Goal: Task Accomplishment & Management: Manage account settings

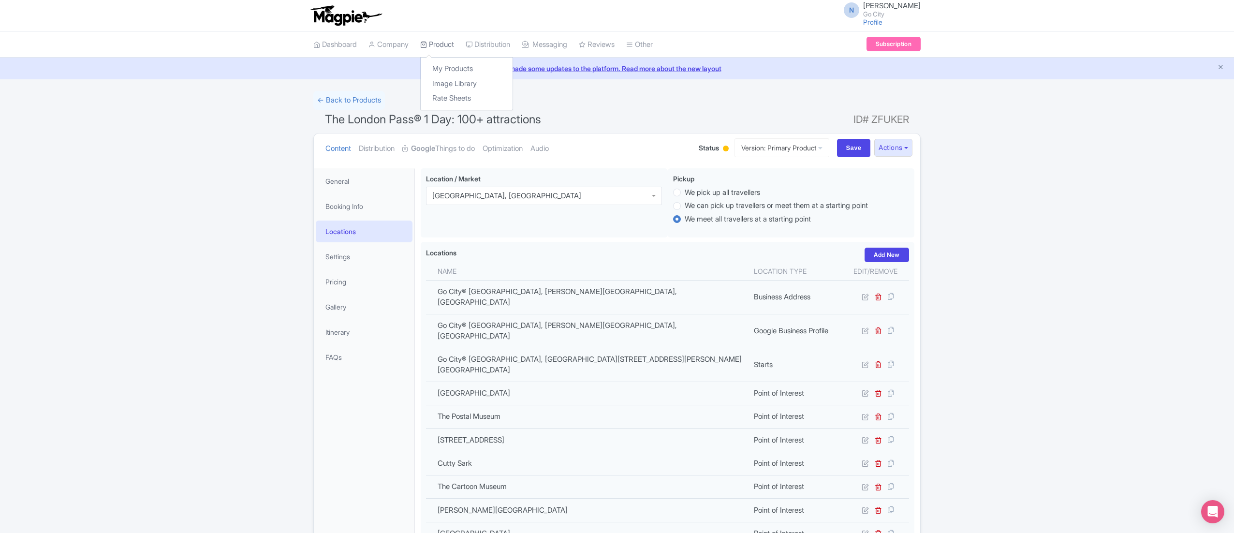
click at [454, 44] on link "Product" at bounding box center [437, 44] width 34 height 27
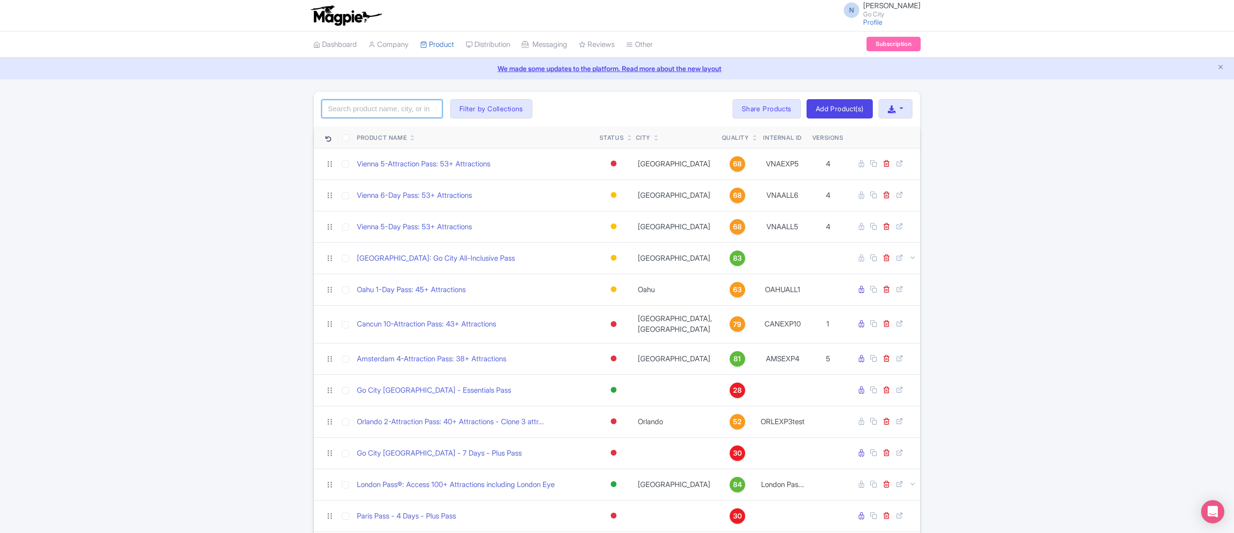
click at [396, 108] on input "search" at bounding box center [381, 109] width 121 height 18
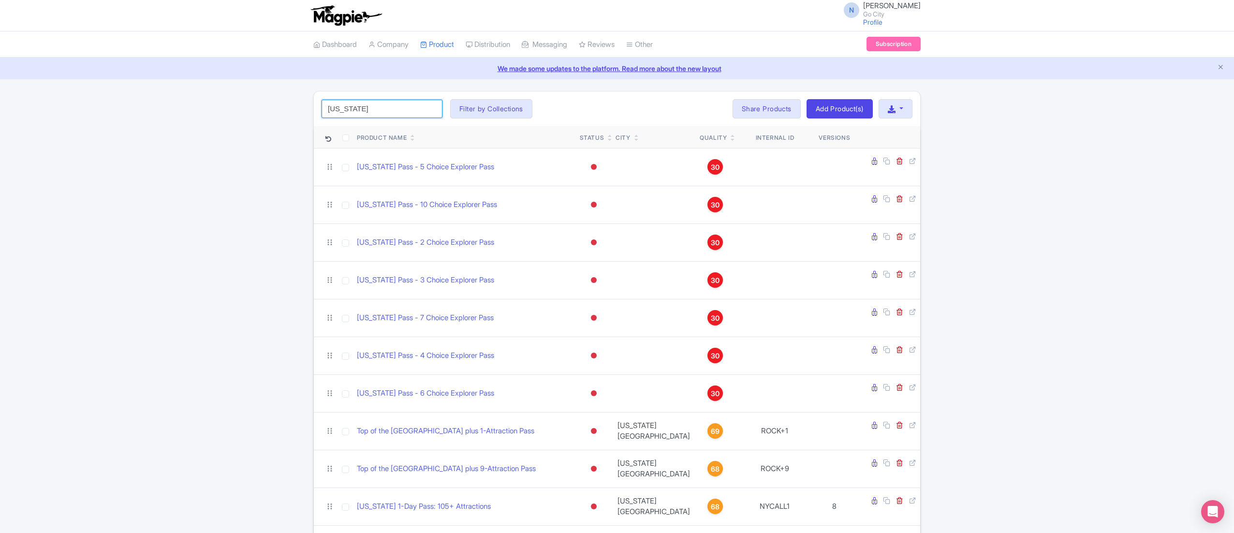
click at [397, 111] on input "new york" at bounding box center [381, 109] width 121 height 18
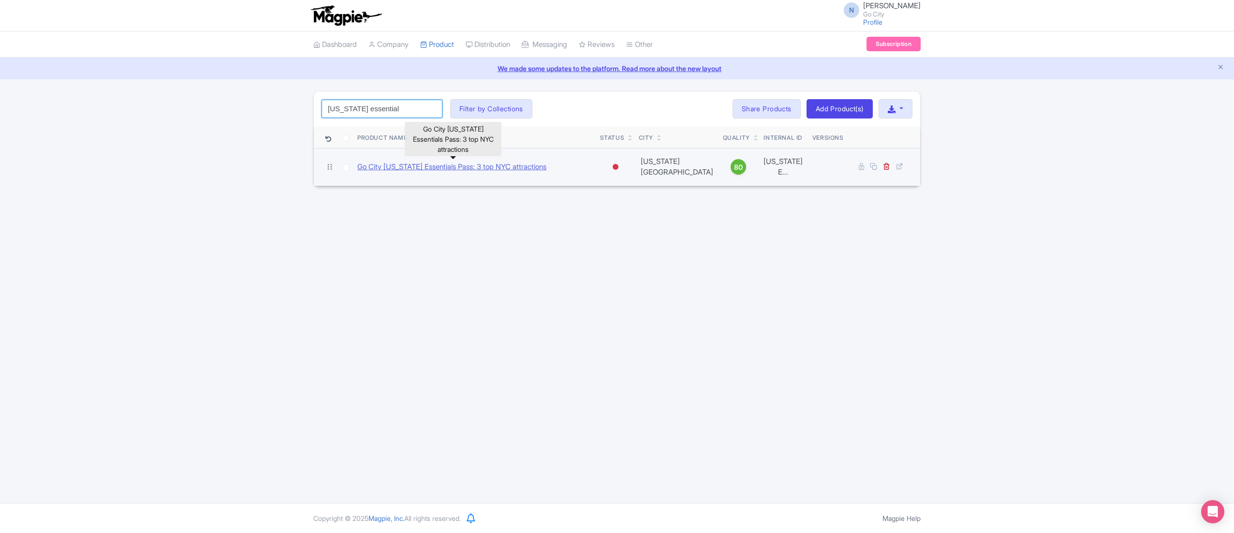
type input "new york essential"
click at [471, 161] on link "Go City New York Essentials Pass: 3 top NYC attractions" at bounding box center [451, 166] width 189 height 11
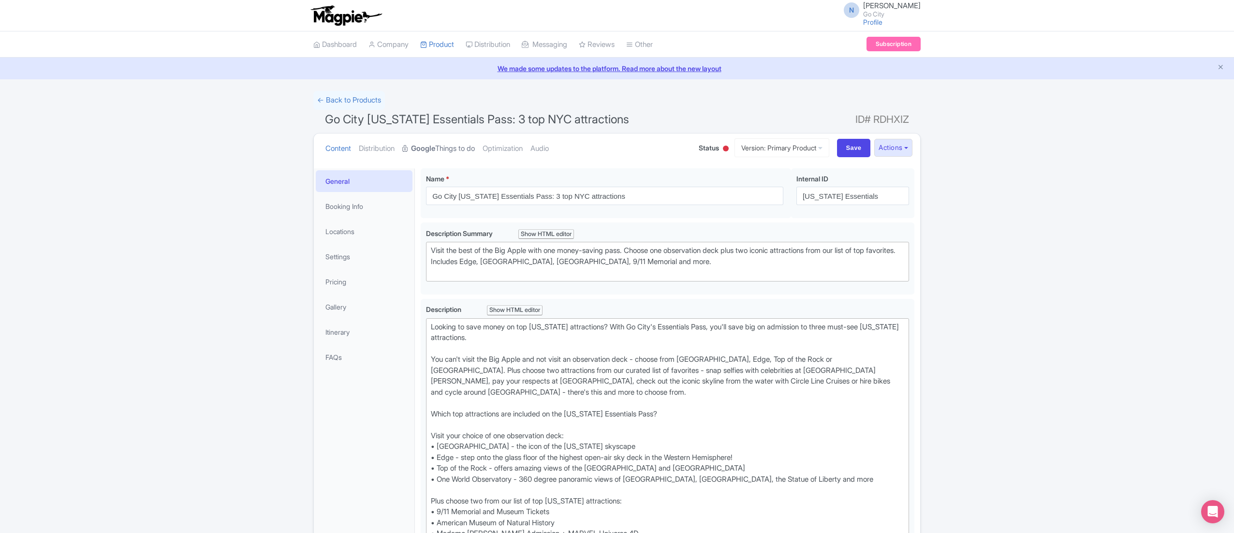
click at [451, 153] on link "Google Things to do" at bounding box center [438, 148] width 73 height 30
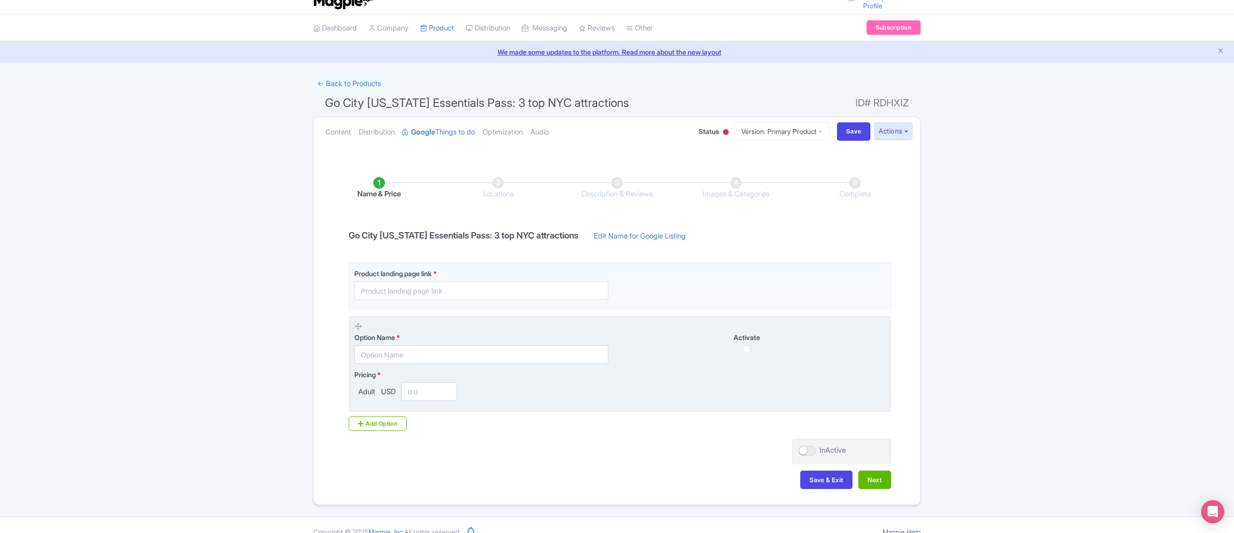
scroll to position [32, 0]
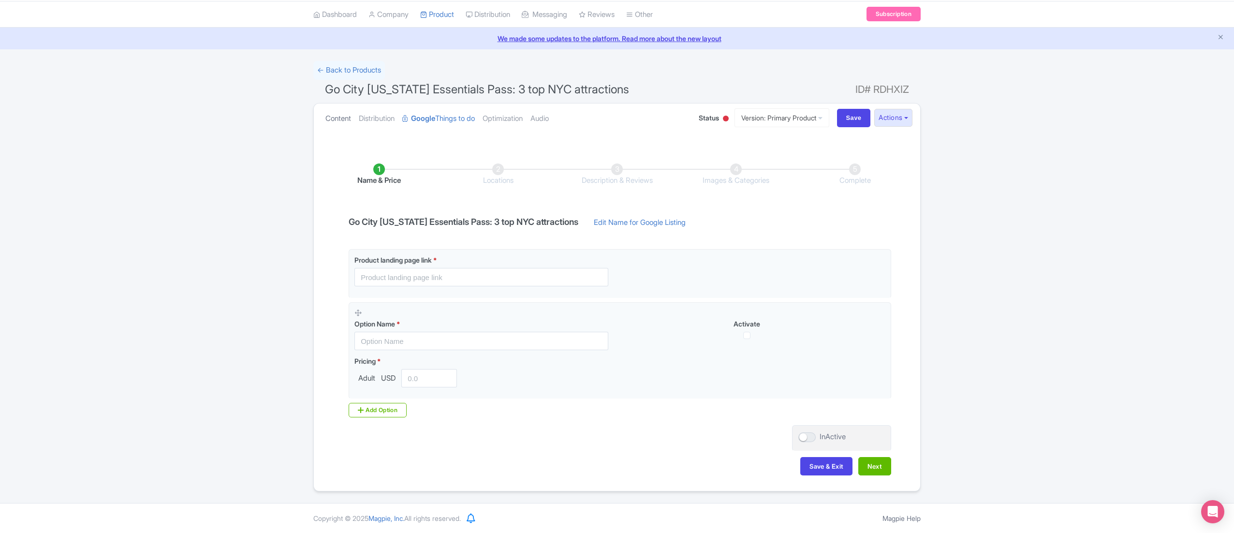
click at [345, 116] on link "Content" at bounding box center [338, 118] width 26 height 30
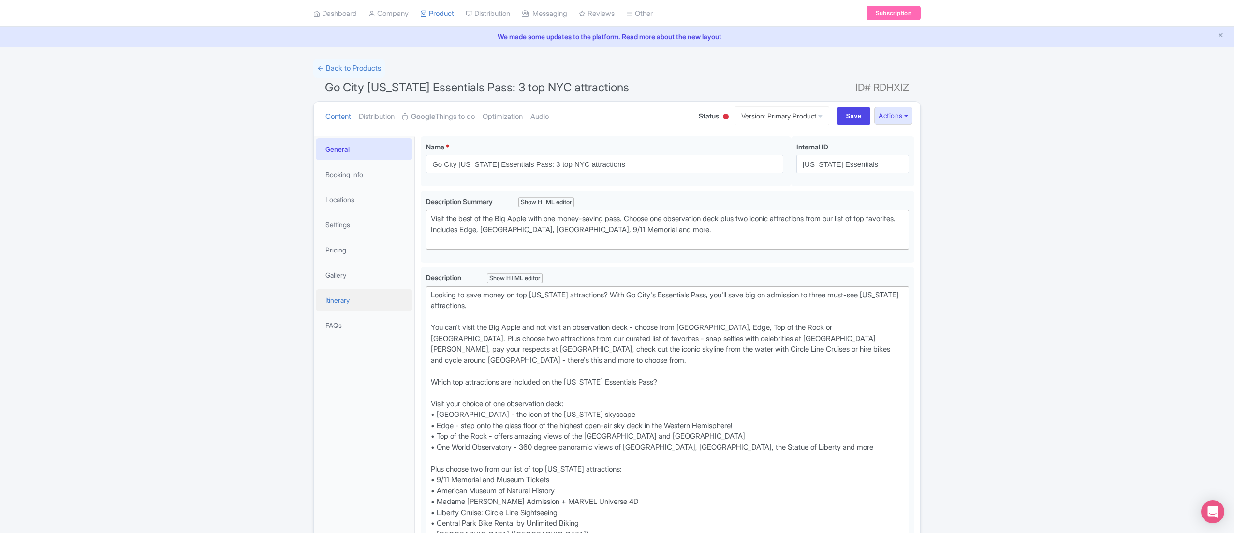
click at [349, 299] on link "Itinerary" at bounding box center [364, 300] width 97 height 22
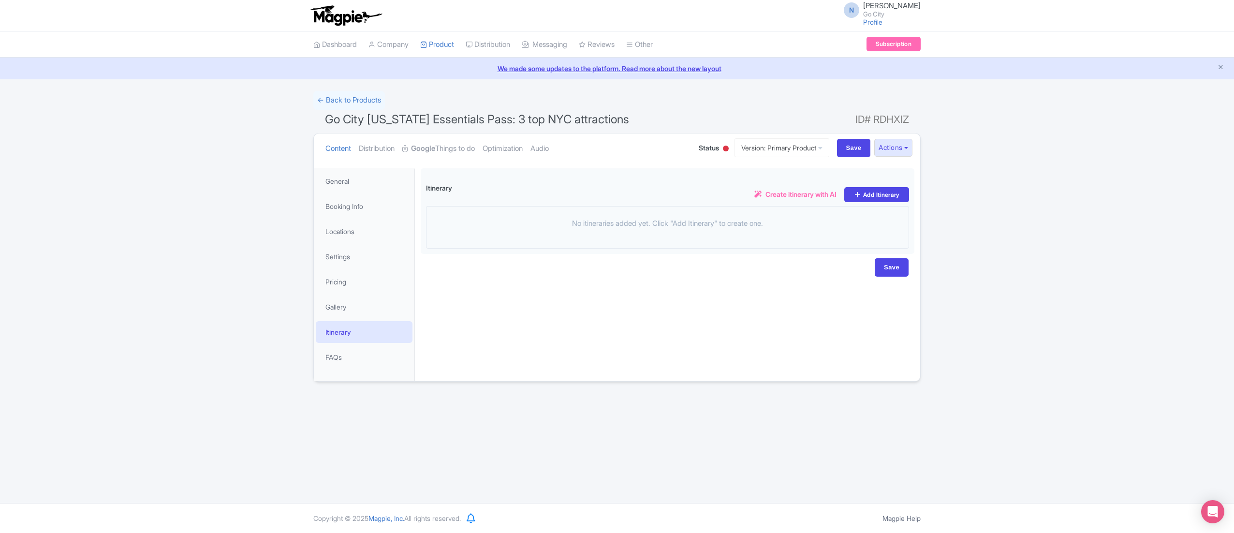
scroll to position [0, 0]
click at [331, 101] on link "← Back to Products" at bounding box center [349, 100] width 72 height 19
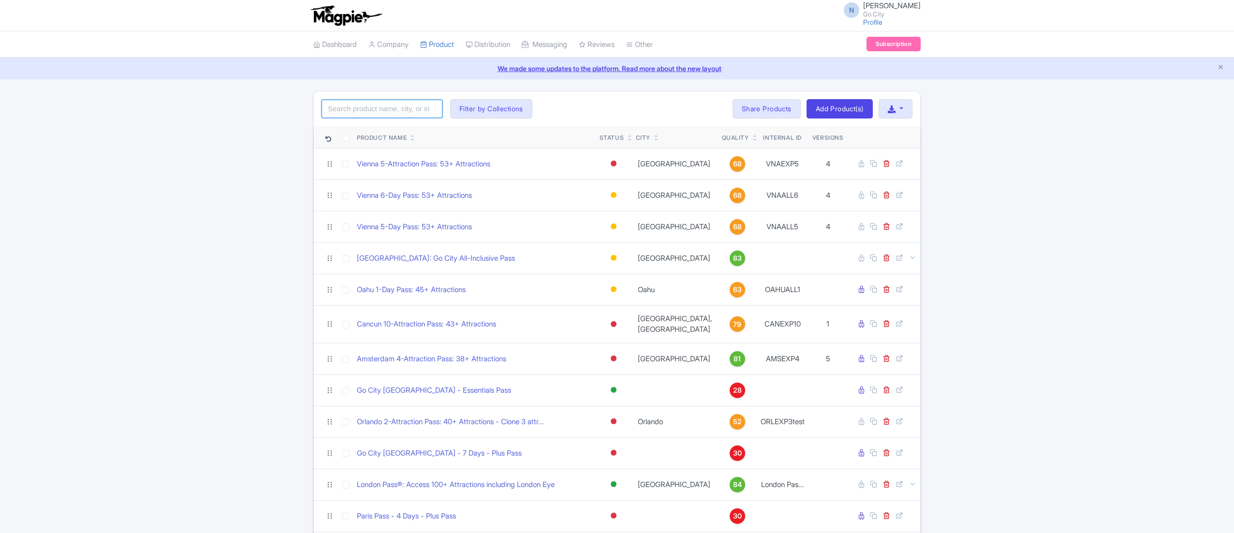
drag, startPoint x: 0, startPoint y: 0, endPoint x: 340, endPoint y: 113, distance: 358.6
click at [340, 113] on input "search" at bounding box center [381, 109] width 121 height 18
click at [381, 109] on input "search" at bounding box center [381, 109] width 121 height 18
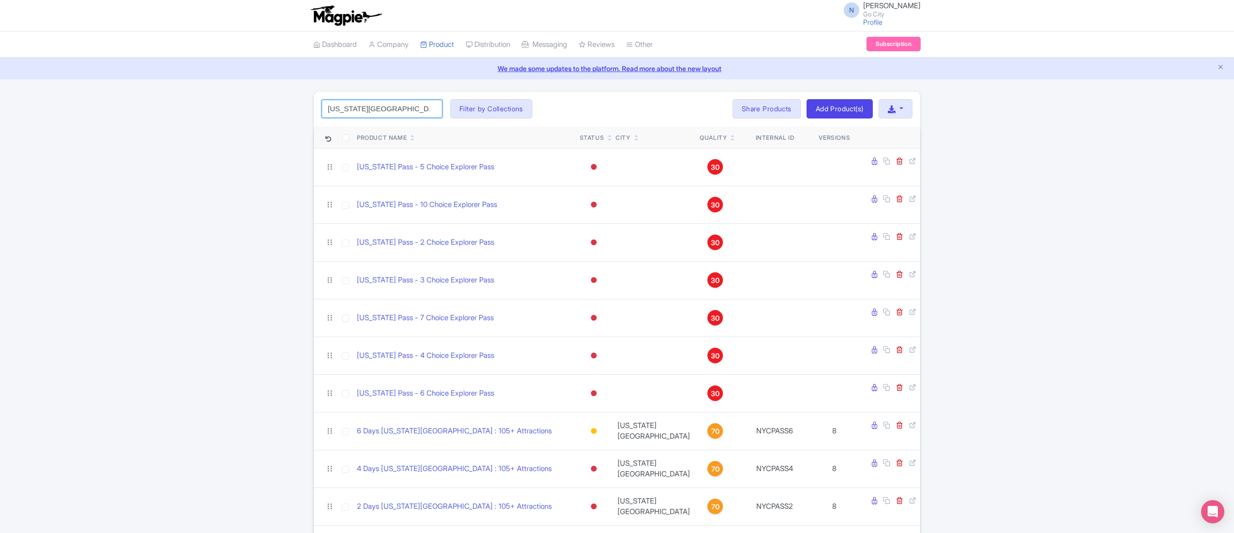
click at [389, 108] on input "new york pass" at bounding box center [381, 109] width 121 height 18
type input "Essentials"
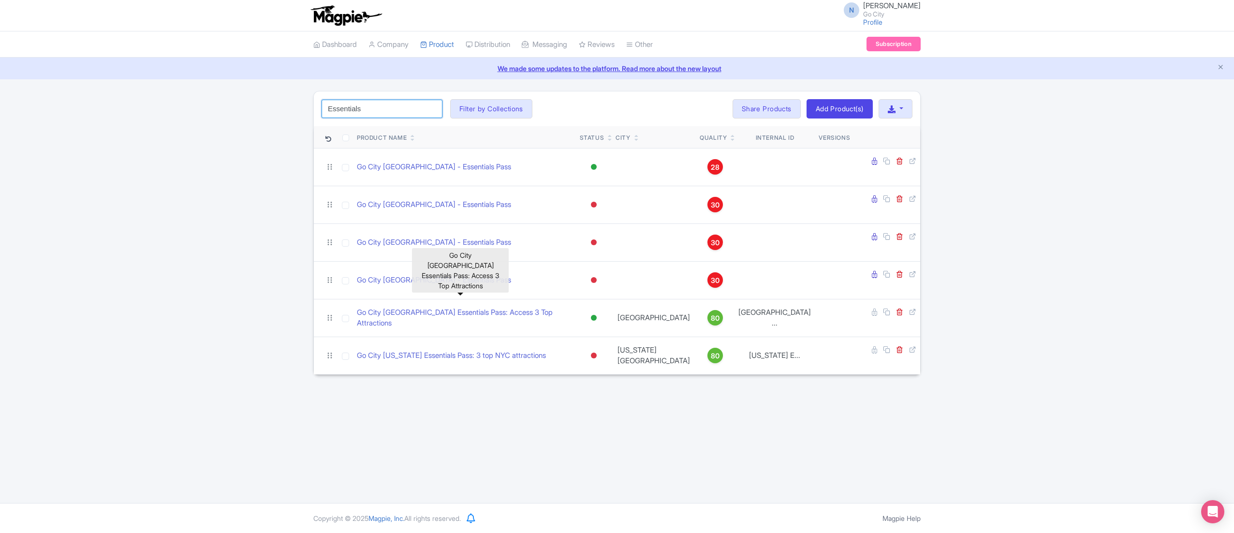
click at [373, 112] on input "Essentials" at bounding box center [381, 109] width 121 height 18
type input "new york pass"
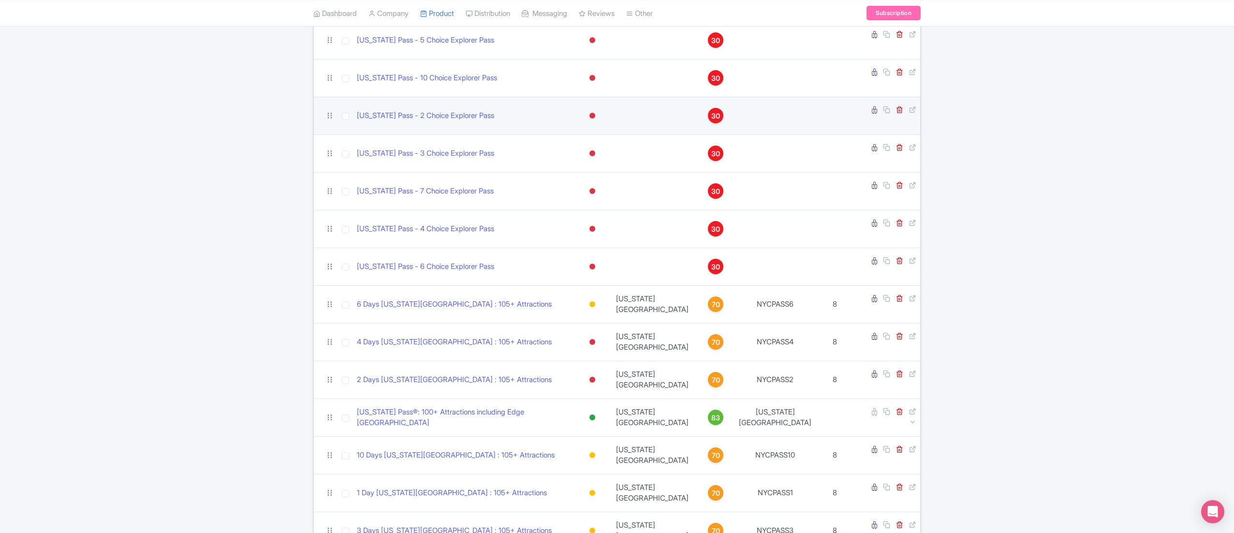
scroll to position [97, 0]
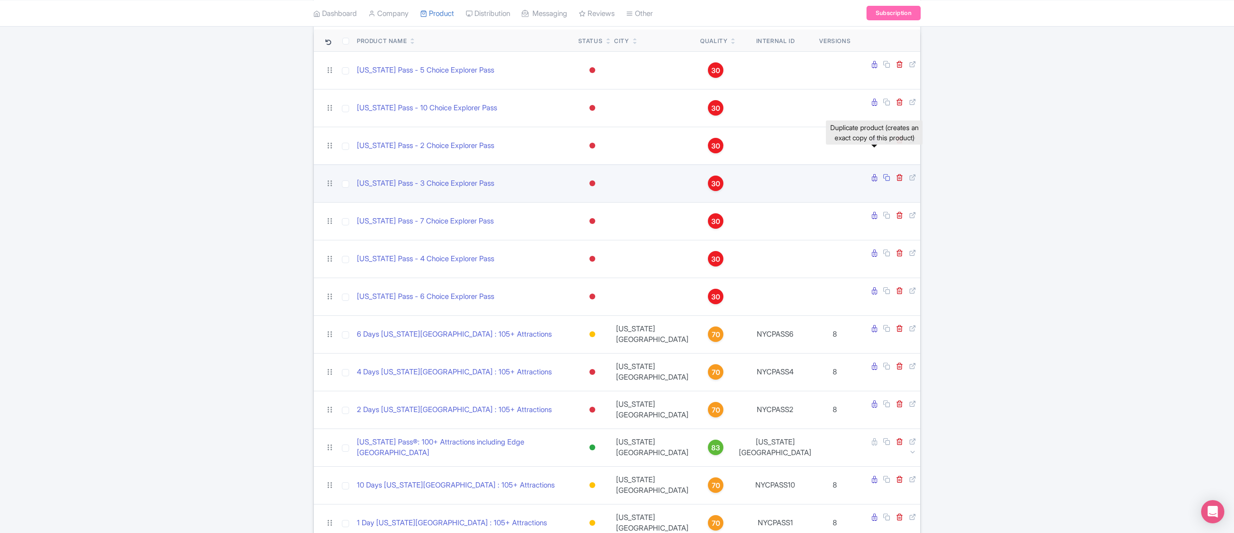
click at [883, 174] on icon at bounding box center [886, 177] width 7 height 7
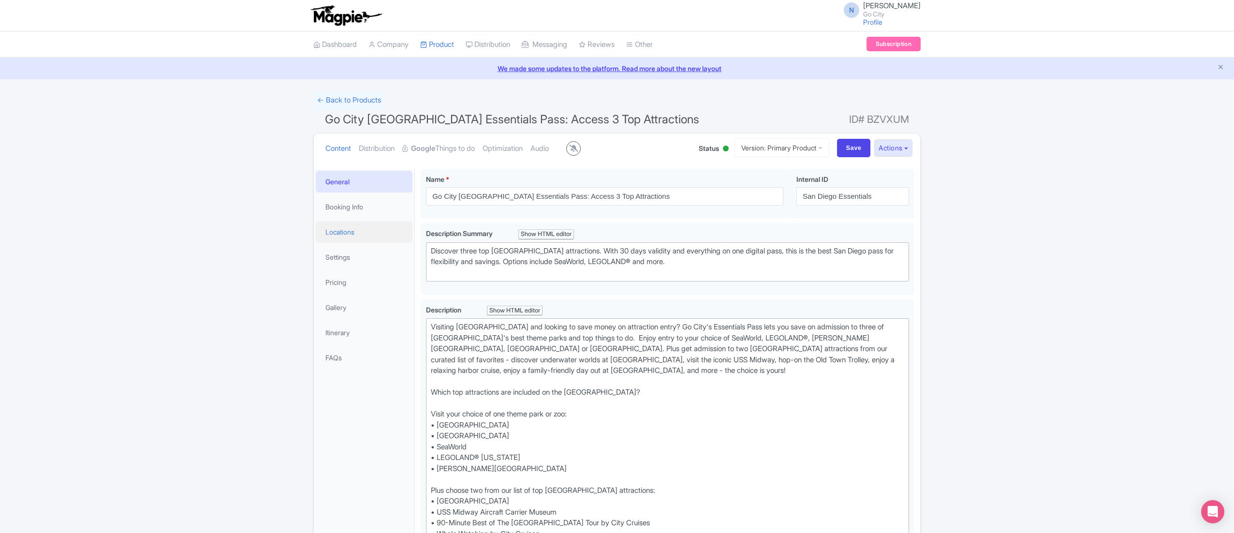
click at [376, 232] on link "Locations" at bounding box center [364, 232] width 97 height 22
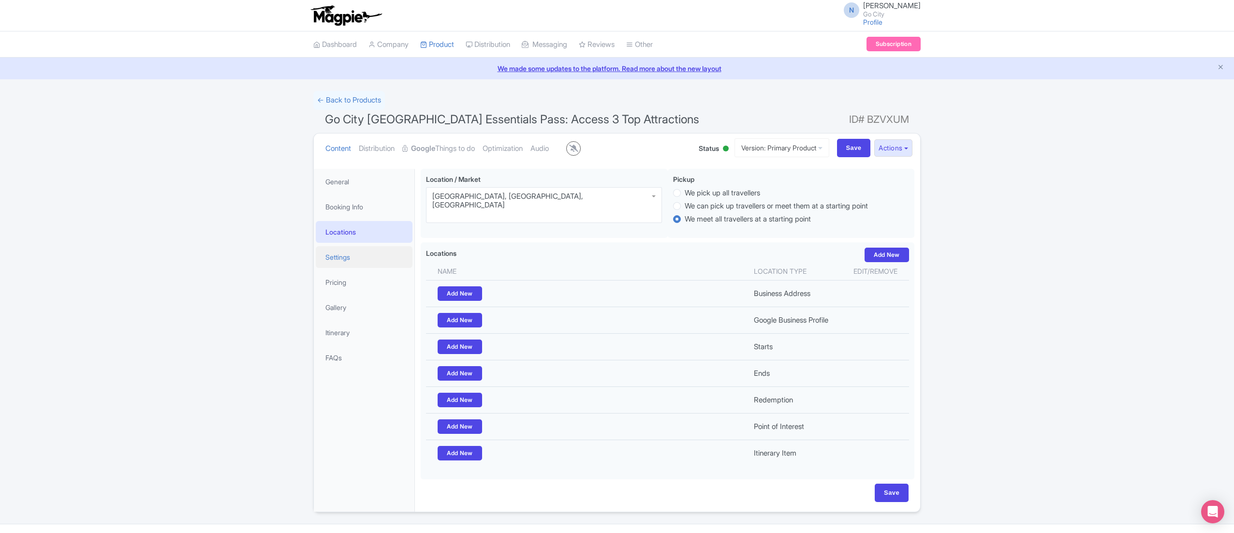
click at [363, 260] on link "Settings" at bounding box center [364, 257] width 97 height 22
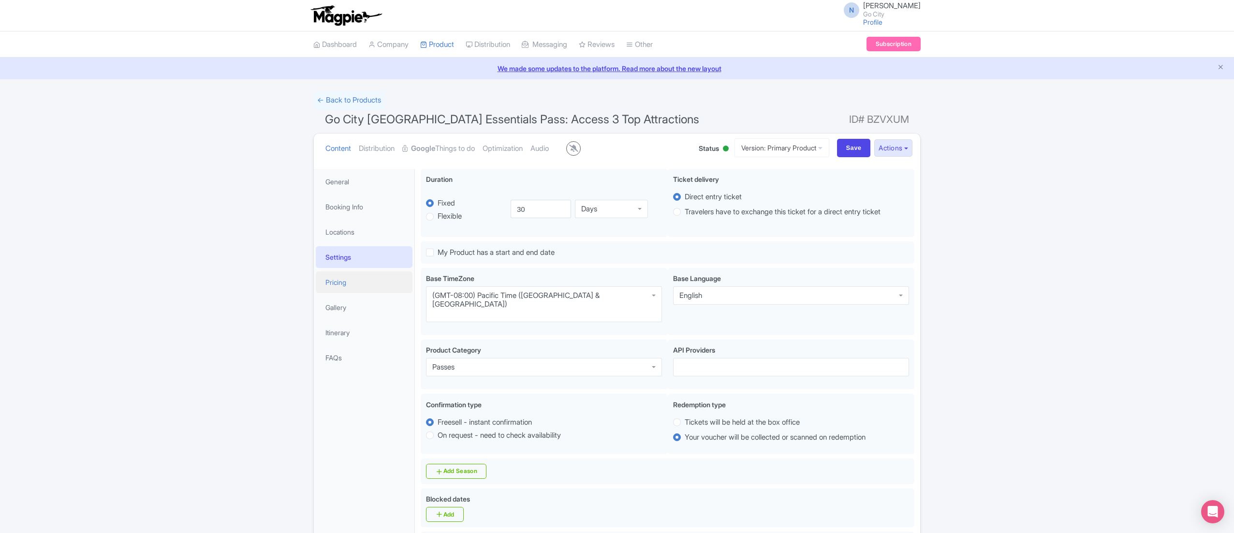
click at [350, 286] on link "Pricing" at bounding box center [364, 282] width 97 height 22
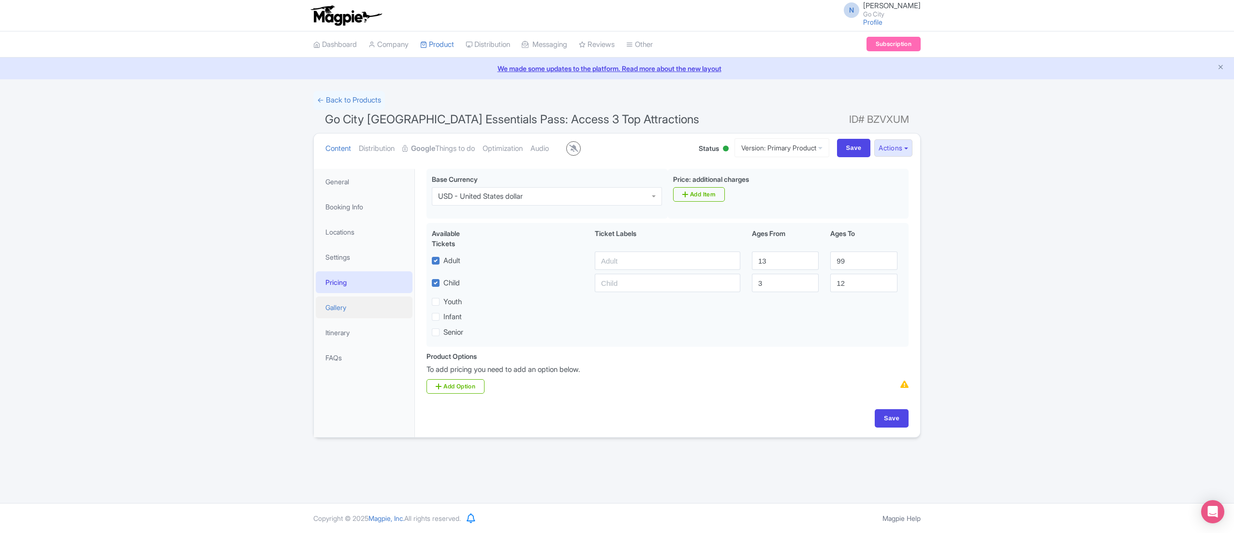
click at [361, 311] on link "Gallery" at bounding box center [364, 307] width 97 height 22
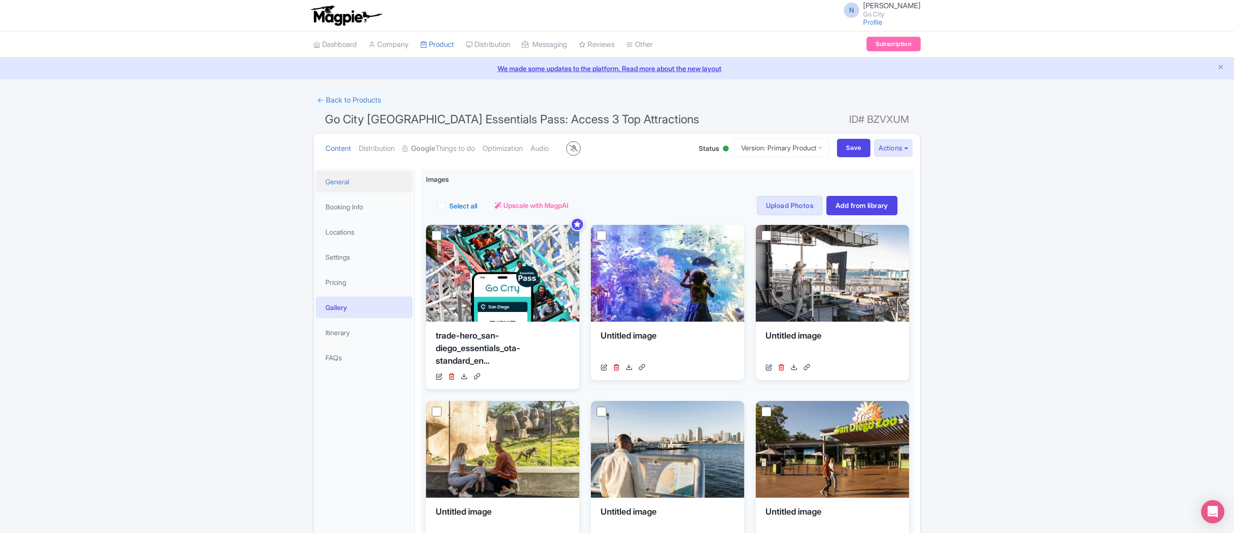
click at [368, 179] on link "General" at bounding box center [364, 182] width 97 height 22
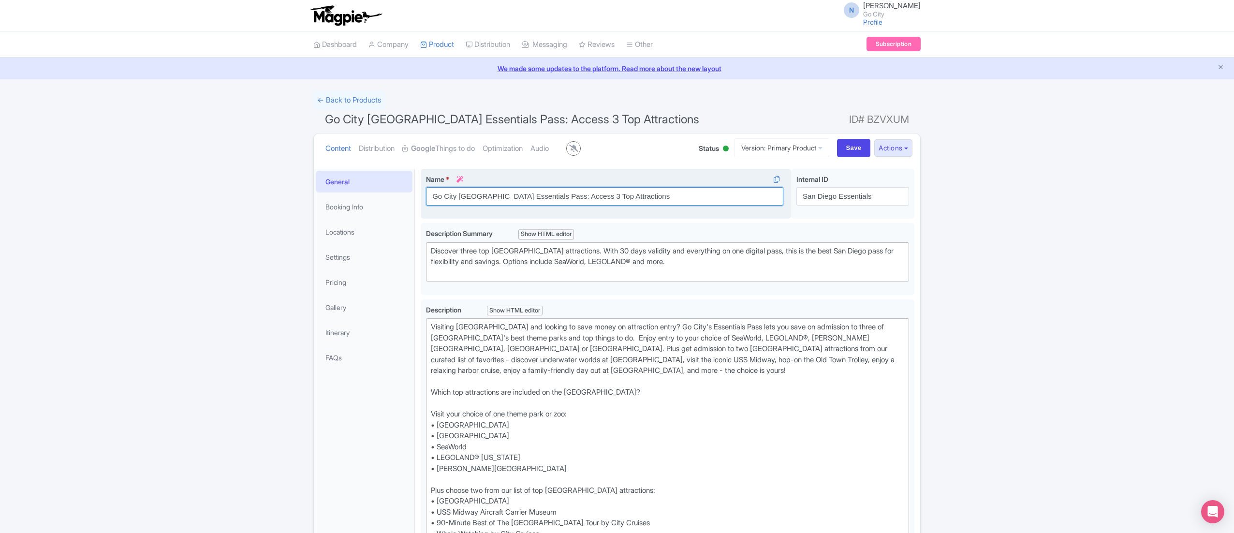
click at [598, 190] on input "Go City San Diego Essentials Pass: Access 3 Top Attractions" at bounding box center [604, 196] width 357 height 18
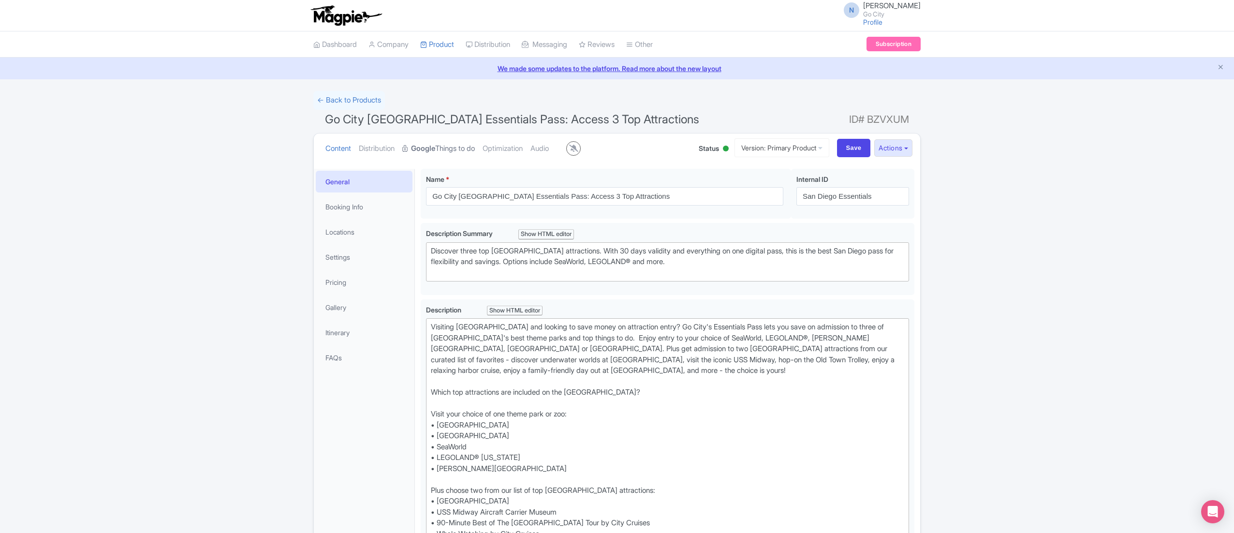
click at [434, 148] on strong "Google" at bounding box center [423, 148] width 24 height 11
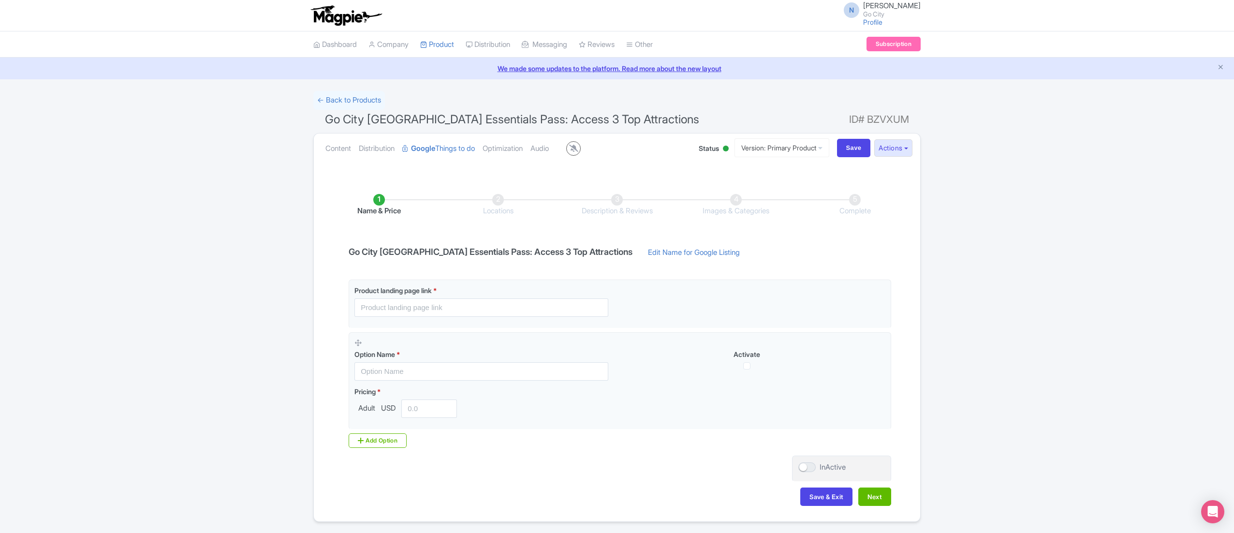
click at [494, 199] on li "Locations" at bounding box center [497, 205] width 119 height 23
click at [503, 203] on li "Locations" at bounding box center [497, 205] width 119 height 23
click at [474, 198] on li "Locations" at bounding box center [497, 205] width 119 height 23
click at [497, 203] on li "Locations" at bounding box center [497, 205] width 119 height 23
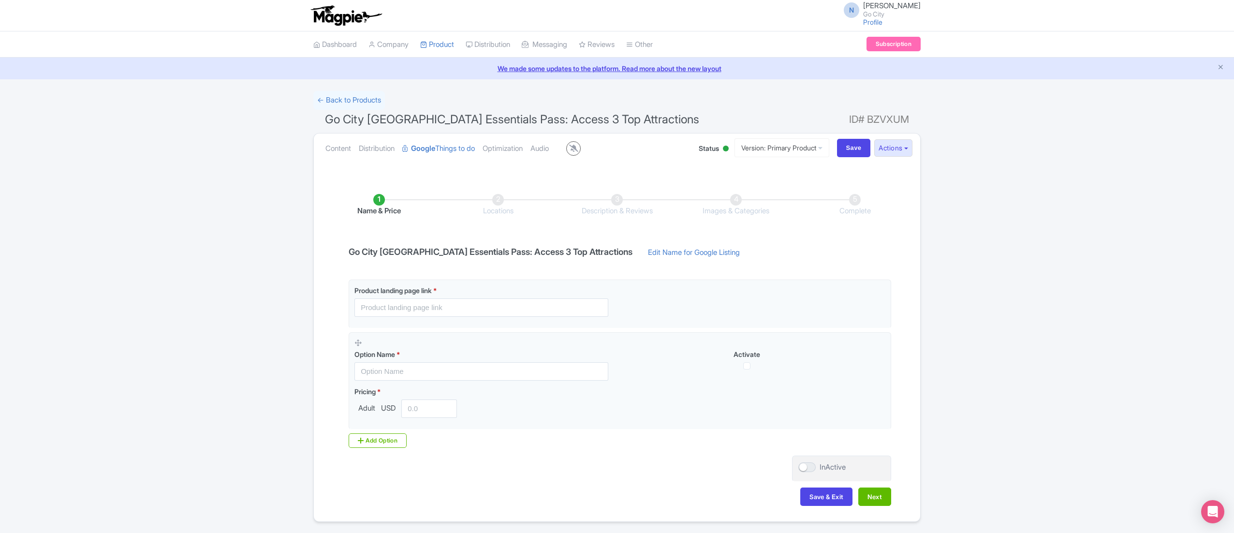
click at [617, 203] on li "Description & Reviews" at bounding box center [616, 205] width 119 height 23
click at [708, 196] on li "Images & Categories" at bounding box center [735, 205] width 119 height 23
click at [832, 197] on li "Complete" at bounding box center [854, 205] width 119 height 23
click at [345, 147] on link "Content" at bounding box center [338, 148] width 26 height 30
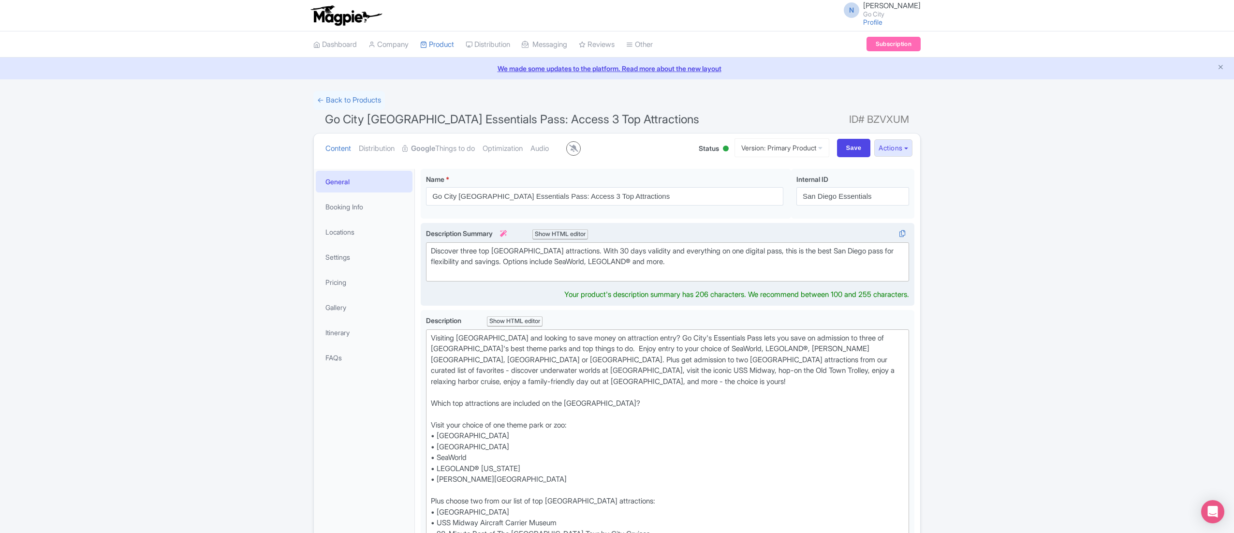
click at [501, 260] on div "Discover three top San Diego attractions. With 30 days validity and everything …" at bounding box center [667, 262] width 473 height 33
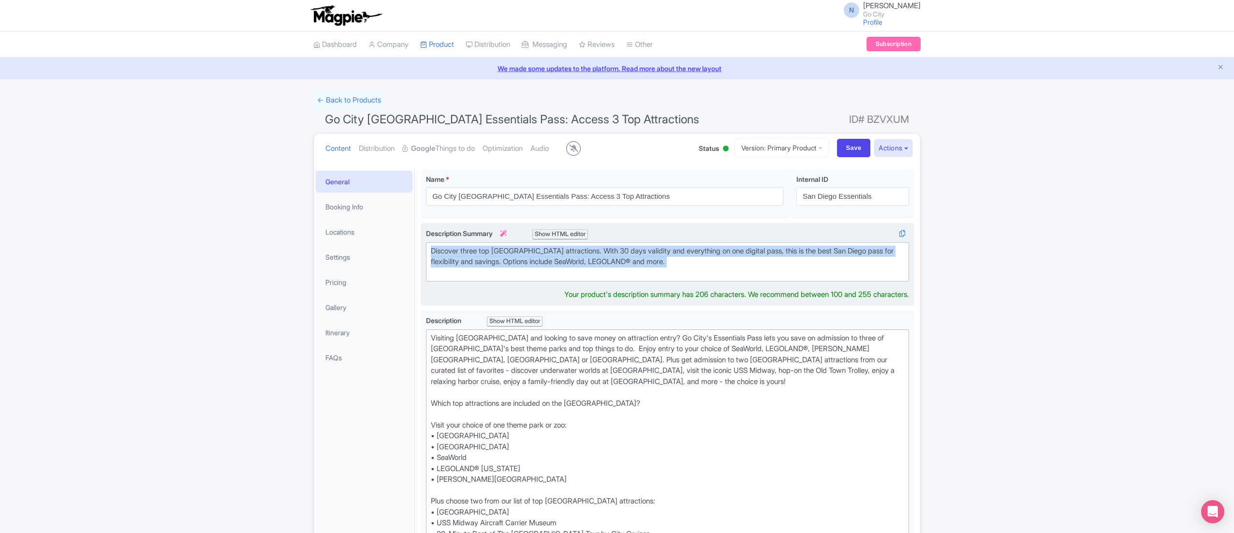
click at [501, 260] on div "Discover three top San Diego attractions. With 30 days validity and everything …" at bounding box center [667, 262] width 473 height 33
type trix-editor "<div>Discover three top San Diego attractions. With 30 days validity and everyt…"
copy div "Discover three top San Diego attractions. With 30 days validity and everything …"
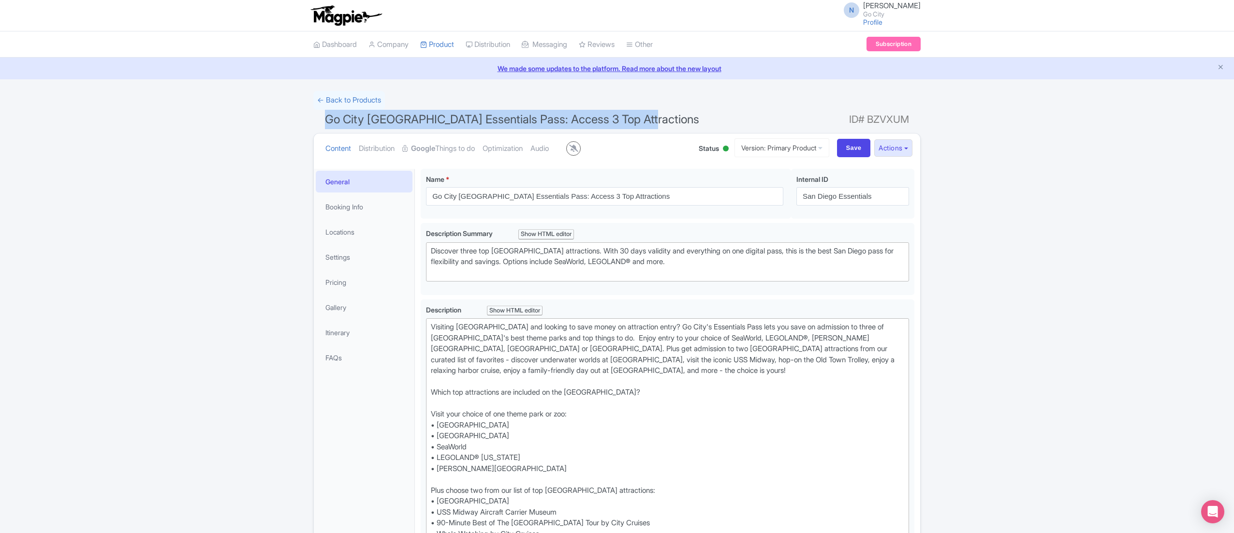
drag, startPoint x: 325, startPoint y: 118, endPoint x: 648, endPoint y: 113, distance: 322.9
click at [648, 113] on h1 "Go City San Diego Essentials Pass: Access 3 Top Attractions ID# BZVXUM" at bounding box center [616, 121] width 607 height 23
copy span "Go City San Diego Essentials Pass: Access 3 Top Attractions"
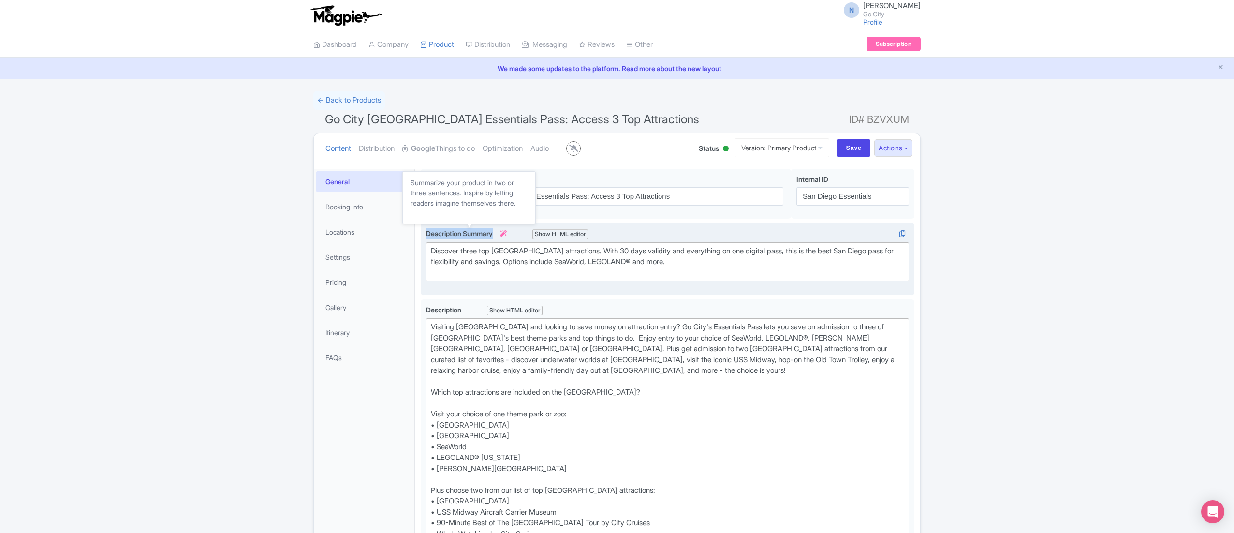
drag, startPoint x: 426, startPoint y: 231, endPoint x: 496, endPoint y: 236, distance: 70.3
click at [496, 236] on span "Description Summary i" at bounding box center [467, 233] width 82 height 8
copy span "Description Summary"
click at [458, 253] on div "Discover three top San Diego attractions. With 30 days validity and everything …" at bounding box center [667, 262] width 473 height 33
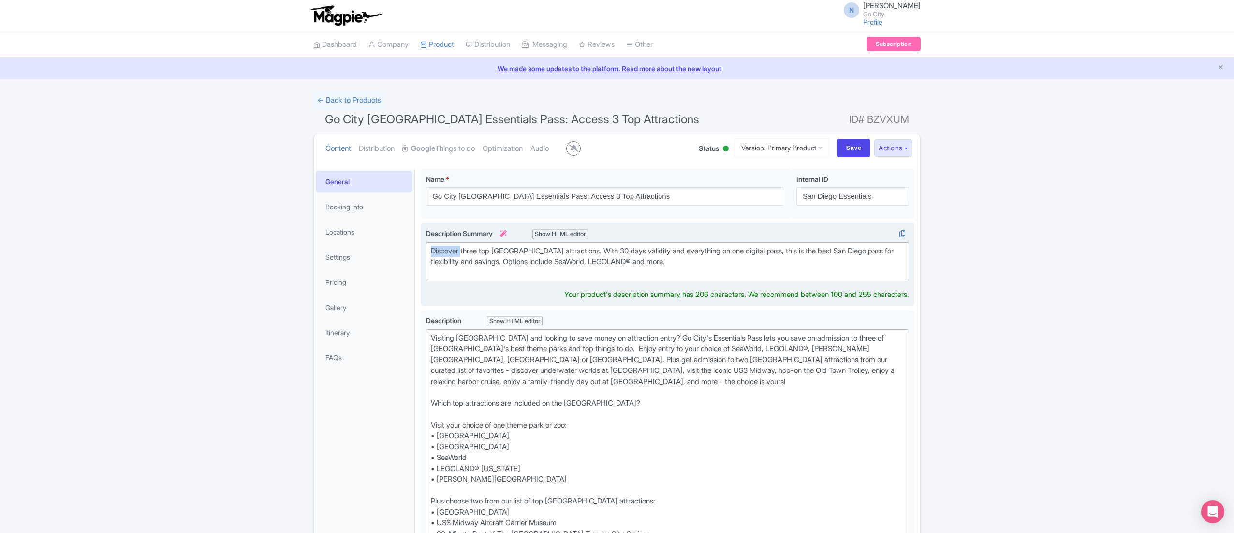
click at [458, 253] on div "Discover three top San Diego attractions. With 30 days validity and everything …" at bounding box center [667, 262] width 473 height 33
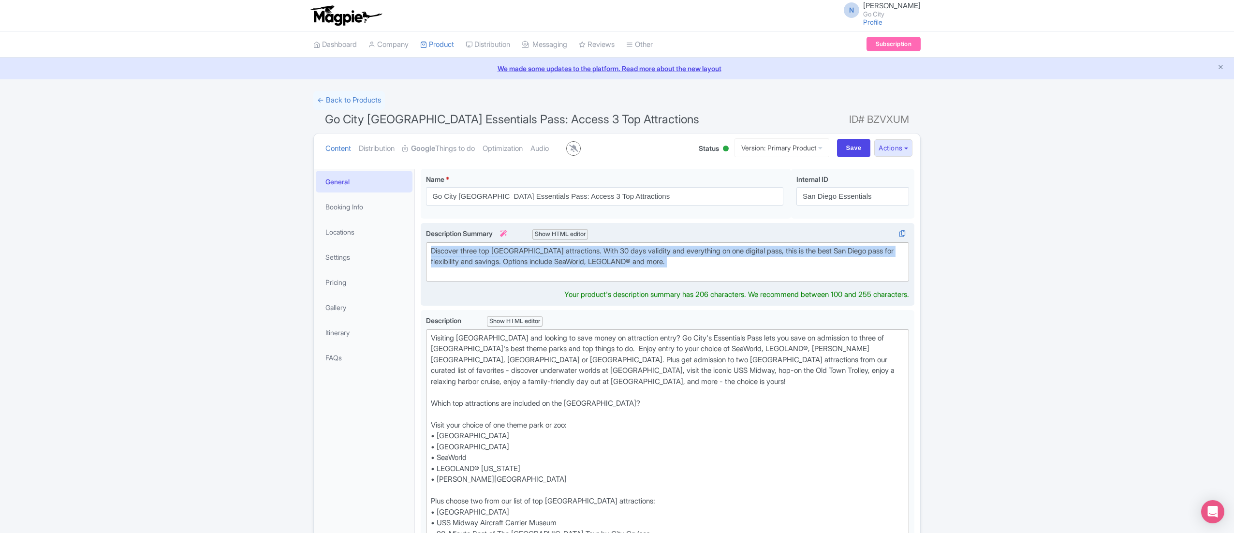
click at [458, 253] on div "Discover three top San Diego attractions. With 30 days validity and everything …" at bounding box center [667, 262] width 473 height 33
copy div "Discover three top San Diego attractions. With 30 days validity and everything …"
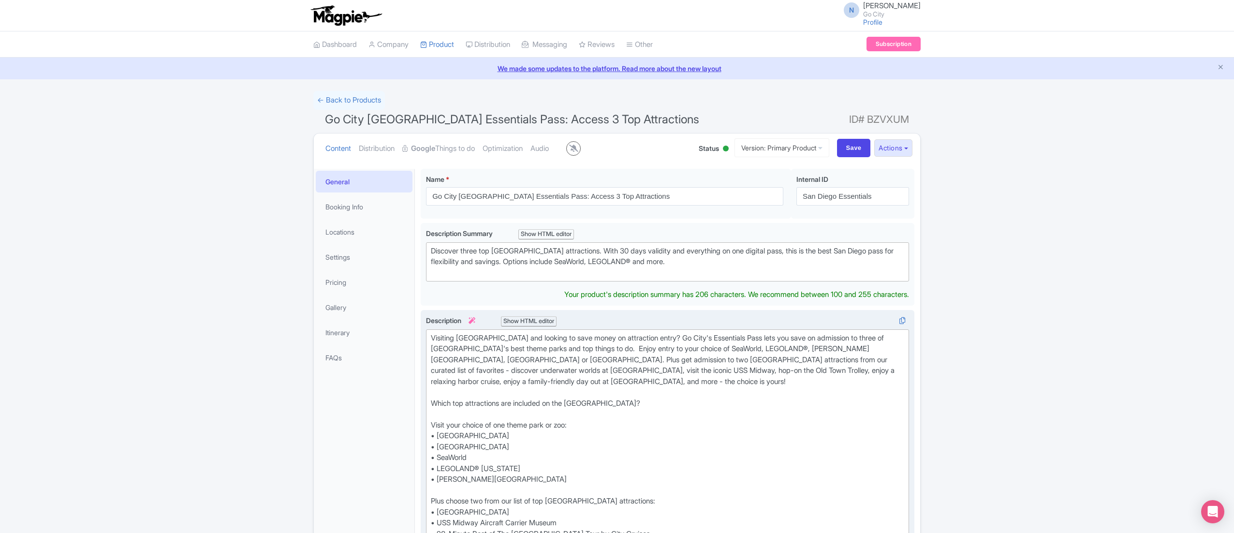
click at [472, 404] on div "Visiting San Diego and looking to save money on attraction entry? Go City's Ess…" at bounding box center [667, 512] width 473 height 359
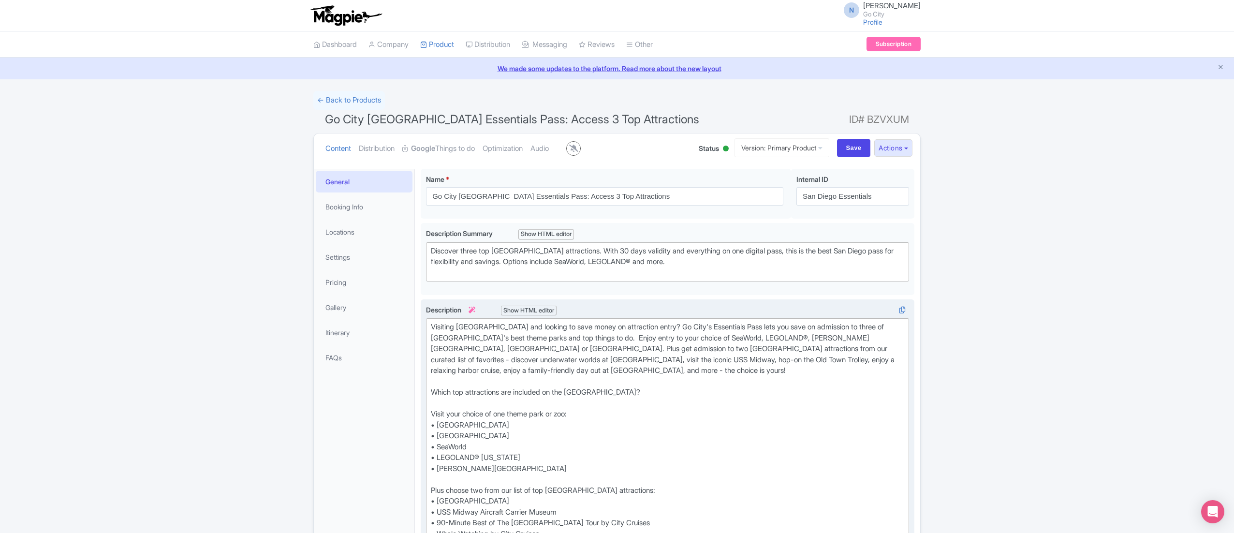
type trix-editor "<div>Visiting San Diego and looking to save money on attraction entry? Go City'…"
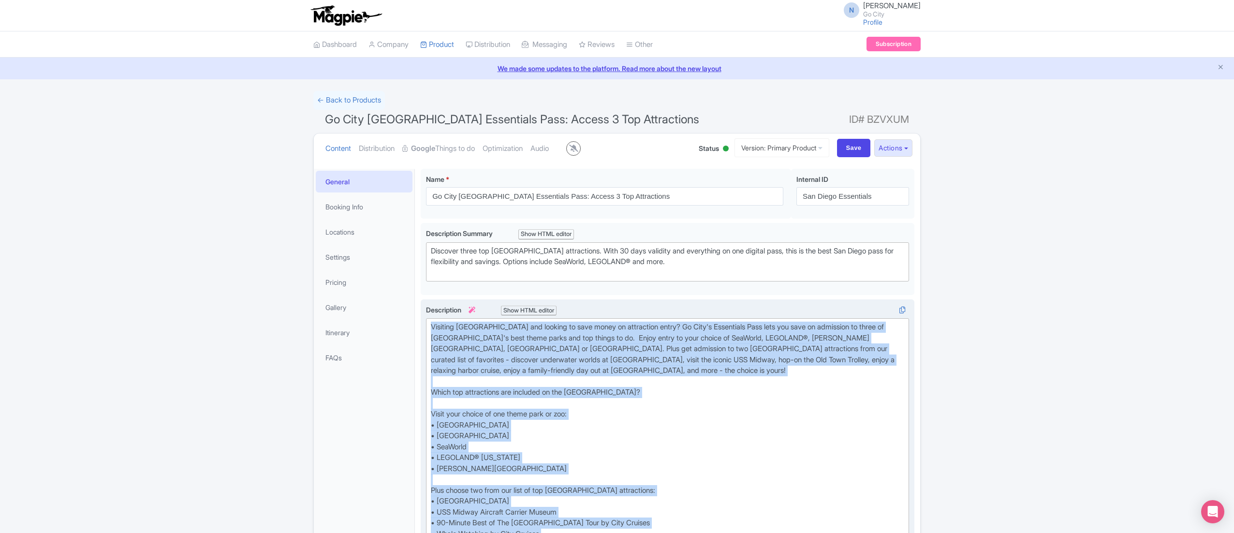
copy div "Visiting San Diego and looking to save money on attraction entry? Go City's Ess…"
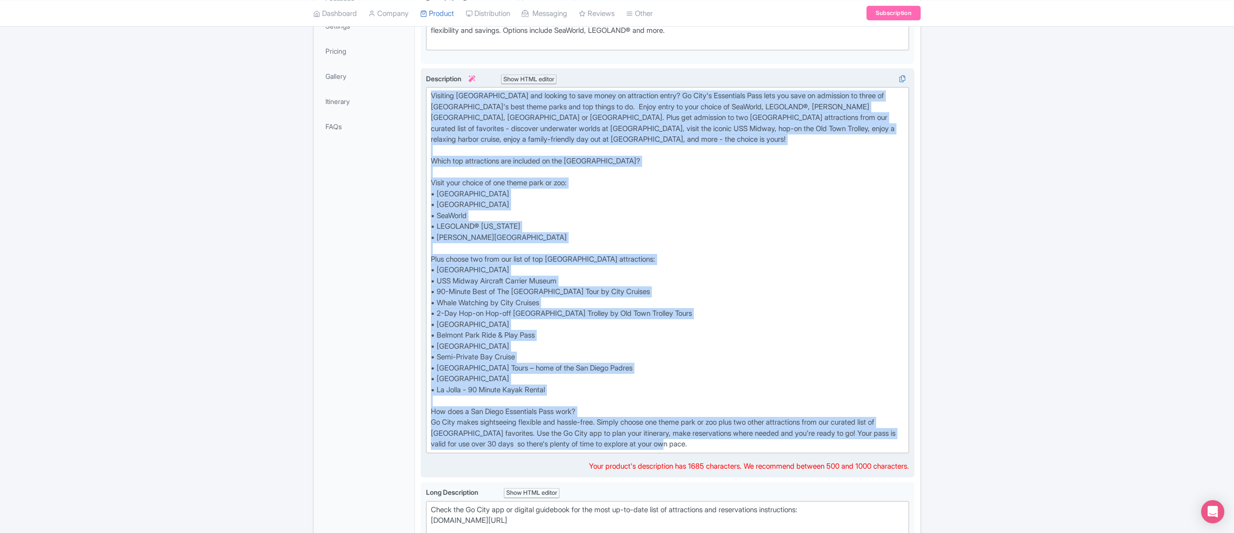
scroll to position [95, 0]
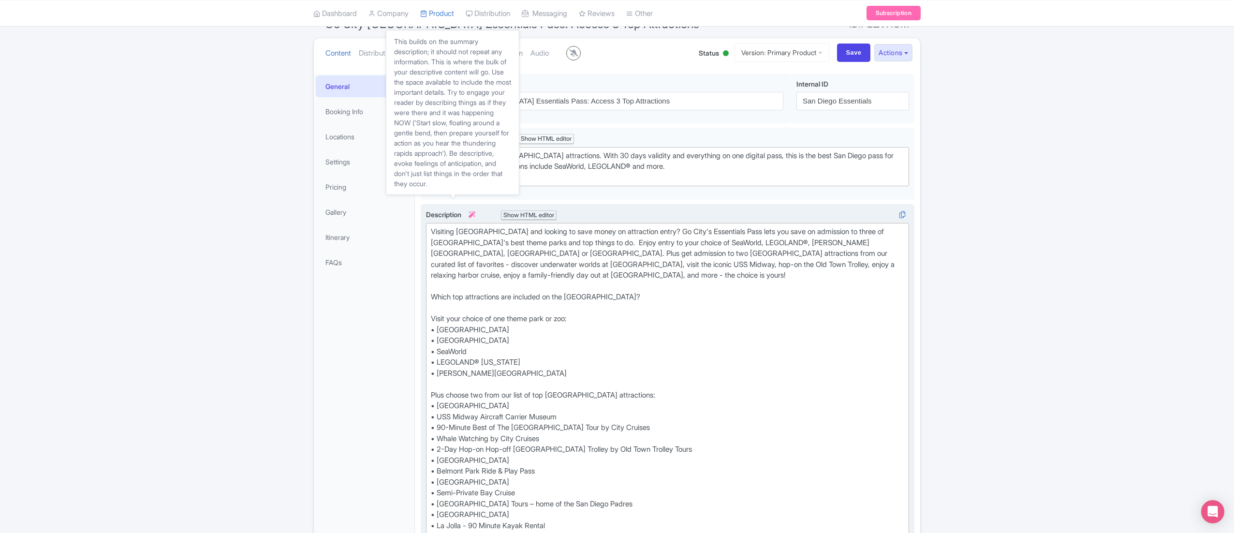
click at [445, 216] on span "Description i" at bounding box center [451, 214] width 51 height 8
copy span "Description i"
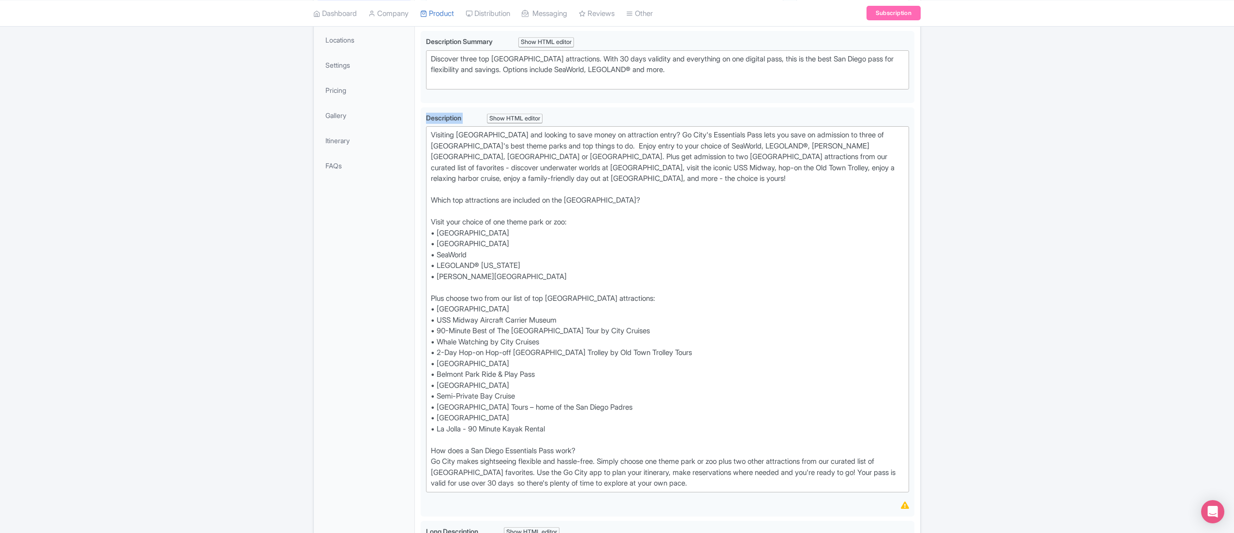
scroll to position [0, 0]
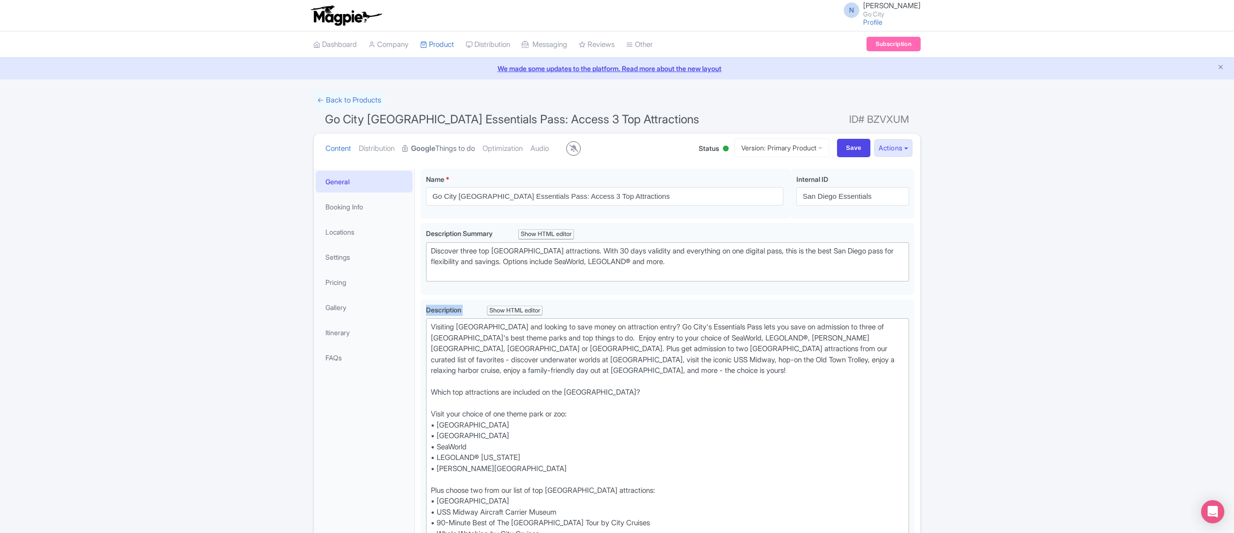
click at [432, 146] on strong "Google" at bounding box center [423, 148] width 24 height 11
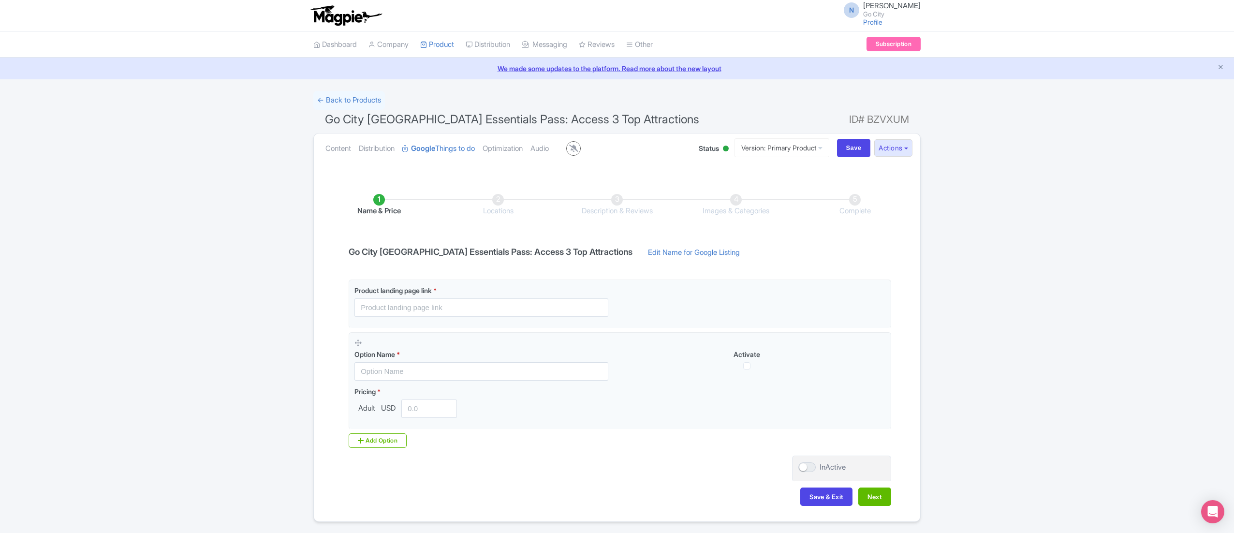
click at [723, 198] on li "Images & Categories" at bounding box center [735, 205] width 119 height 23
click at [734, 198] on li "Images & Categories" at bounding box center [735, 205] width 119 height 23
click at [452, 64] on link "My Products" at bounding box center [467, 68] width 92 height 15
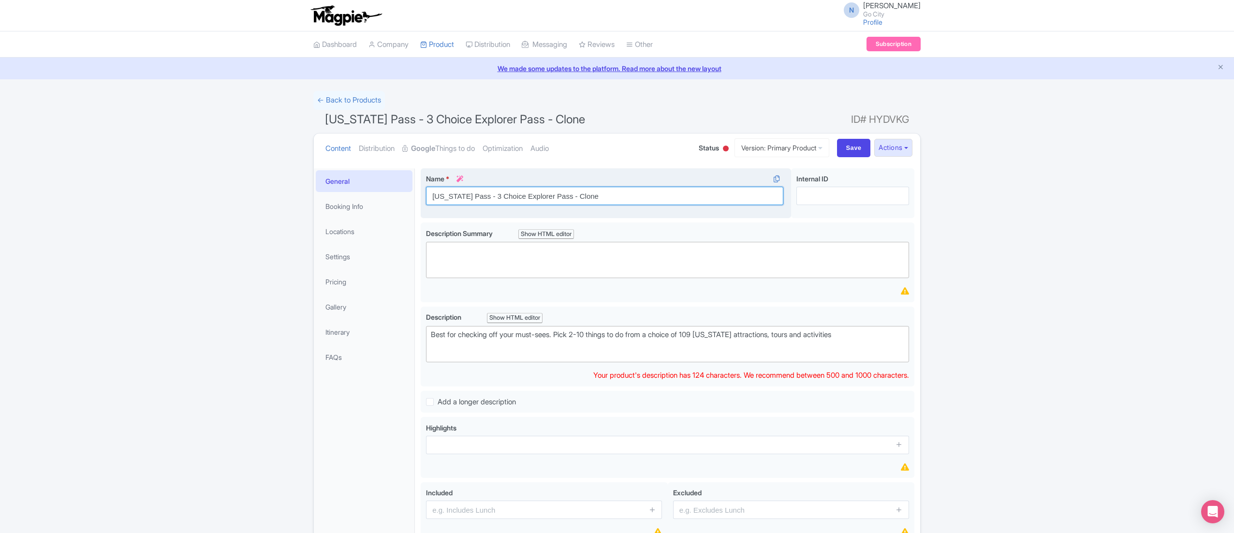
click at [615, 197] on input "[US_STATE] Pass - 3 Choice Explorer Pass - Clone" at bounding box center [604, 196] width 357 height 18
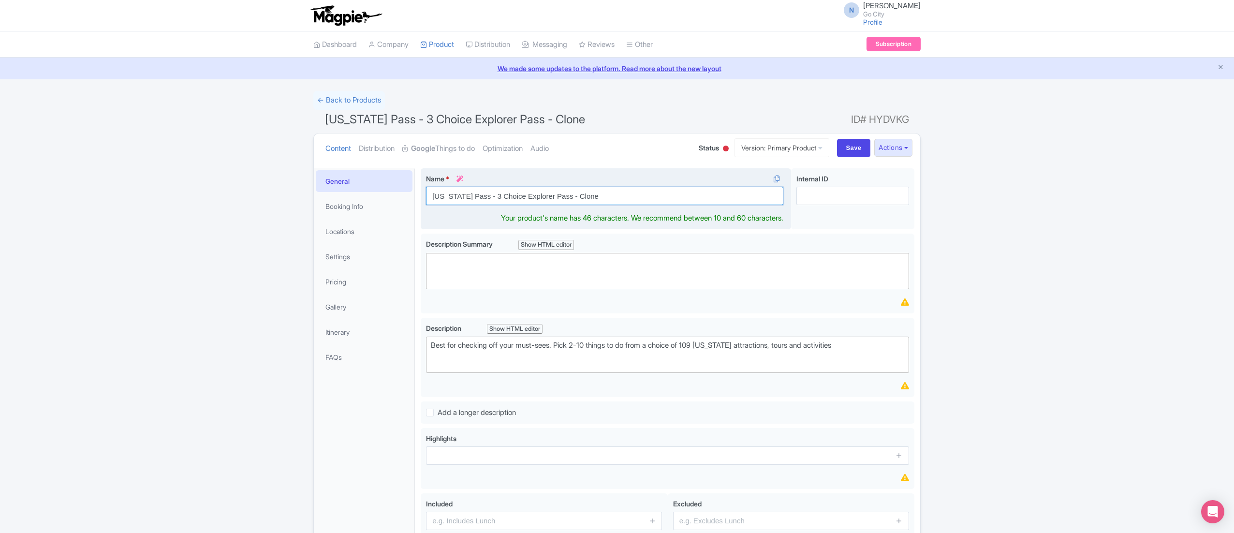
click at [615, 197] on input "[US_STATE] Pass - 3 Choice Explorer Pass - Clone" at bounding box center [604, 196] width 357 height 18
paste input "Essentials Pass"
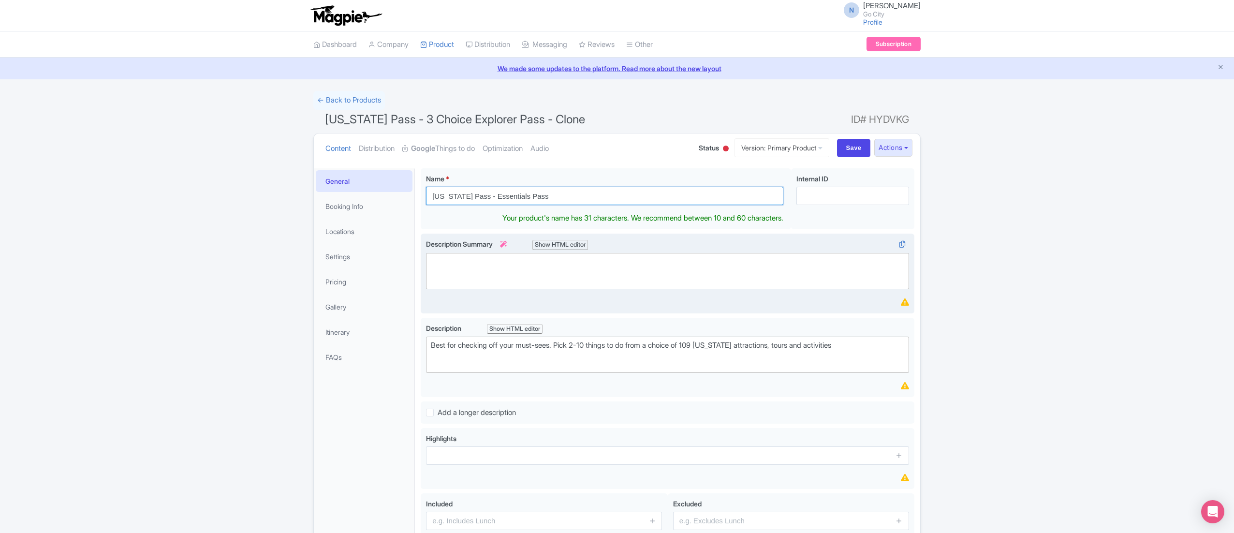
type input "[US_STATE] Pass - Essentials Pass"
click at [489, 266] on trix-editor at bounding box center [667, 271] width 483 height 36
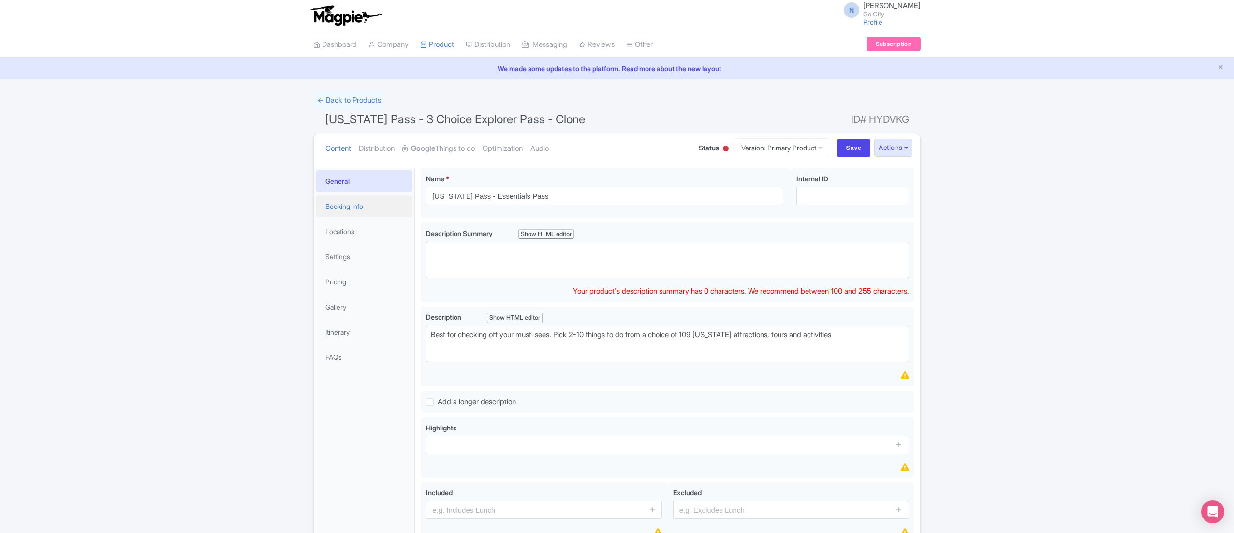
click at [376, 207] on link "Booking Info" at bounding box center [364, 206] width 97 height 22
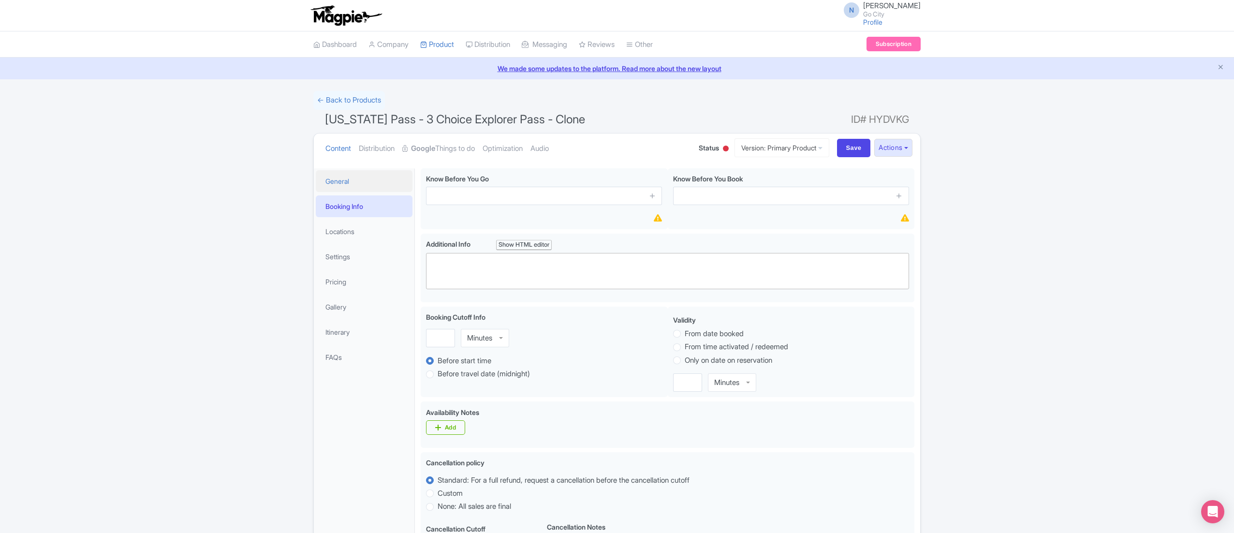
click at [379, 174] on link "General" at bounding box center [364, 181] width 97 height 22
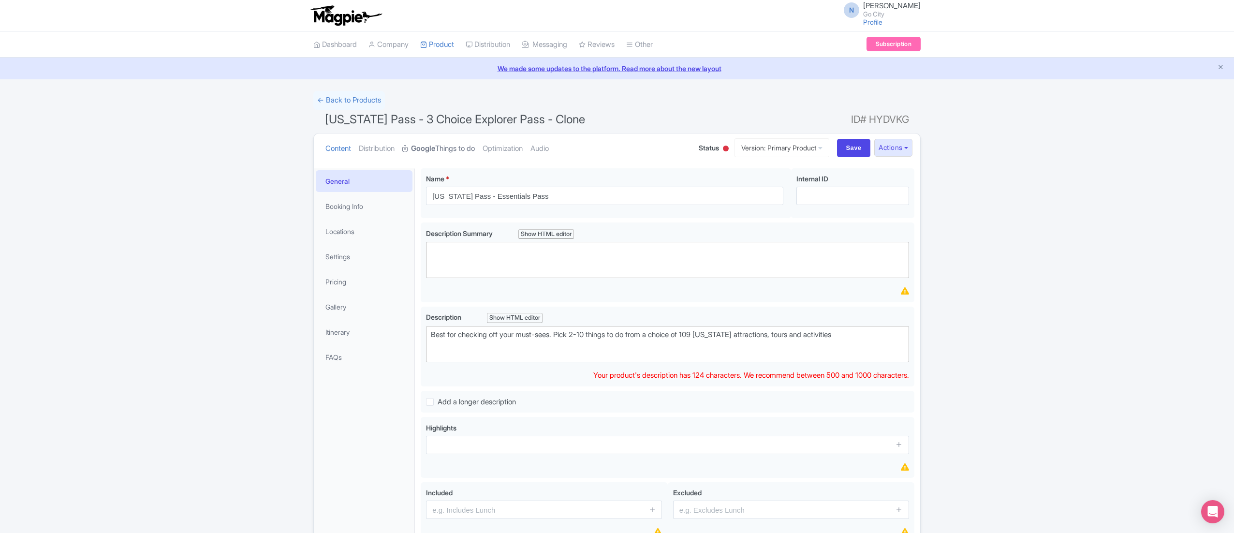
click at [443, 150] on link "Google Things to do" at bounding box center [438, 148] width 73 height 30
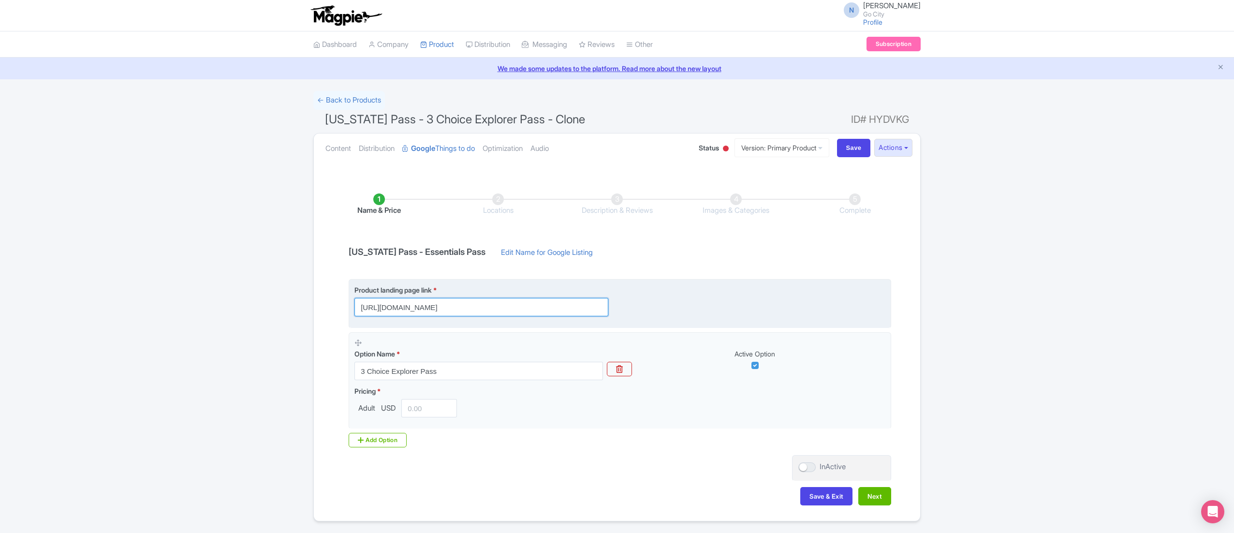
click at [444, 307] on input "[URL][DOMAIN_NAME]" at bounding box center [481, 307] width 254 height 18
click at [443, 307] on input "[URL][DOMAIN_NAME]" at bounding box center [481, 307] width 254 height 18
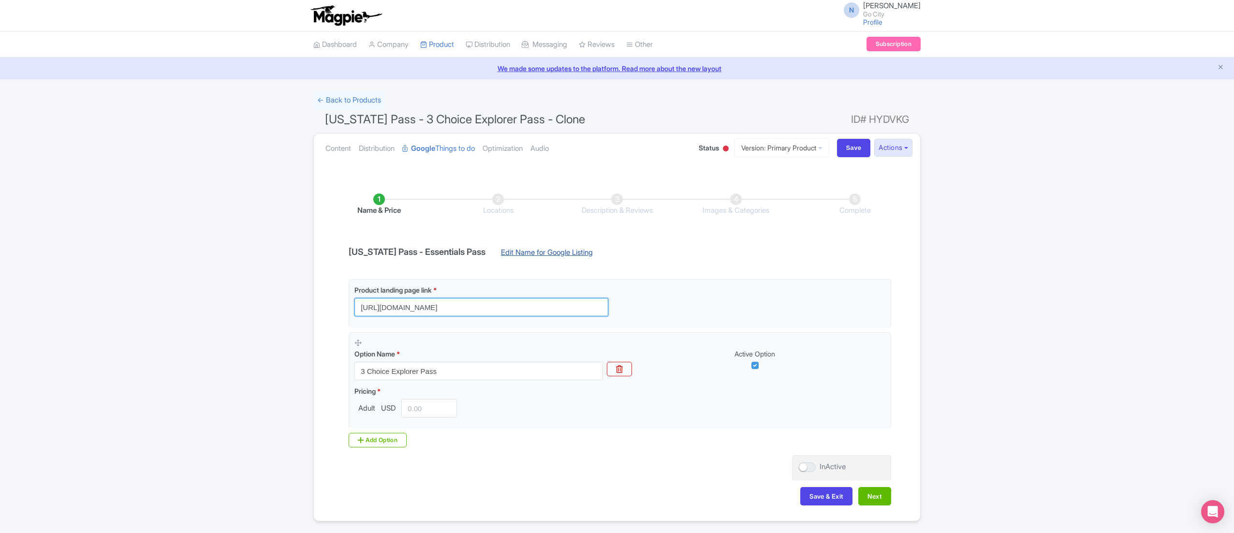
paste input "the-new-york-pass-essentials?"
type input "https://newyorkpass.com/en/passes/the-new-york-pass-essentials?utm_medium=organ…"
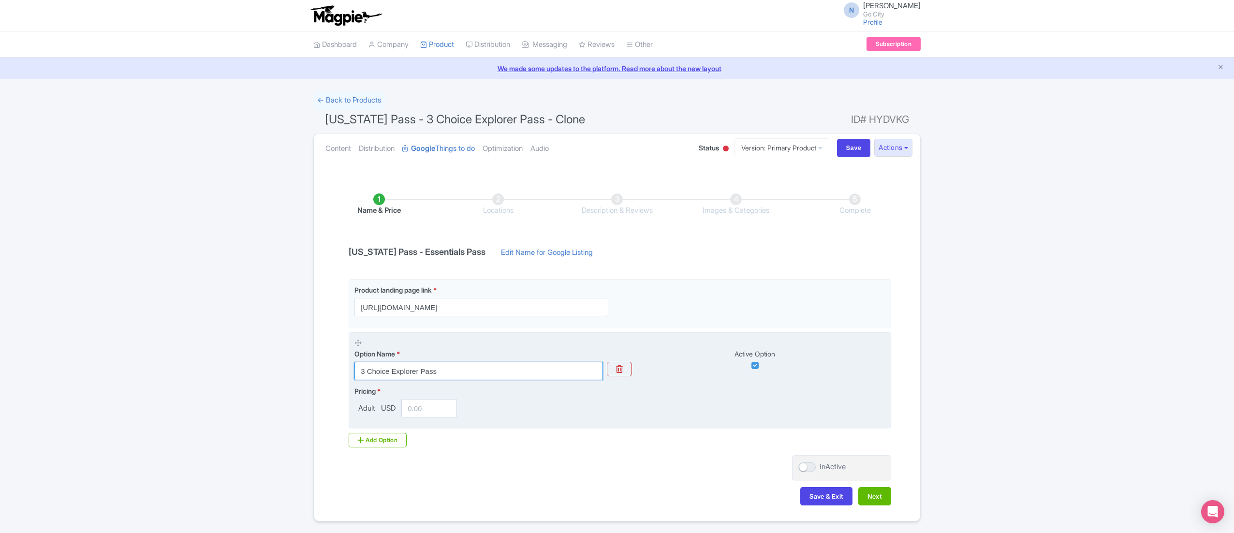
click at [435, 370] on input "3 Choice Explorer Pass" at bounding box center [478, 371] width 248 height 18
paste input "New York Pass - Essentials"
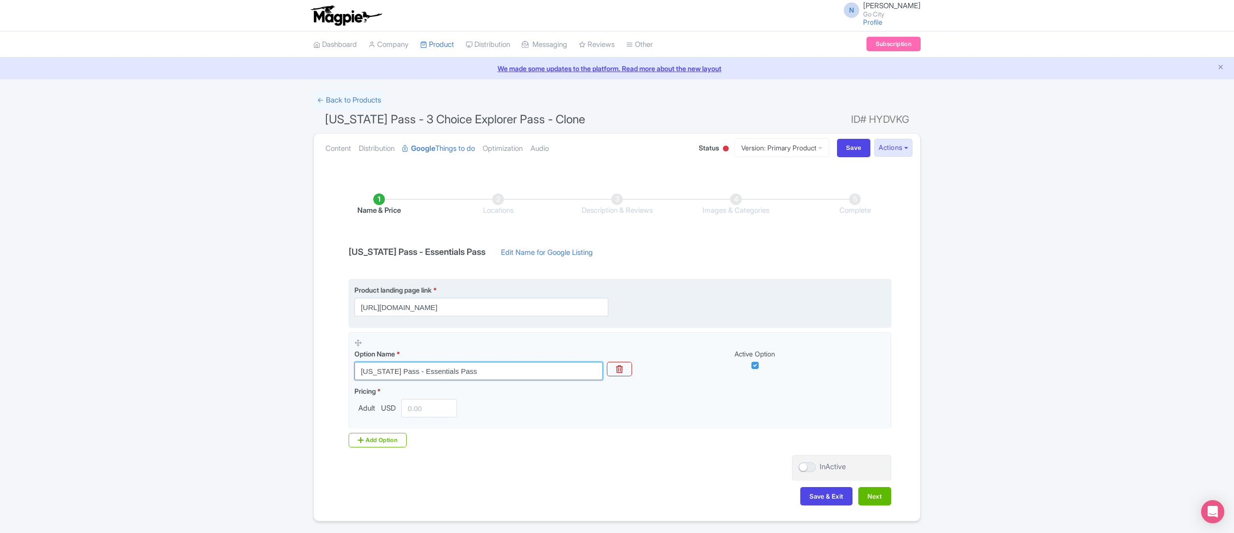
type input "New York Pass - Essentials Pass"
click at [492, 305] on input "https://newyorkpass.com/en/passes/the-new-york-pass-essentials?utm_medium=organ…" at bounding box center [481, 307] width 254 height 18
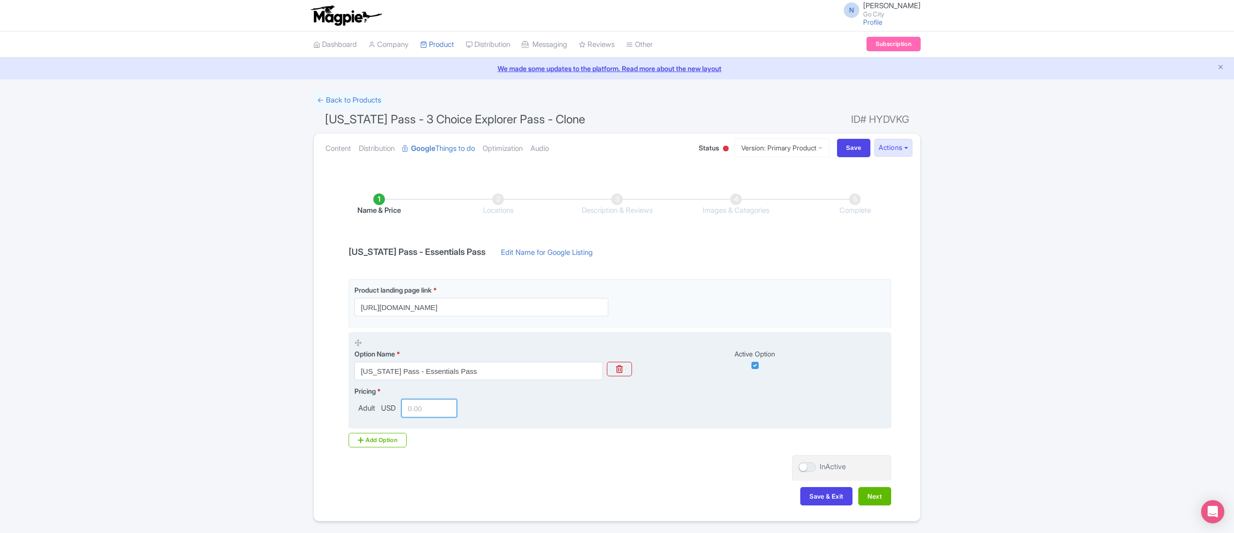
click at [436, 412] on input "number" at bounding box center [429, 408] width 56 height 18
paste input "99.00"
type input "99.00"
click at [583, 408] on div "Pricing * Adult USD 99.00" at bounding box center [619, 401] width 531 height 31
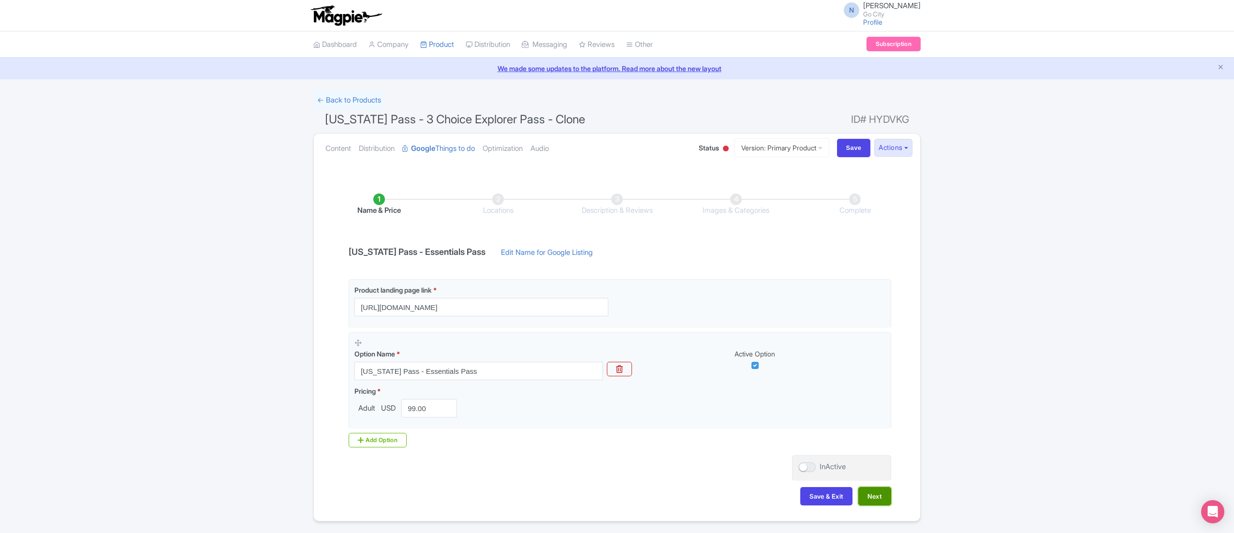
click at [865, 494] on button "Next" at bounding box center [874, 496] width 33 height 18
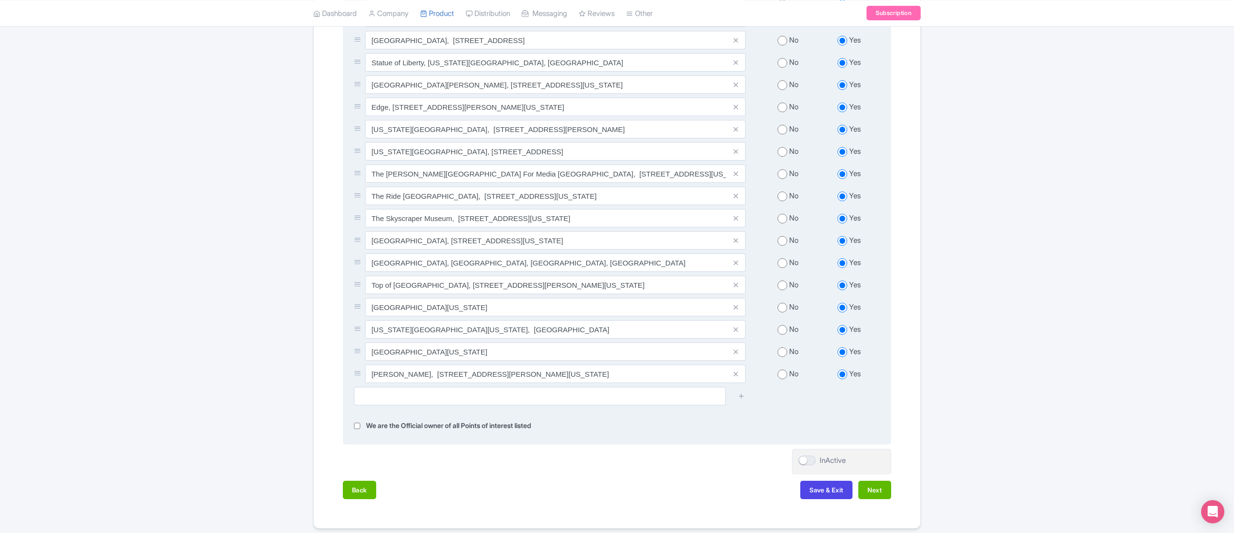
scroll to position [1395, 0]
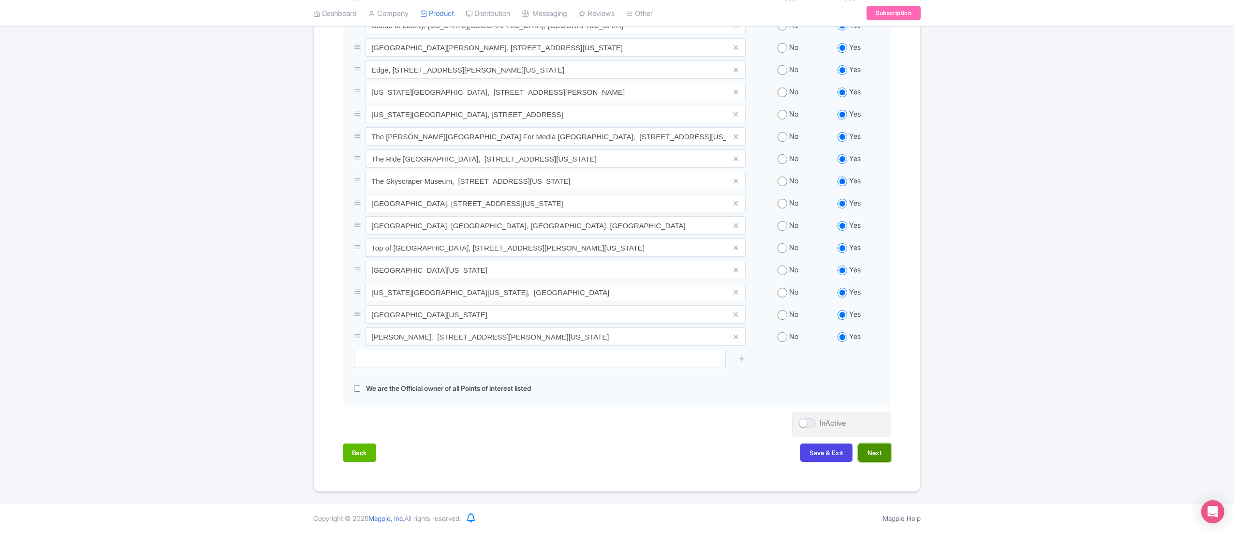
click at [879, 451] on button "Next" at bounding box center [874, 452] width 33 height 18
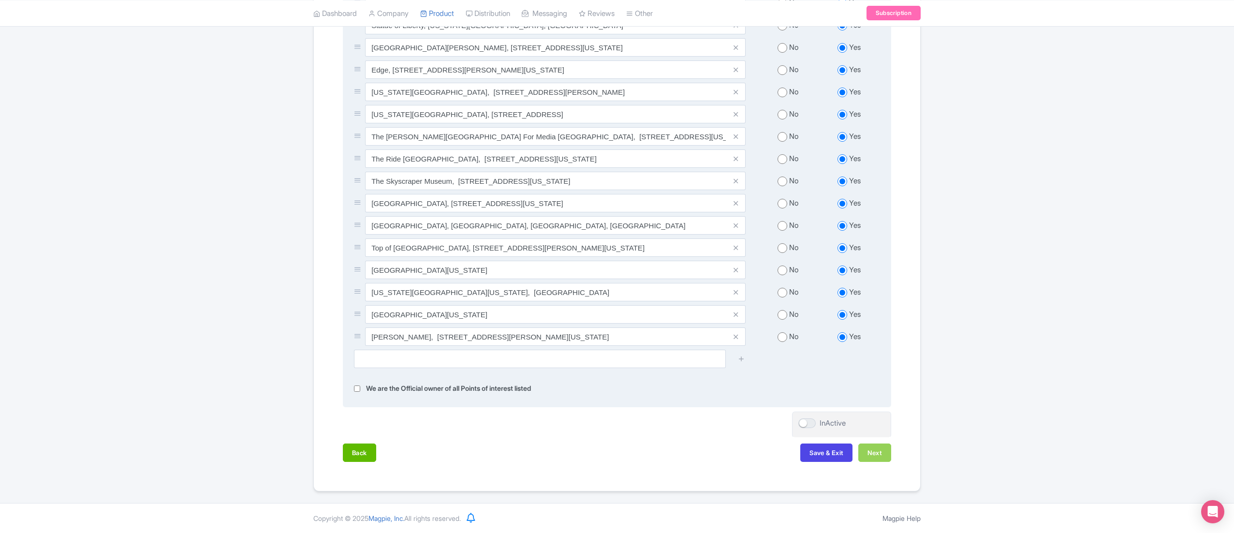
scroll to position [78, 0]
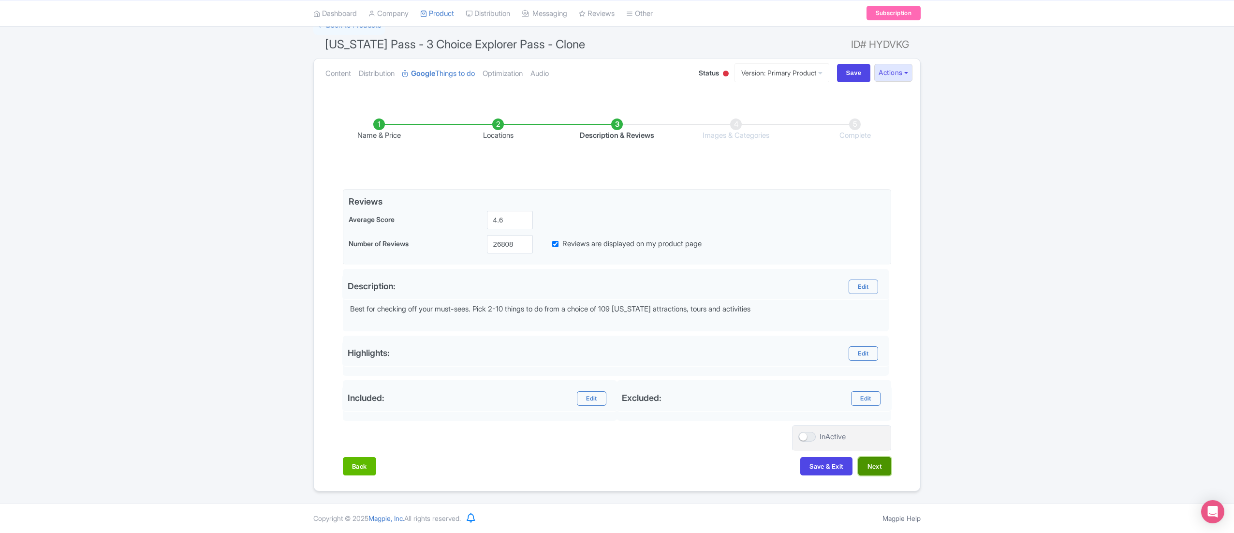
click at [877, 460] on button "Next" at bounding box center [874, 466] width 33 height 18
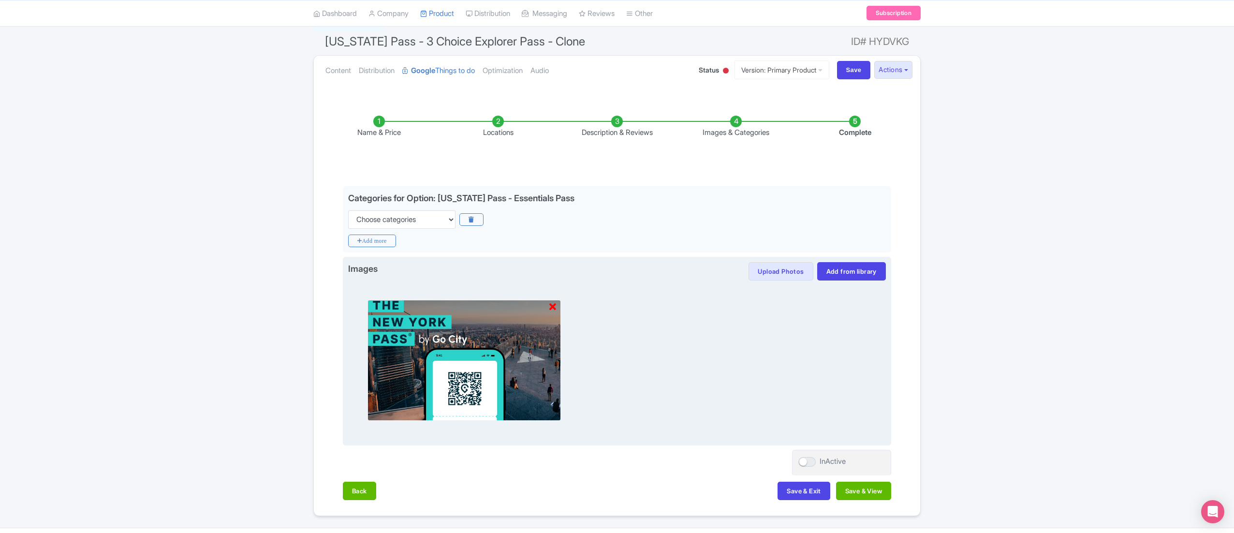
click at [552, 306] on icon at bounding box center [552, 307] width 7 height 10
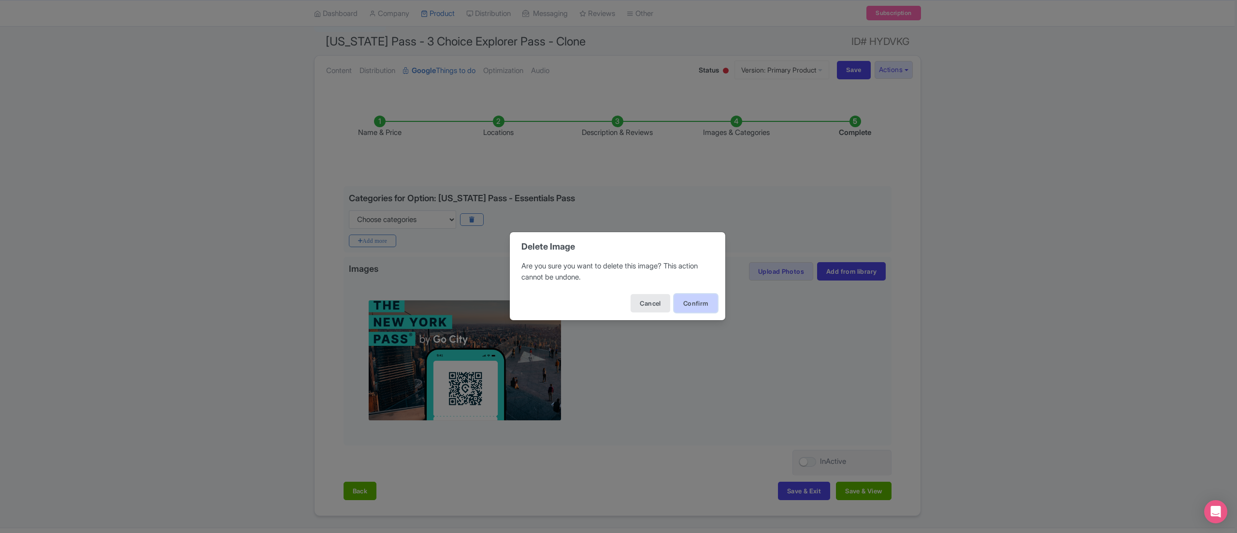
click at [686, 303] on button "Confirm" at bounding box center [696, 303] width 44 height 18
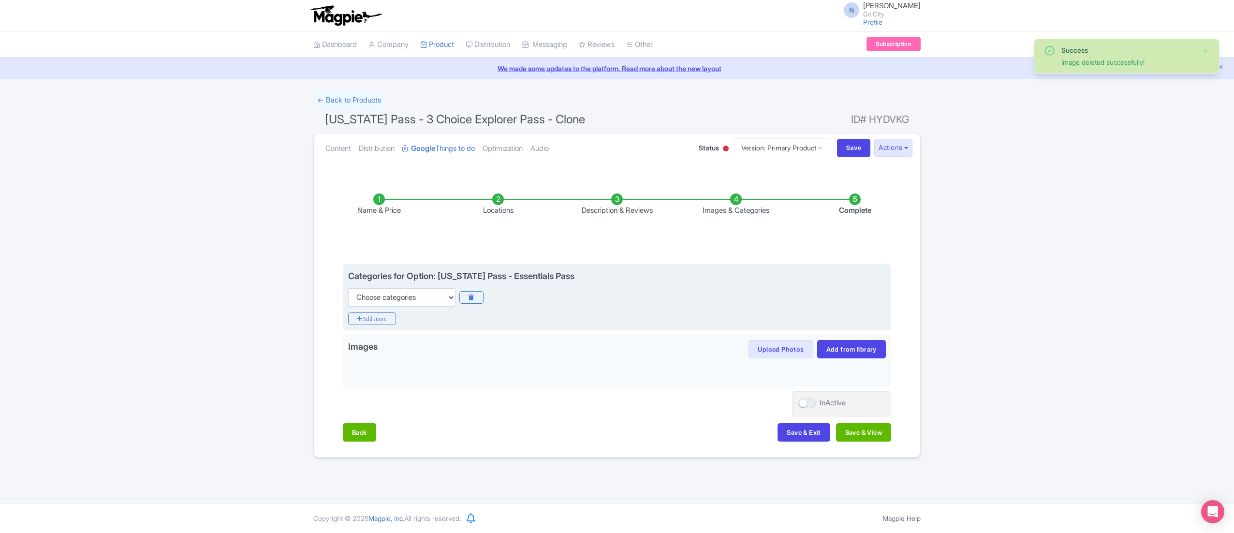
scroll to position [0, 0]
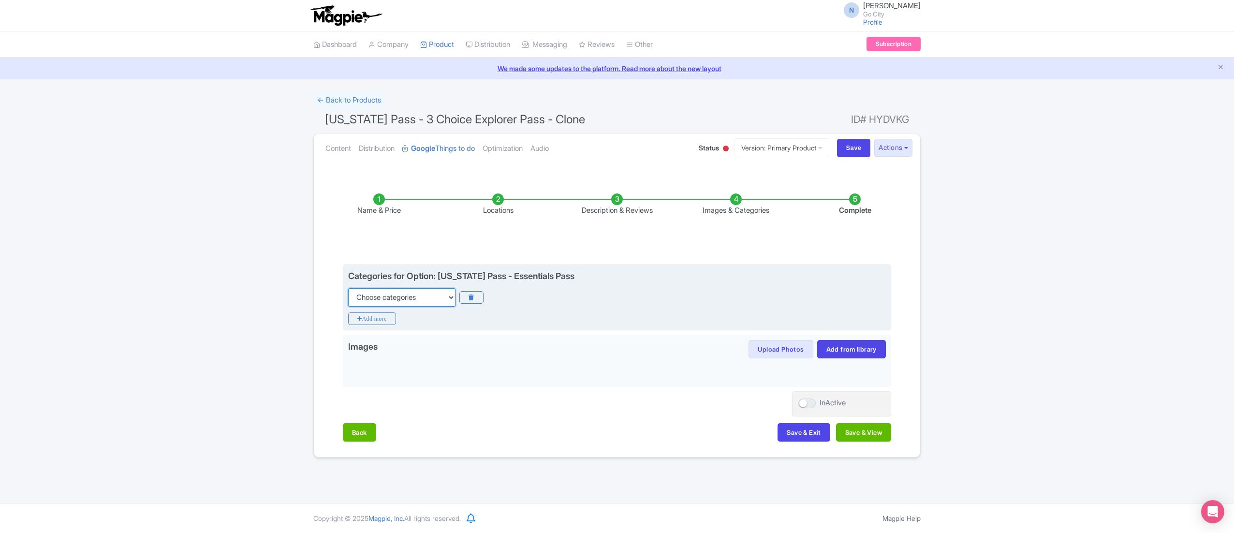
click at [426, 297] on select "Choose categories Adults Only Animals Audio Guide Beaches Bike Tours Boat Tours…" at bounding box center [401, 297] width 107 height 18
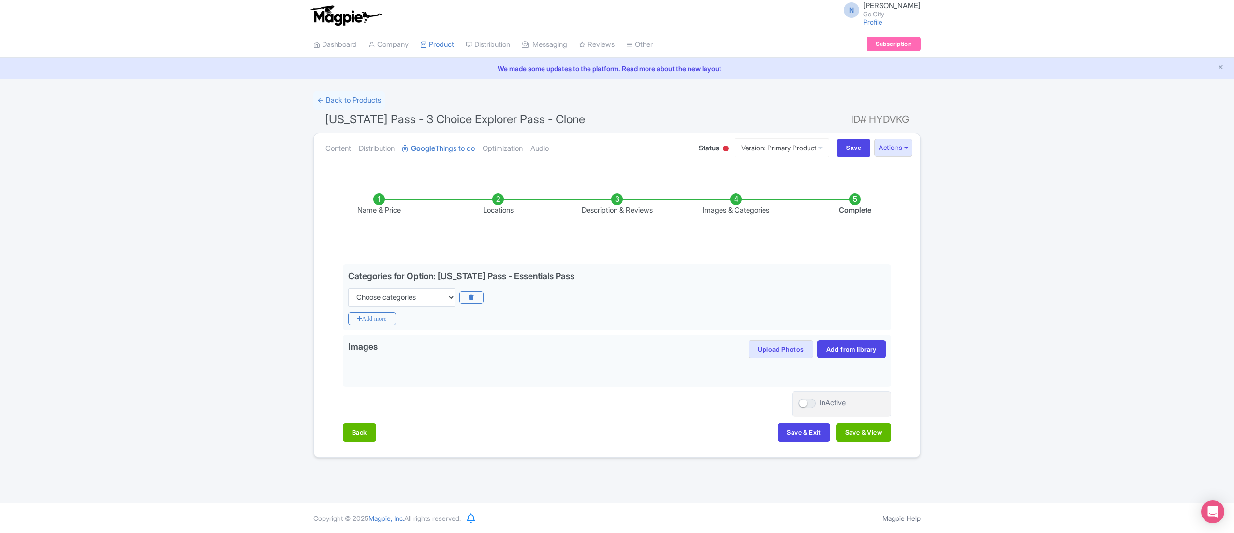
click at [380, 195] on li "Name & Price" at bounding box center [379, 204] width 119 height 23
click at [364, 437] on button "Back" at bounding box center [359, 432] width 33 height 18
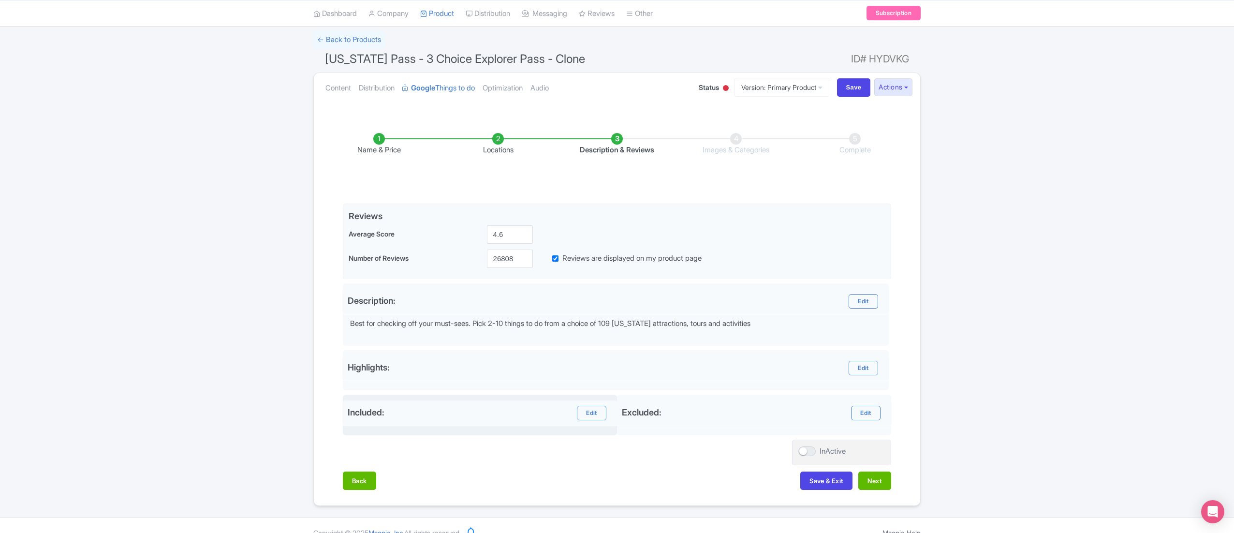
scroll to position [78, 0]
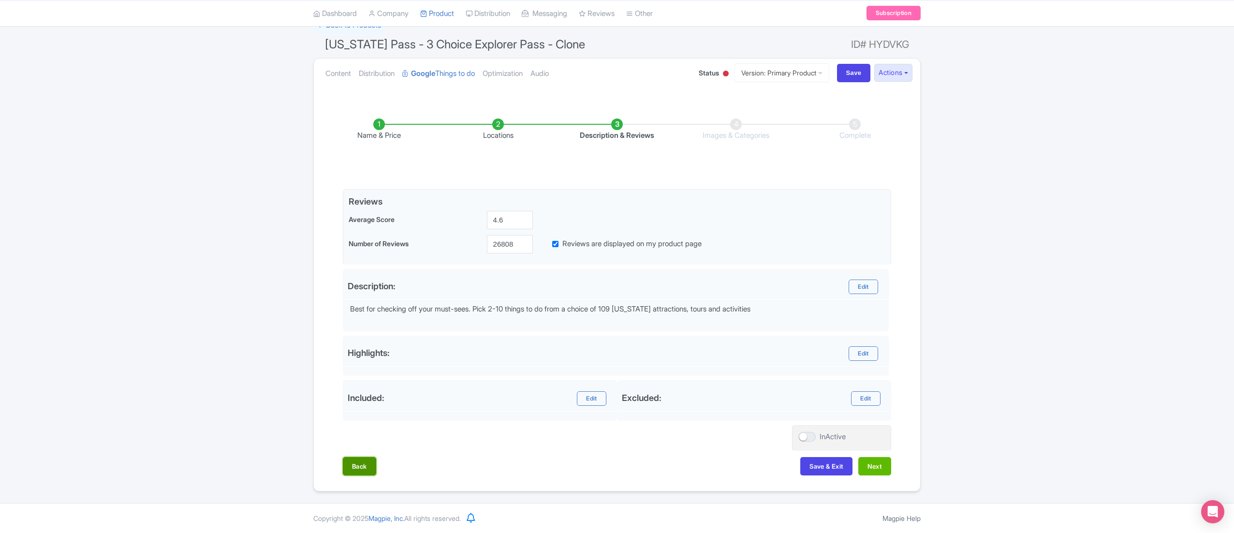
click at [364, 464] on button "Back" at bounding box center [359, 466] width 33 height 18
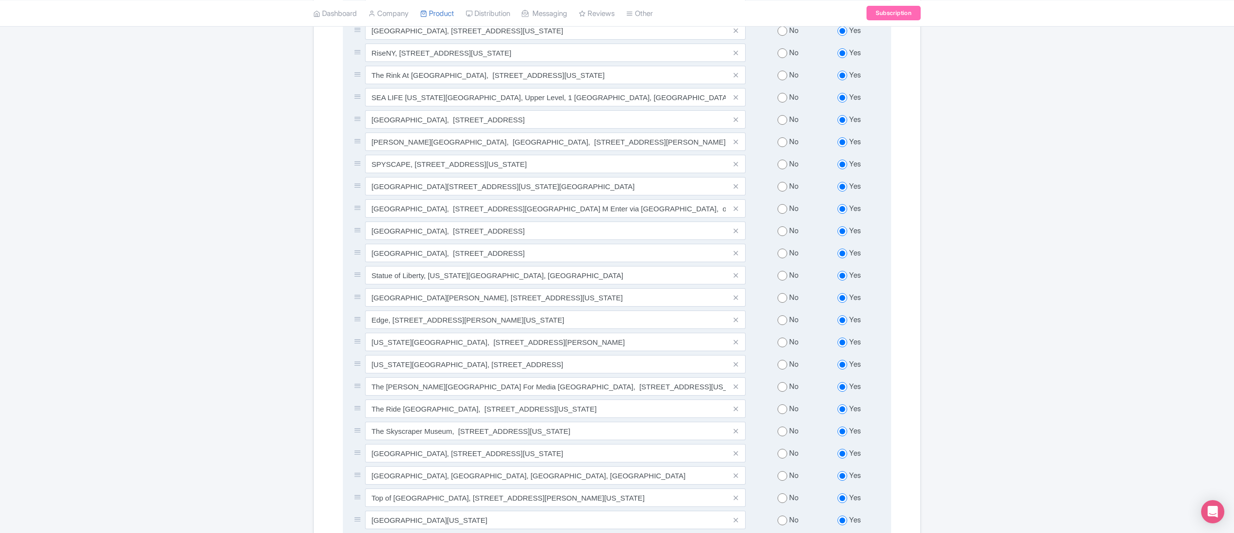
scroll to position [1395, 0]
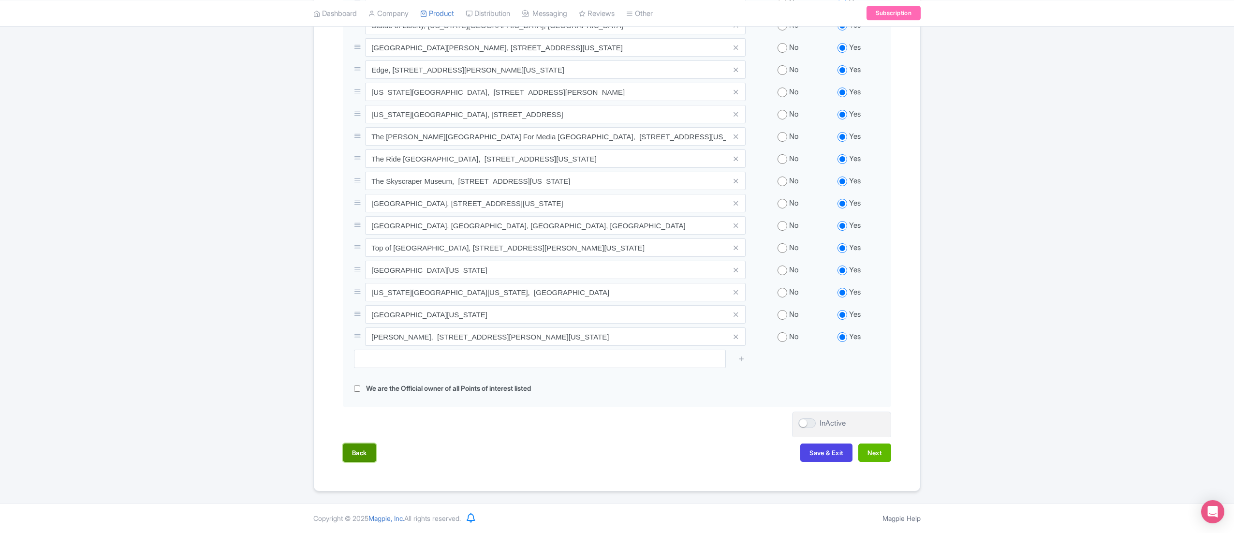
click at [365, 443] on button "Back" at bounding box center [359, 452] width 33 height 18
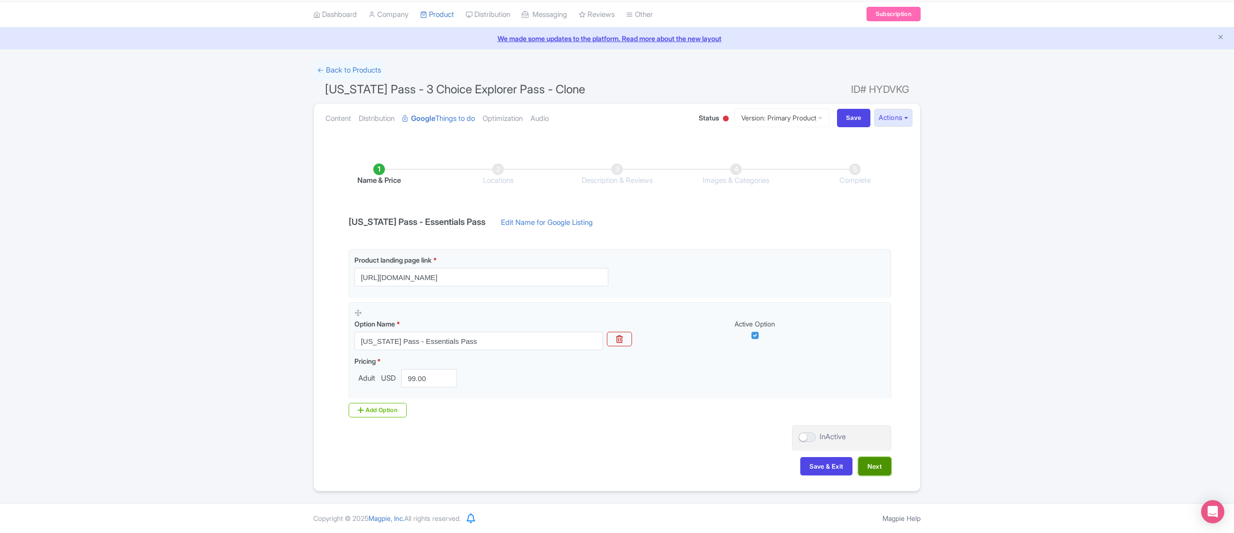
click at [878, 465] on button "Next" at bounding box center [874, 466] width 33 height 18
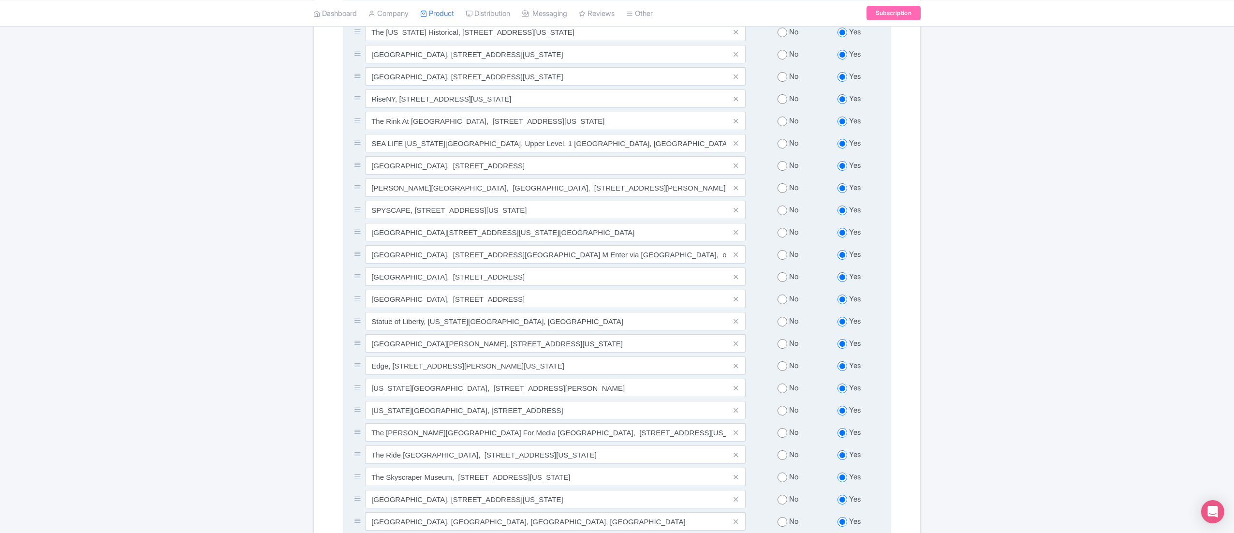
scroll to position [1395, 0]
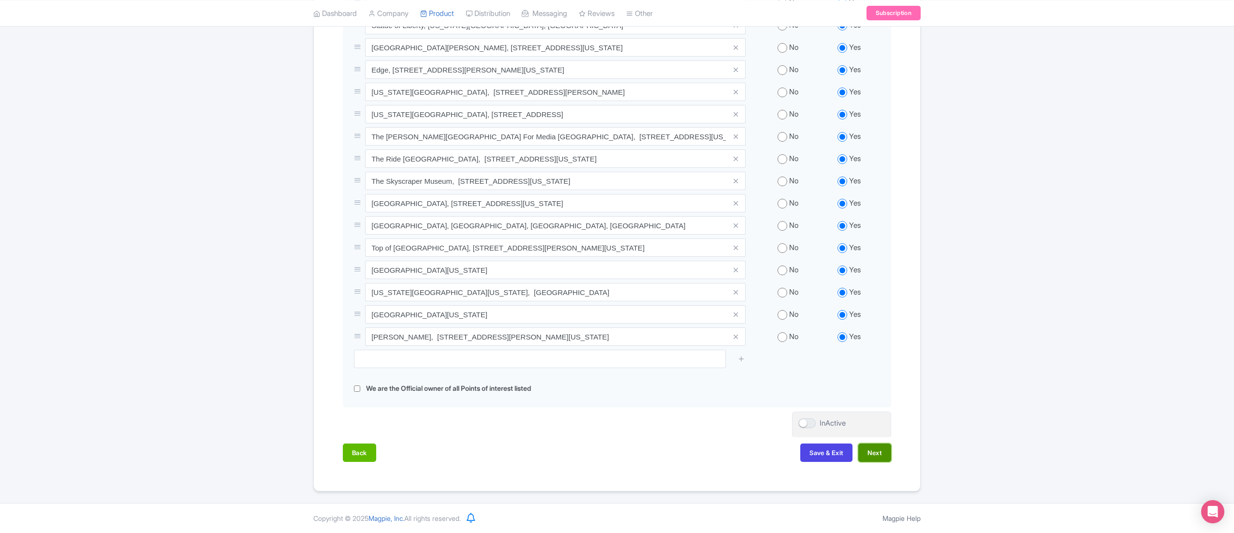
click at [868, 450] on button "Next" at bounding box center [874, 452] width 33 height 18
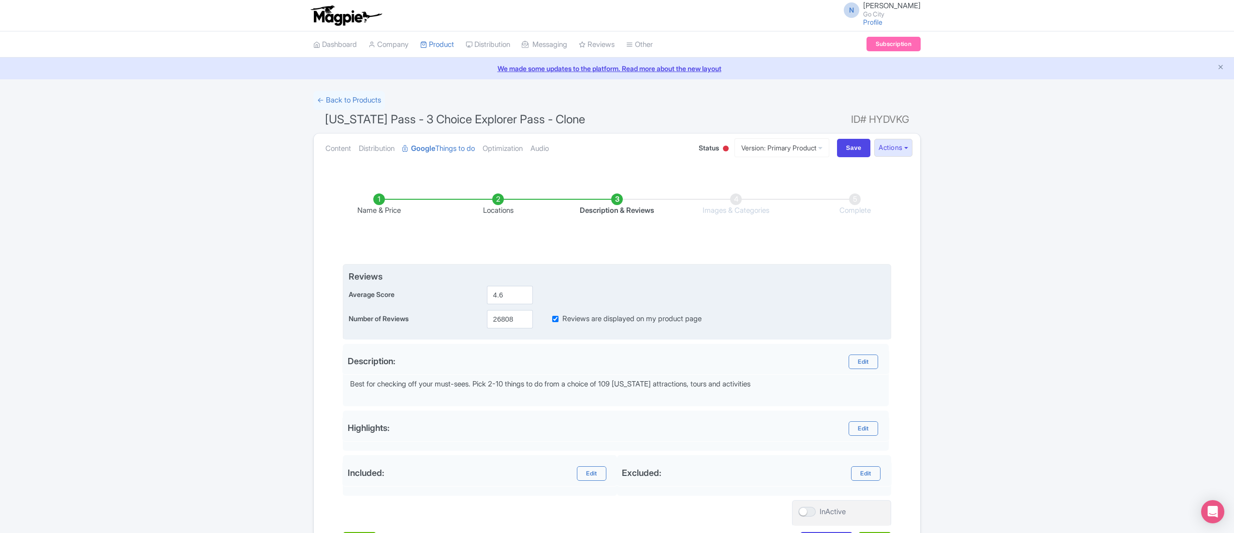
scroll to position [78, 0]
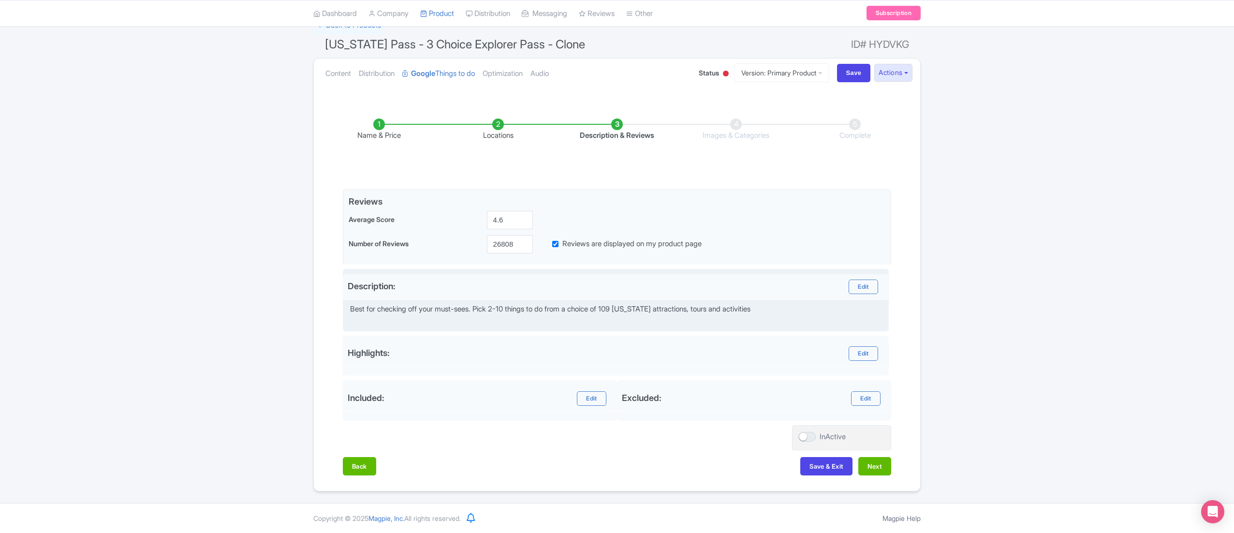
click at [456, 310] on div "Best for checking off your must-sees. Pick 2-10 things to do from a choice of 1…" at bounding box center [616, 315] width 533 height 22
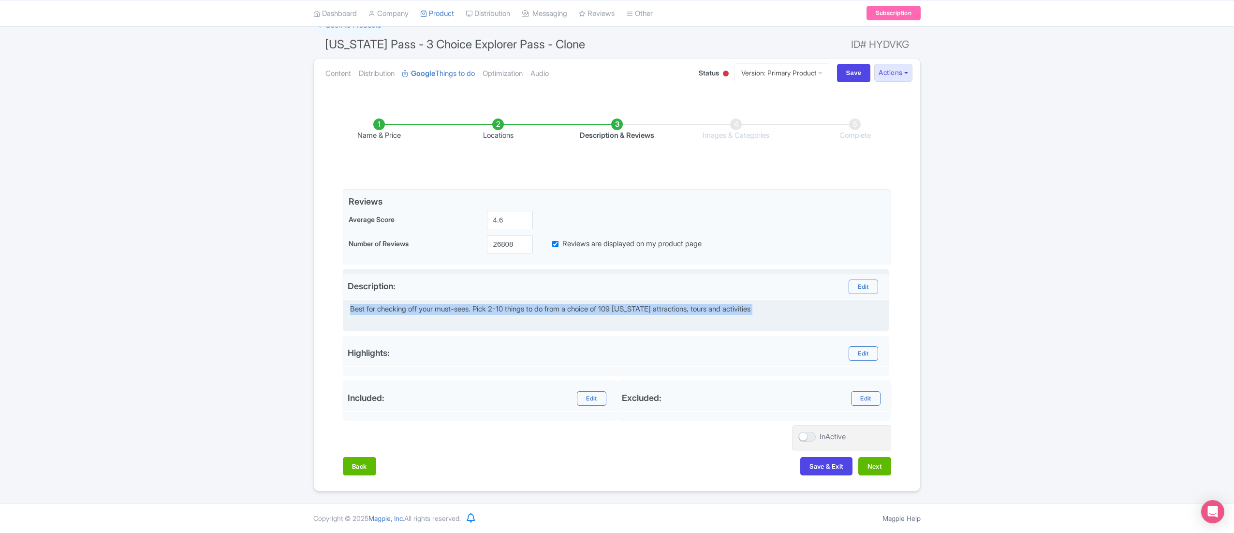
click at [456, 310] on div "Best for checking off your must-sees. Pick 2-10 things to do from a choice of 1…" at bounding box center [616, 315] width 533 height 22
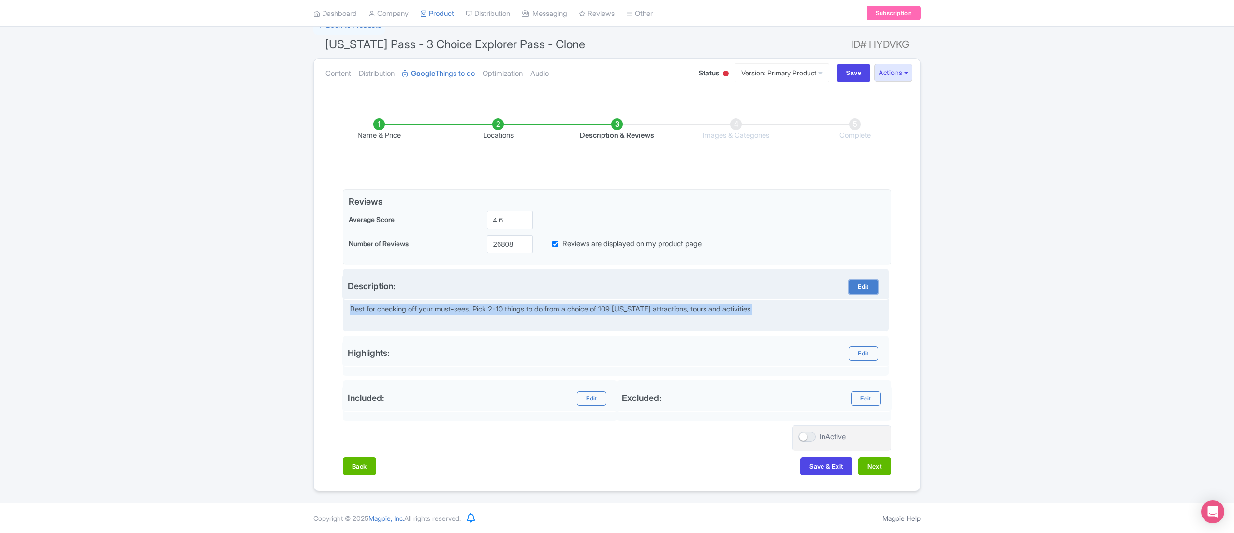
click at [857, 282] on link "Edit" at bounding box center [862, 286] width 29 height 15
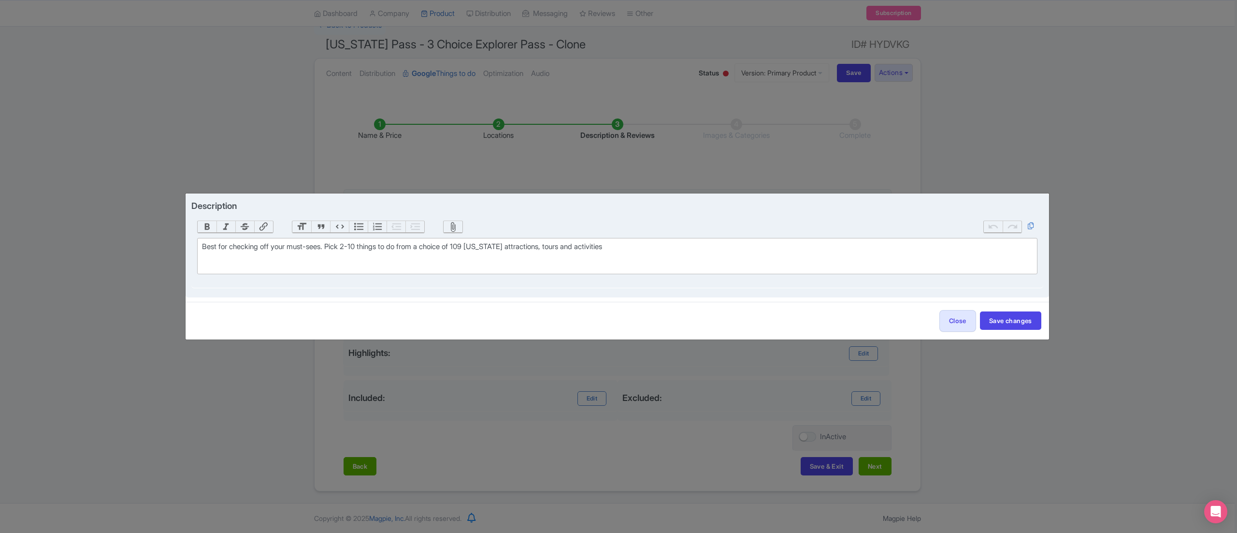
click at [451, 263] on div "Best for checking off your must-sees. Pick 2-10 things to do from a choice of 1…" at bounding box center [617, 252] width 831 height 22
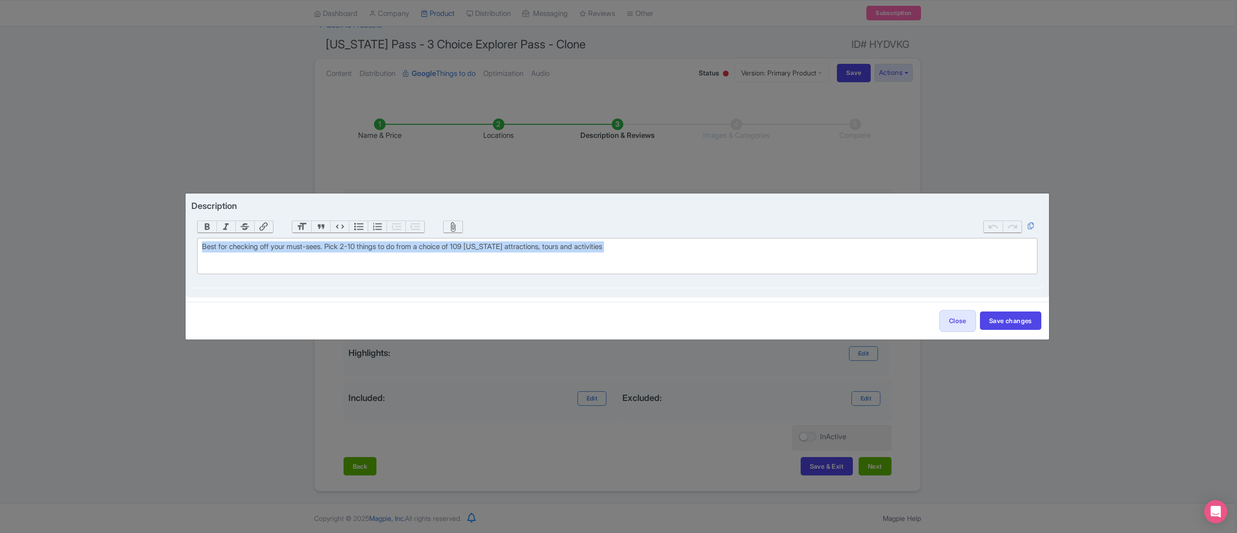
paste trix-editor "Experience New York City your way with The New York Pass Essentials. Choose 3 t…"
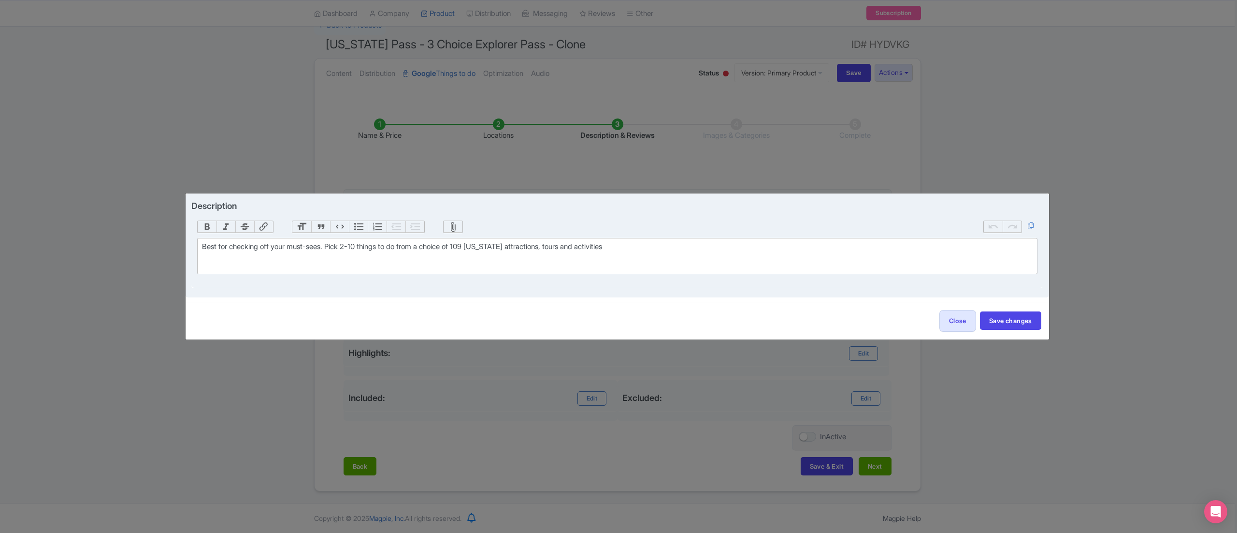
type trix-editor "<div>Experience New York City your way with The New York Pass Essentials. Choos…"
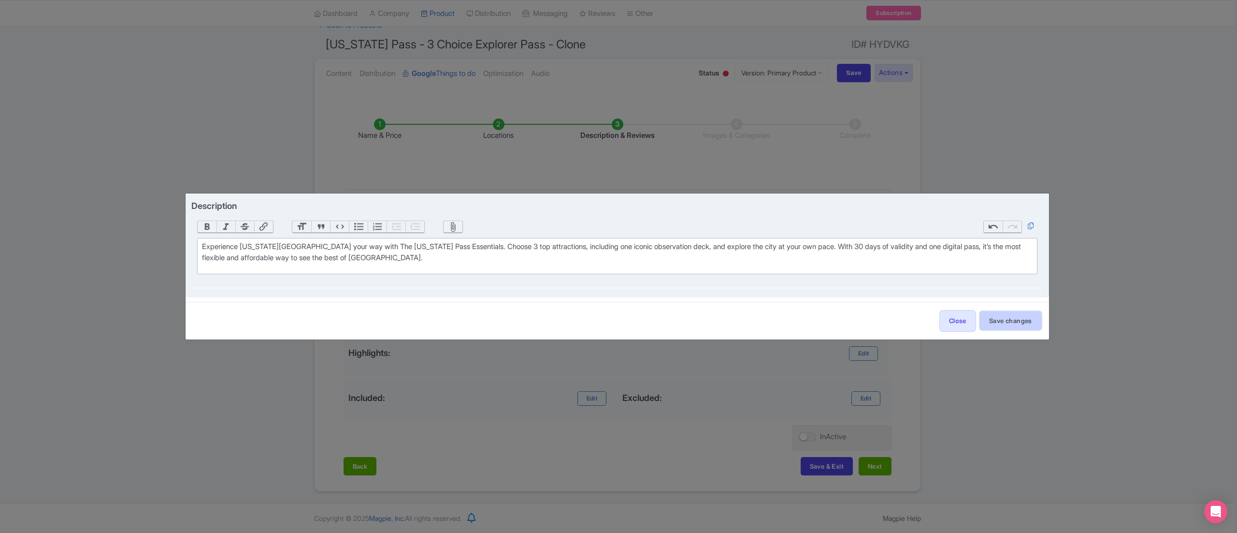
click at [1033, 320] on button "Save changes" at bounding box center [1010, 320] width 61 height 18
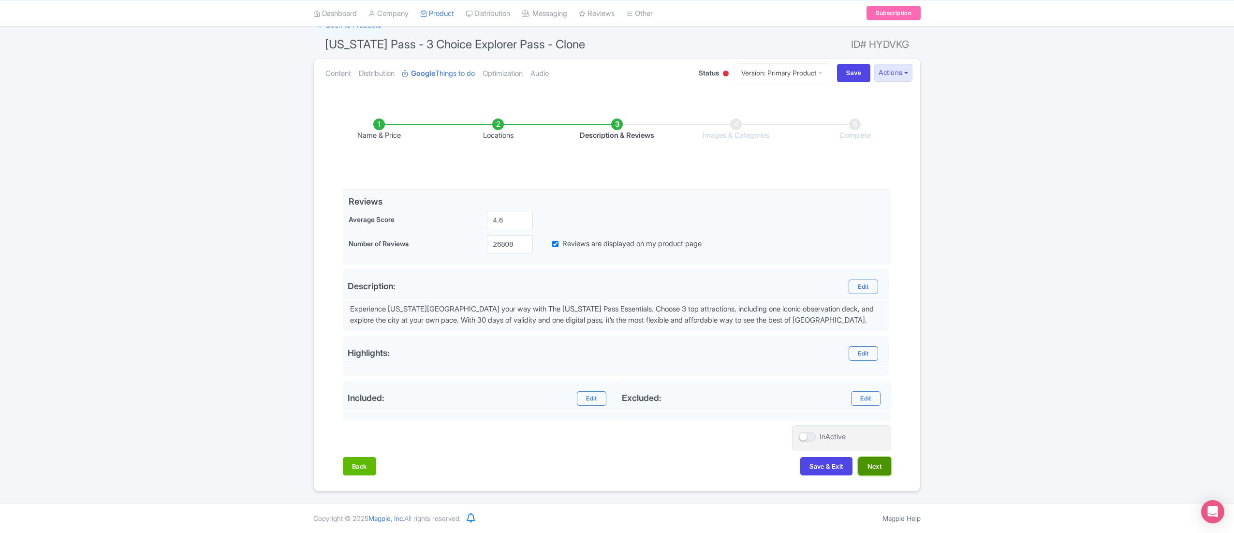
click at [874, 469] on button "Next" at bounding box center [874, 466] width 33 height 18
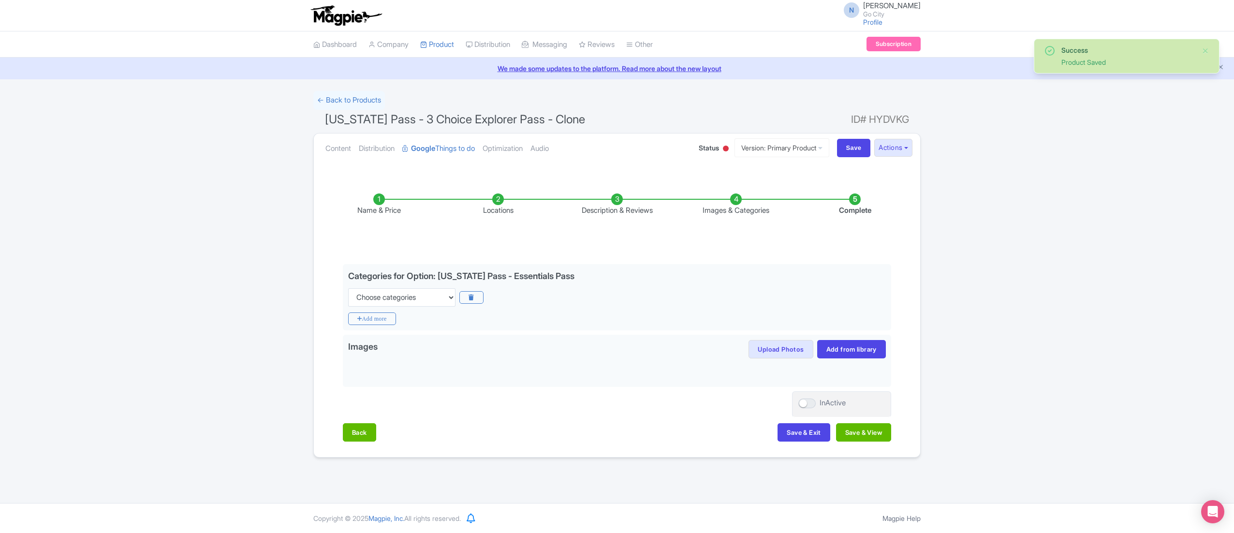
scroll to position [0, 0]
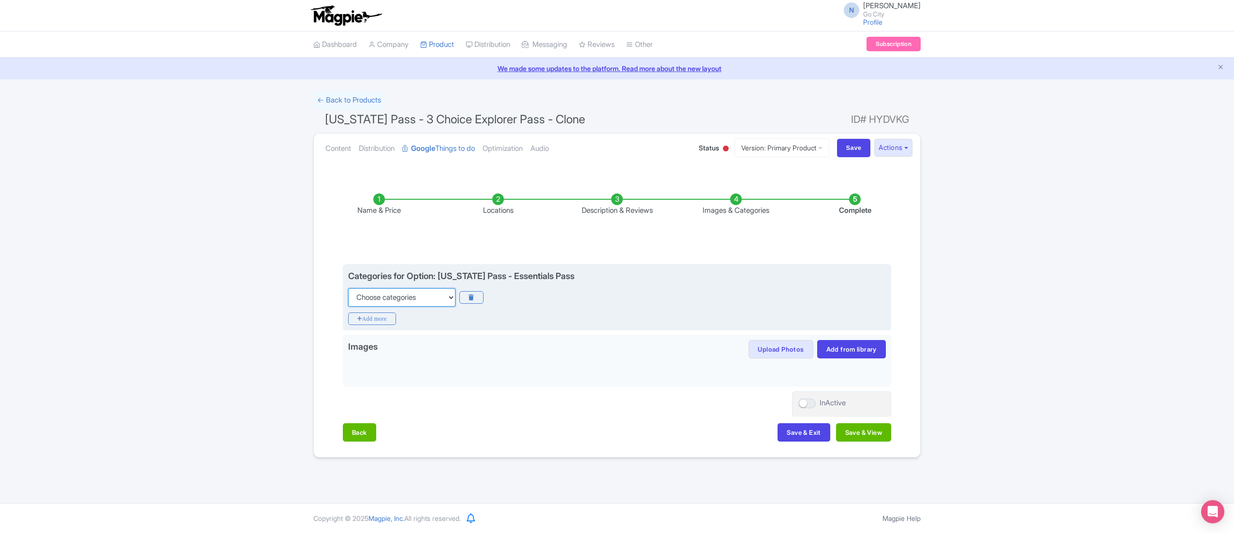
click at [405, 297] on select "Choose categories Adults Only Animals Audio Guide Beaches Bike Tours Boat Tours…" at bounding box center [401, 297] width 107 height 18
select select "museums"
click at [348, 288] on select "Choose categories Adults Only Animals Audio Guide Beaches Bike Tours Boat Tours…" at bounding box center [401, 297] width 107 height 18
click at [389, 321] on icon "Add more" at bounding box center [372, 318] width 48 height 13
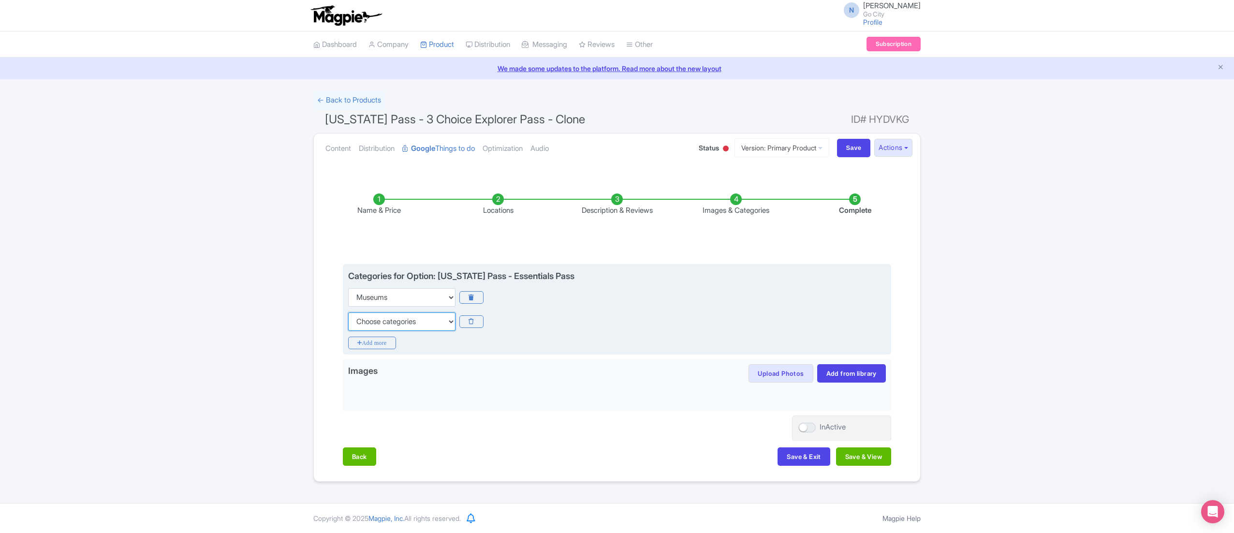
click at [412, 324] on select "Choose categories Adults Only Animals Audio Guide Beaches Bike Tours Boat Tours…" at bounding box center [401, 321] width 107 height 18
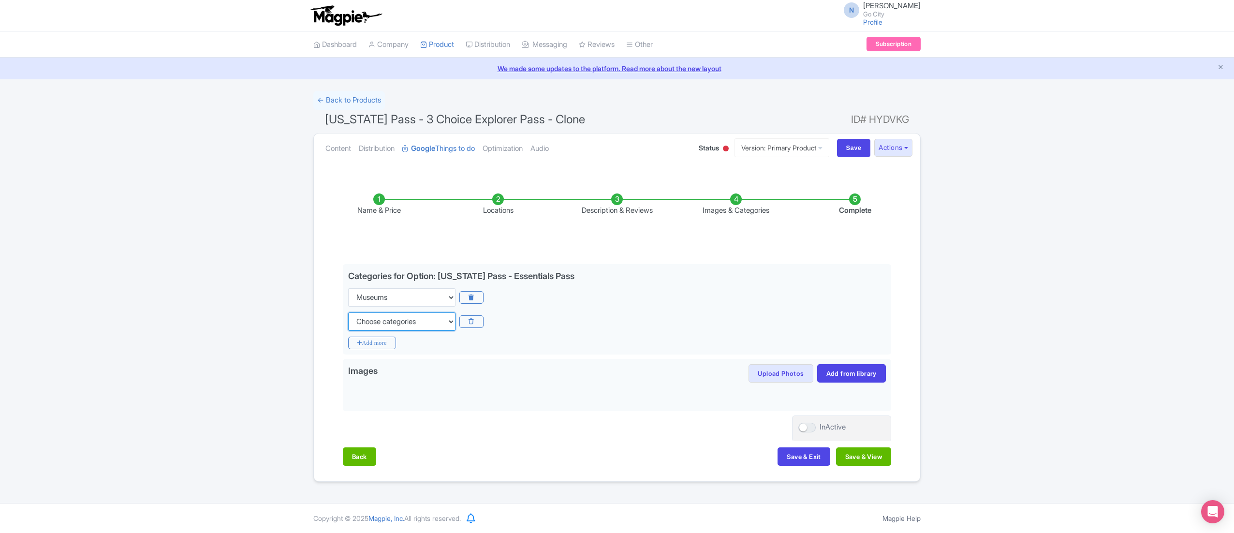
select select "self-guided"
click at [348, 312] on select "Choose categories Adults Only Animals Audio Guide Beaches Bike Tours Boat Tours…" at bounding box center [401, 321] width 107 height 18
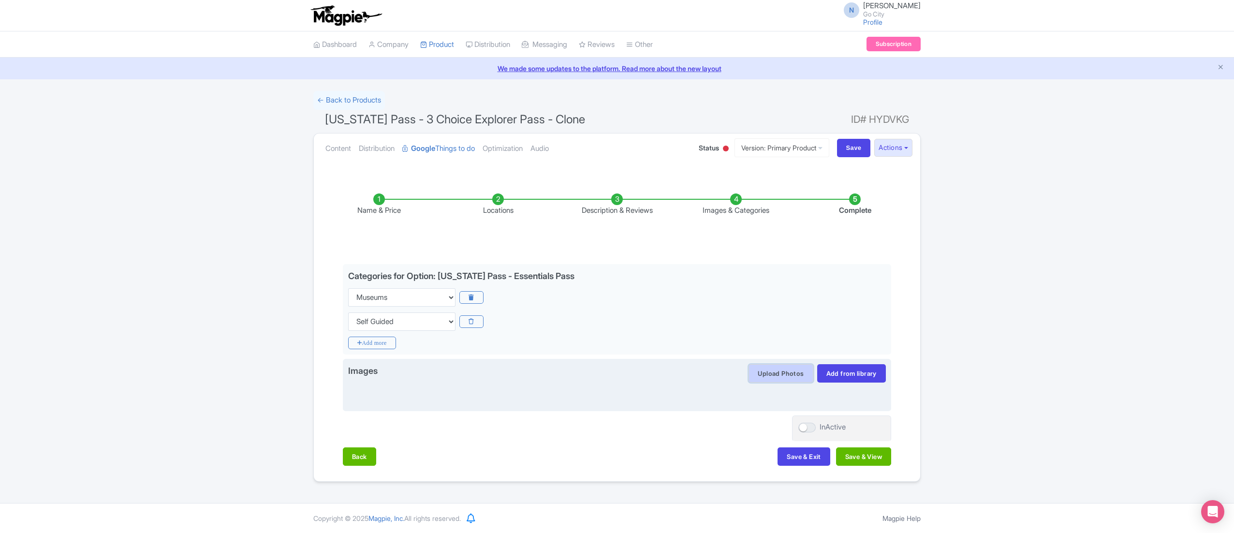
click at [788, 378] on button "Upload Photos" at bounding box center [780, 373] width 64 height 18
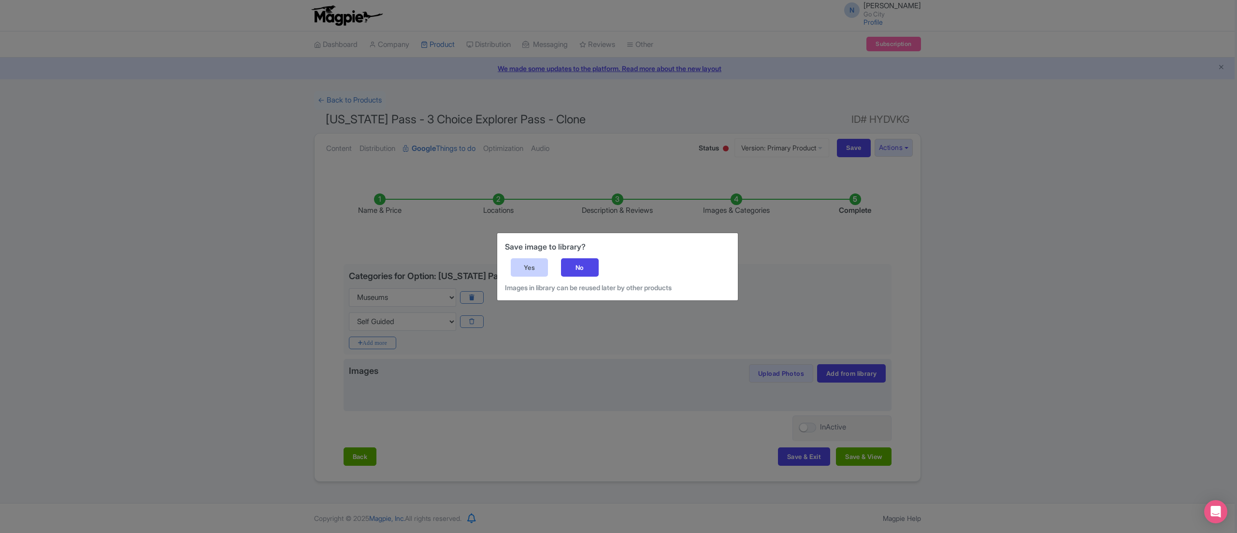
click at [545, 262] on div "Yes" at bounding box center [530, 267] width 38 height 18
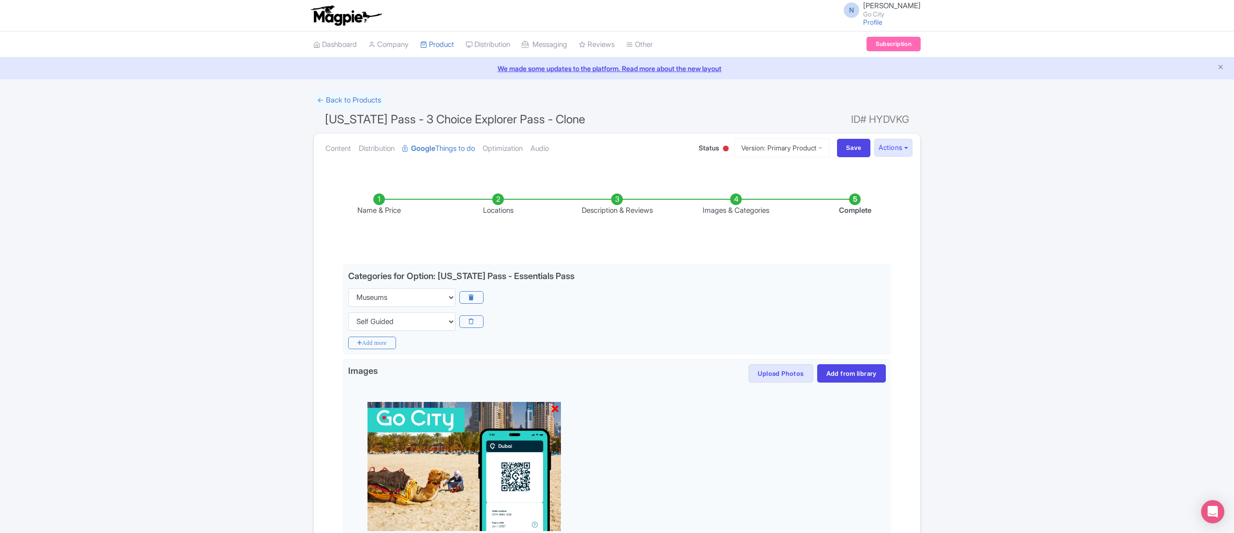
click at [496, 203] on li "Locations" at bounding box center [497, 204] width 119 height 23
click at [498, 196] on li "Locations" at bounding box center [497, 204] width 119 height 23
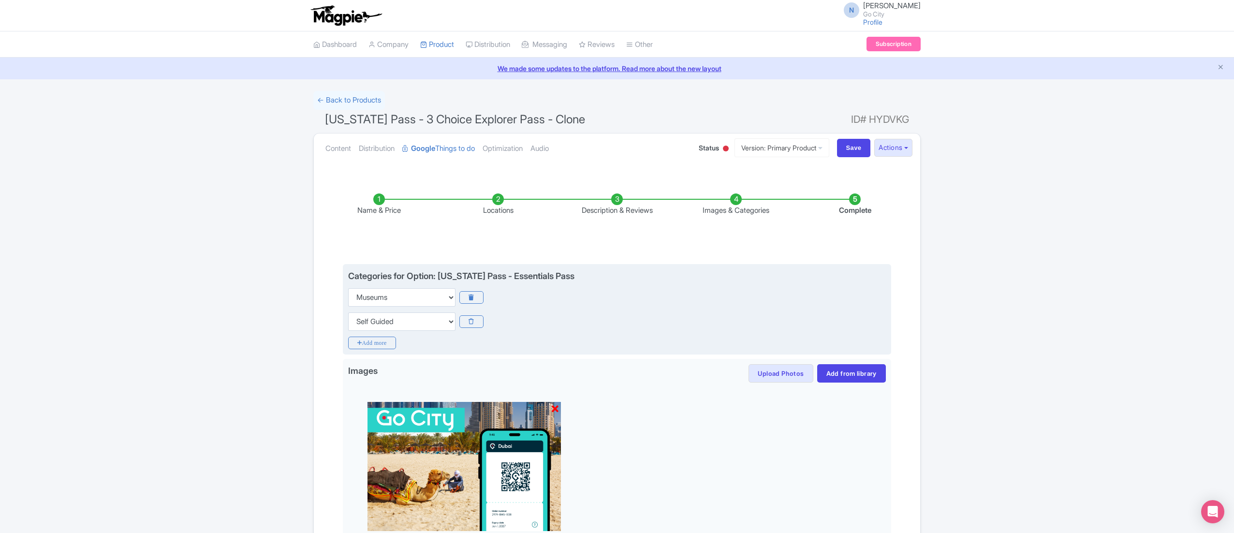
scroll to position [129, 0]
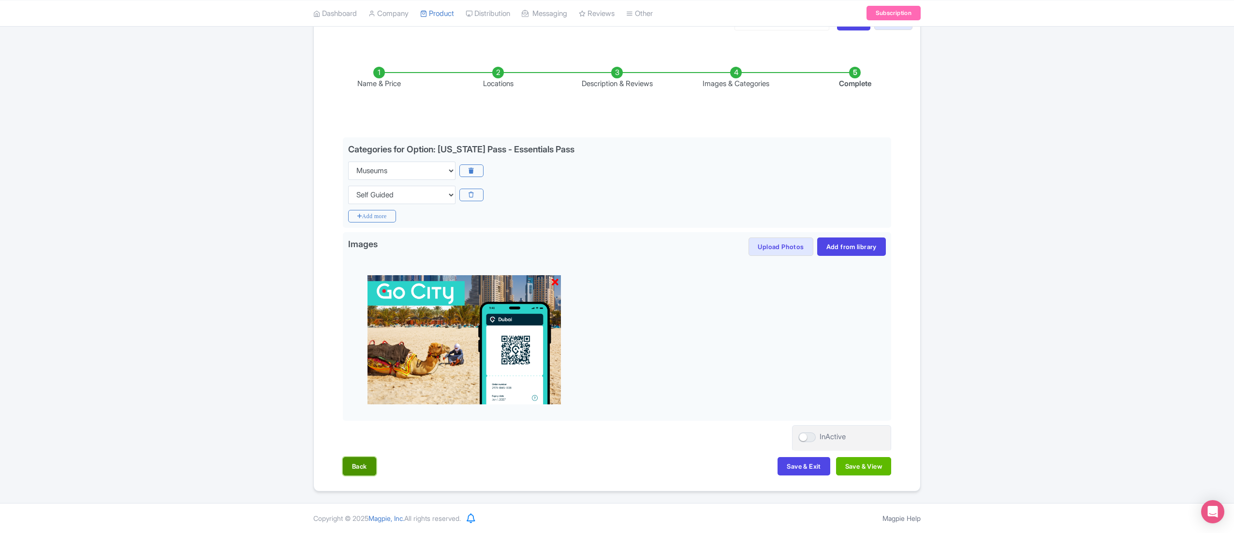
click at [357, 474] on button "Back" at bounding box center [359, 466] width 33 height 18
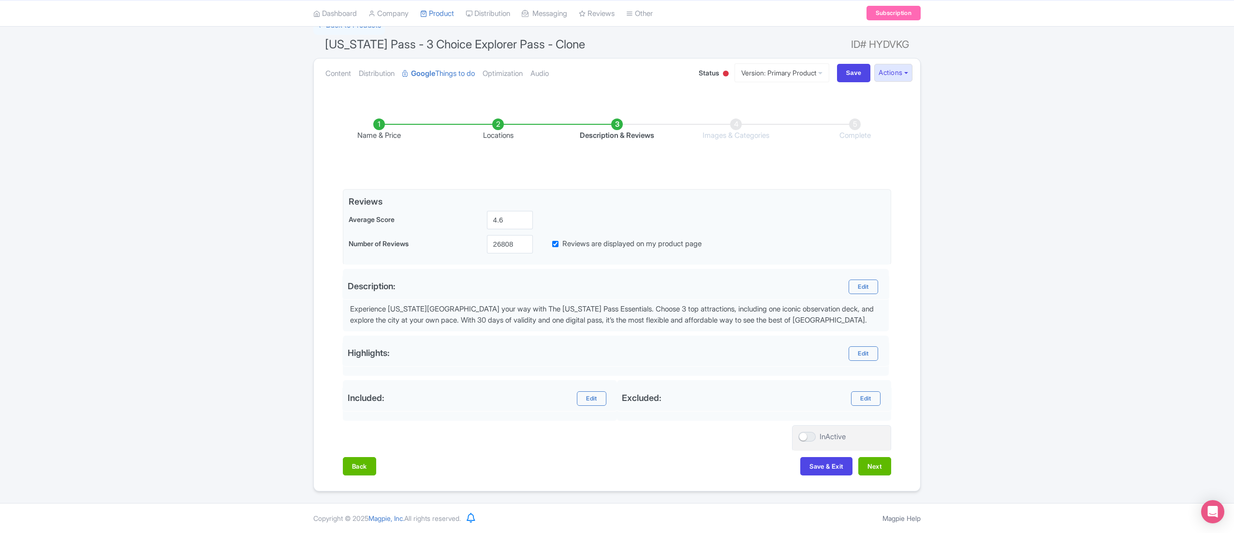
click at [367, 455] on div "Name & Price Locations Description & Reviews Images & Categories Complete Edit …" at bounding box center [617, 292] width 595 height 386
click at [363, 467] on button "Back" at bounding box center [359, 466] width 33 height 18
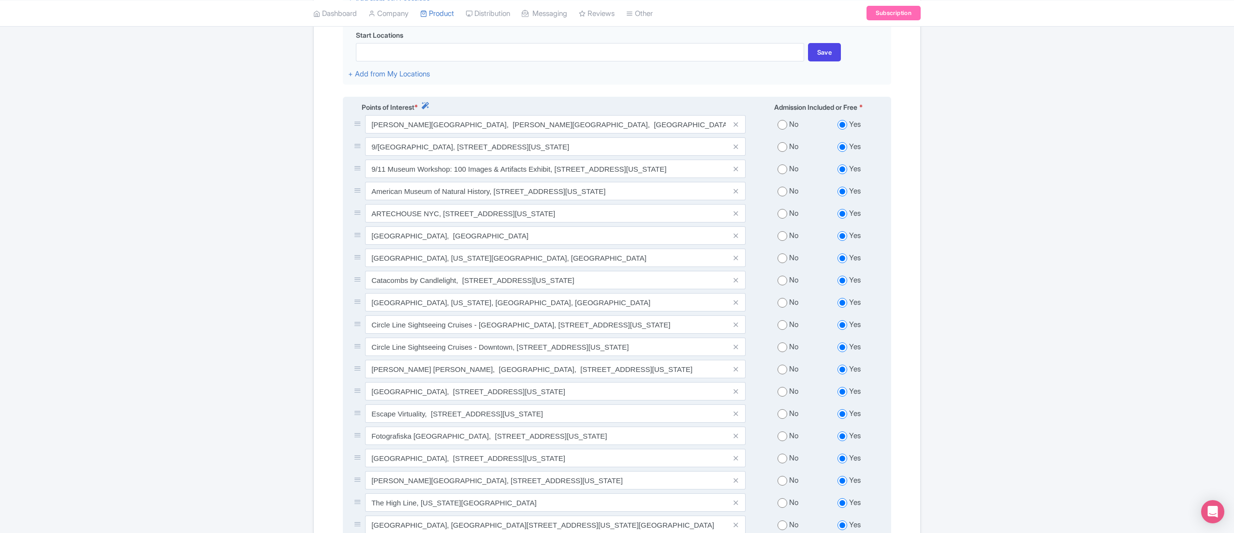
scroll to position [271, 0]
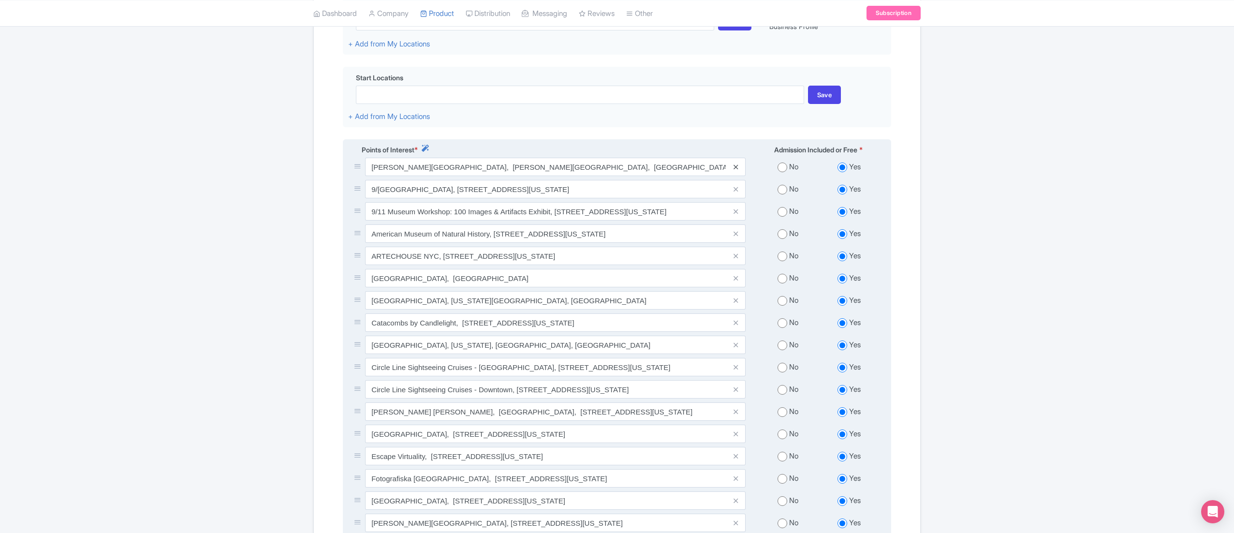
click at [735, 167] on icon at bounding box center [735, 166] width 4 height 7
click at [736, 170] on icon at bounding box center [735, 166] width 4 height 7
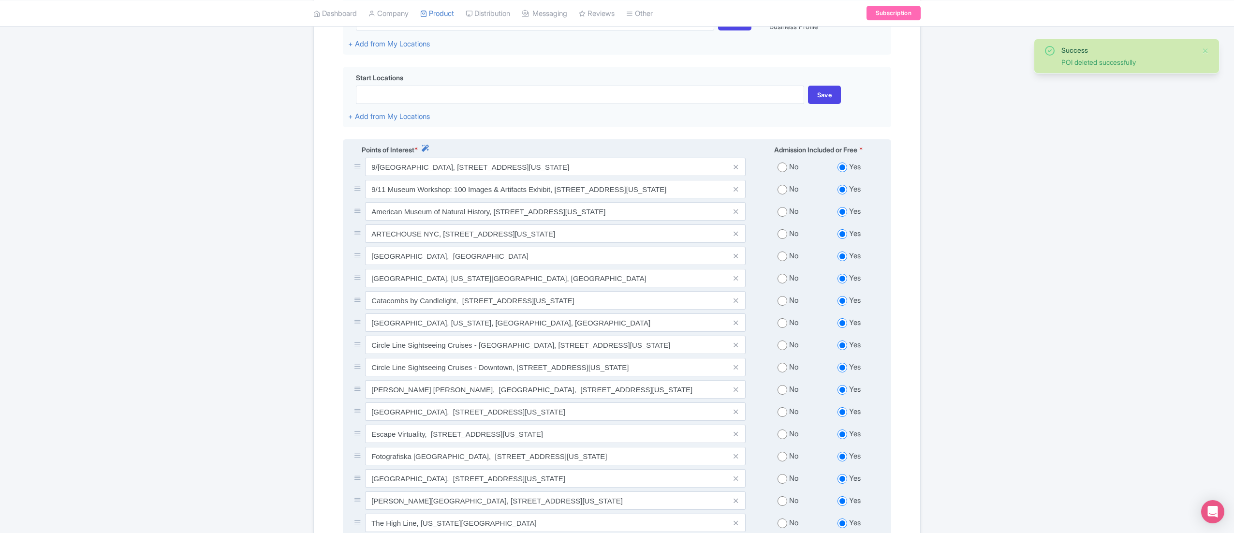
click at [737, 170] on icon at bounding box center [735, 166] width 4 height 7
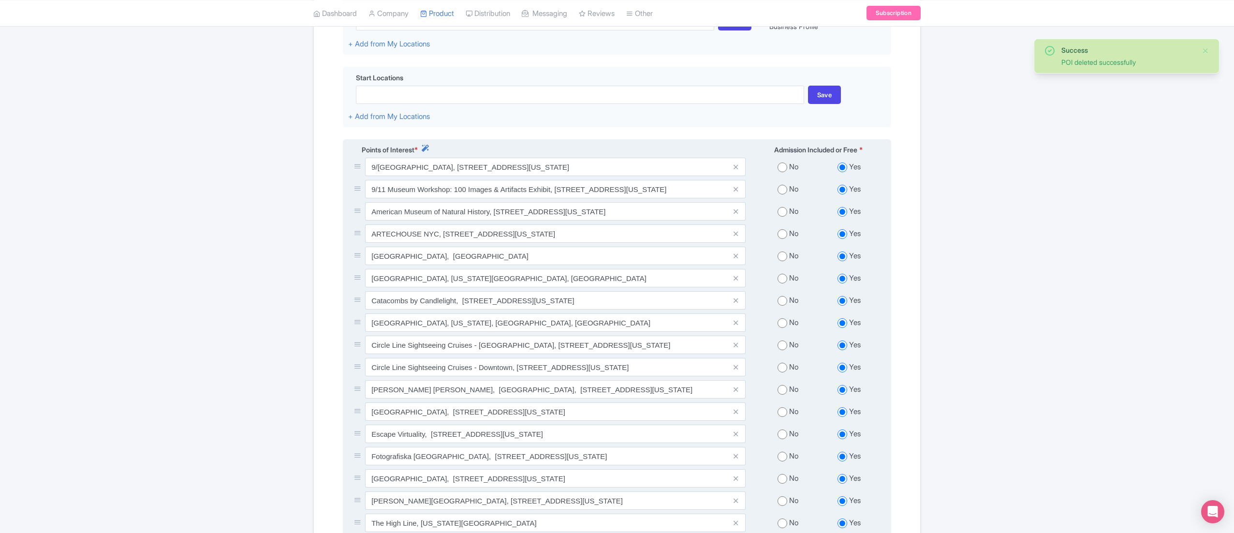
click at [737, 170] on icon at bounding box center [735, 166] width 4 height 7
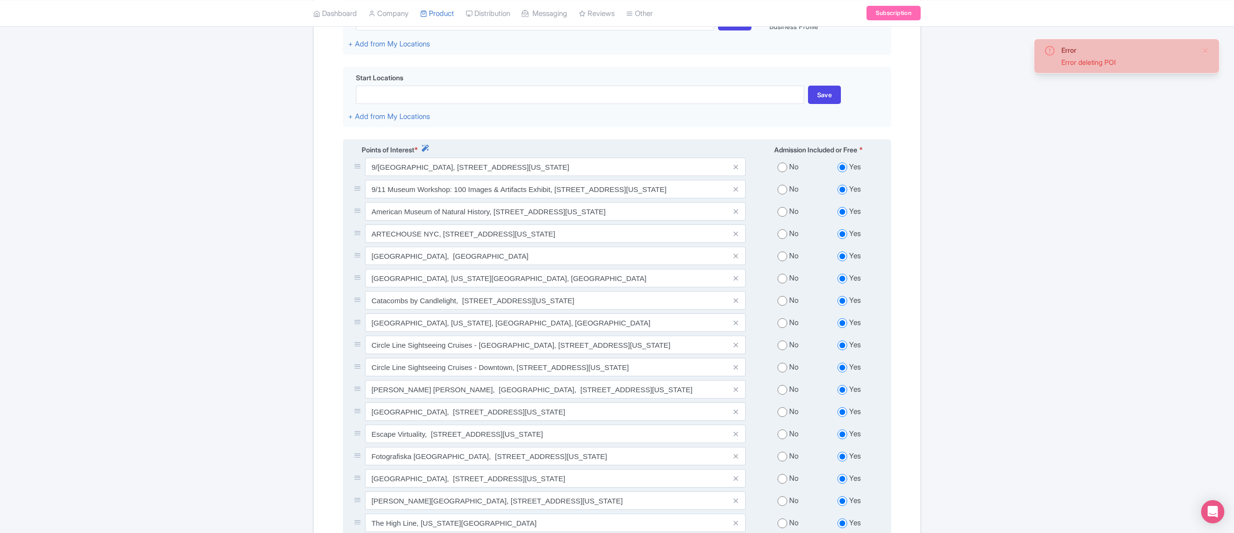
click at [737, 170] on icon at bounding box center [735, 166] width 4 height 7
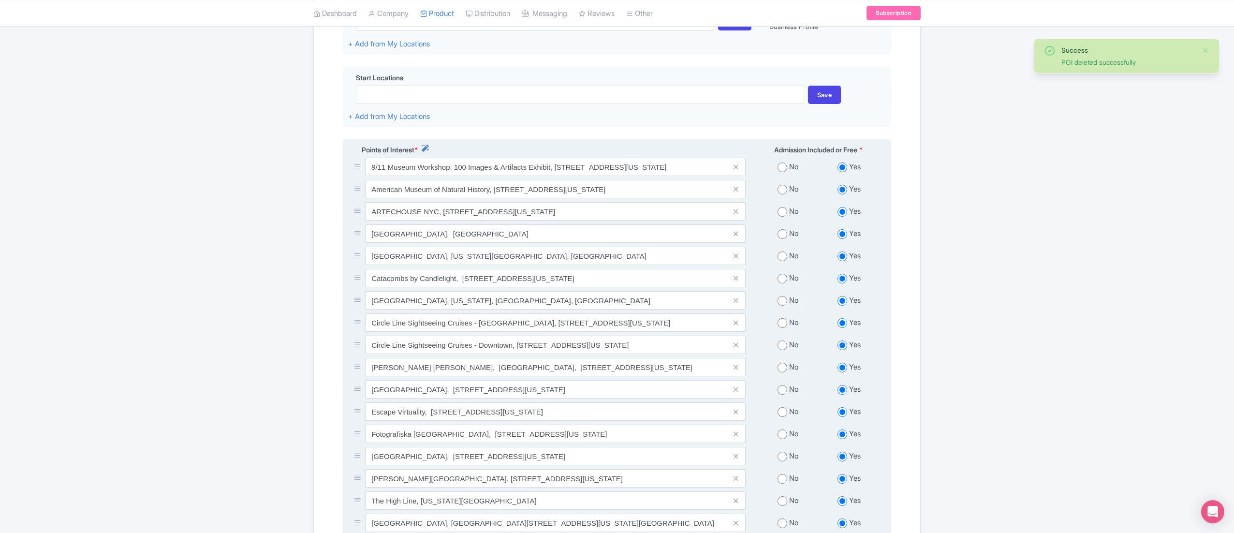
click at [737, 170] on icon at bounding box center [735, 166] width 4 height 7
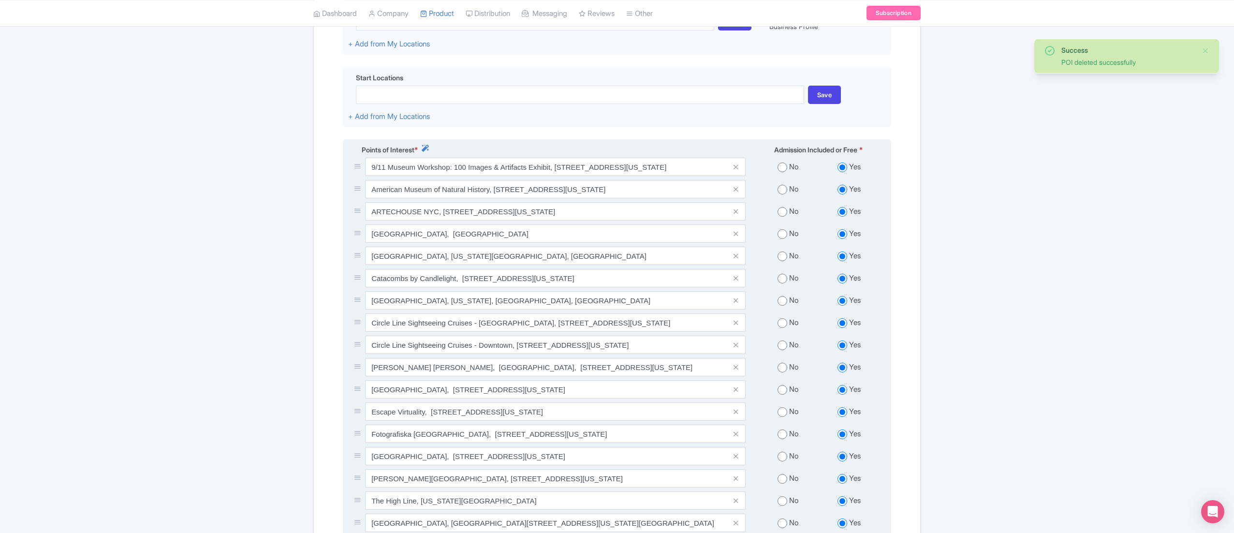
click at [737, 170] on icon at bounding box center [735, 166] width 4 height 7
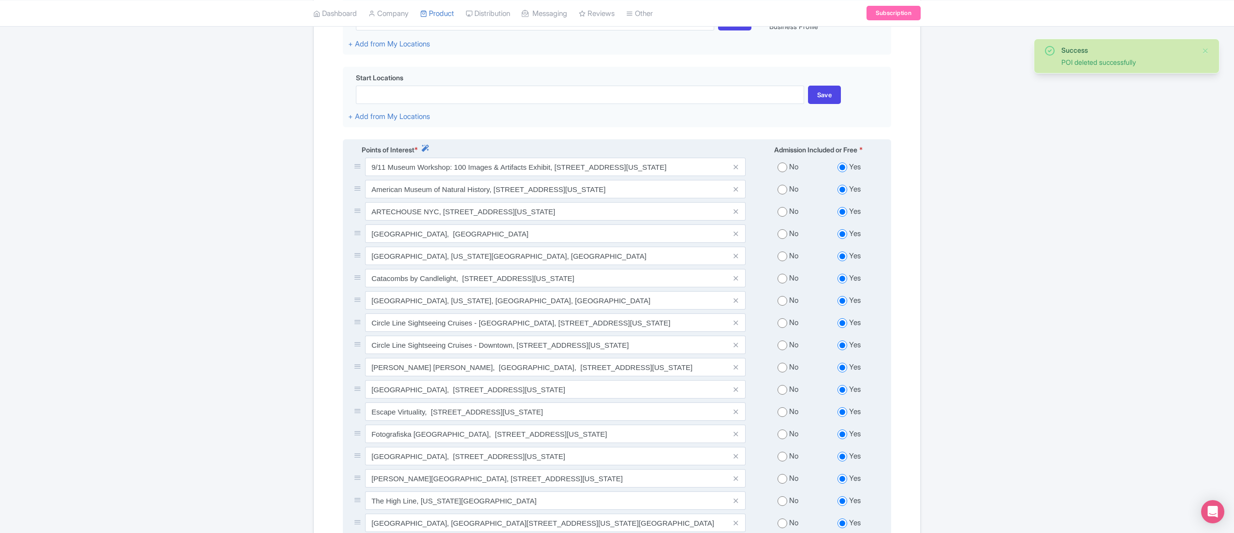
click at [737, 170] on icon at bounding box center [735, 166] width 4 height 7
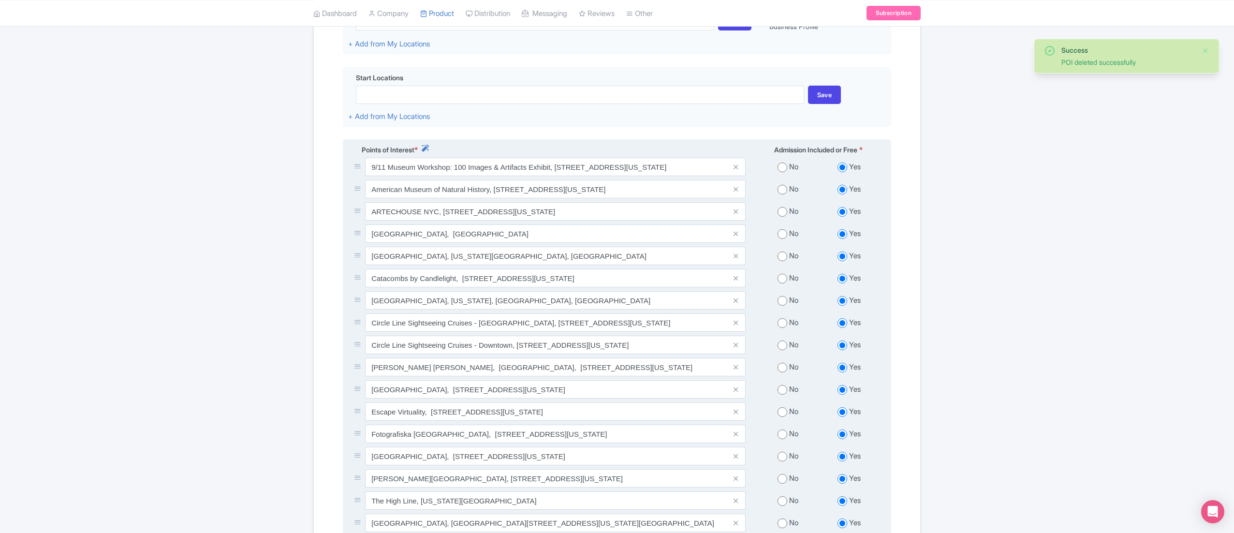
click at [737, 170] on icon at bounding box center [735, 166] width 4 height 7
click at [735, 192] on icon at bounding box center [735, 189] width 4 height 7
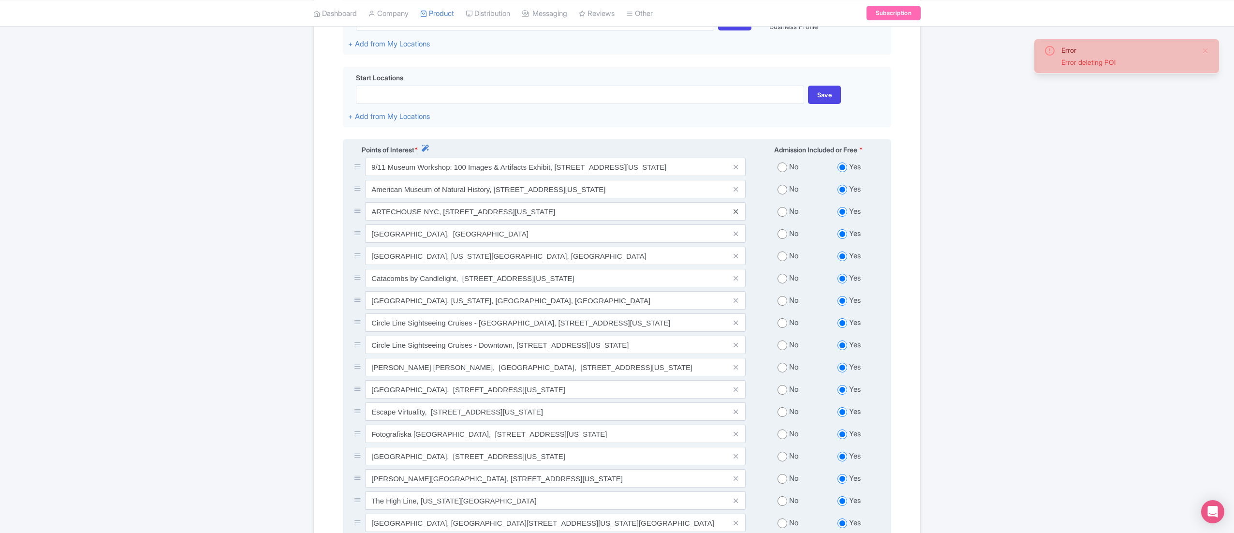
click at [735, 214] on icon at bounding box center [735, 211] width 4 height 7
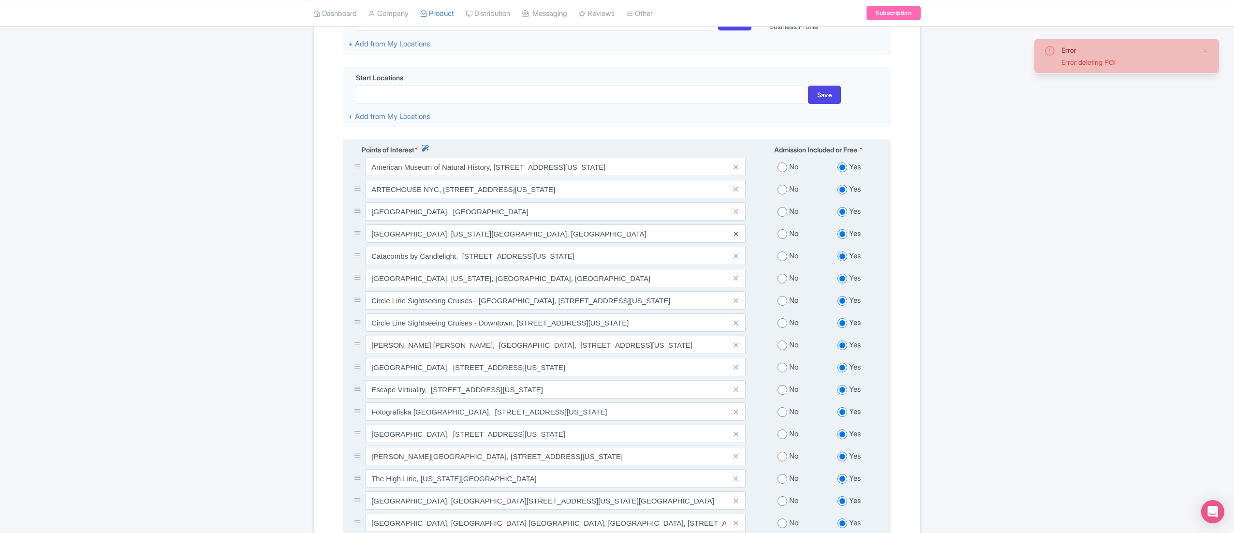
click at [734, 237] on icon at bounding box center [735, 233] width 4 height 7
click at [734, 259] on icon at bounding box center [735, 255] width 4 height 7
click at [737, 282] on icon at bounding box center [735, 278] width 4 height 7
click at [737, 303] on icon at bounding box center [735, 300] width 4 height 7
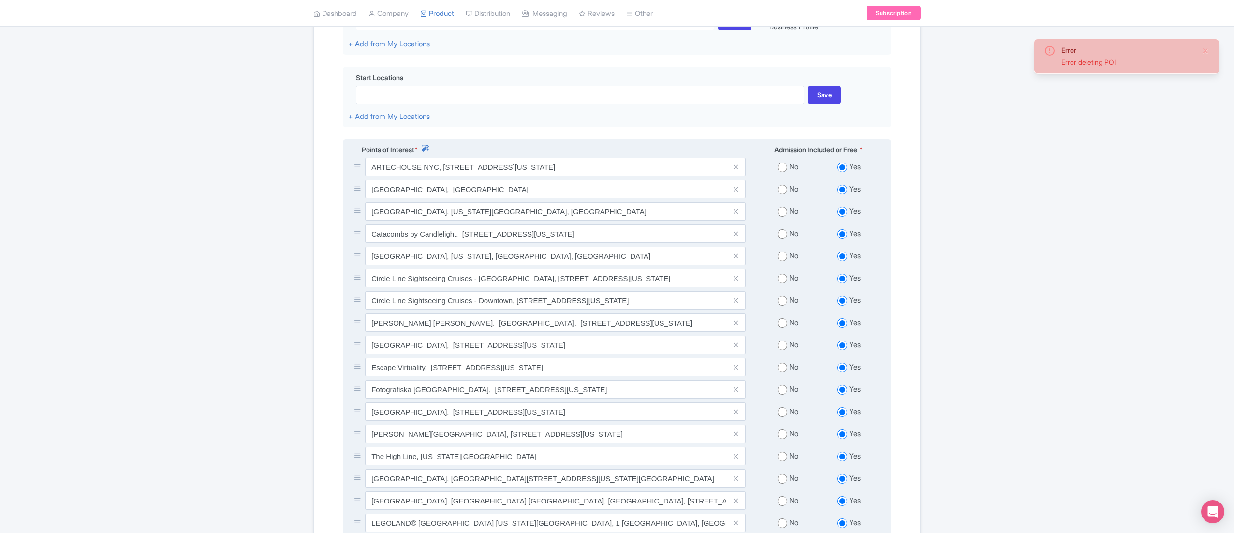
click at [735, 325] on icon at bounding box center [735, 322] width 4 height 7
click at [735, 348] on icon at bounding box center [735, 344] width 4 height 7
click at [735, 370] on icon at bounding box center [735, 367] width 4 height 7
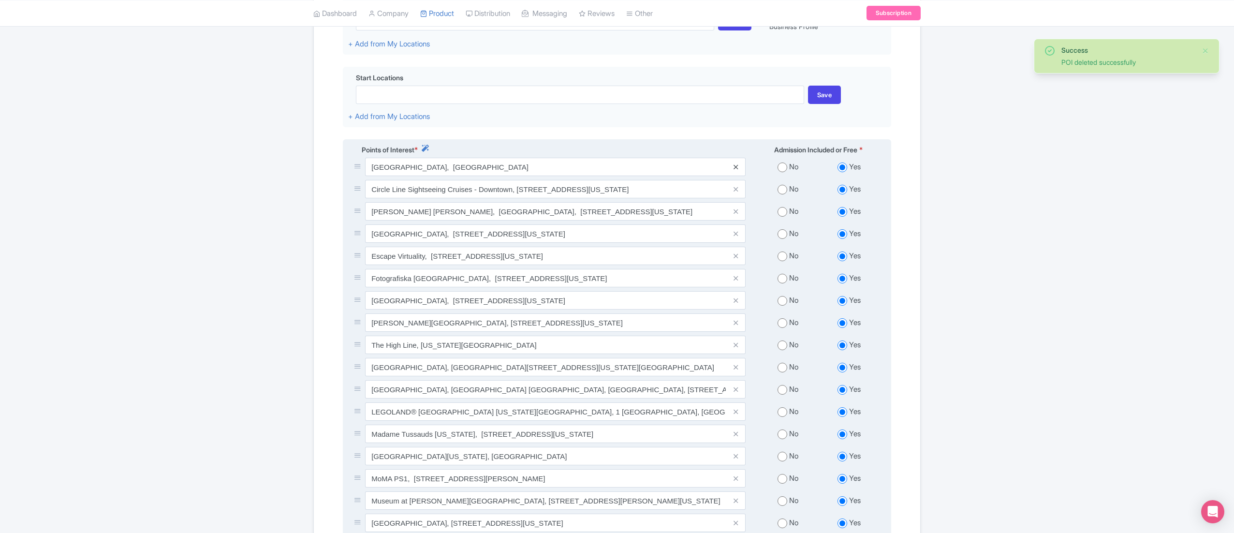
click at [736, 170] on icon at bounding box center [735, 166] width 4 height 7
click at [737, 192] on icon at bounding box center [735, 189] width 4 height 7
click at [737, 212] on icon at bounding box center [735, 211] width 4 height 7
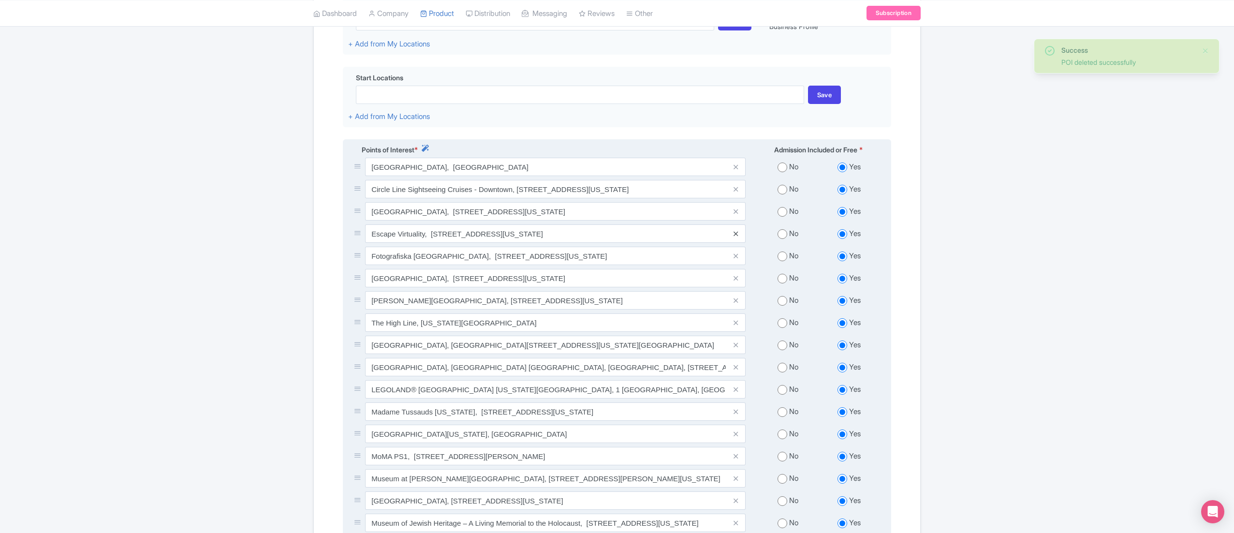
click at [735, 233] on icon at bounding box center [735, 233] width 4 height 7
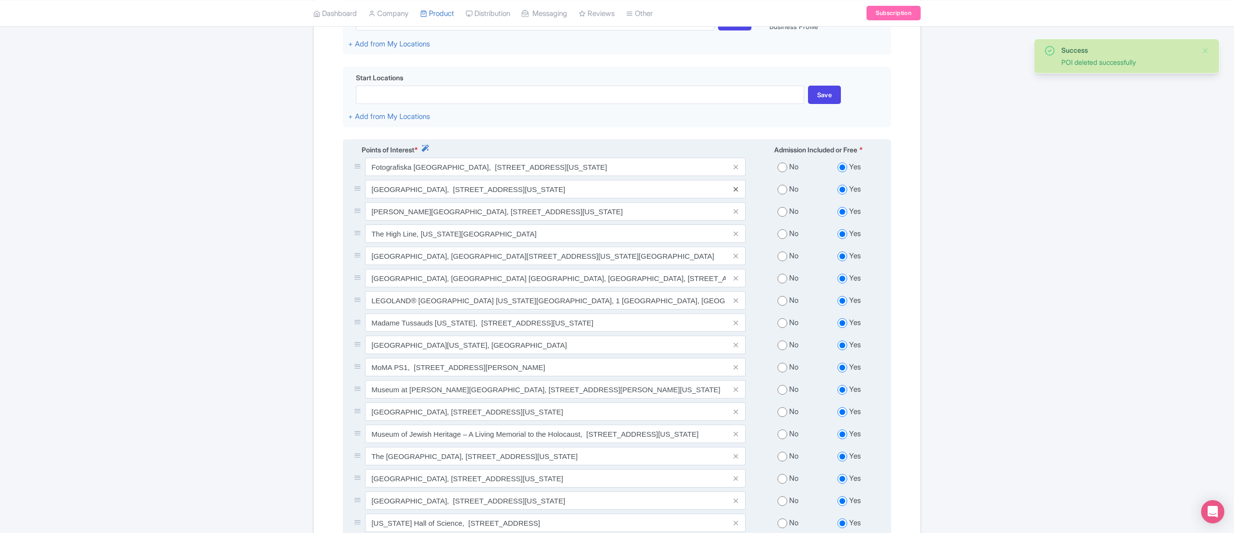
drag, startPoint x: 736, startPoint y: 170, endPoint x: 736, endPoint y: 191, distance: 21.3
click at [736, 191] on icon at bounding box center [735, 189] width 4 height 7
click at [736, 214] on icon at bounding box center [735, 211] width 4 height 7
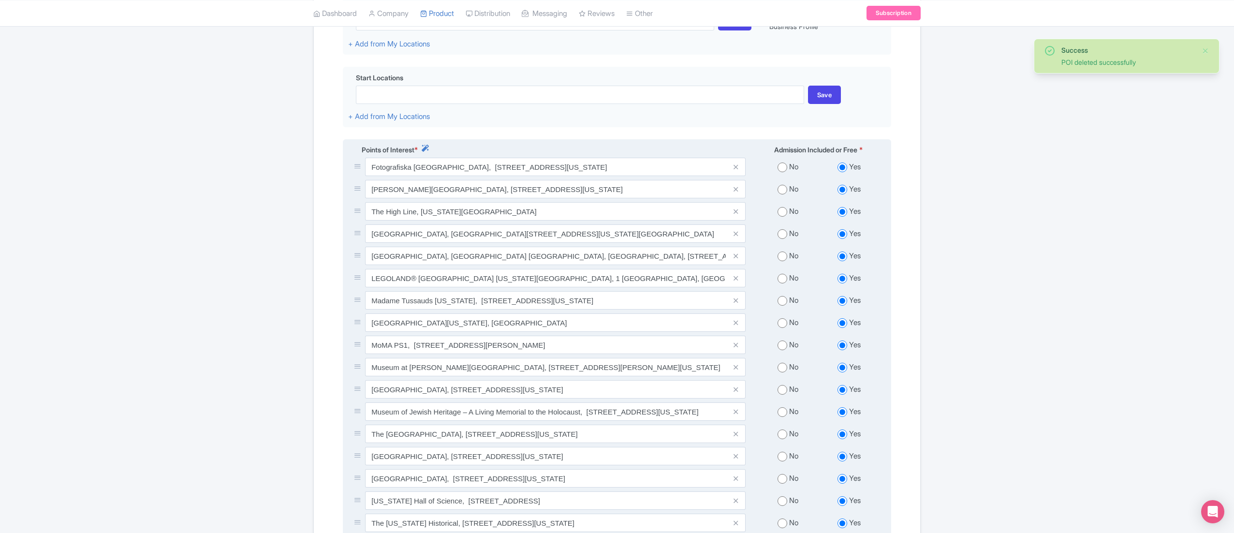
click at [735, 170] on icon at bounding box center [735, 166] width 4 height 7
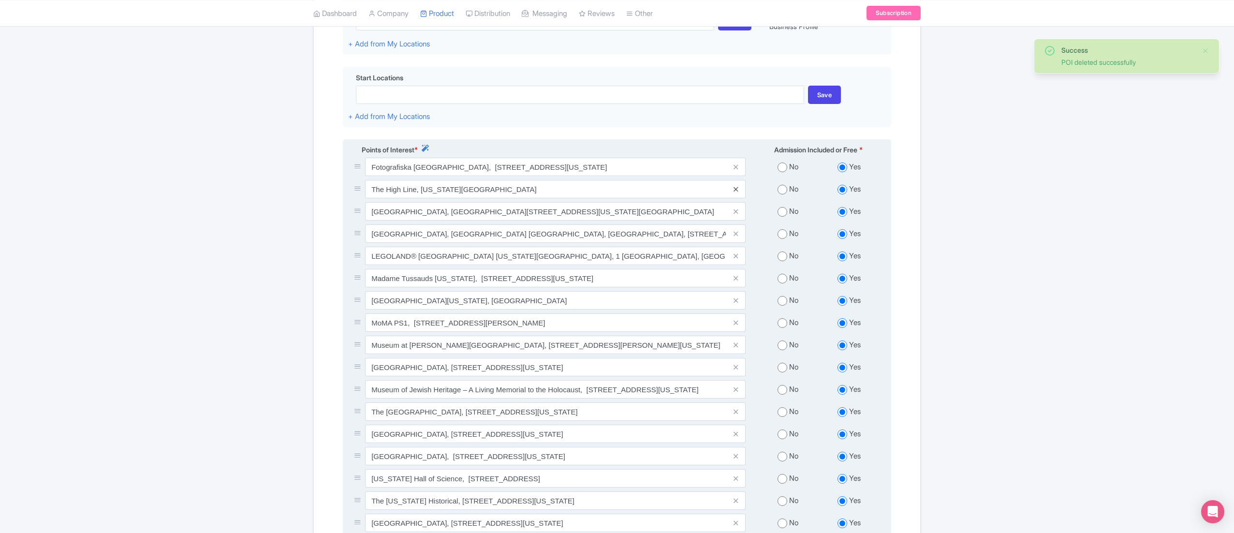
click at [737, 193] on icon at bounding box center [735, 189] width 4 height 7
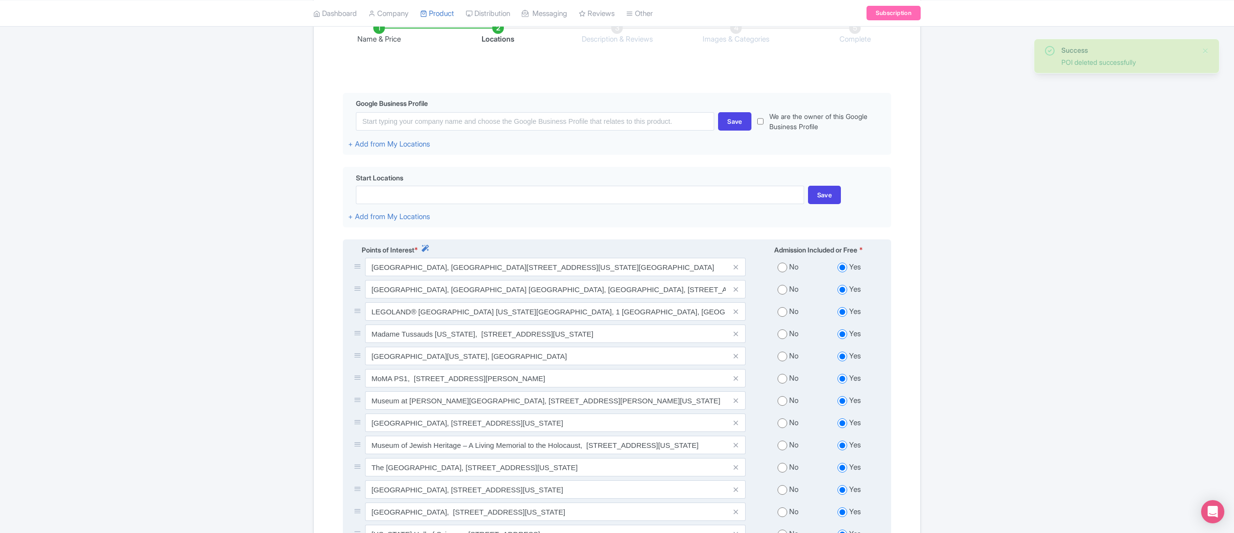
scroll to position [387, 0]
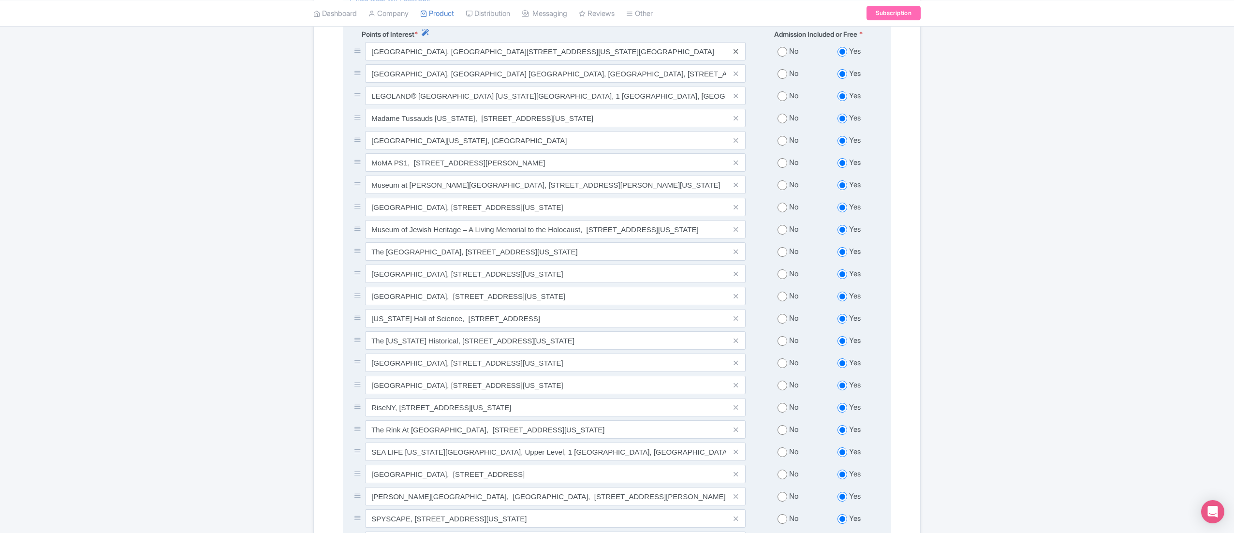
click at [736, 50] on link at bounding box center [735, 51] width 4 height 11
click at [735, 76] on icon at bounding box center [735, 73] width 4 height 7
click at [735, 100] on icon at bounding box center [735, 95] width 4 height 7
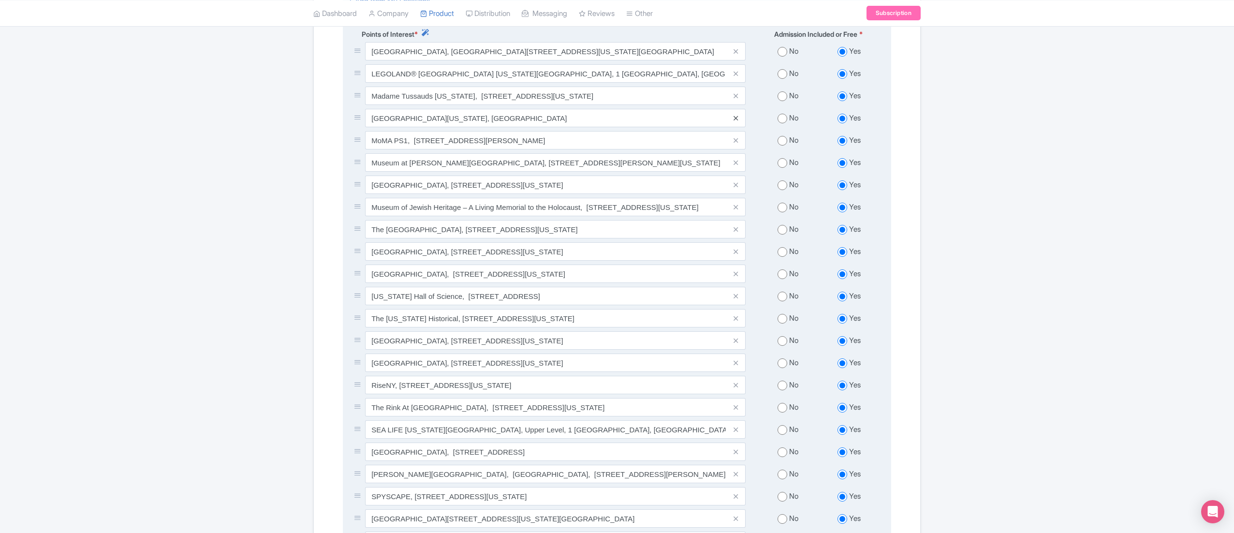
click at [737, 119] on icon at bounding box center [735, 118] width 4 height 7
click at [737, 55] on icon at bounding box center [735, 51] width 4 height 7
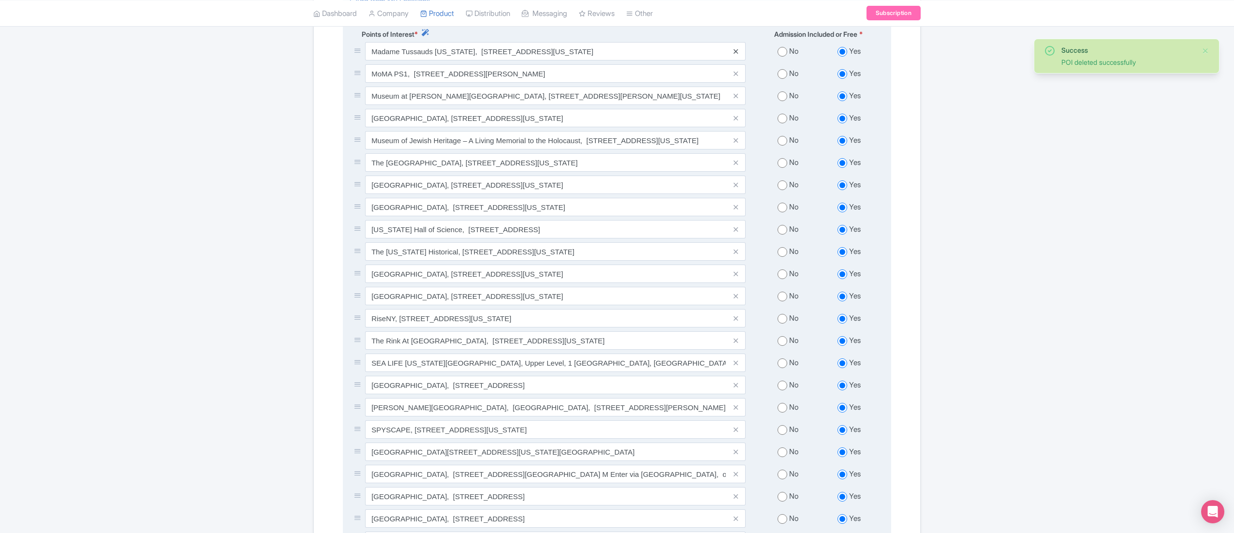
click at [737, 53] on icon at bounding box center [735, 51] width 4 height 7
click at [736, 74] on icon at bounding box center [735, 73] width 4 height 7
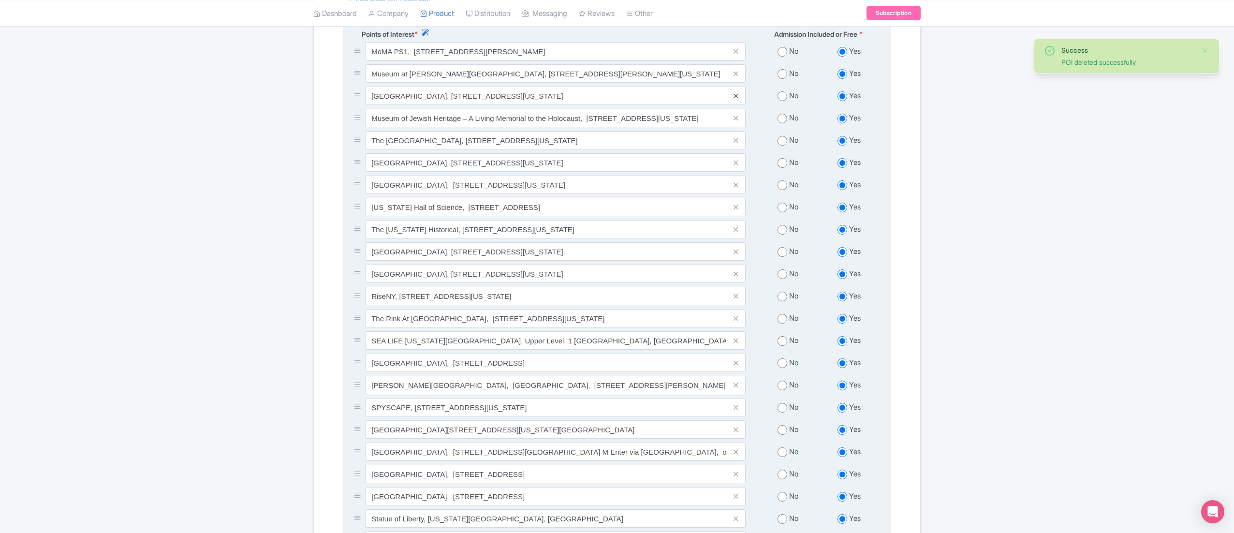
click at [733, 100] on icon at bounding box center [735, 95] width 4 height 7
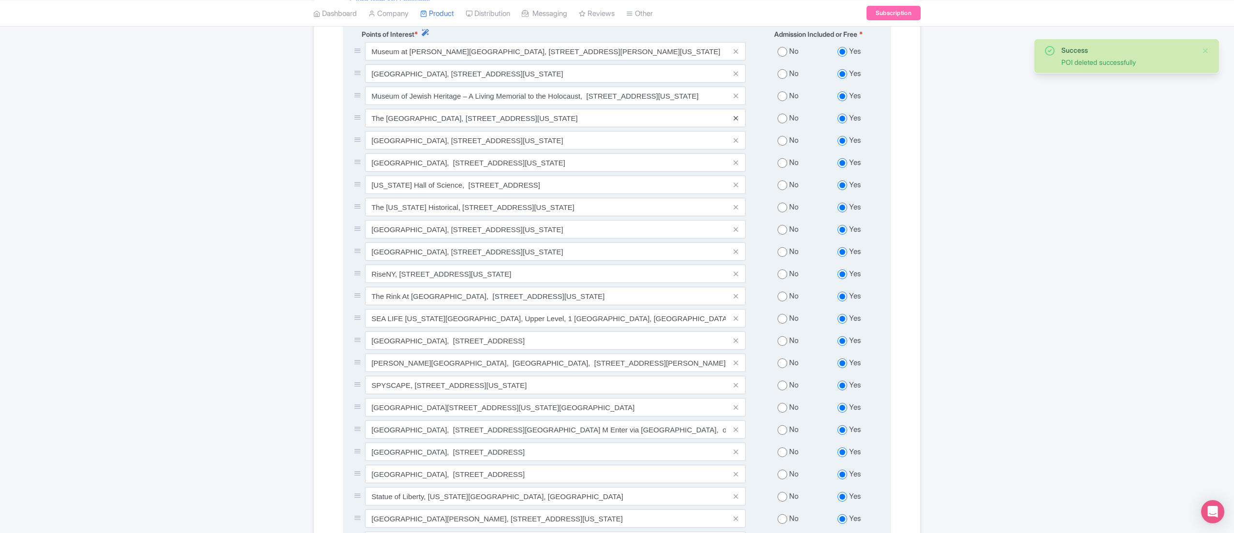
click at [737, 121] on icon at bounding box center [735, 118] width 4 height 7
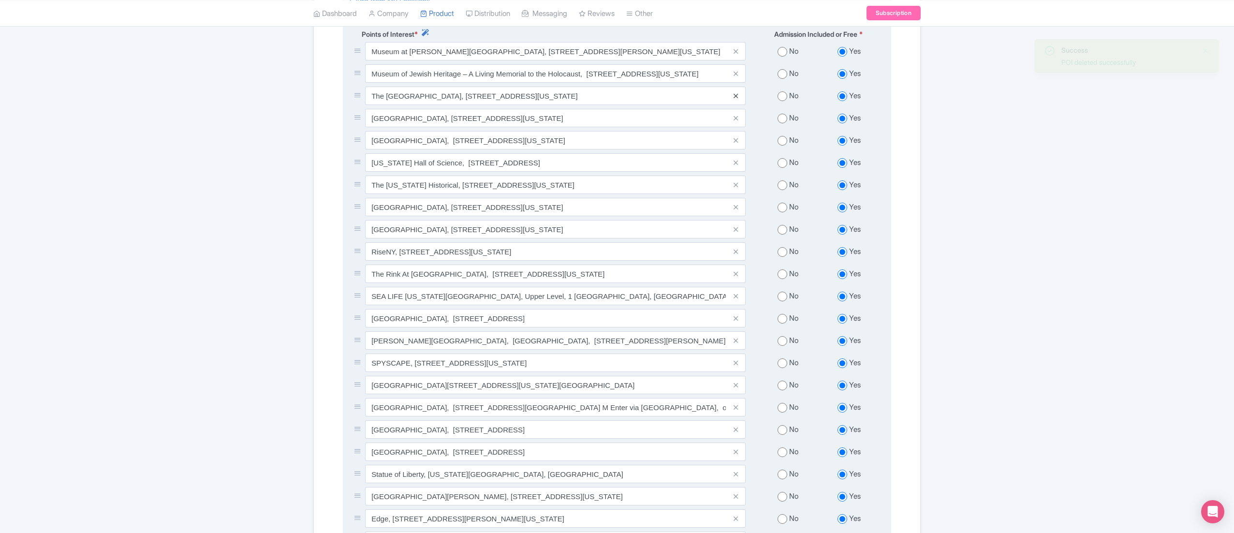
click at [737, 98] on icon at bounding box center [735, 95] width 4 height 7
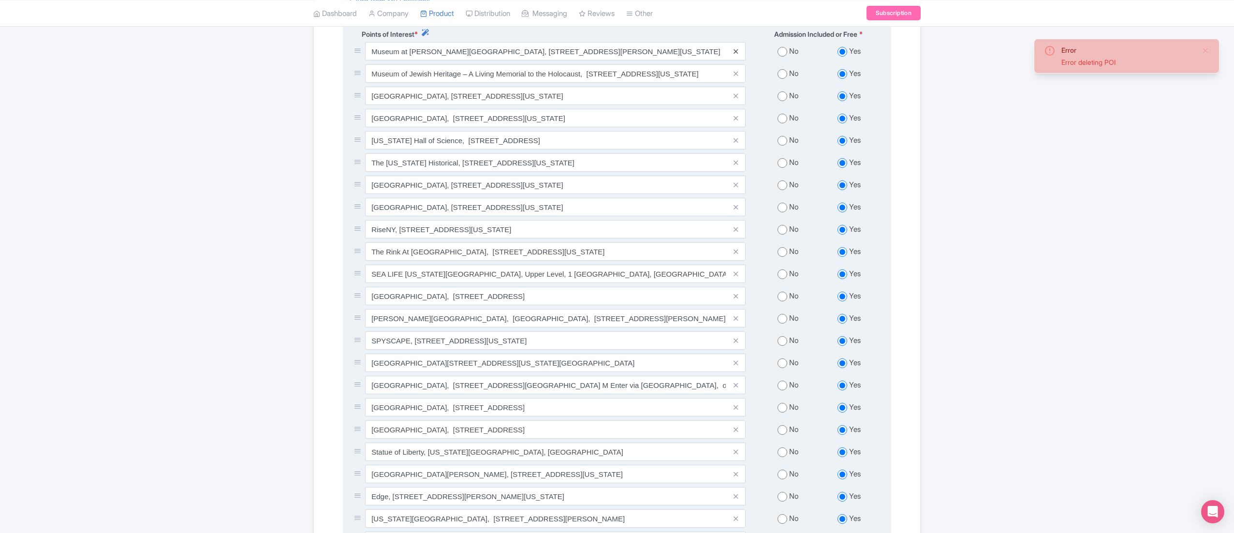
click at [737, 54] on icon at bounding box center [735, 51] width 4 height 7
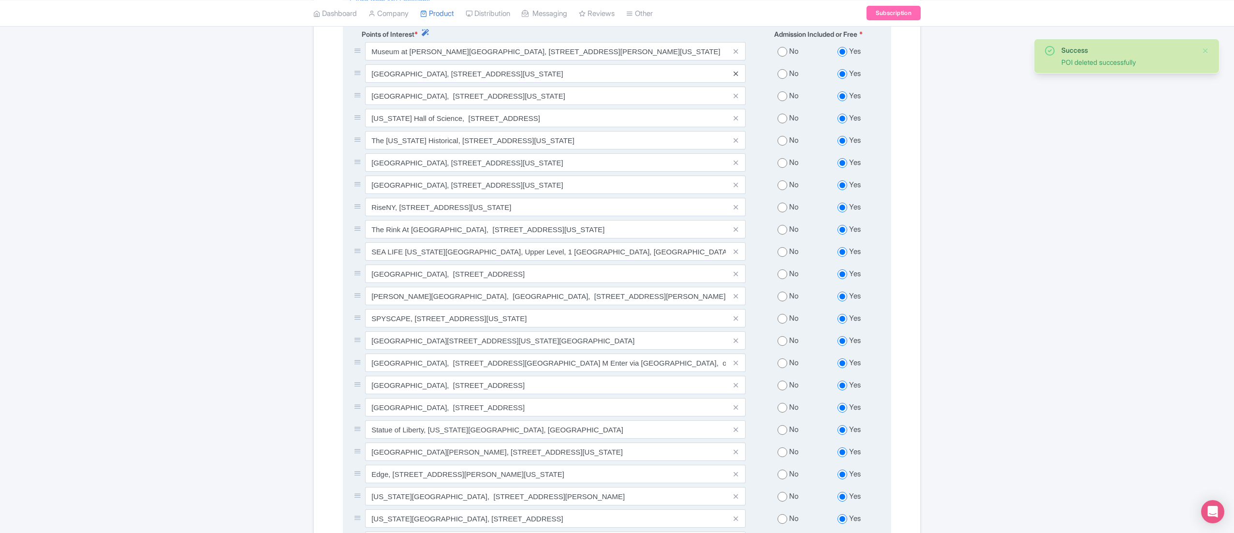
click at [735, 75] on icon at bounding box center [735, 73] width 4 height 7
click at [735, 54] on icon at bounding box center [735, 51] width 4 height 7
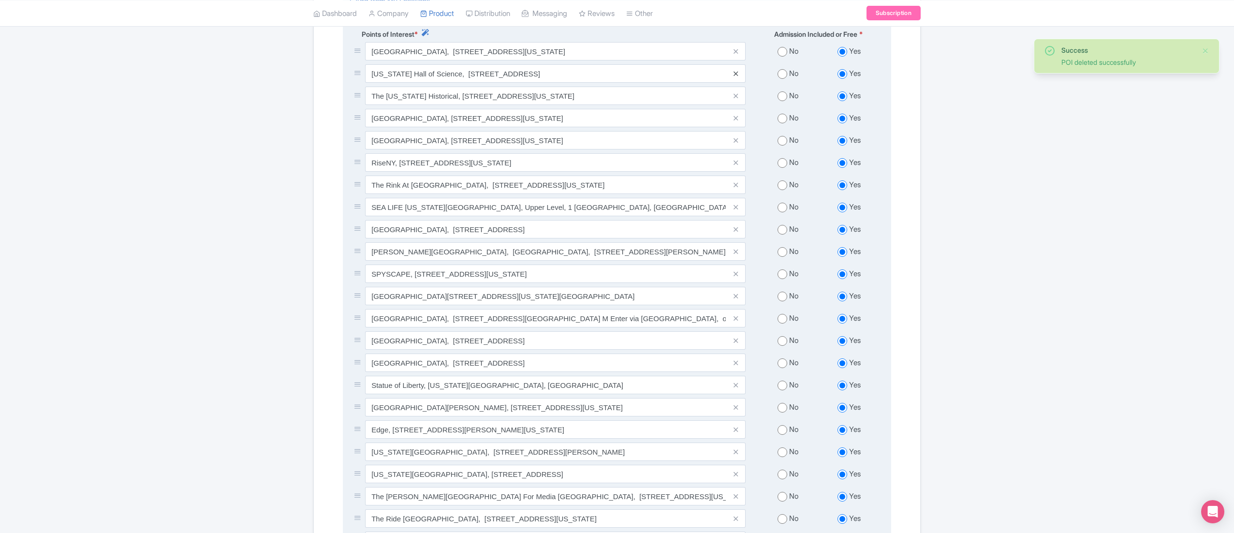
click at [737, 74] on icon at bounding box center [735, 73] width 4 height 7
click at [733, 55] on icon at bounding box center [735, 51] width 4 height 7
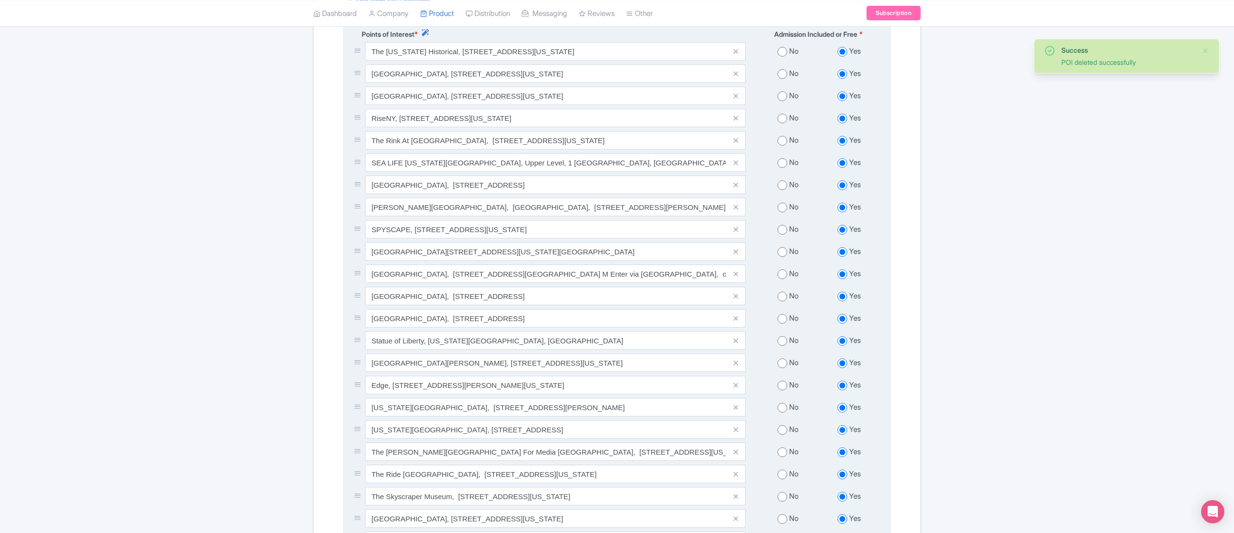
click at [737, 55] on icon at bounding box center [735, 51] width 4 height 7
click at [736, 55] on icon at bounding box center [735, 51] width 4 height 7
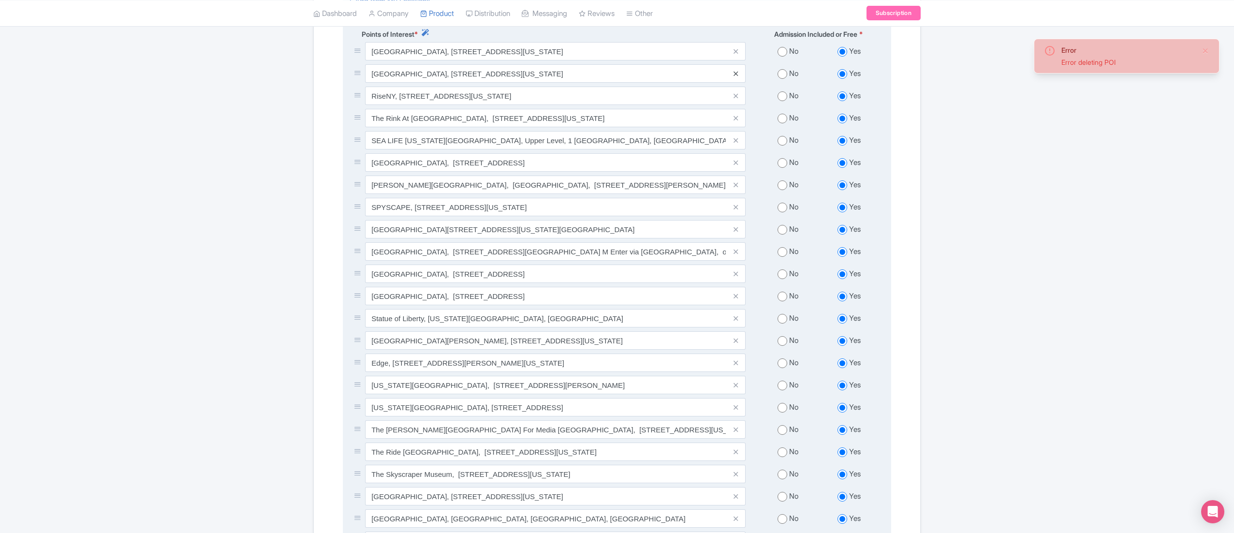
click at [737, 75] on icon at bounding box center [735, 73] width 4 height 7
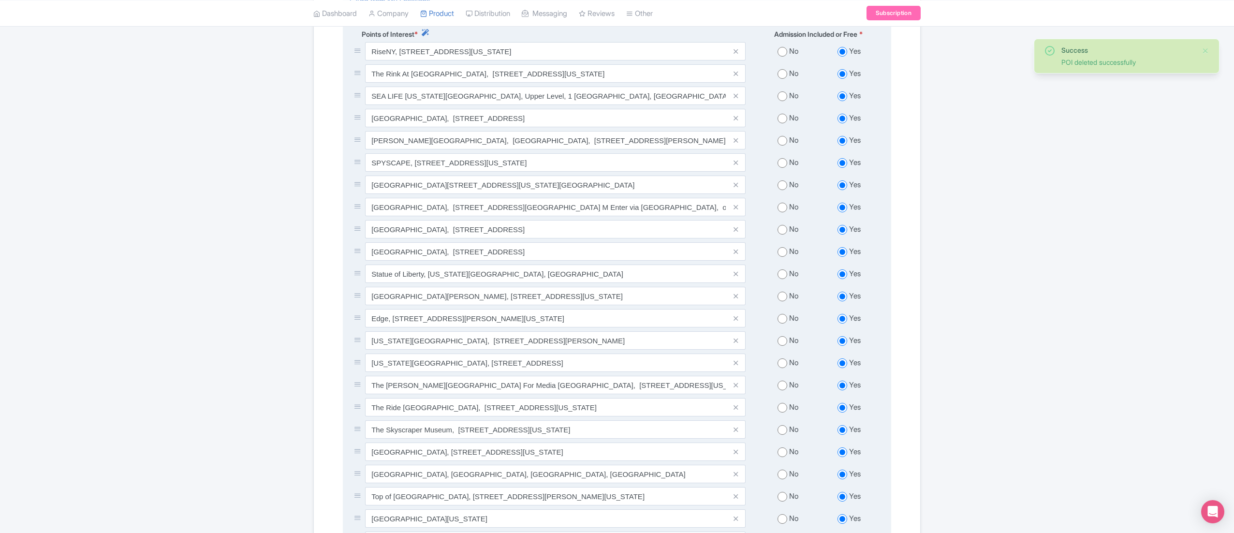
click at [735, 75] on icon at bounding box center [735, 73] width 4 height 7
click at [736, 55] on icon at bounding box center [735, 51] width 4 height 7
click at [736, 75] on icon at bounding box center [735, 73] width 4 height 7
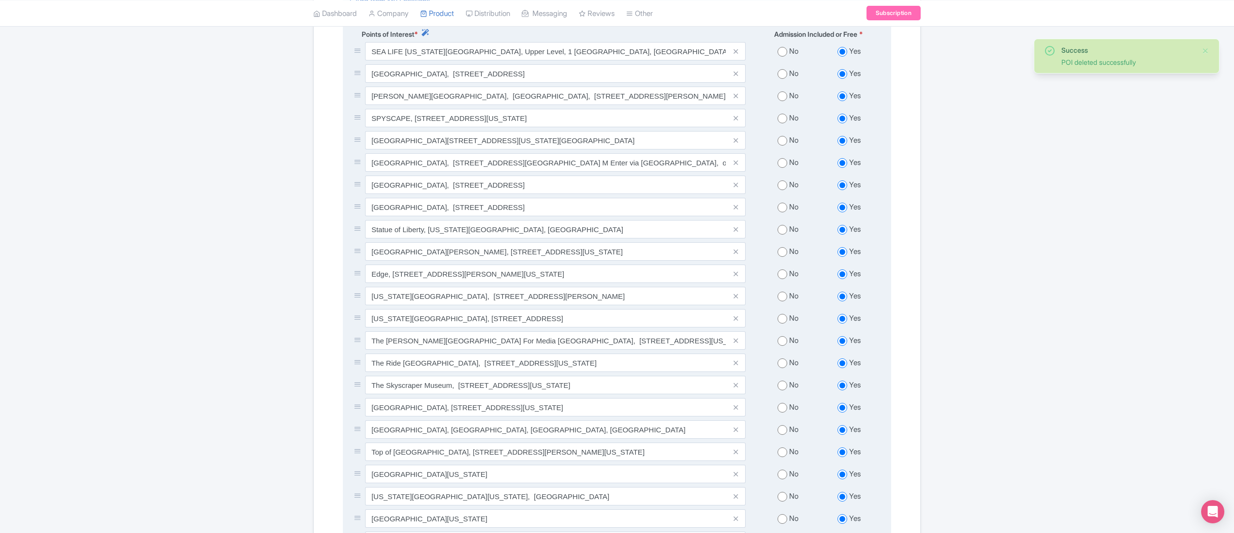
click at [738, 76] on span at bounding box center [735, 73] width 19 height 18
click at [737, 76] on icon at bounding box center [735, 73] width 4 height 7
click at [737, 52] on icon at bounding box center [735, 51] width 4 height 7
click at [737, 77] on icon at bounding box center [735, 73] width 4 height 7
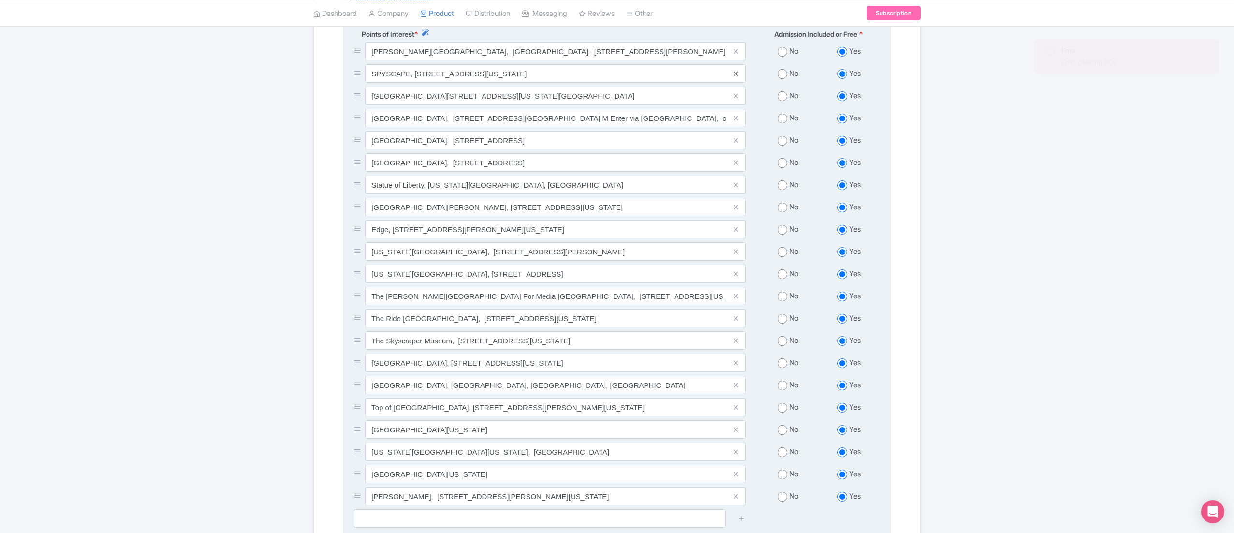
click at [737, 75] on icon at bounding box center [735, 73] width 4 height 7
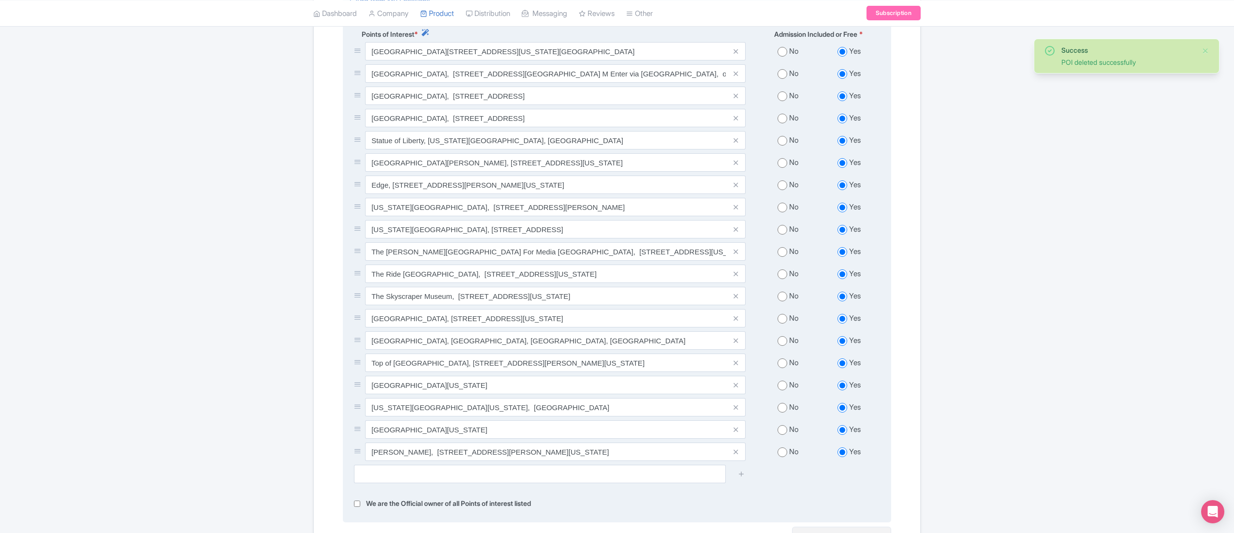
click at [736, 54] on icon at bounding box center [735, 51] width 4 height 7
click at [732, 79] on span at bounding box center [735, 73] width 19 height 18
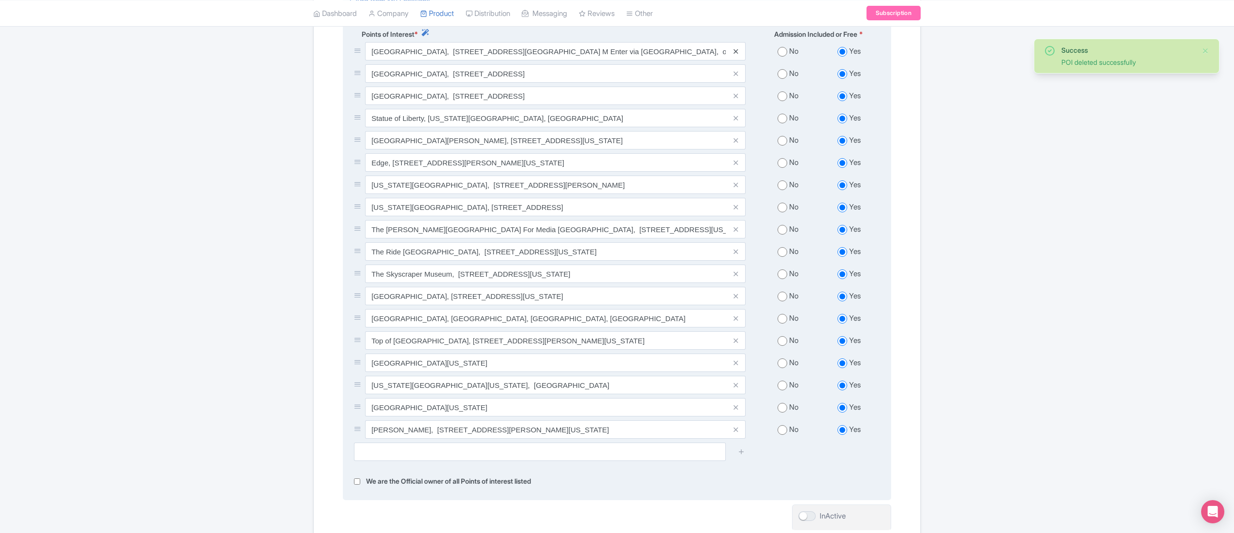
click at [737, 55] on icon at bounding box center [735, 51] width 4 height 7
click at [736, 75] on icon at bounding box center [735, 73] width 4 height 7
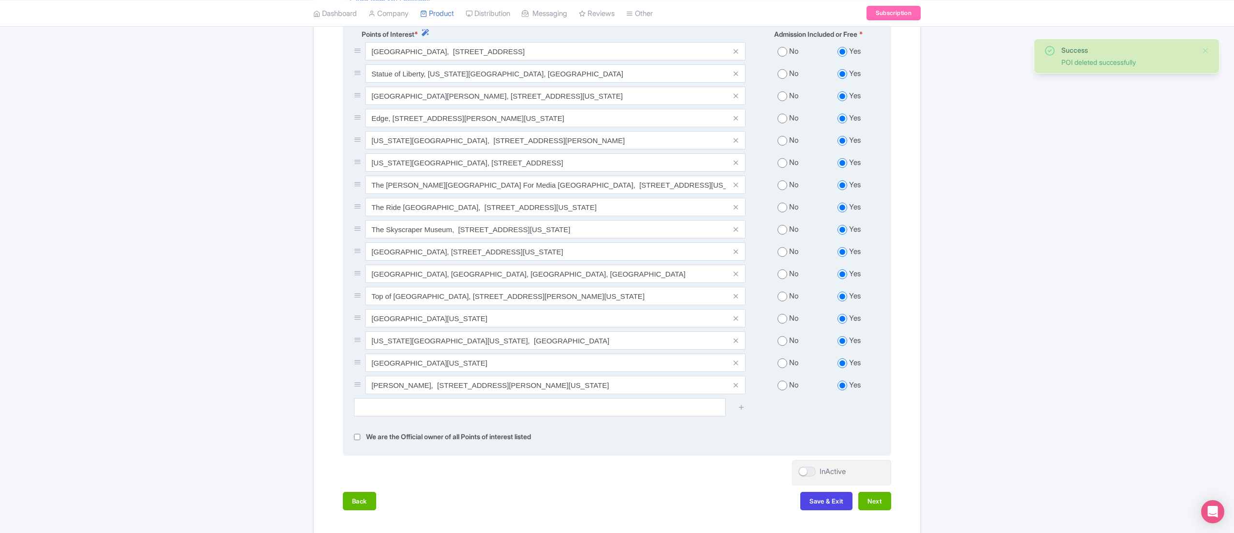
click at [737, 55] on icon at bounding box center [735, 51] width 4 height 7
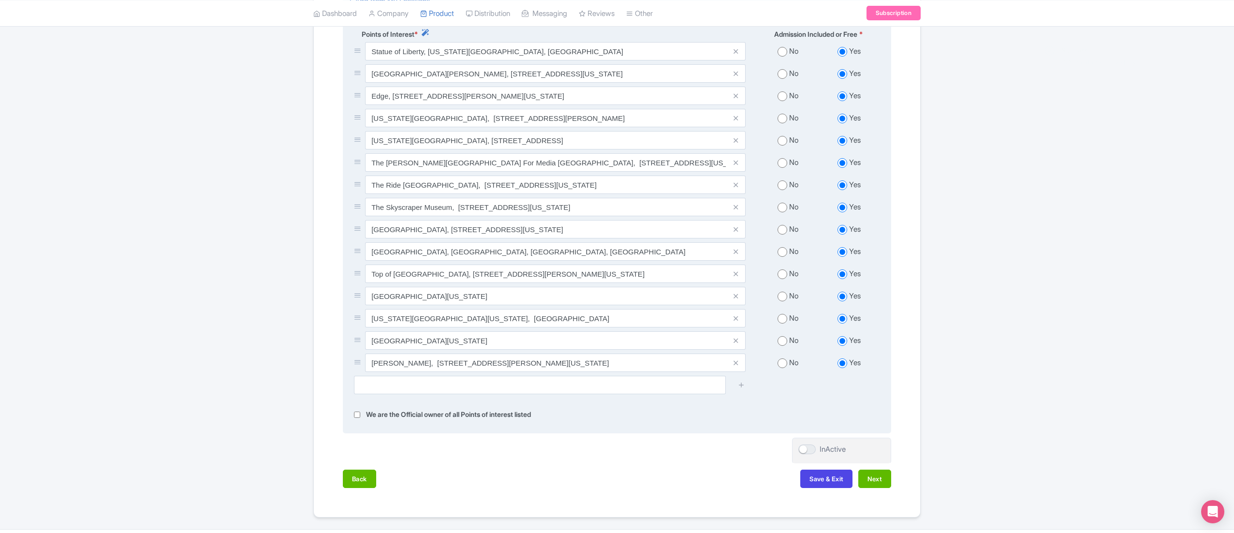
click at [738, 58] on span at bounding box center [735, 51] width 19 height 18
click at [737, 55] on icon at bounding box center [735, 51] width 4 height 7
click at [734, 54] on icon at bounding box center [735, 51] width 4 height 7
click at [735, 54] on icon at bounding box center [735, 51] width 4 height 7
click at [735, 77] on icon at bounding box center [735, 73] width 4 height 7
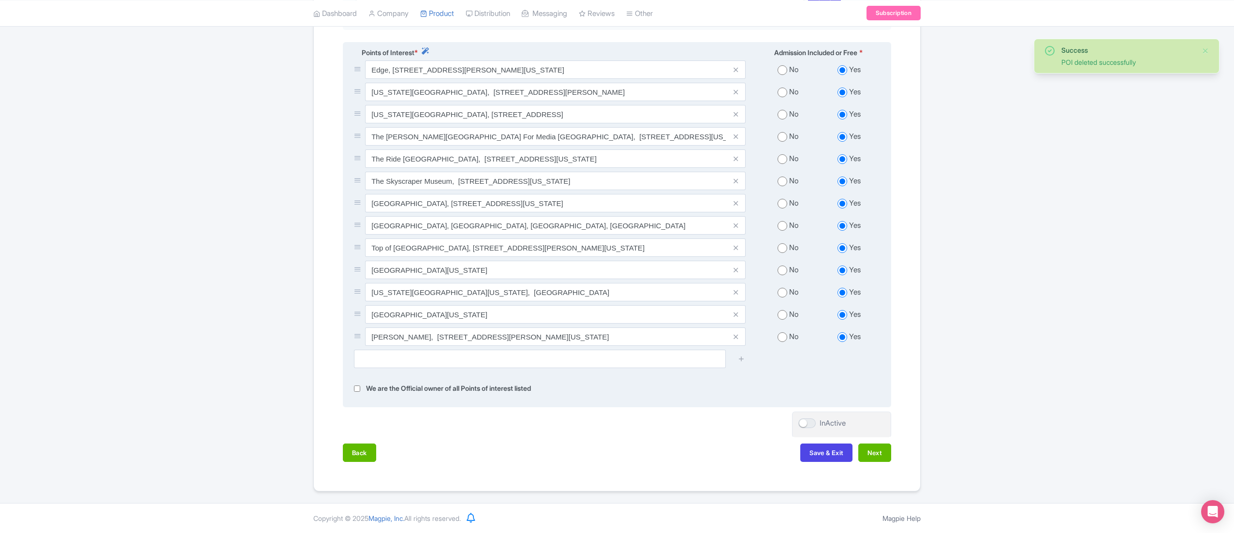
scroll to position [372, 0]
click at [737, 111] on icon at bounding box center [735, 114] width 4 height 7
click at [735, 92] on icon at bounding box center [735, 91] width 4 height 7
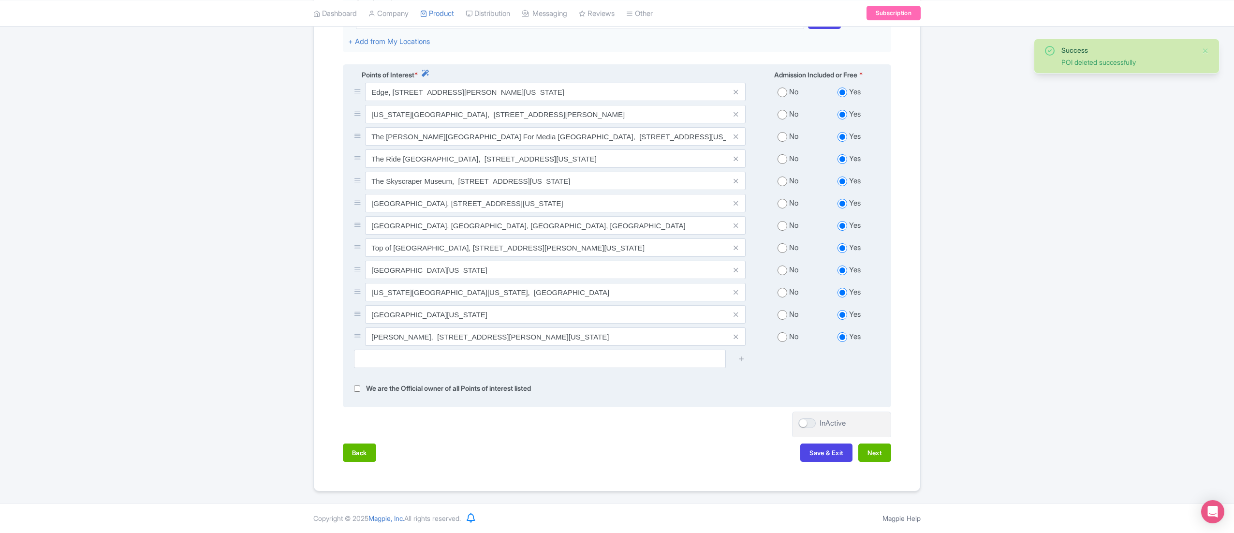
click at [737, 70] on div "Points of Interest *" at bounding box center [549, 76] width 403 height 13
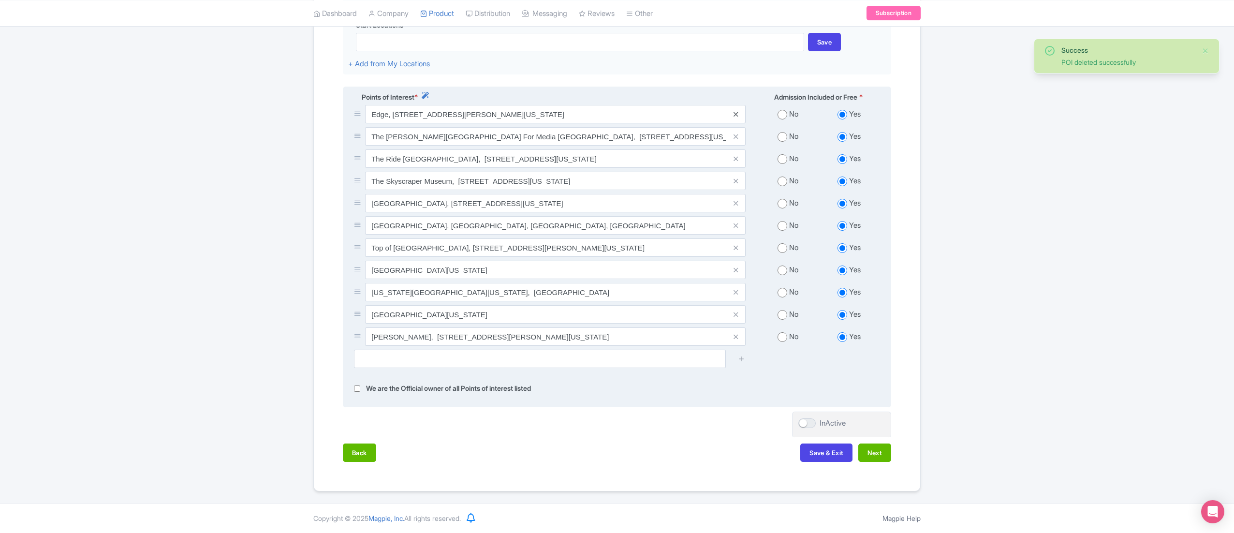
click at [737, 112] on icon at bounding box center [735, 114] width 4 height 7
click at [738, 133] on span at bounding box center [735, 136] width 19 height 18
click at [738, 136] on span at bounding box center [735, 136] width 19 height 18
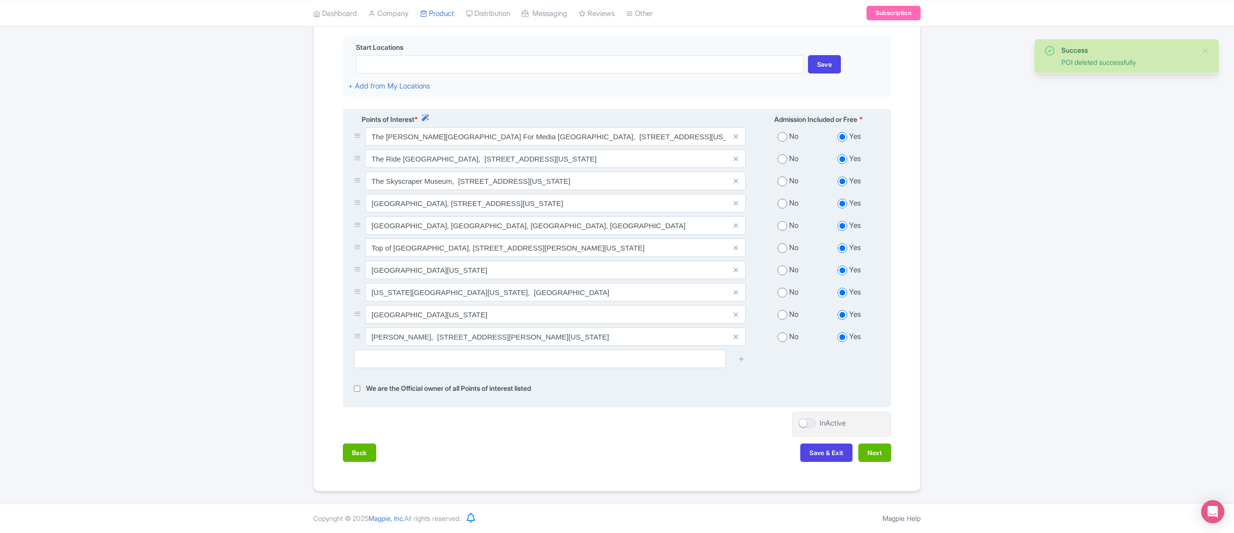
click at [733, 136] on icon at bounding box center [735, 136] width 4 height 7
click at [736, 135] on icon at bounding box center [735, 136] width 4 height 7
click at [735, 135] on icon at bounding box center [735, 136] width 4 height 7
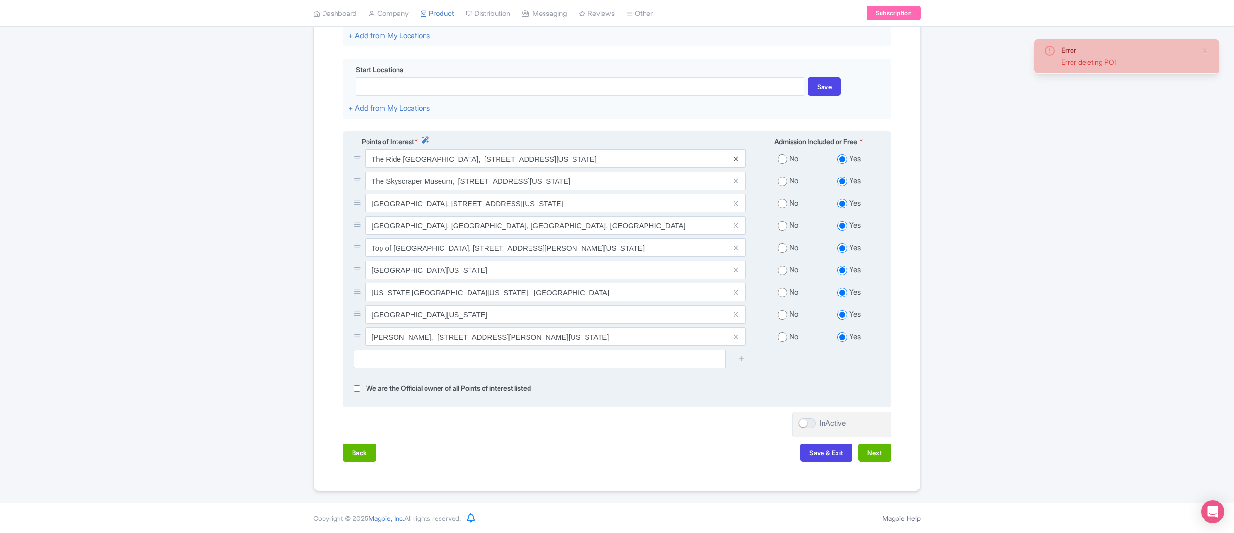
click at [735, 155] on icon at bounding box center [735, 158] width 4 height 7
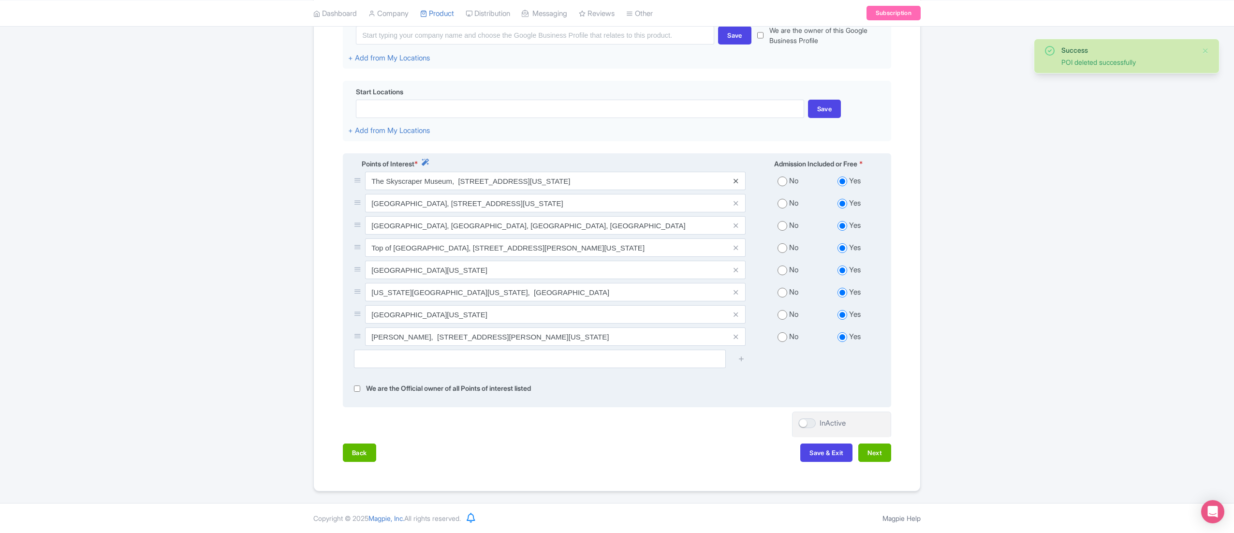
click at [737, 179] on icon at bounding box center [735, 180] width 4 height 7
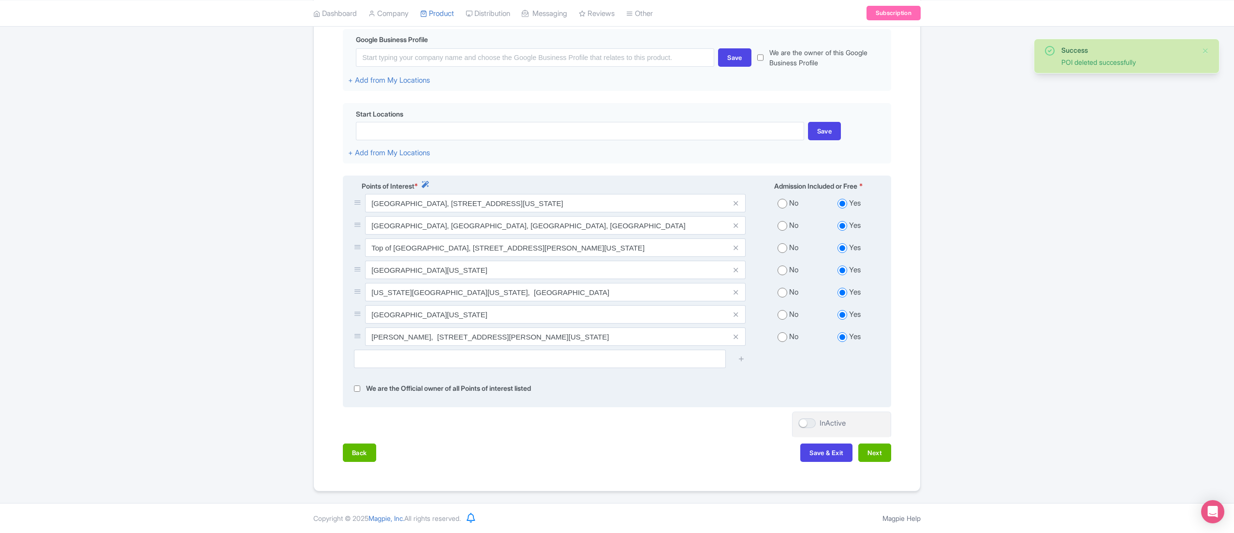
scroll to position [238, 0]
click at [739, 204] on span at bounding box center [735, 203] width 19 height 18
click at [732, 204] on span at bounding box center [735, 203] width 19 height 18
click at [735, 204] on icon at bounding box center [735, 203] width 4 height 7
click at [739, 226] on span at bounding box center [735, 225] width 19 height 18
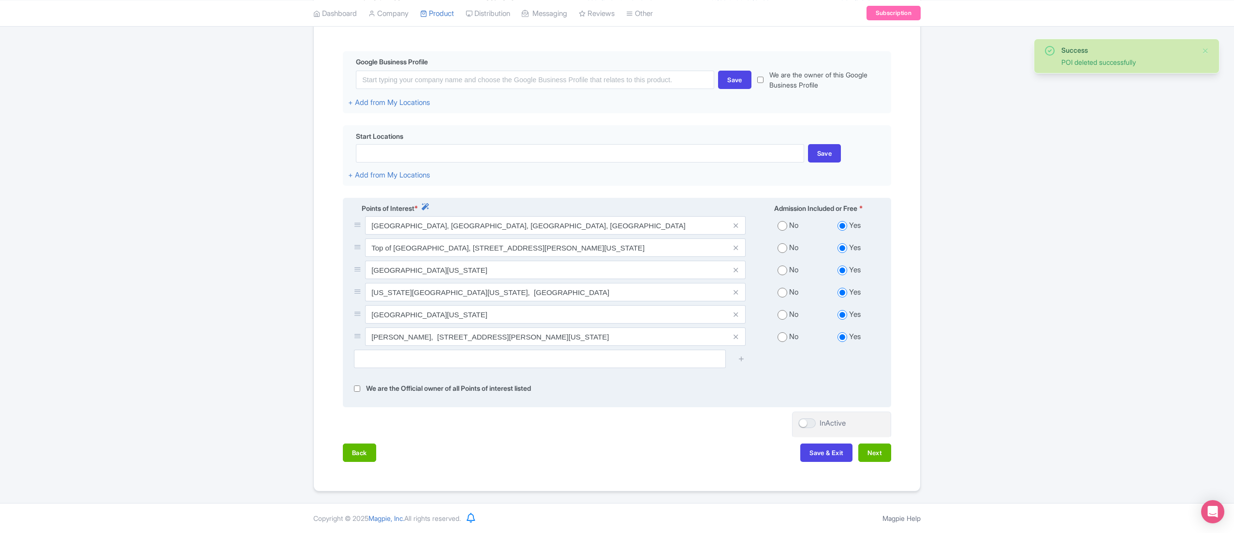
scroll to position [217, 0]
click at [735, 226] on icon at bounding box center [735, 225] width 4 height 7
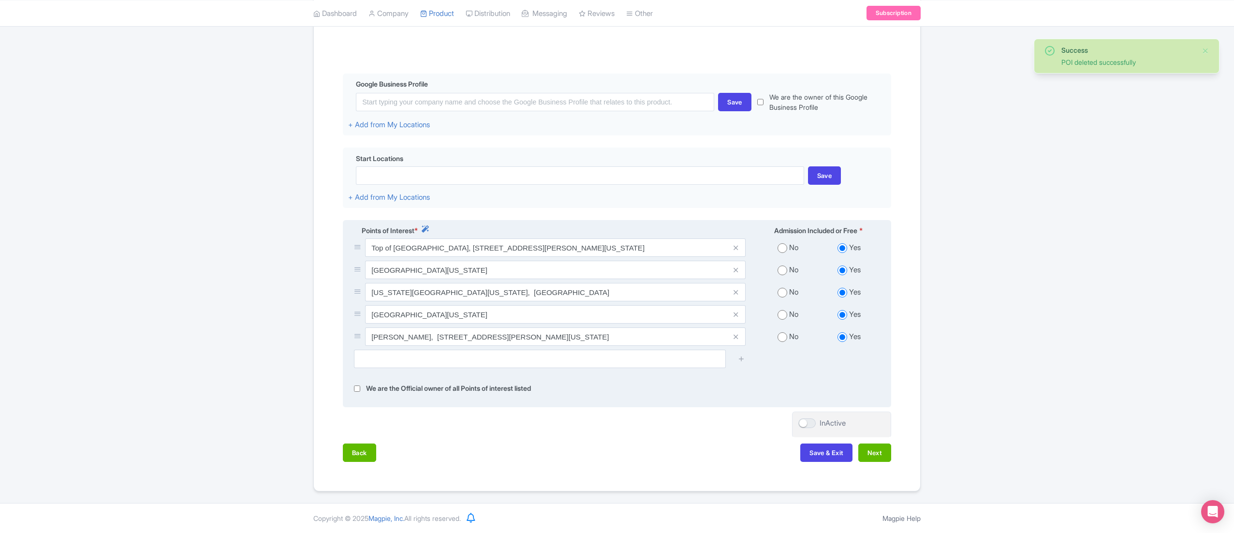
click at [735, 226] on div "Points of Interest *" at bounding box center [549, 231] width 403 height 13
click at [734, 253] on span at bounding box center [735, 247] width 19 height 18
click at [735, 247] on icon at bounding box center [735, 247] width 4 height 7
click at [733, 271] on icon at bounding box center [735, 269] width 4 height 7
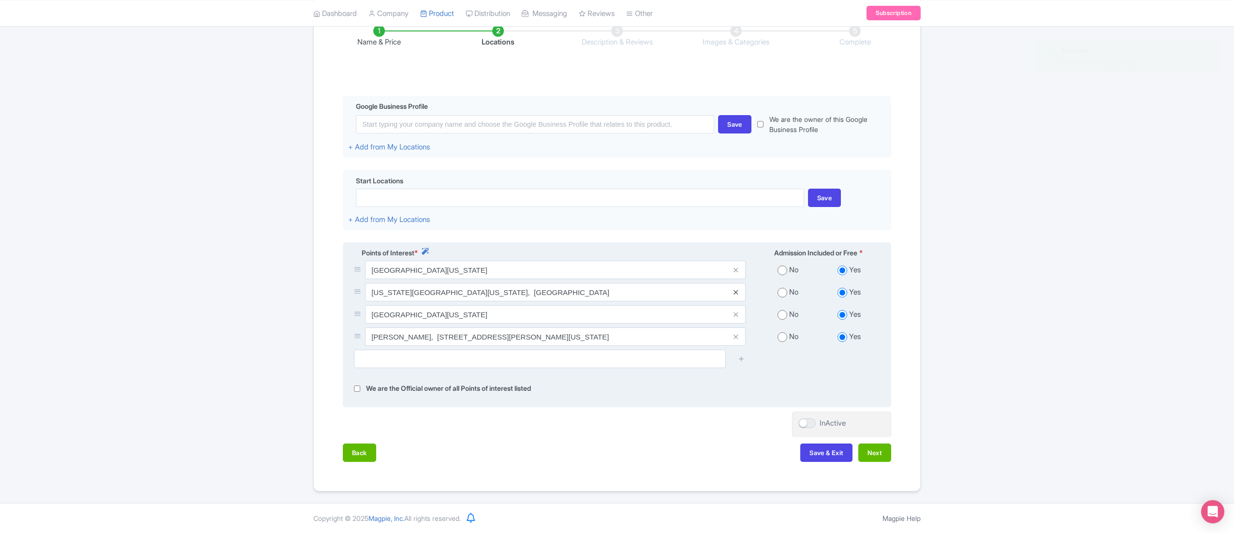
click at [737, 296] on link at bounding box center [735, 292] width 4 height 11
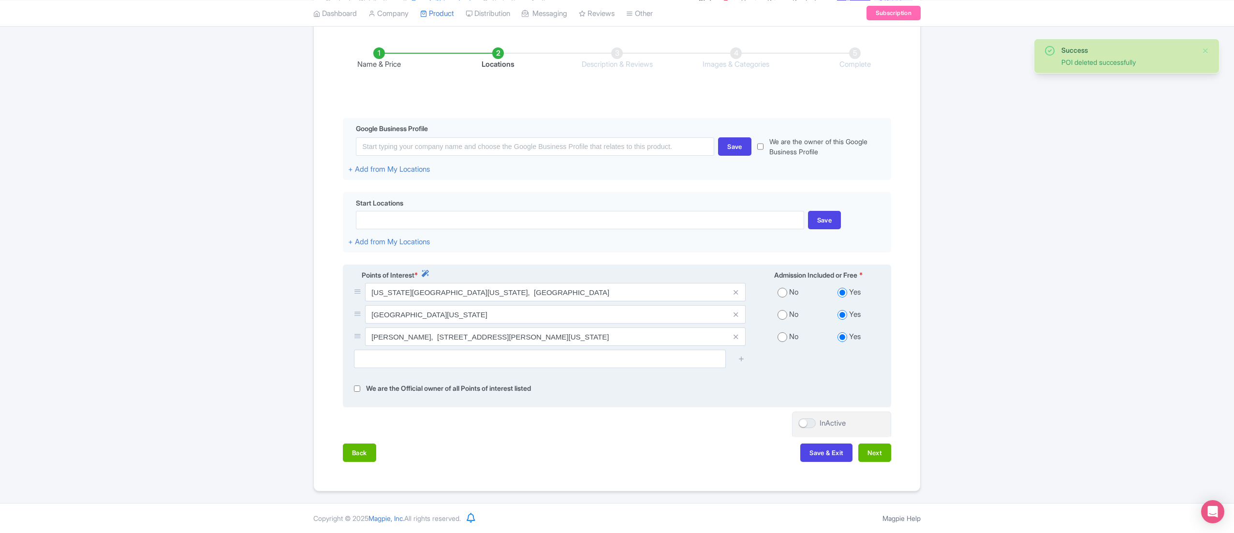
scroll to position [149, 0]
click at [735, 293] on icon at bounding box center [735, 292] width 4 height 7
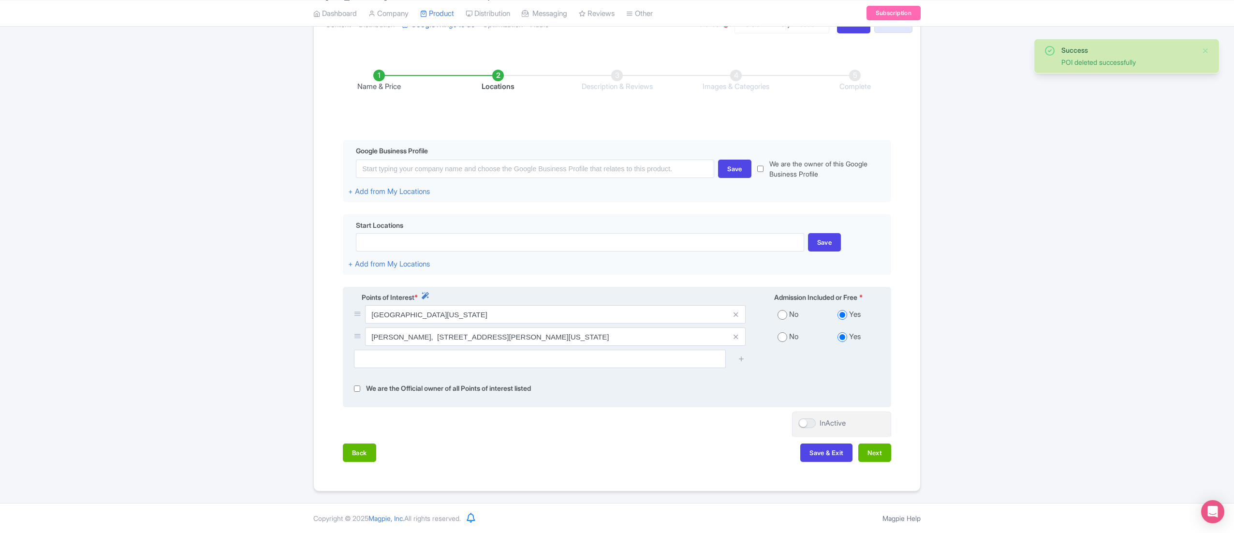
click at [735, 313] on icon at bounding box center [735, 314] width 4 height 7
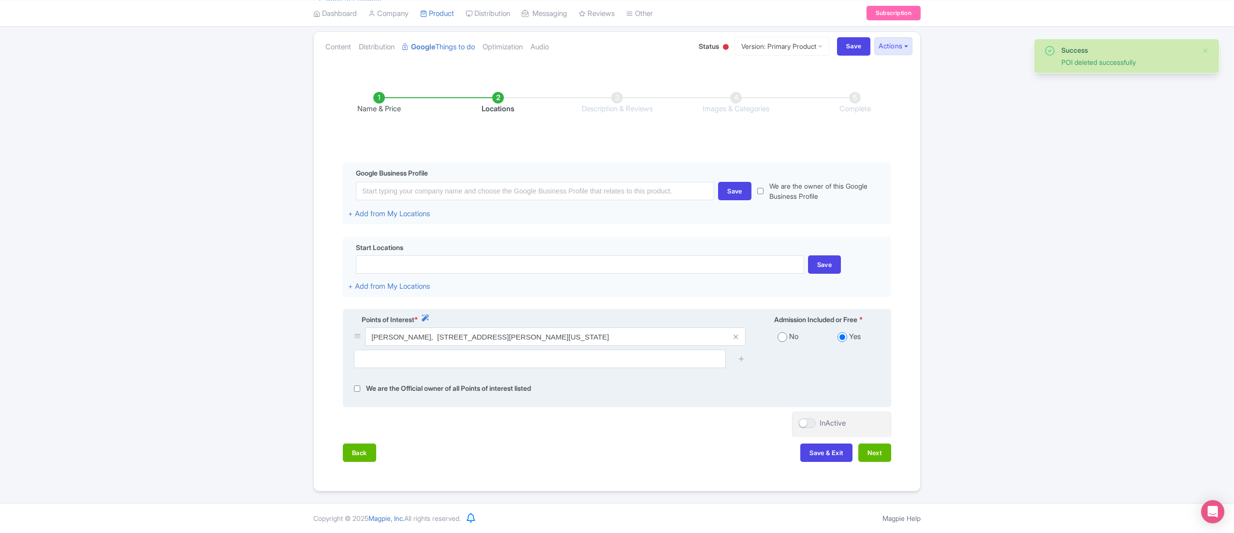
scroll to position [105, 0]
click at [735, 338] on icon at bounding box center [735, 336] width 4 height 7
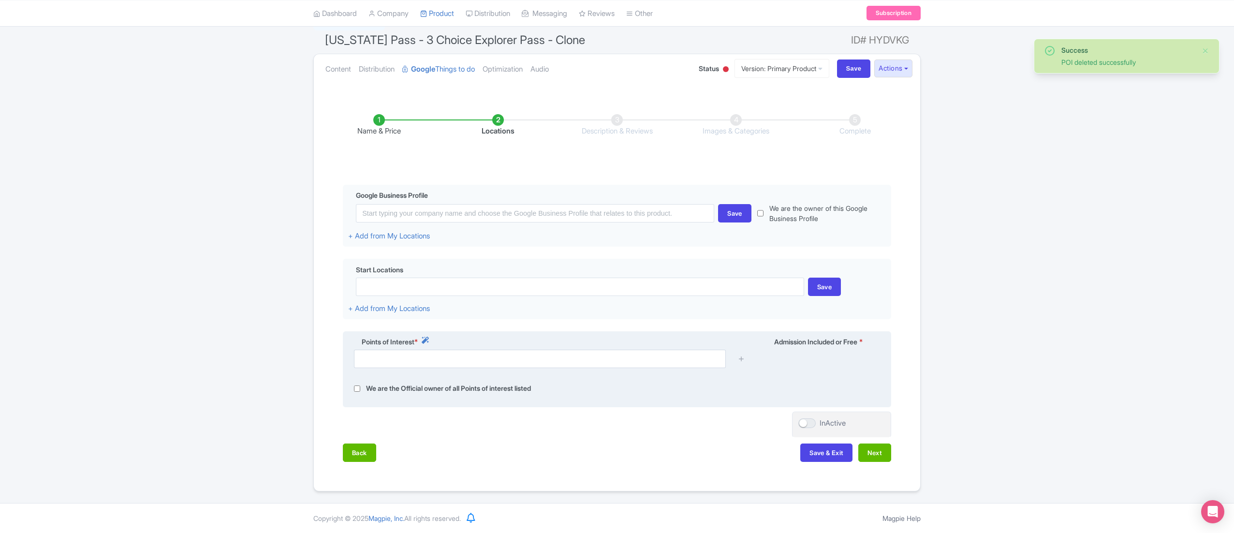
scroll to position [83, 0]
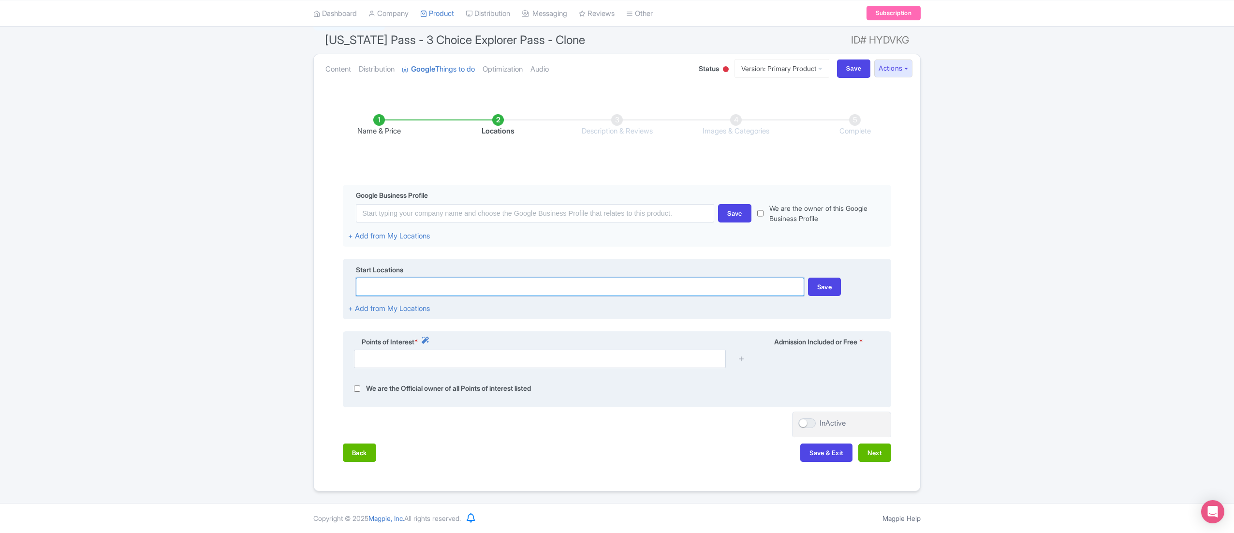
click at [391, 286] on input at bounding box center [580, 286] width 448 height 18
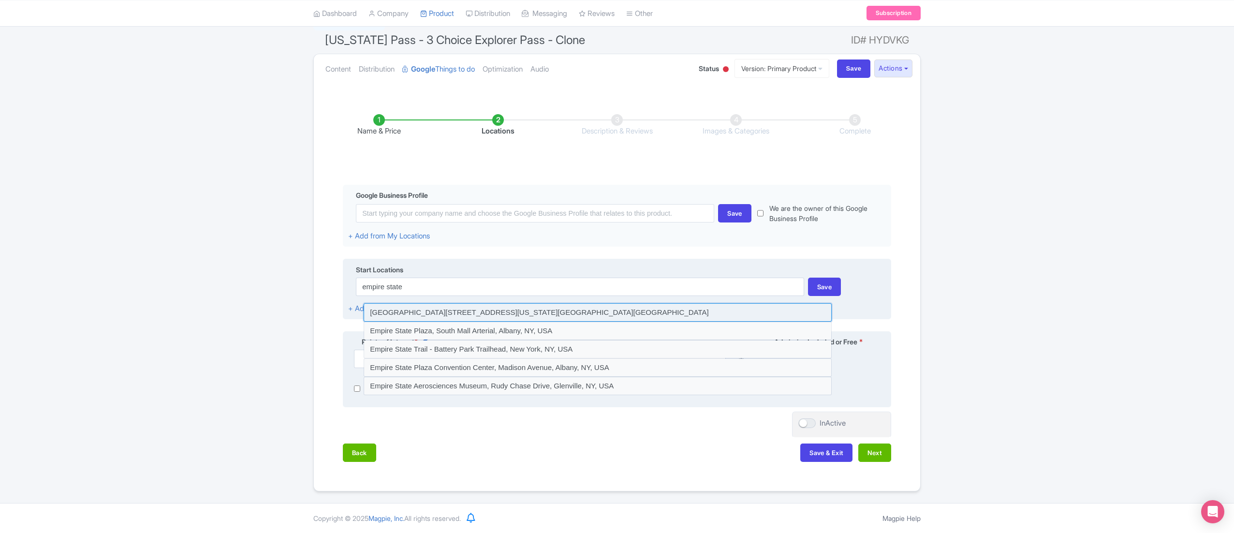
click at [431, 305] on input at bounding box center [598, 312] width 468 height 18
type input "Empire State Building, West 34th Street, New York, NY, USA"
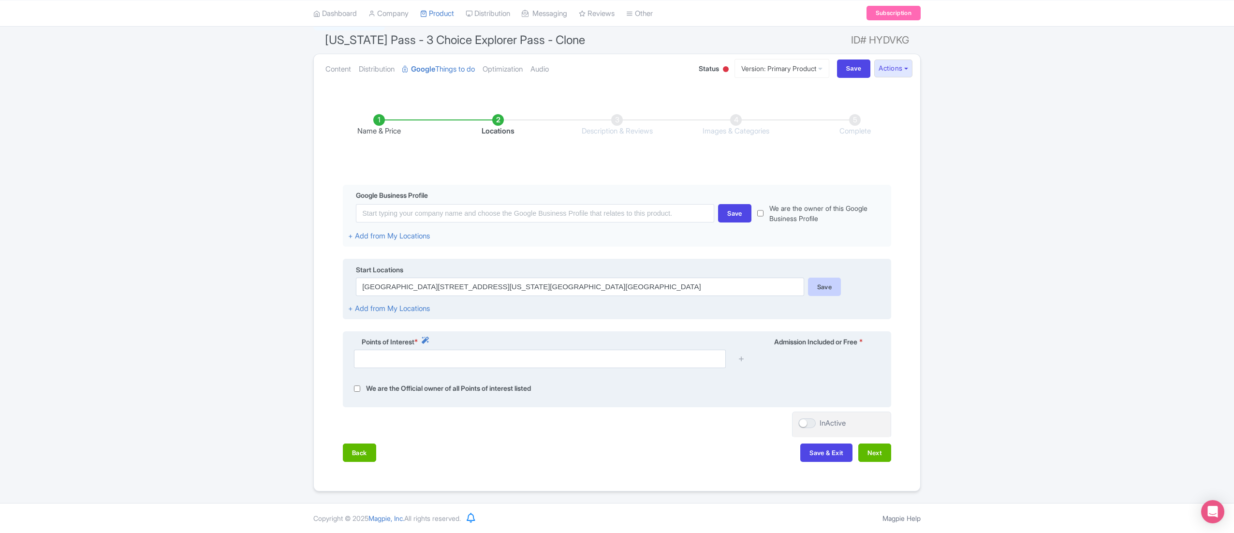
click at [817, 285] on div "Save" at bounding box center [824, 286] width 33 height 18
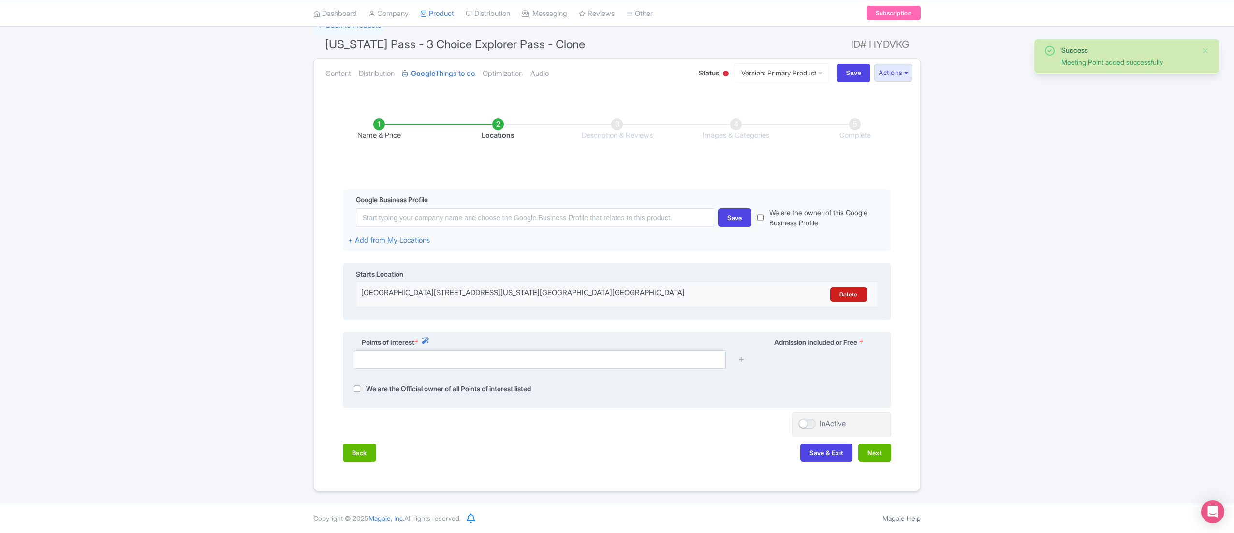
scroll to position [79, 0]
click at [576, 293] on div "Empire State Building, West 34th Street, New York, NY, USA" at bounding box center [552, 294] width 383 height 15
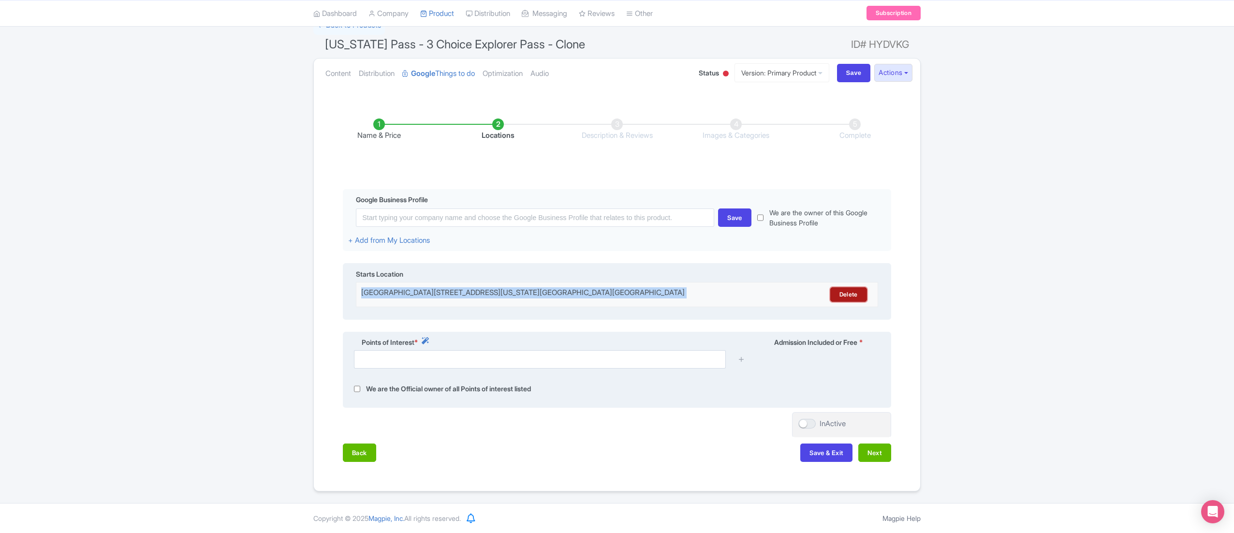
click at [846, 292] on link "Delete" at bounding box center [848, 294] width 37 height 15
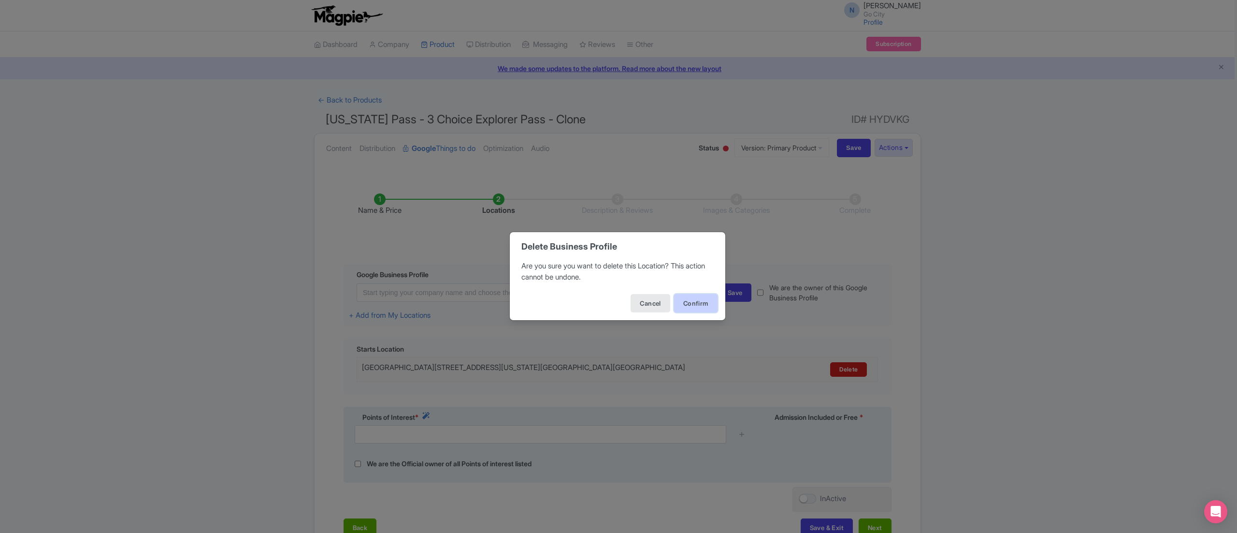
click at [683, 305] on button "Confirm" at bounding box center [696, 303] width 44 height 18
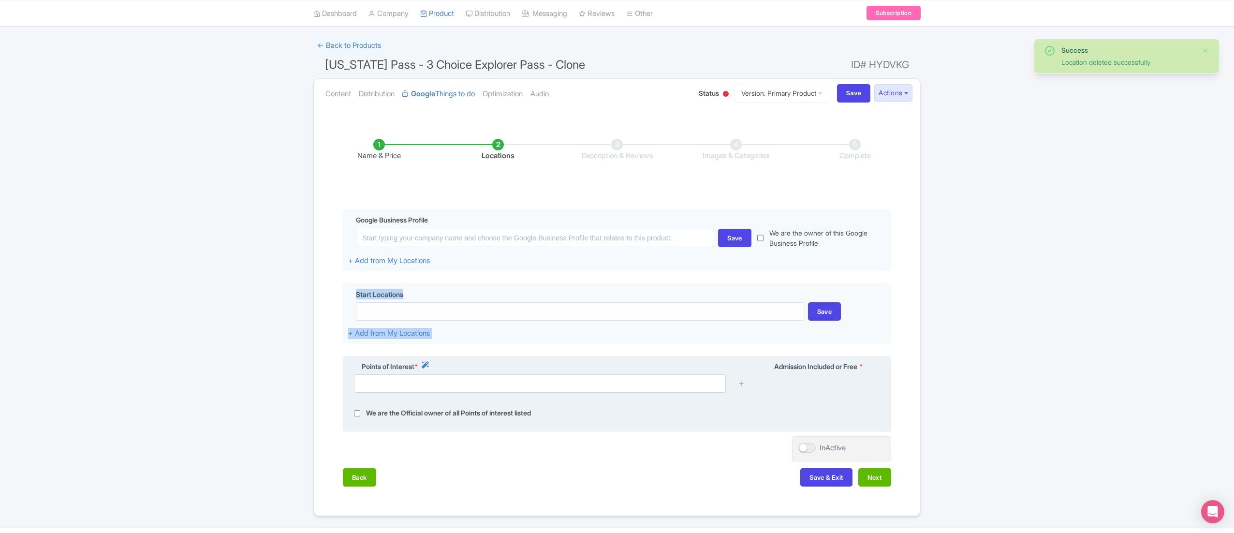
scroll to position [83, 0]
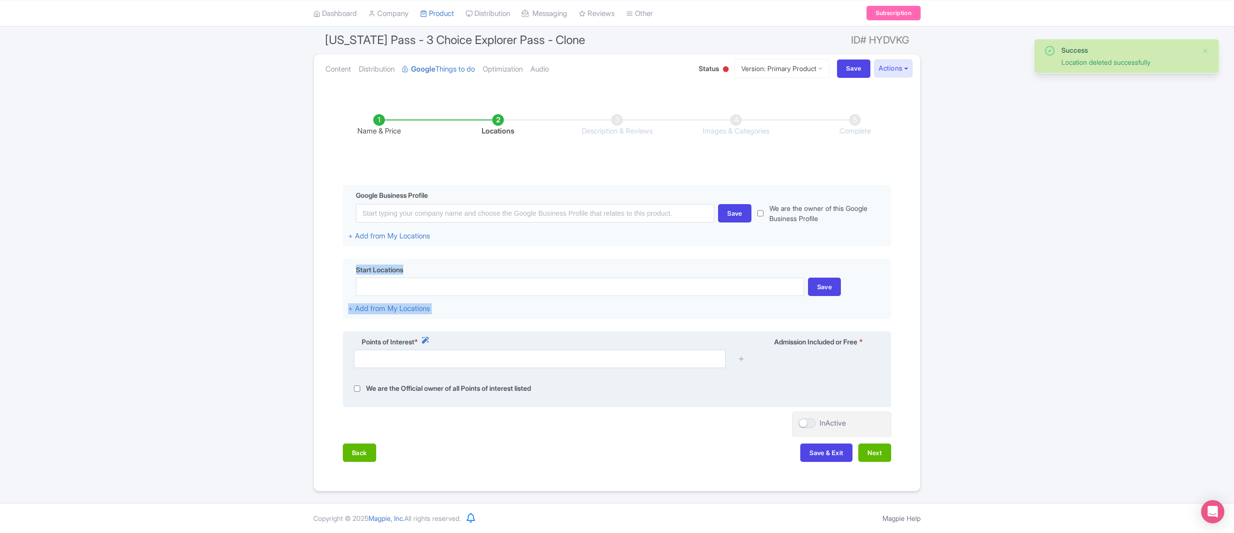
click at [321, 329] on div "Name & Price Locations Description & Reviews Images & Categories Complete Edit …" at bounding box center [617, 283] width 595 height 377
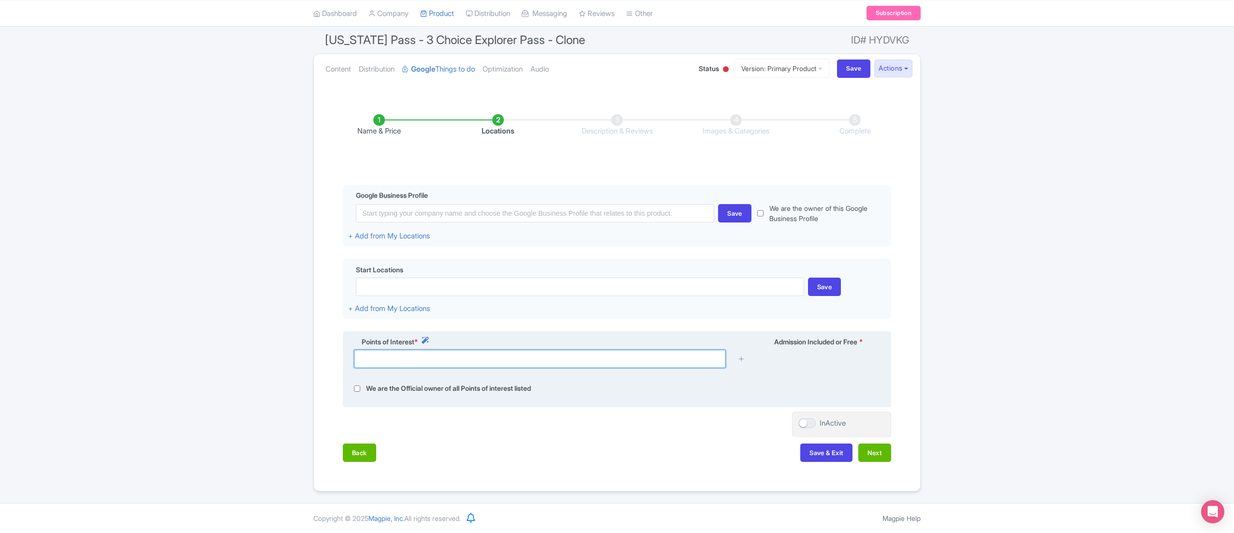
click at [391, 359] on input "text" at bounding box center [540, 358] width 372 height 18
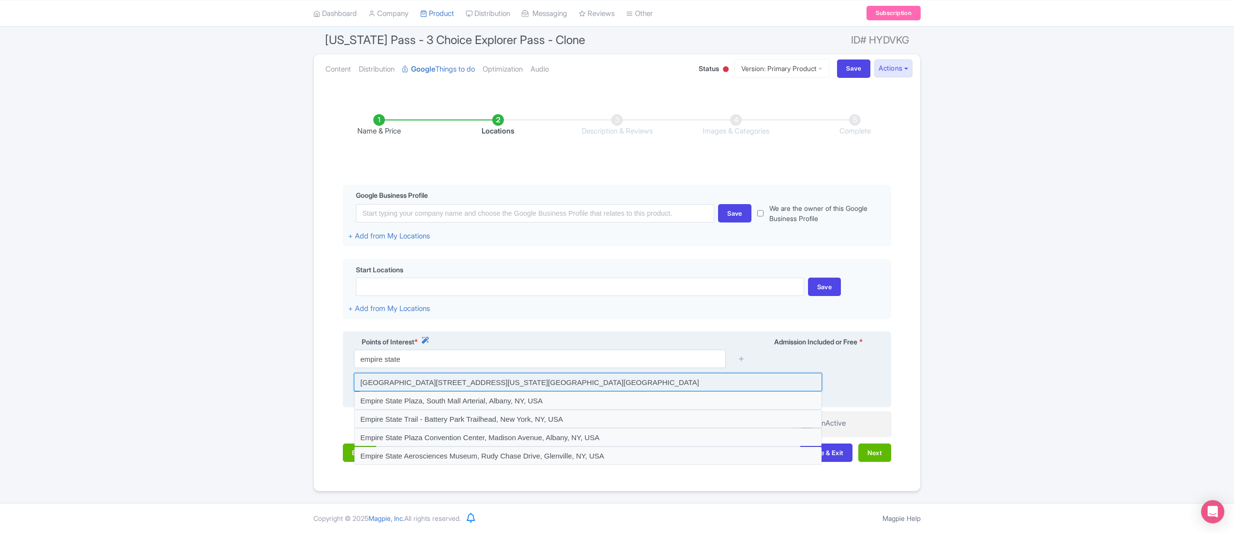
click at [466, 379] on input at bounding box center [588, 382] width 468 height 18
type input "Empire State Building, West 34th Street, New York, NY, USA"
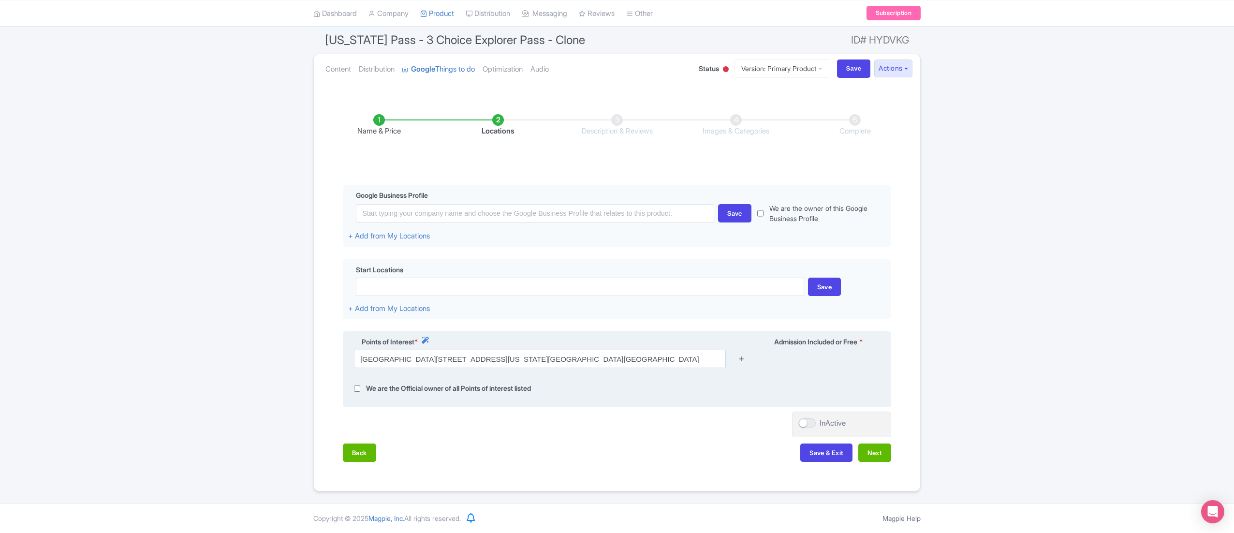
click at [742, 356] on icon at bounding box center [741, 358] width 7 height 7
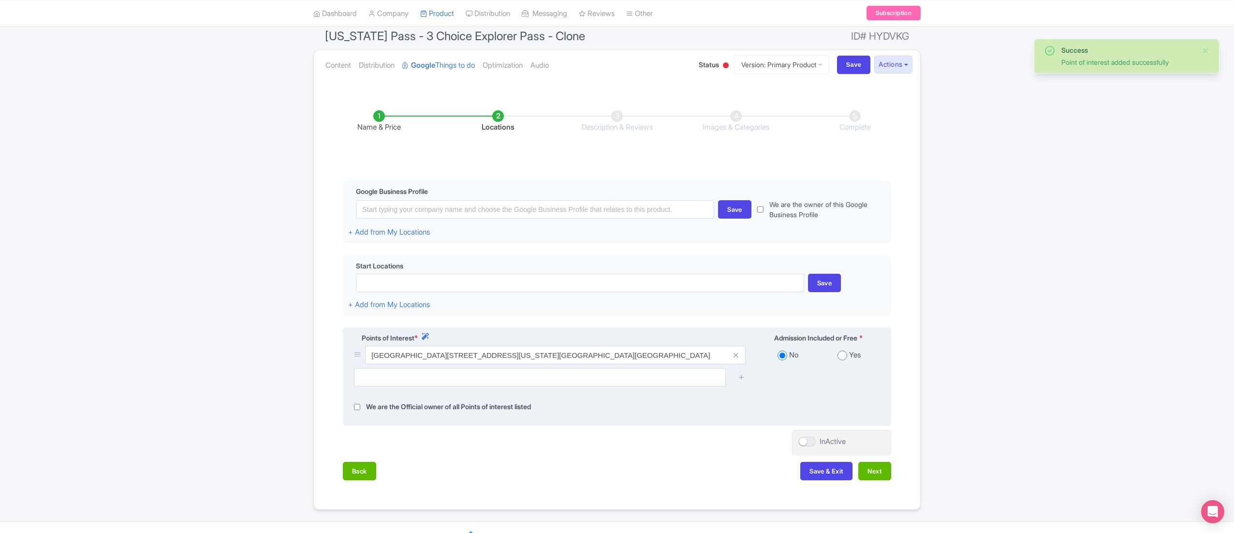
click at [843, 357] on input "radio" at bounding box center [842, 355] width 10 height 10
radio input "true"
click at [530, 382] on input "text" at bounding box center [540, 377] width 372 height 18
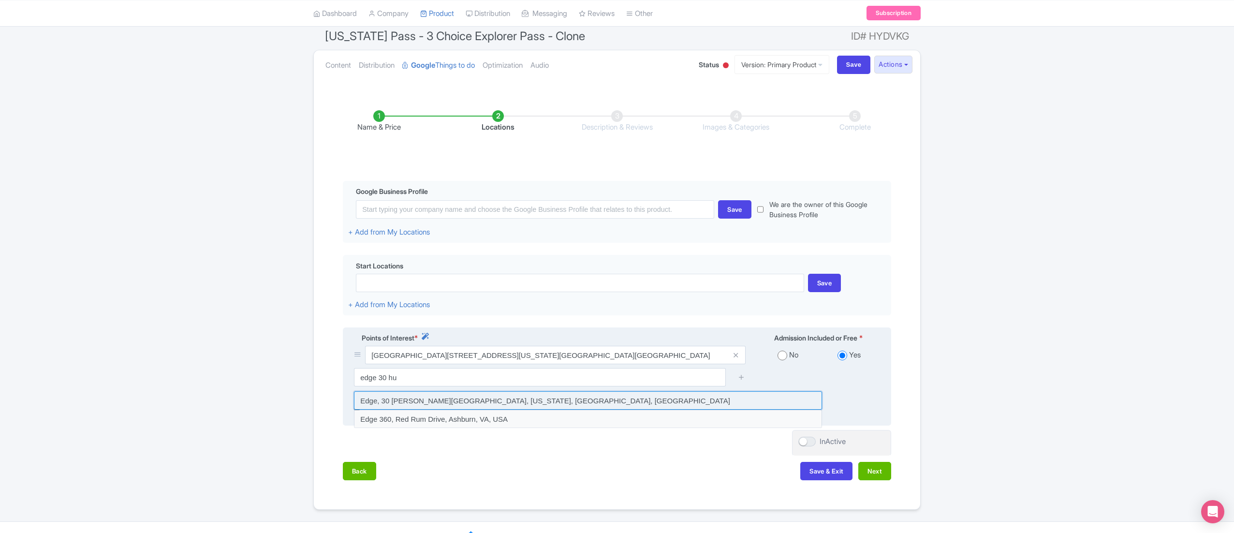
click at [460, 403] on input at bounding box center [588, 400] width 468 height 18
type input "Edge, 30 Hudson Yards, New York, NY, USA"
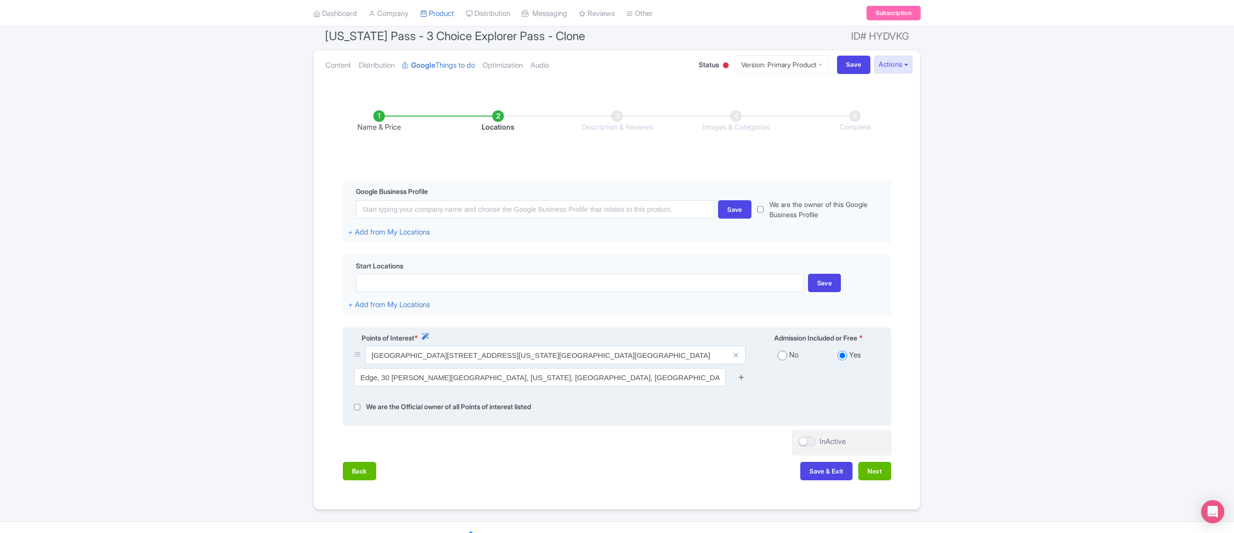
click at [743, 380] on icon at bounding box center [741, 376] width 7 height 7
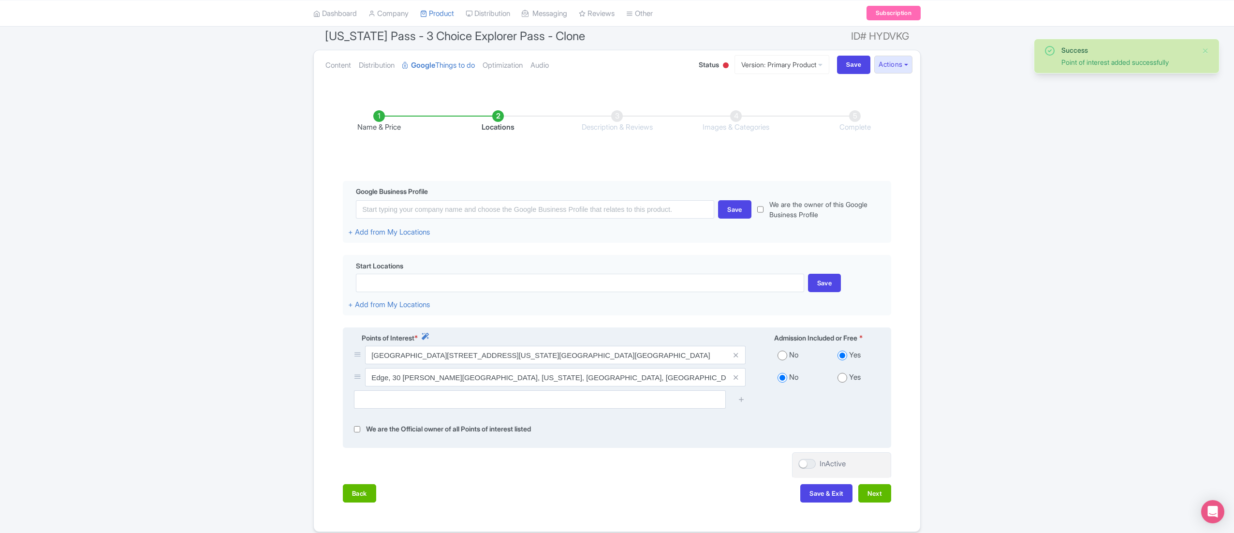
click at [842, 380] on input "radio" at bounding box center [842, 378] width 10 height 10
radio input "true"
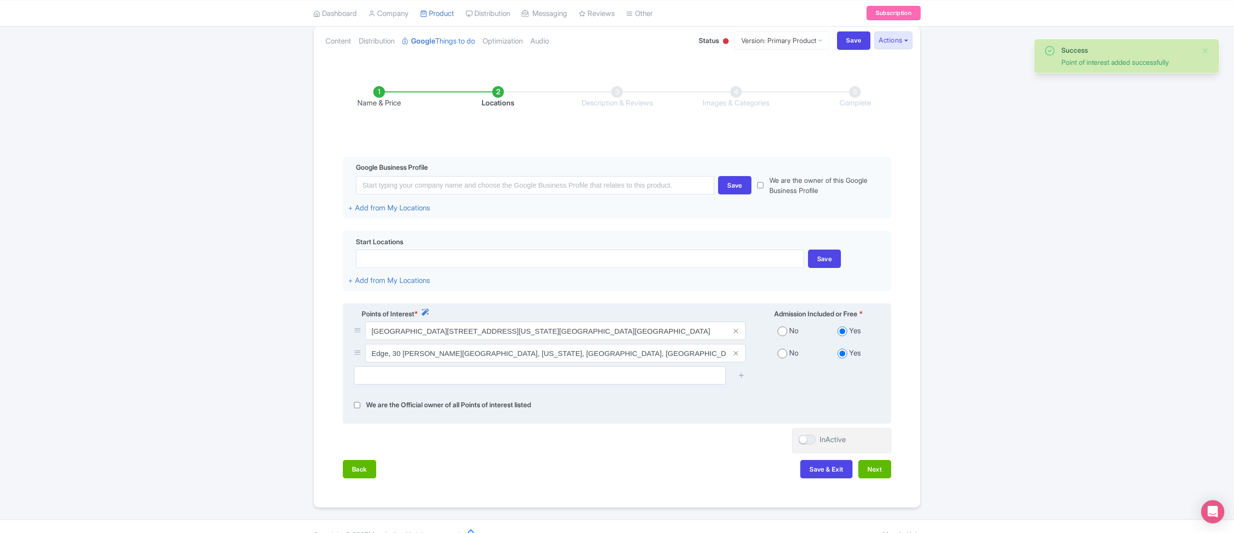
scroll to position [128, 0]
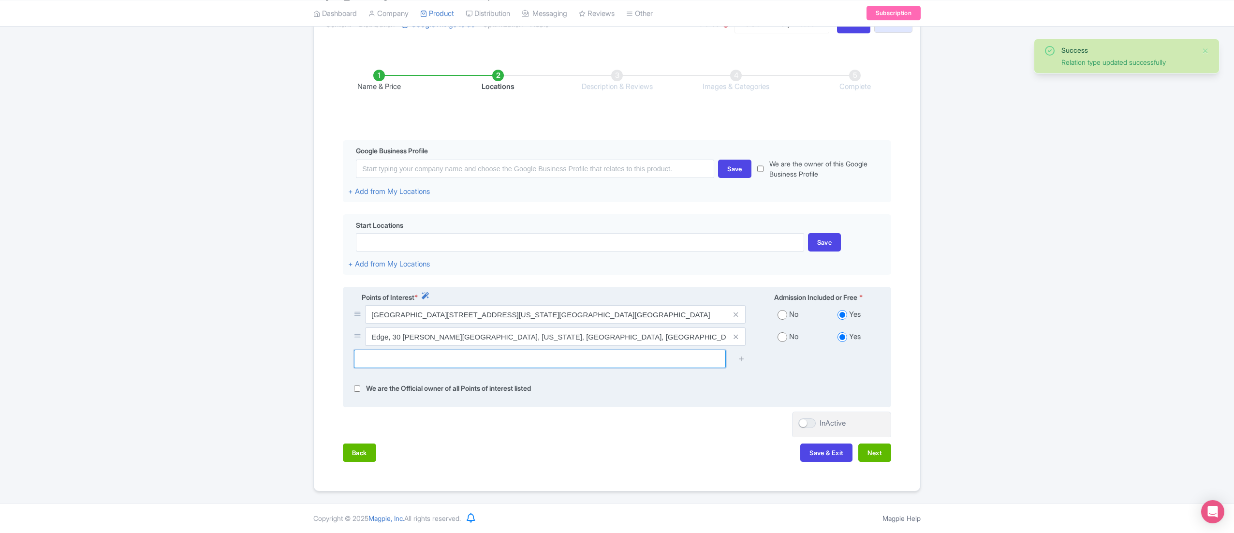
click at [447, 354] on input "text" at bounding box center [540, 358] width 372 height 18
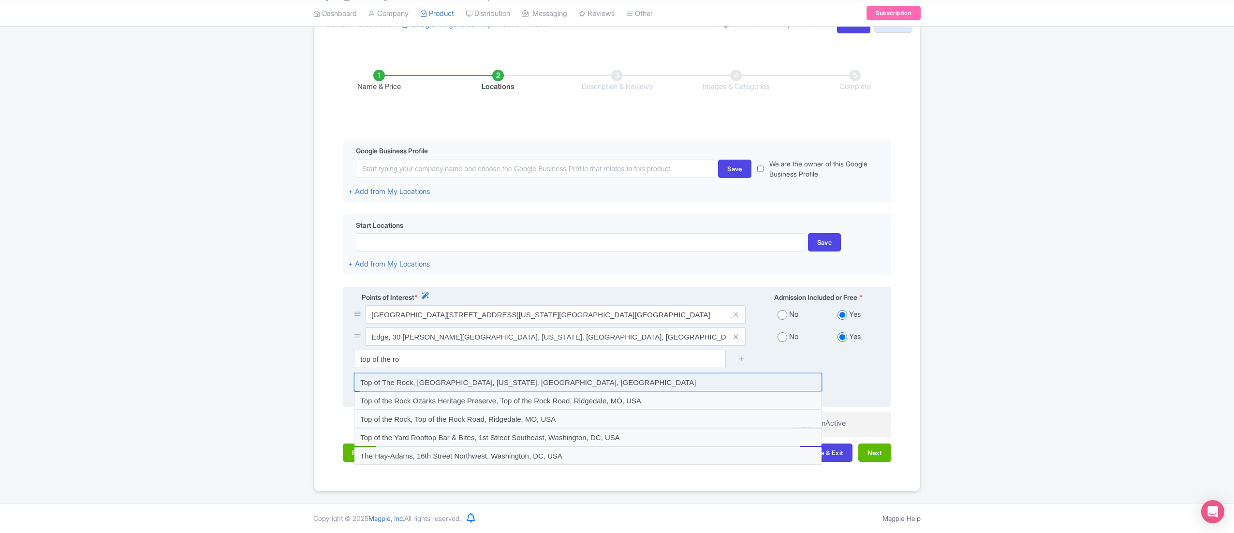
click at [544, 380] on input at bounding box center [588, 382] width 468 height 18
type input "Top of The Rock, Rockefeller Plaza, New York, NY, USA"
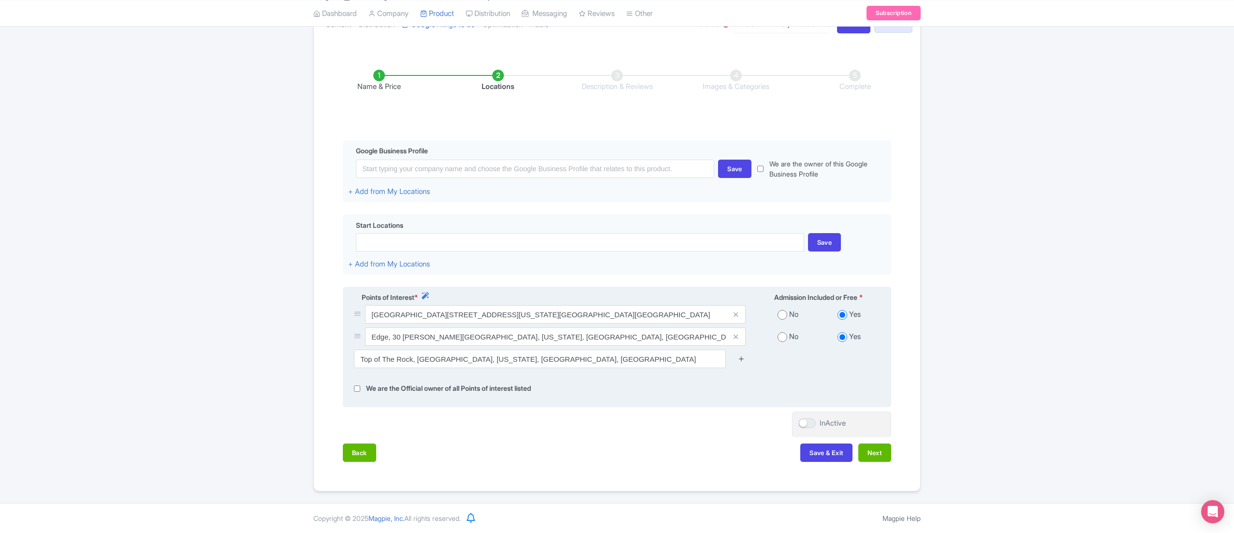
click at [742, 357] on icon at bounding box center [741, 358] width 7 height 7
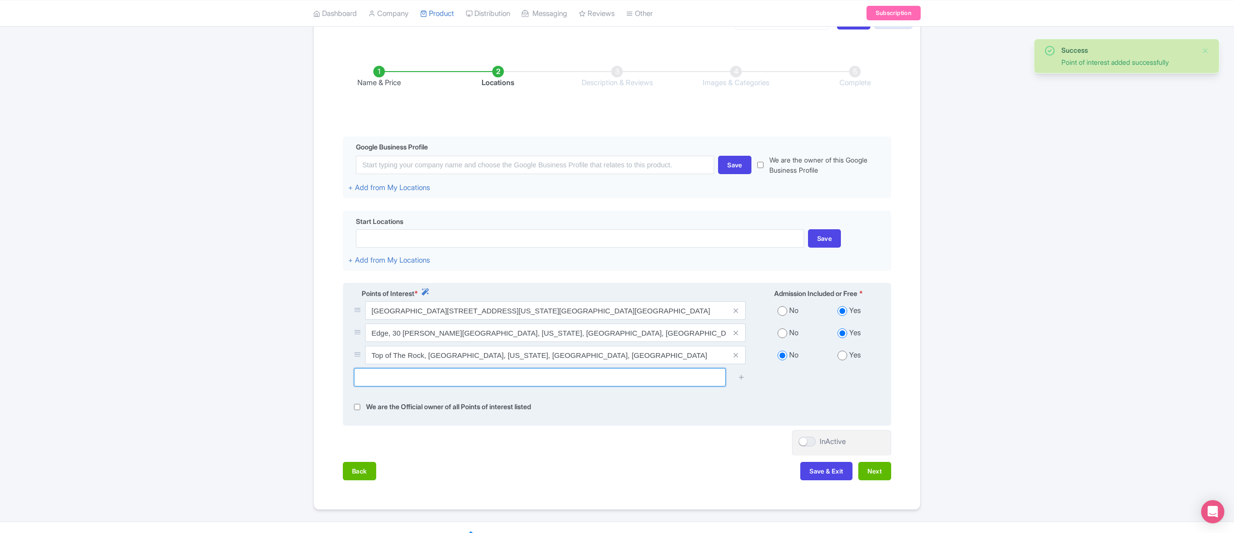
click at [403, 381] on input "text" at bounding box center [540, 377] width 372 height 18
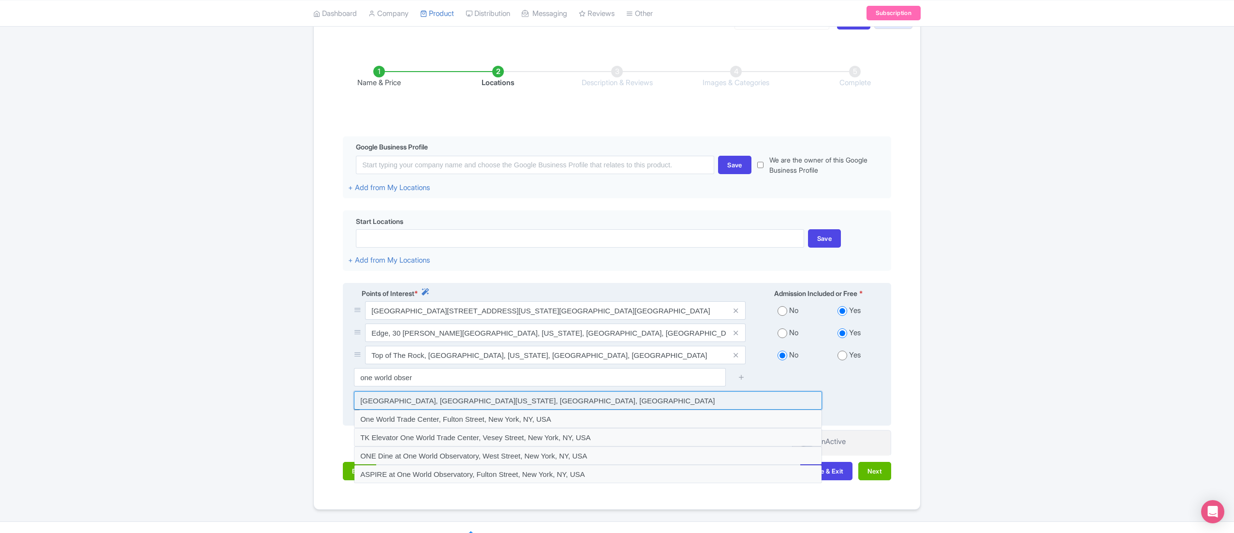
click at [456, 398] on input at bounding box center [588, 400] width 468 height 18
type input "One World Observatory, West Street, New York, NY, USA"
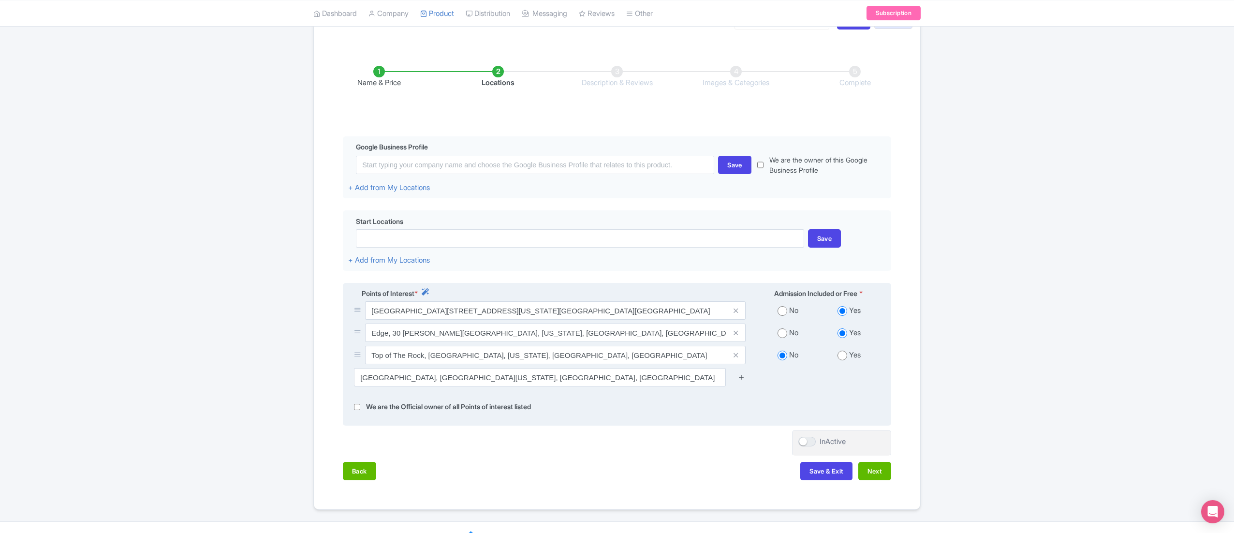
click at [741, 378] on icon at bounding box center [741, 376] width 7 height 7
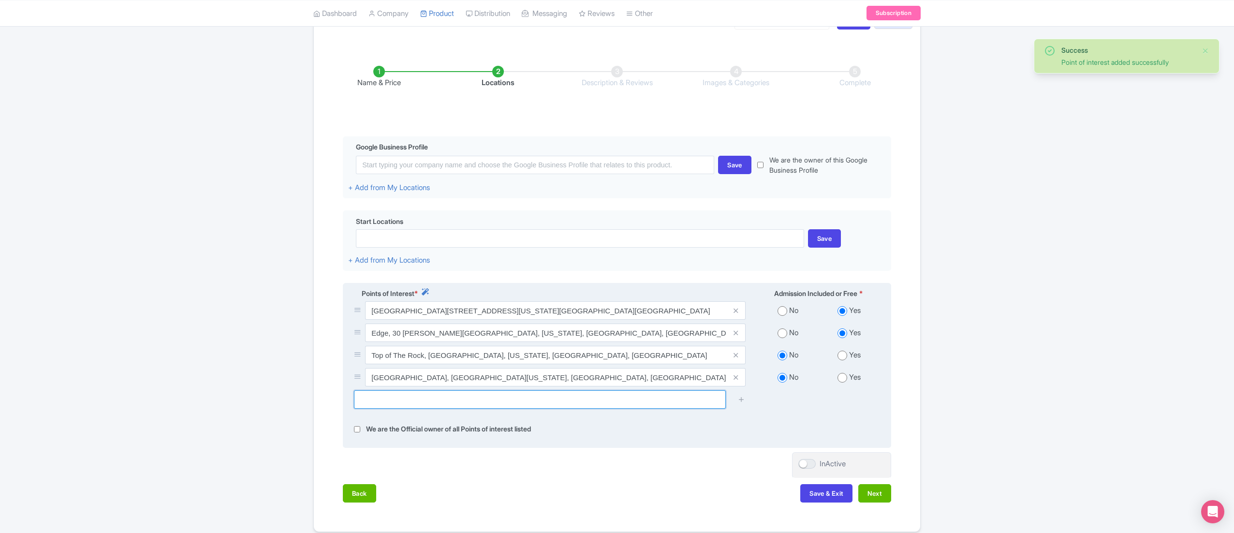
click at [412, 398] on input "text" at bounding box center [540, 399] width 372 height 18
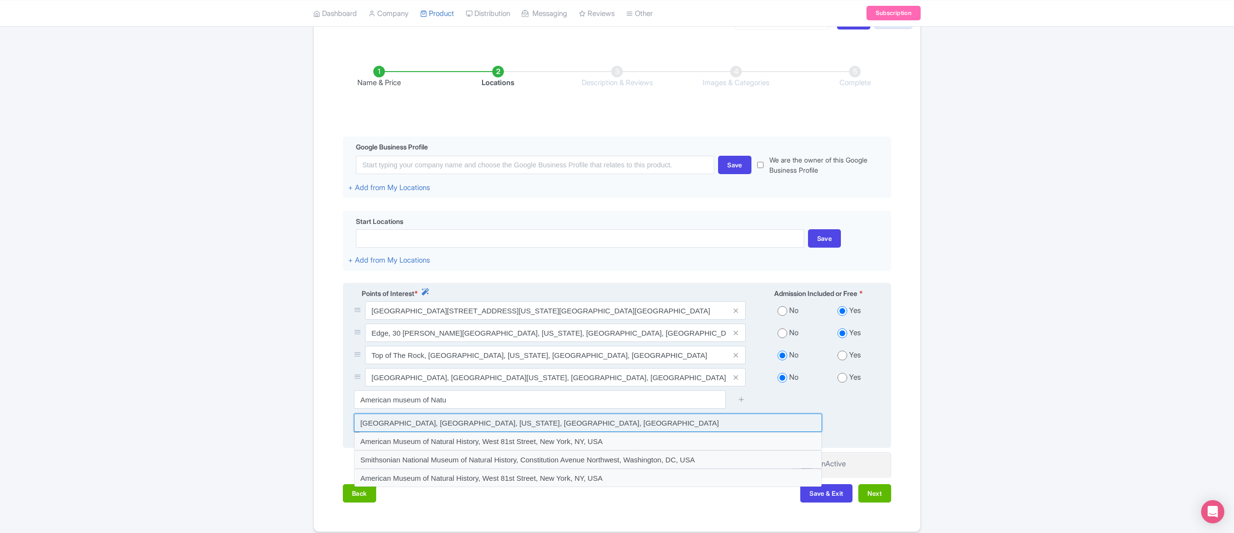
click at [522, 425] on input at bounding box center [588, 422] width 468 height 18
type input "American Museum of Natural History, Central Park West, New York, NY, USA"
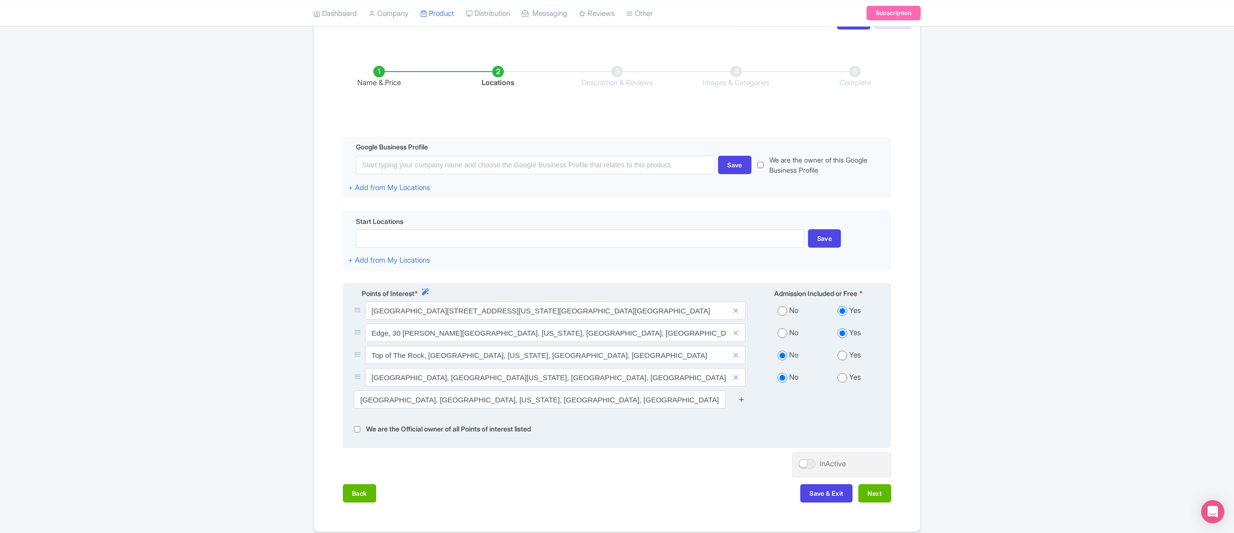
click at [741, 402] on icon at bounding box center [741, 398] width 7 height 7
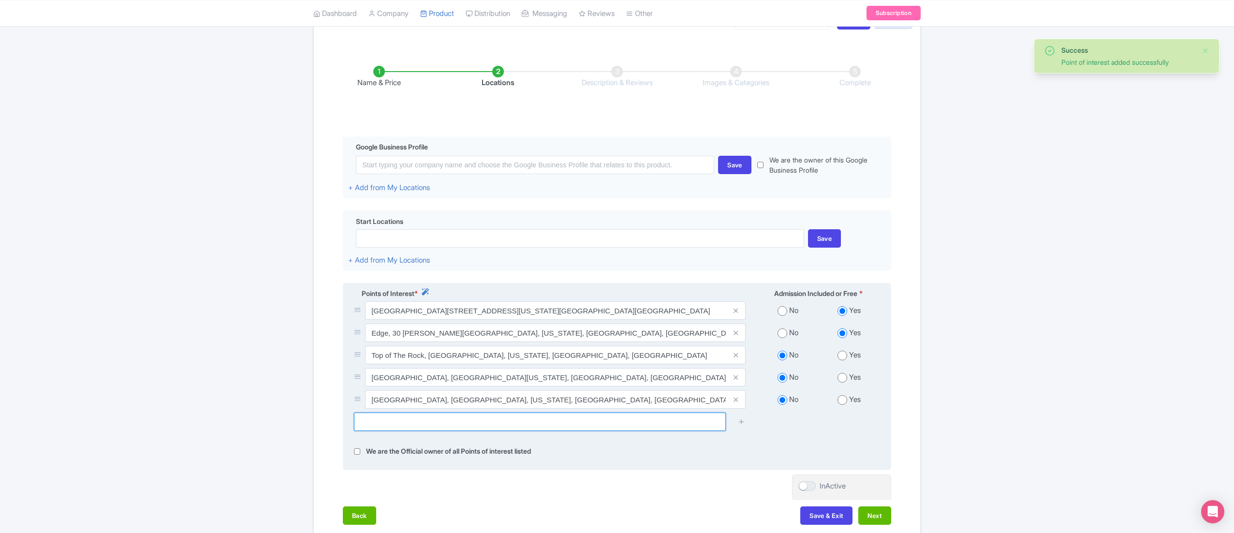
click at [565, 422] on input "text" at bounding box center [540, 421] width 372 height 18
click at [844, 354] on input "radio" at bounding box center [842, 355] width 10 height 10
radio input "true"
click at [845, 377] on input "radio" at bounding box center [842, 378] width 10 height 10
radio input "true"
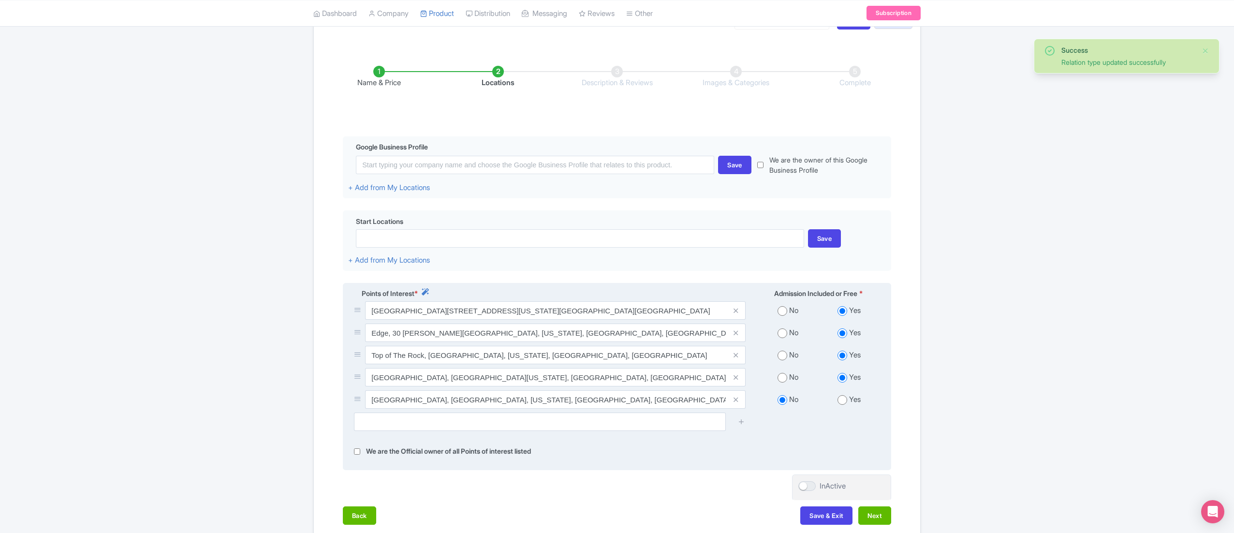
click at [845, 402] on input "radio" at bounding box center [842, 400] width 10 height 10
radio input "true"
click at [613, 429] on input "text" at bounding box center [540, 421] width 372 height 18
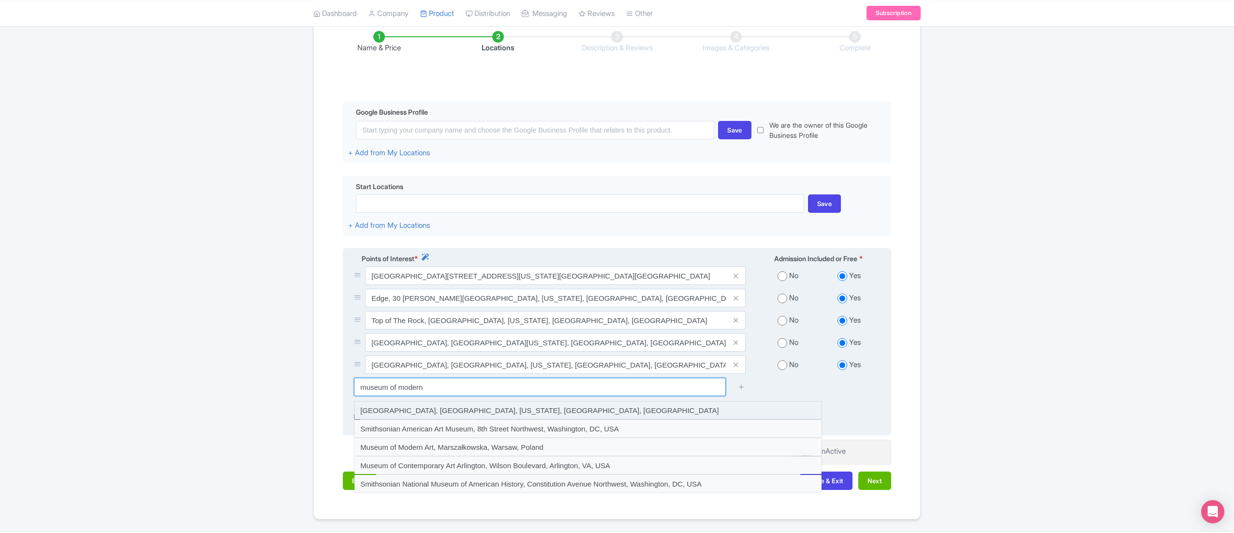
scroll to position [194, 0]
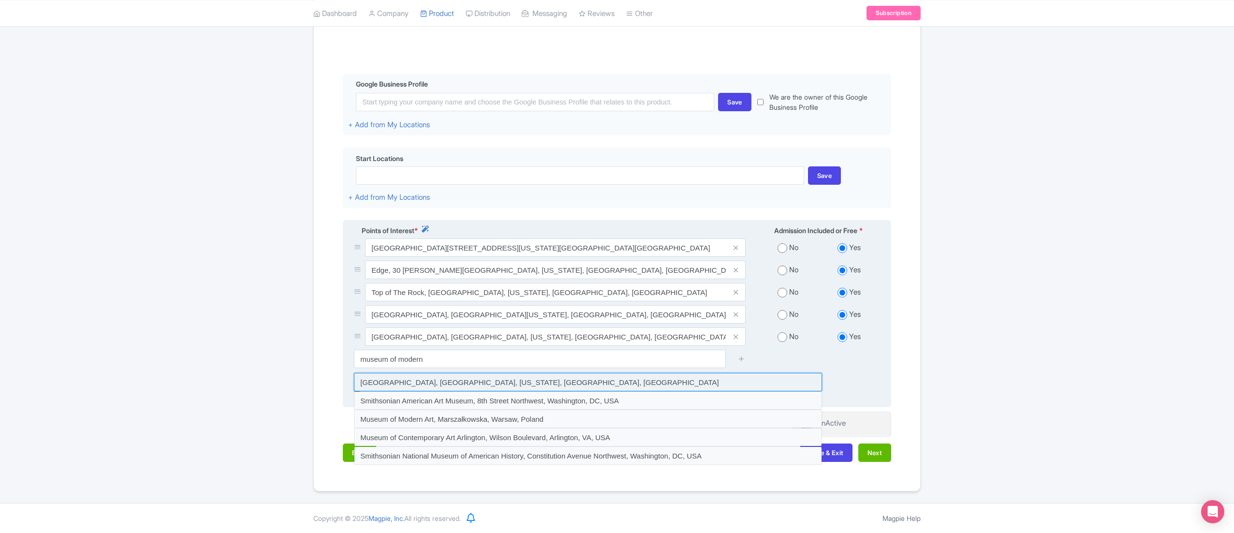
click at [562, 384] on input at bounding box center [588, 382] width 468 height 18
type input "Museum of Modern Art, West 53rd Street, New York, NY, USA"
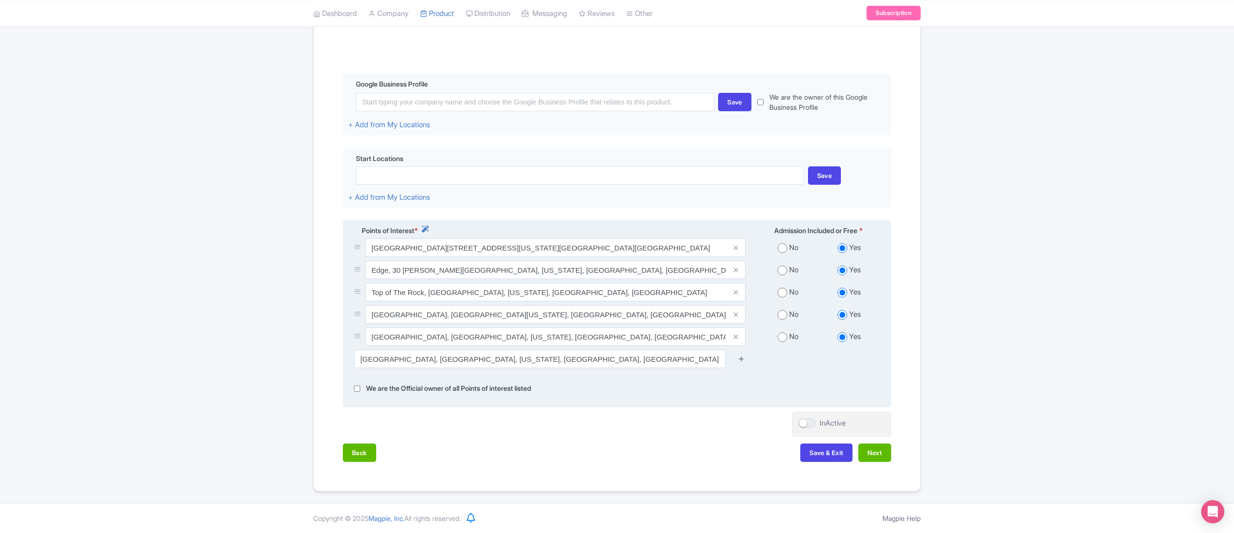
click at [741, 360] on icon at bounding box center [741, 358] width 7 height 7
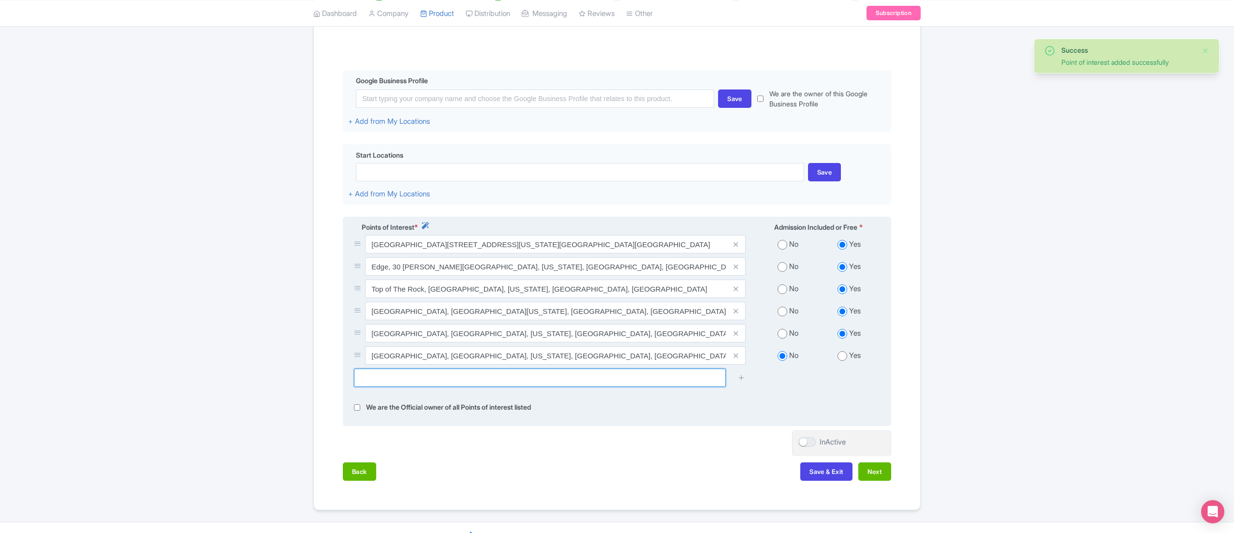
click at [628, 377] on input "text" at bounding box center [540, 377] width 372 height 18
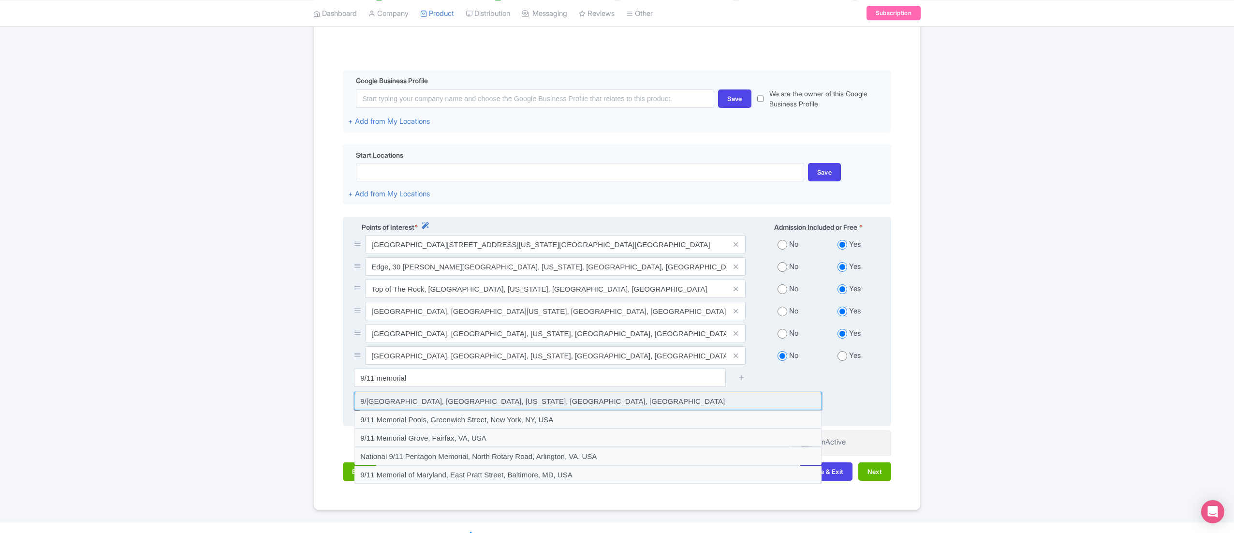
click at [469, 404] on input at bounding box center [588, 401] width 468 height 18
type input "9/11 Memorial & Museum, Greenwich Street, New York, NY, USA"
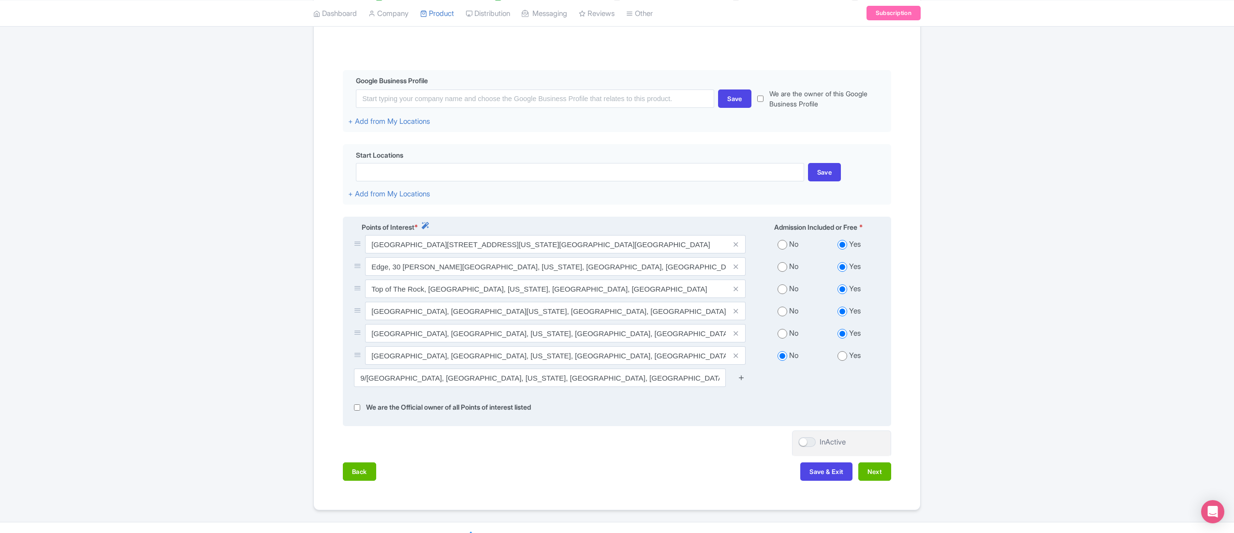
click at [744, 380] on icon at bounding box center [741, 377] width 7 height 7
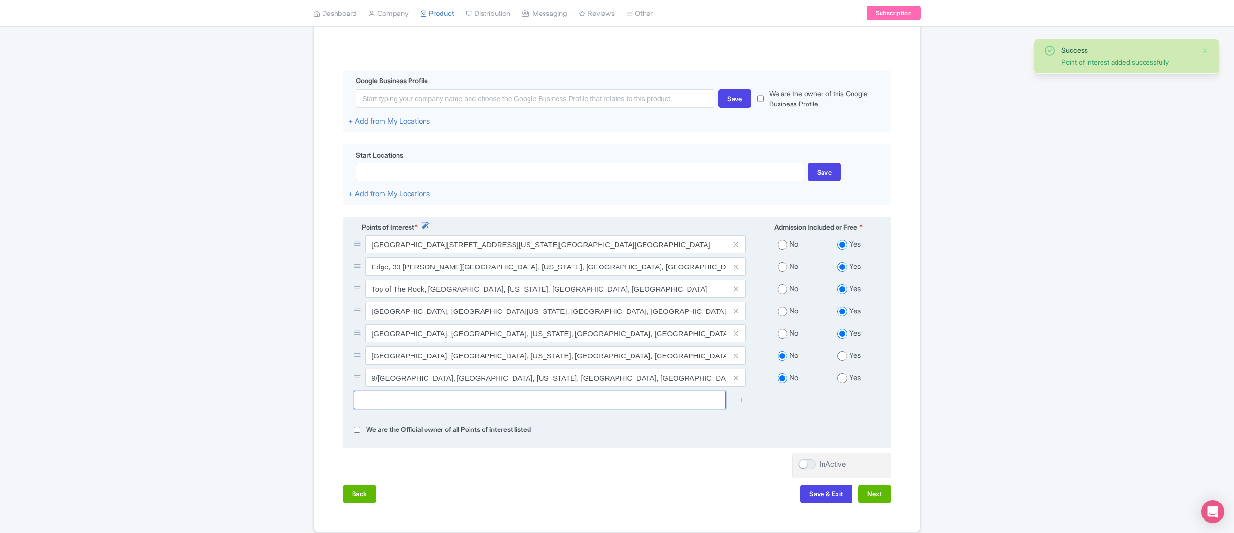
click at [503, 409] on input "text" at bounding box center [540, 400] width 372 height 18
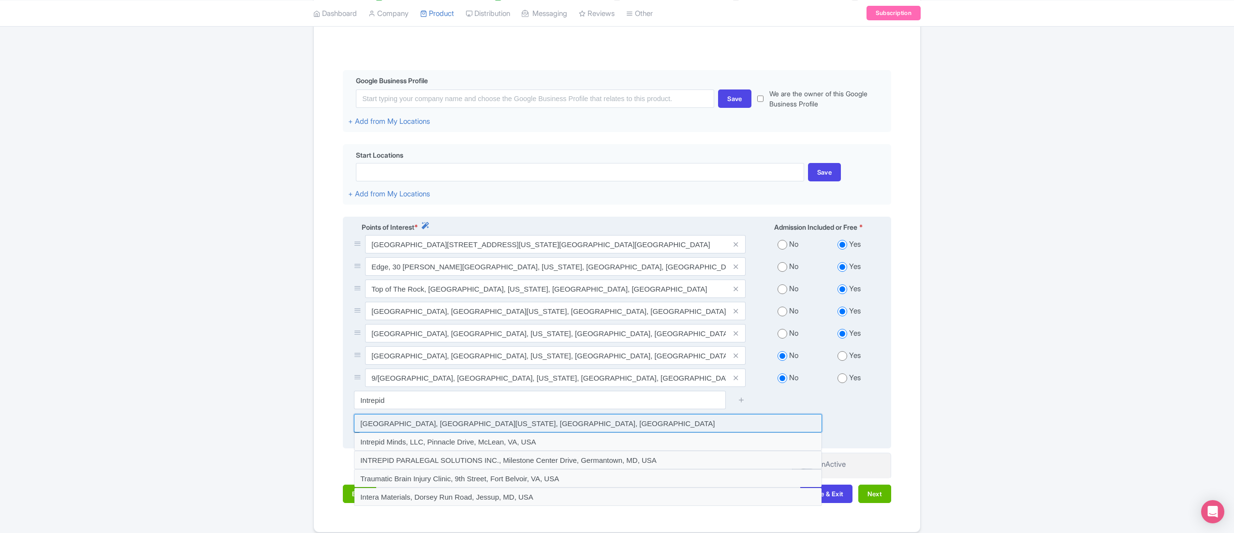
click at [553, 425] on input at bounding box center [588, 423] width 468 height 18
type input "Intrepid Museum, West 46th Street, New York, NY, USA"
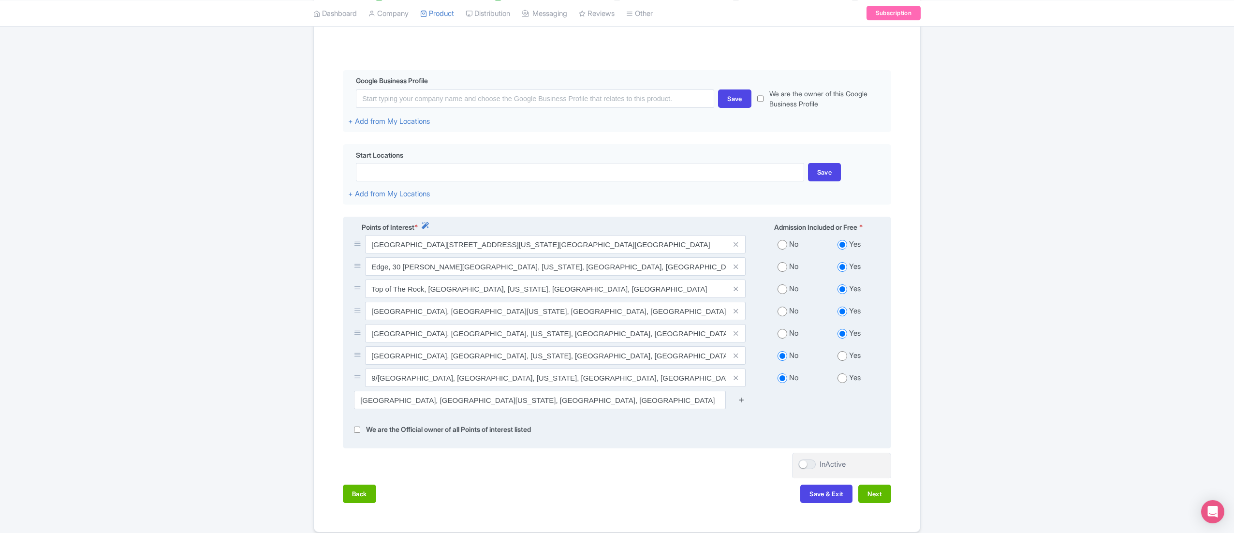
click at [743, 403] on icon at bounding box center [741, 399] width 7 height 7
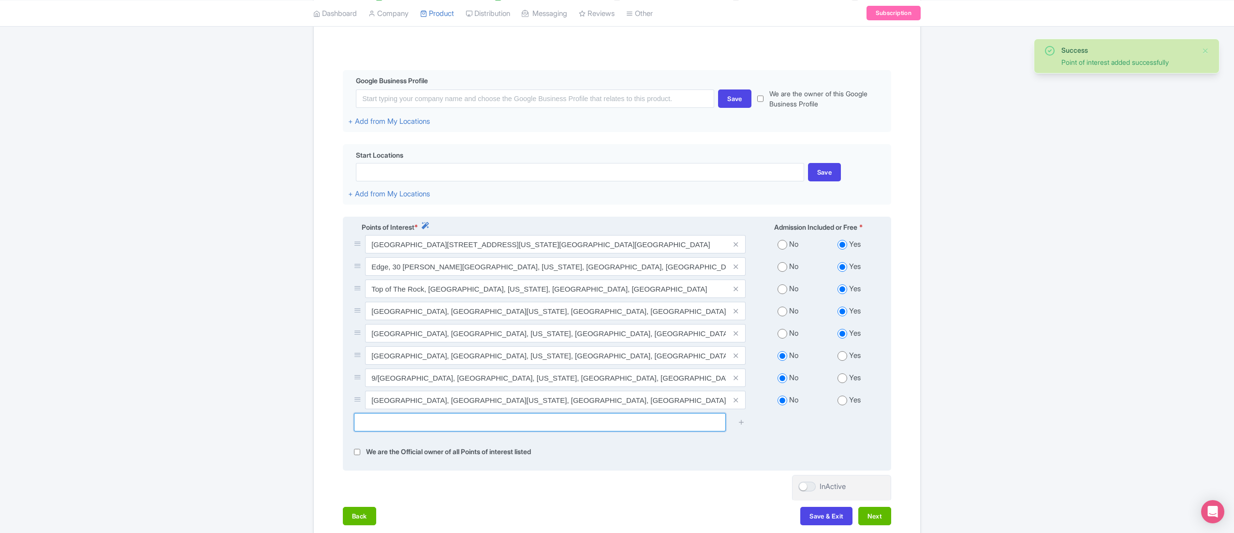
click at [535, 420] on input "text" at bounding box center [540, 422] width 372 height 18
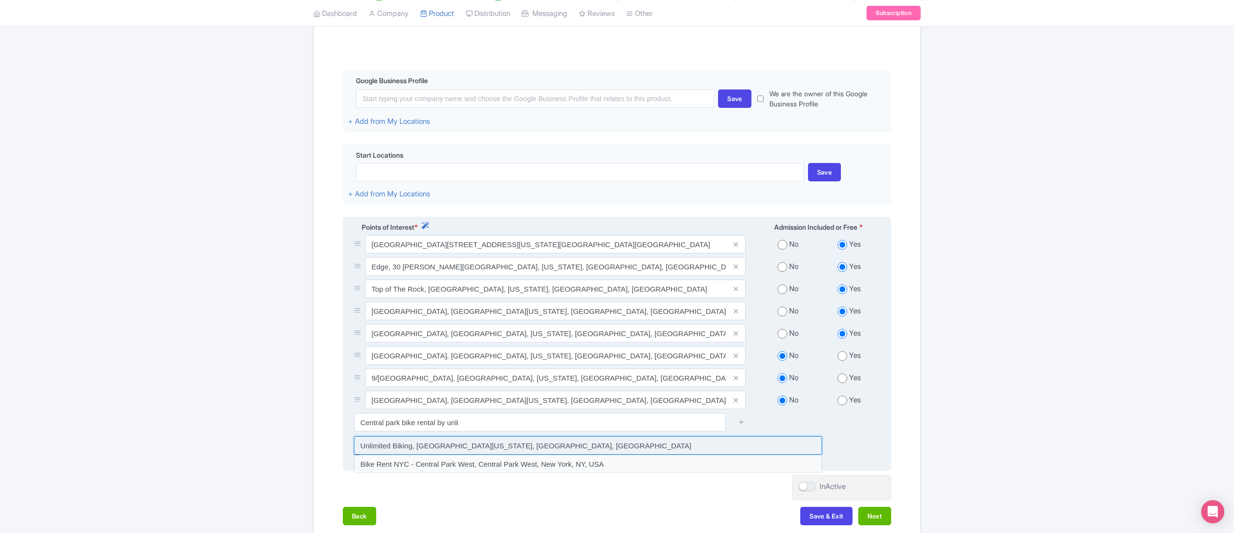
click at [453, 448] on input at bounding box center [588, 445] width 468 height 18
type input "Unlimited Biking, West 56th Street, New York, NY, USA"
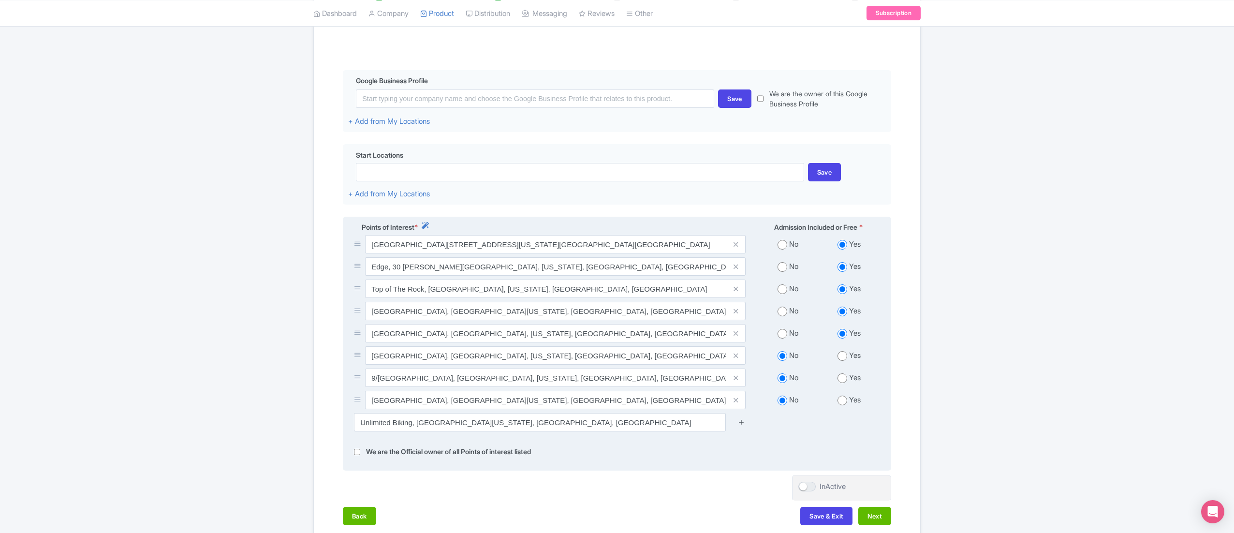
click at [743, 425] on icon at bounding box center [741, 421] width 7 height 7
click at [738, 423] on icon at bounding box center [741, 421] width 7 height 7
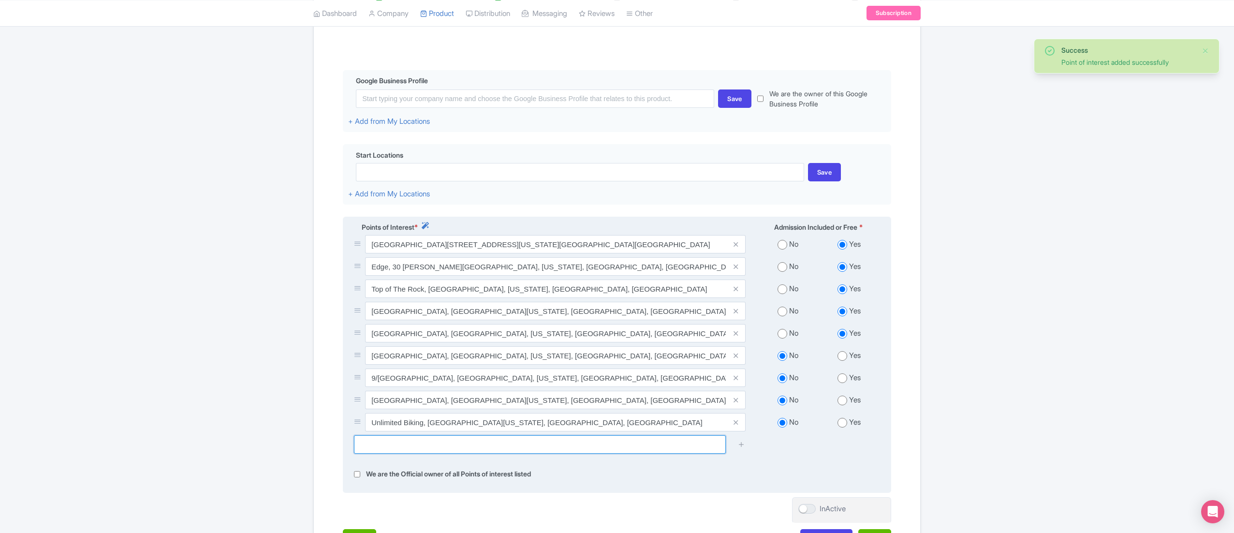
click at [525, 444] on input "text" at bounding box center [540, 444] width 372 height 18
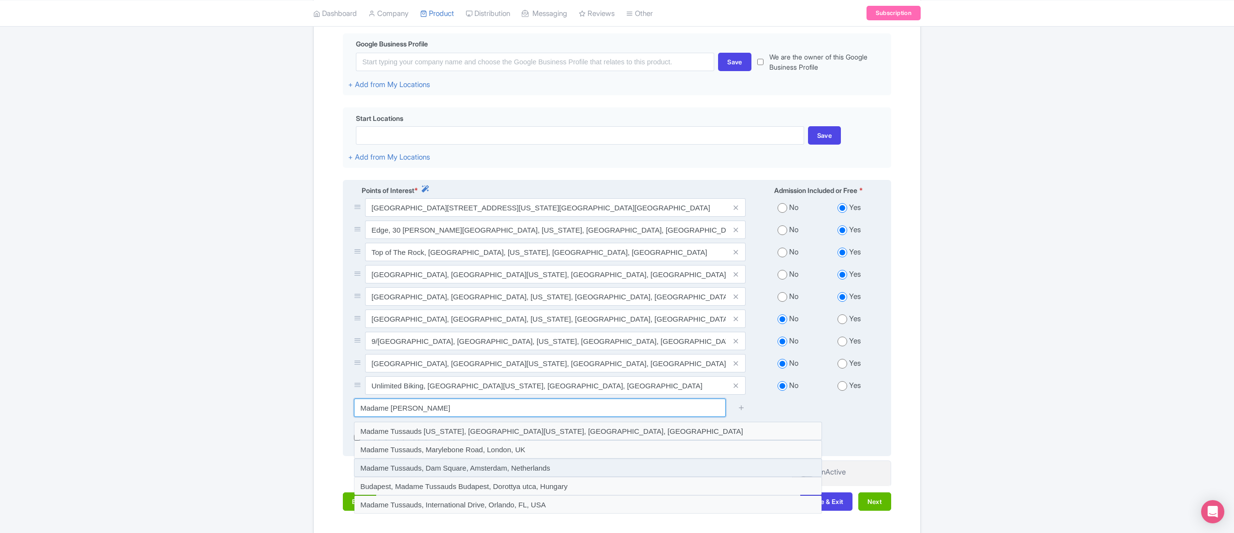
scroll to position [283, 0]
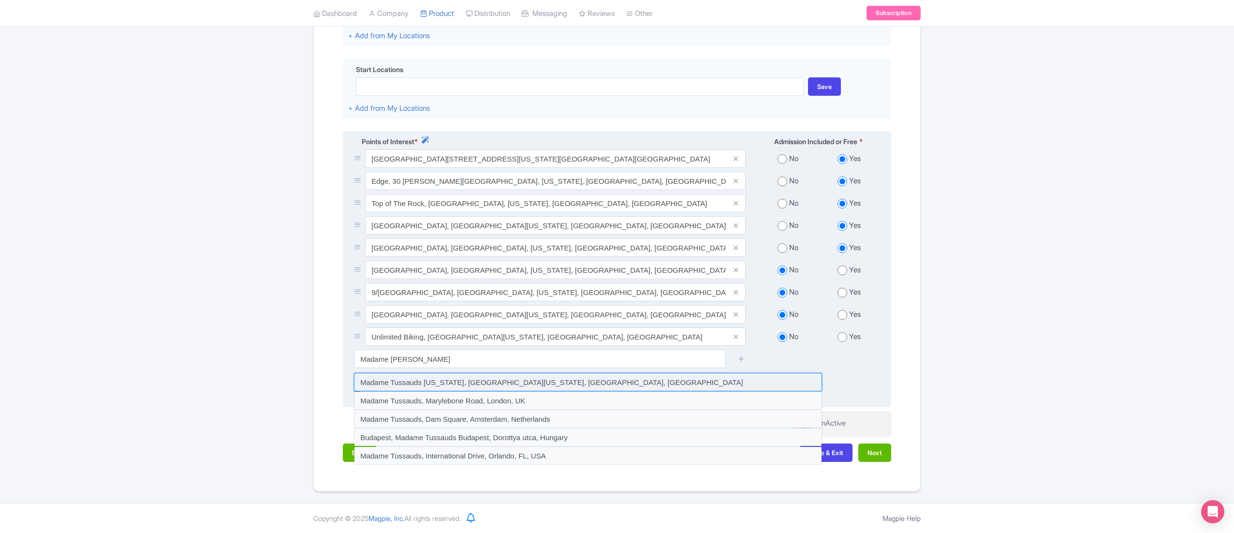
click at [508, 380] on input at bounding box center [588, 382] width 468 height 18
type input "Madame Tussauds [US_STATE], [GEOGRAPHIC_DATA][US_STATE], [GEOGRAPHIC_DATA], [GE…"
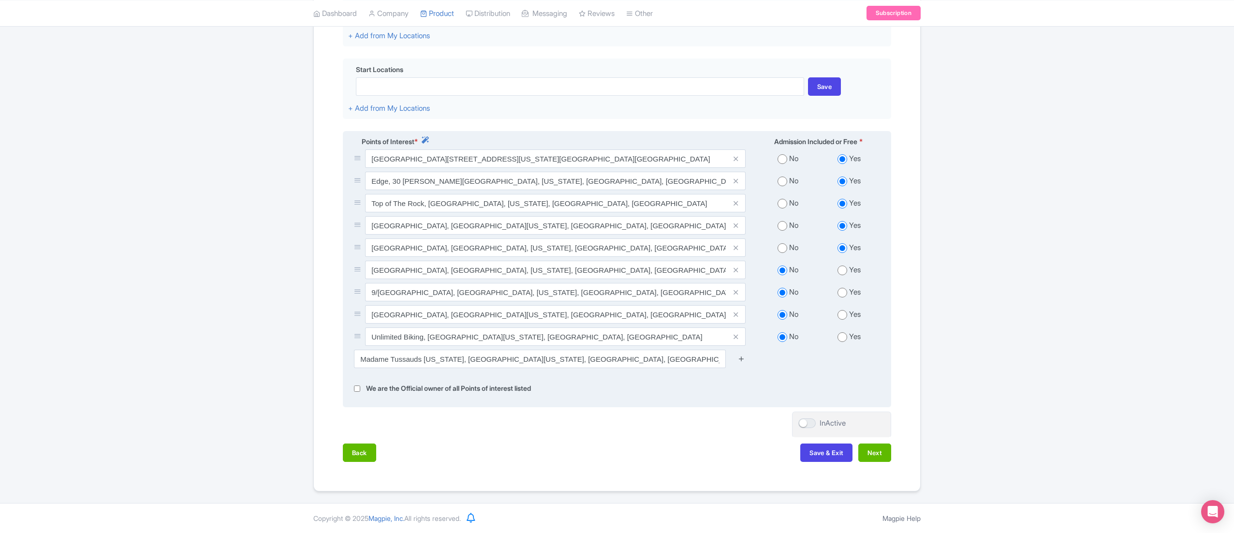
click at [740, 360] on icon at bounding box center [741, 358] width 7 height 7
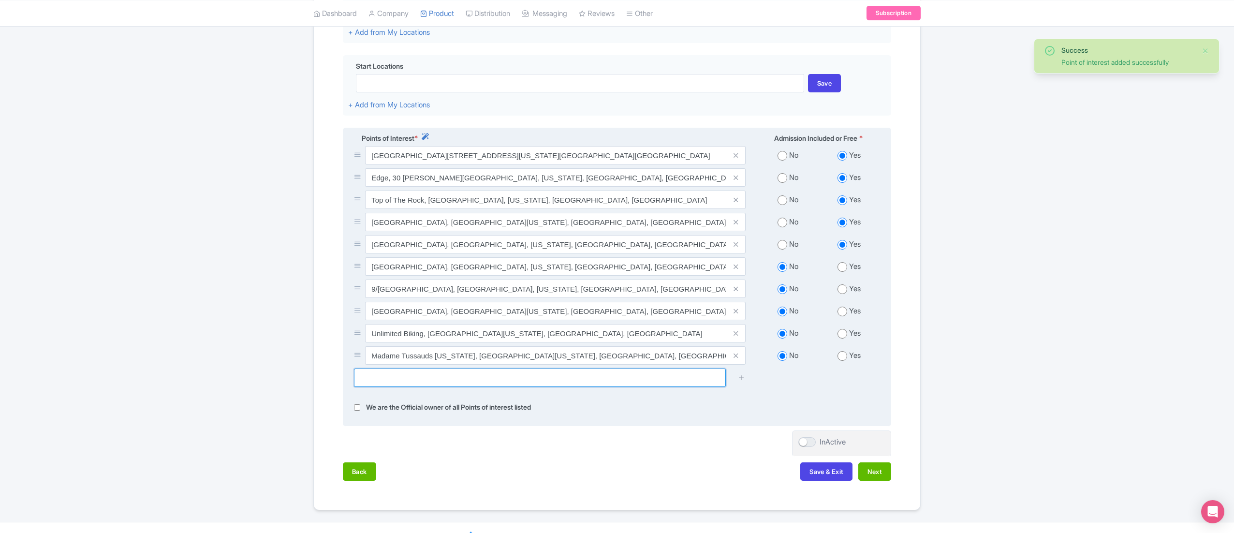
click at [399, 377] on input "text" at bounding box center [540, 377] width 372 height 18
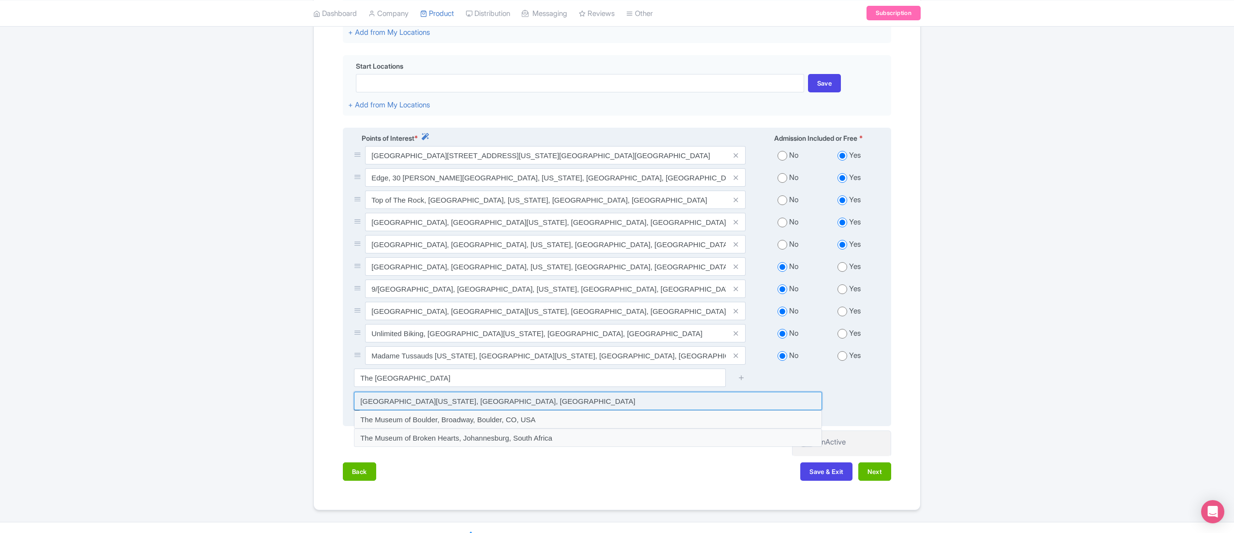
click at [555, 403] on input at bounding box center [588, 401] width 468 height 18
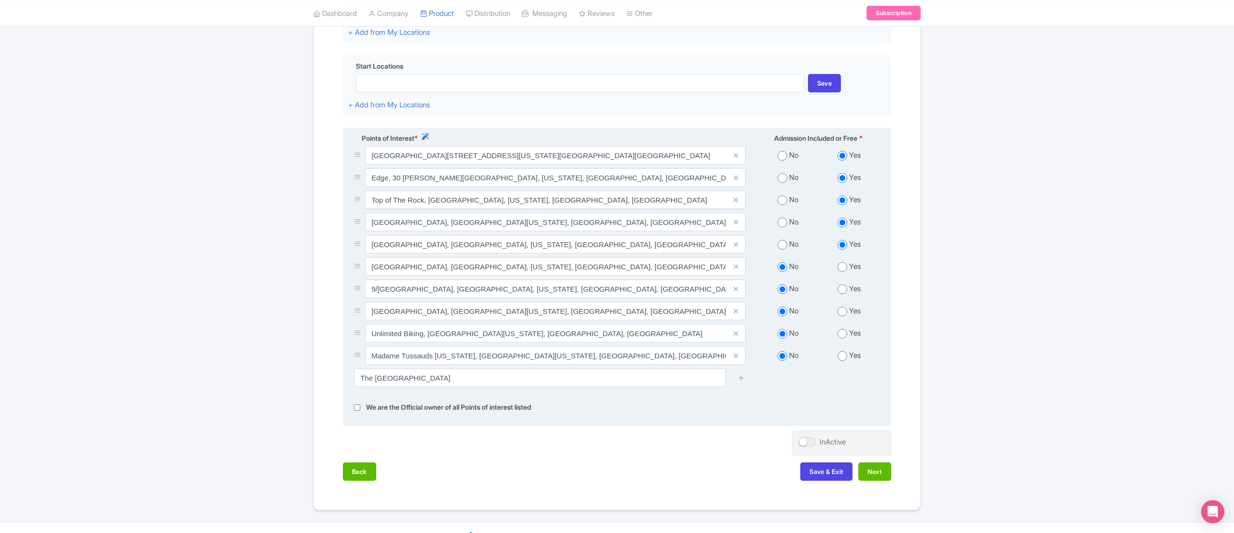
type input "Museum of Broadway, West 45th Street, New York, NY, USA"
click at [739, 378] on icon at bounding box center [741, 377] width 7 height 7
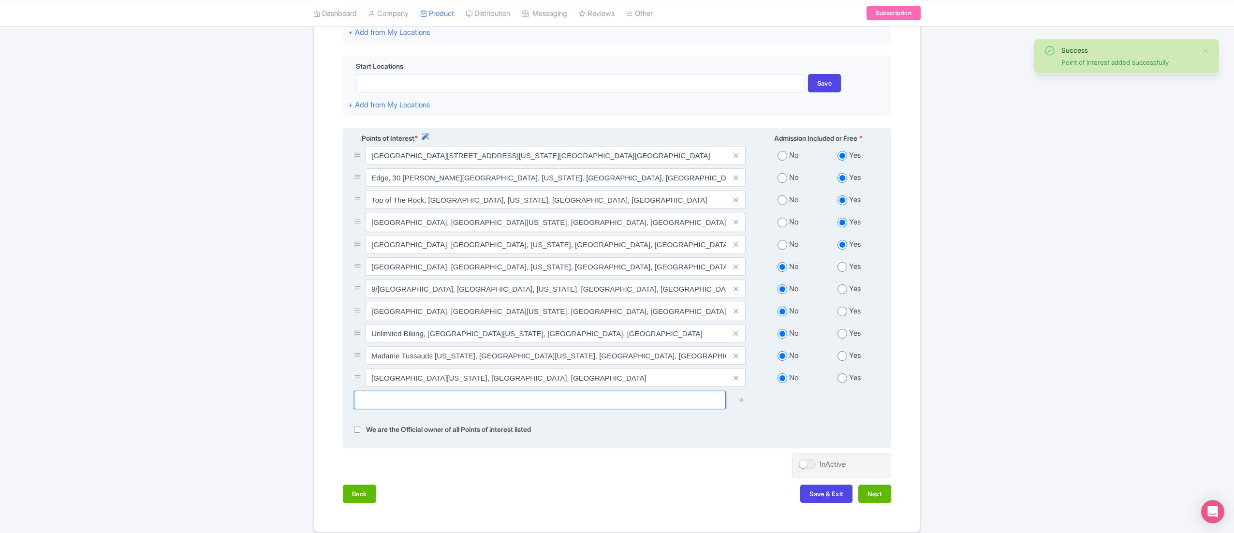
click at [540, 409] on input "text" at bounding box center [540, 400] width 372 height 18
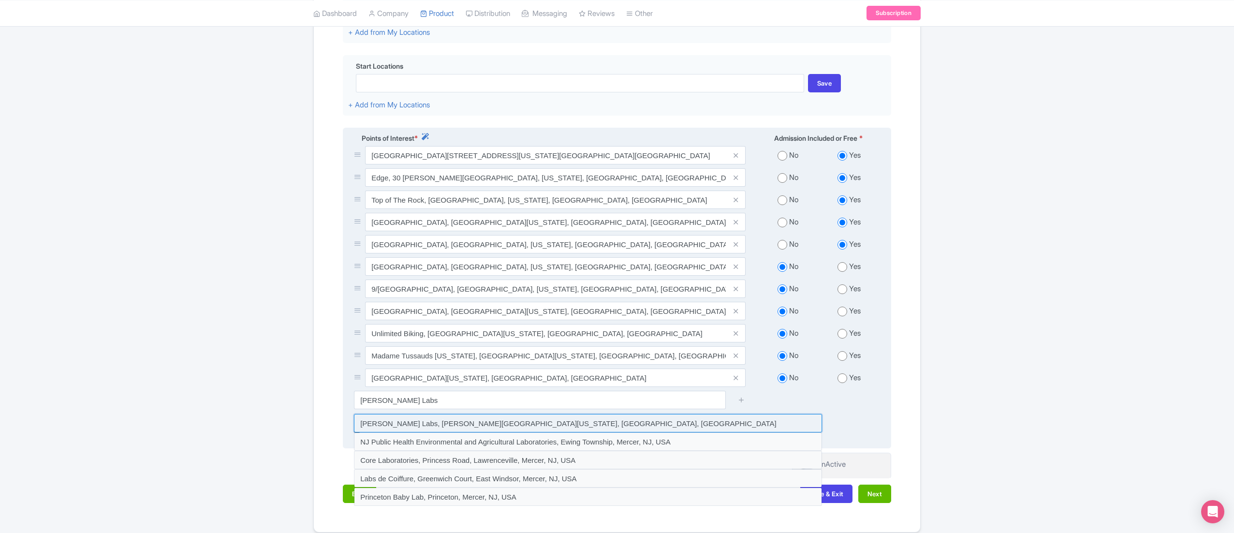
click at [460, 422] on input at bounding box center [588, 423] width 468 height 18
type input "Mercer Labs, Dey Street, New York, NY, USA"
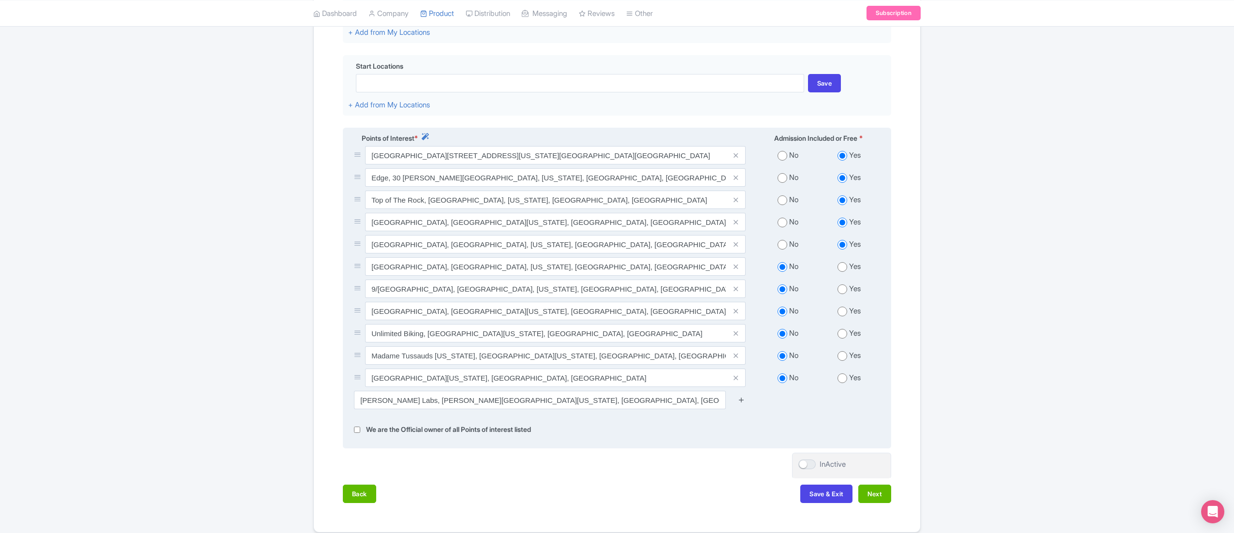
click at [742, 401] on icon at bounding box center [741, 399] width 7 height 7
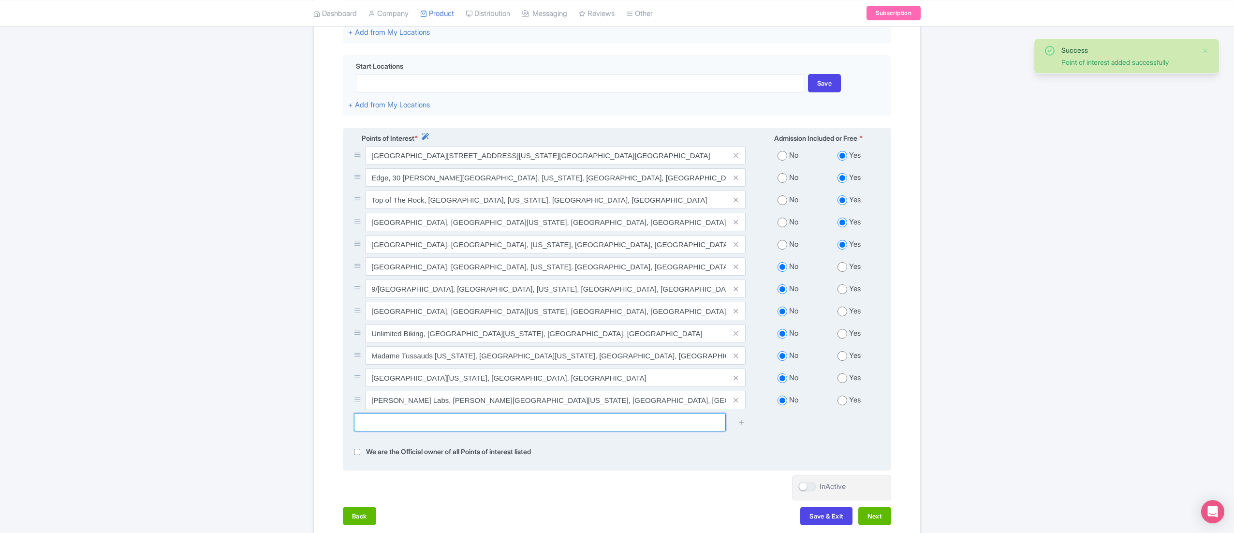
click at [589, 426] on input "text" at bounding box center [540, 422] width 372 height 18
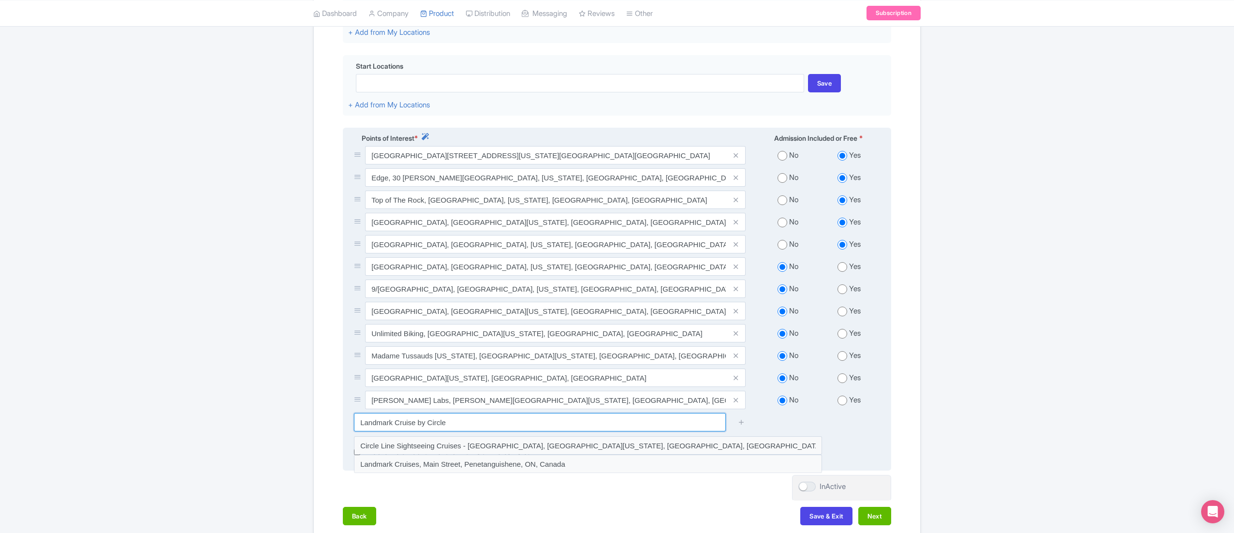
paste input "Pier 83, West 42nd Street,, New York, US"
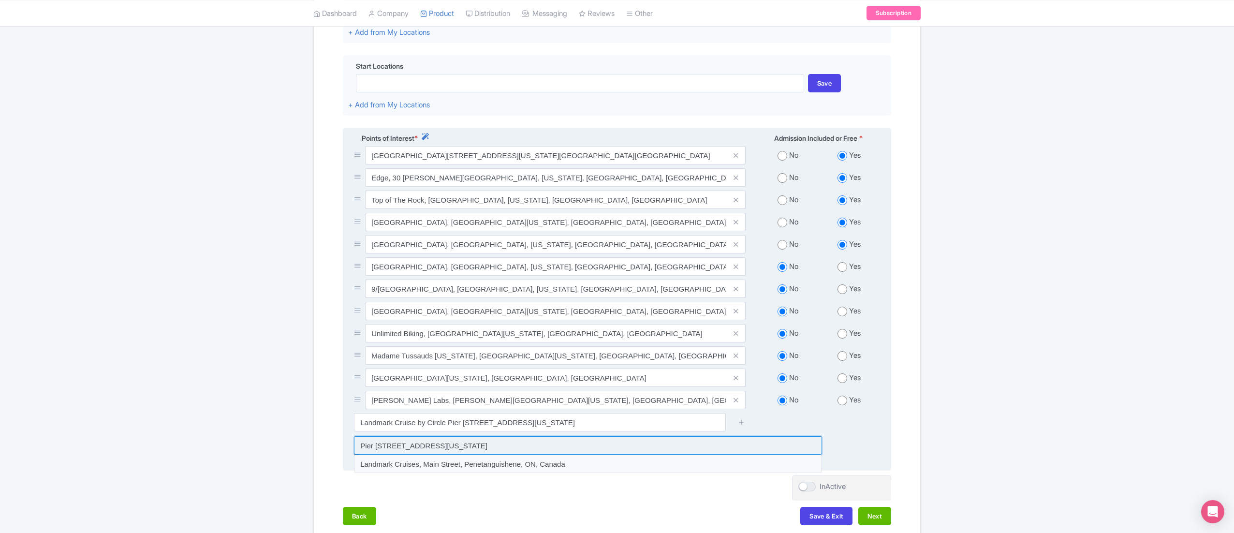
click at [499, 451] on input at bounding box center [588, 445] width 468 height 18
click at [420, 425] on input "Pier 83 Midtown, 12th Avenue, New York, NY, USA" at bounding box center [540, 422] width 372 height 18
paste input "Landmark Cruise by Circle Line"
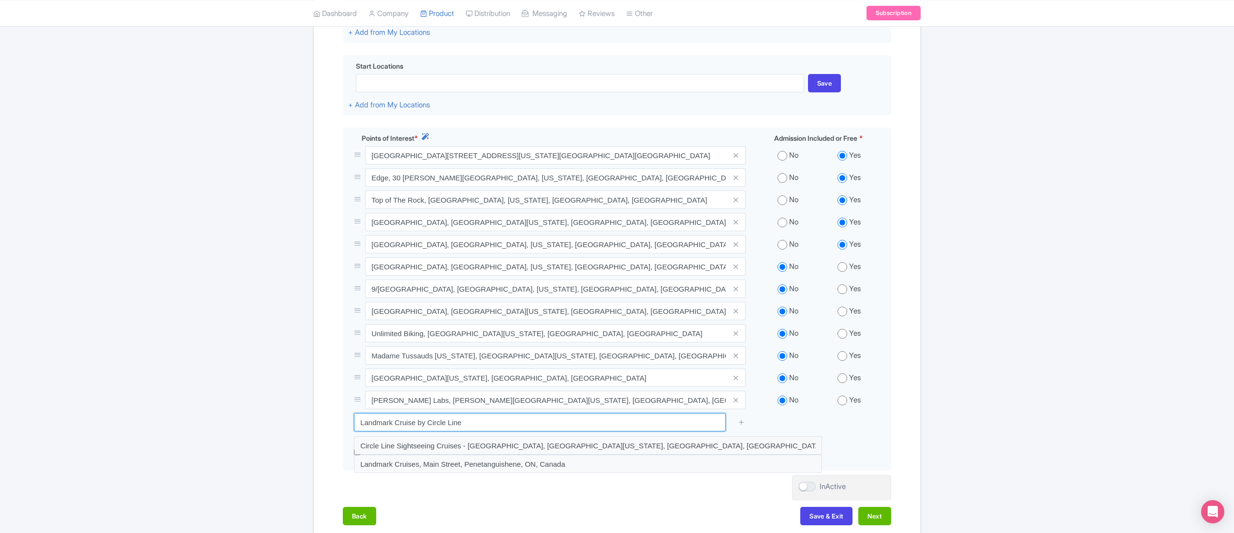
drag, startPoint x: 427, startPoint y: 429, endPoint x: 259, endPoint y: 430, distance: 168.2
click at [259, 430] on div "Success Point of interest added successfully ← Back to Products New York Pass -…" at bounding box center [617, 181] width 1234 height 746
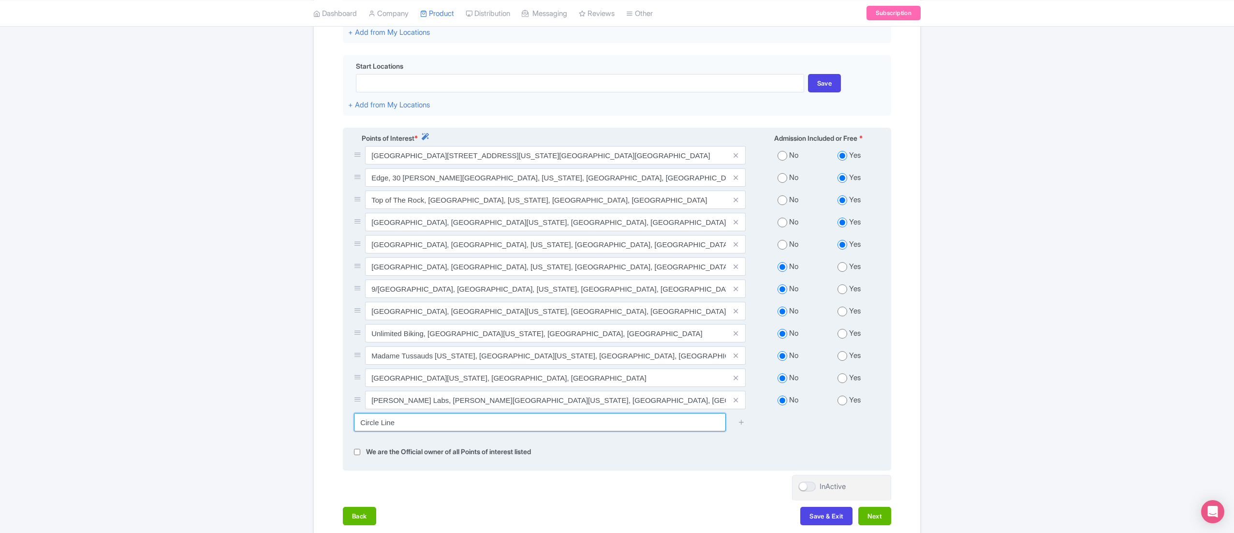
click at [442, 429] on input "Circle Line" at bounding box center [540, 422] width 372 height 18
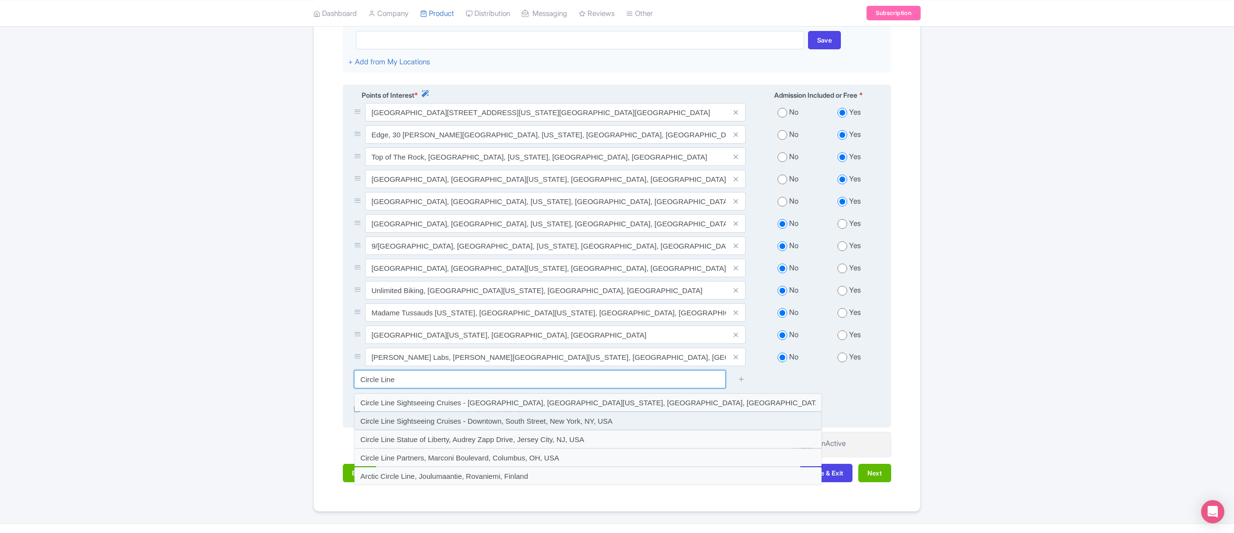
scroll to position [350, 0]
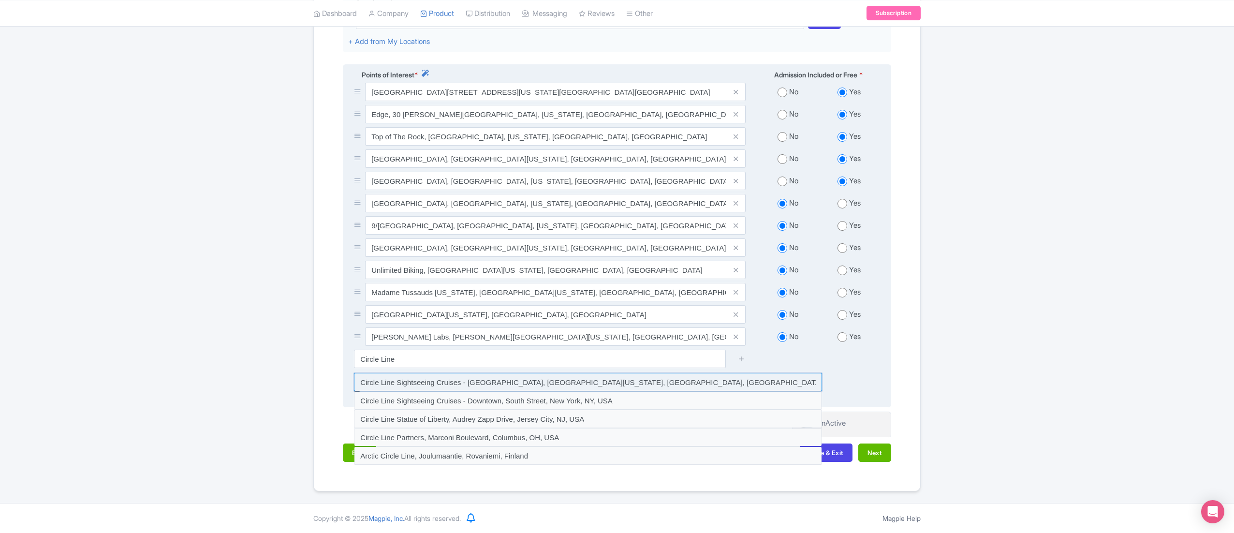
click at [508, 382] on input at bounding box center [588, 382] width 468 height 18
type input "Circle Line Sightseeing Cruises - Midtown, 12th Avenue, New York, NY, USA"
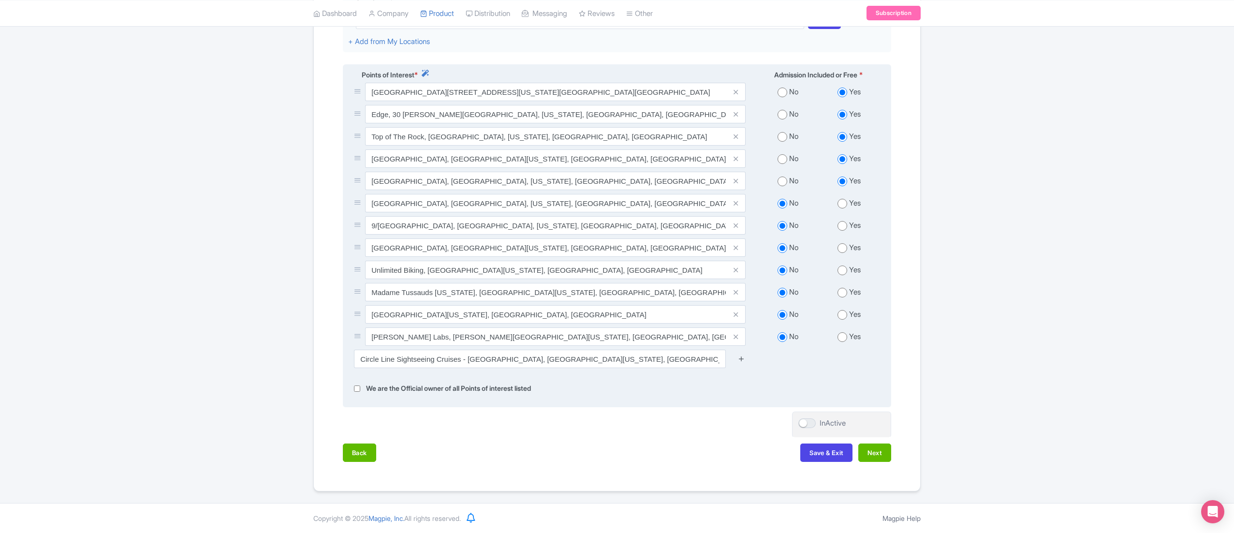
click at [743, 358] on icon at bounding box center [741, 358] width 7 height 7
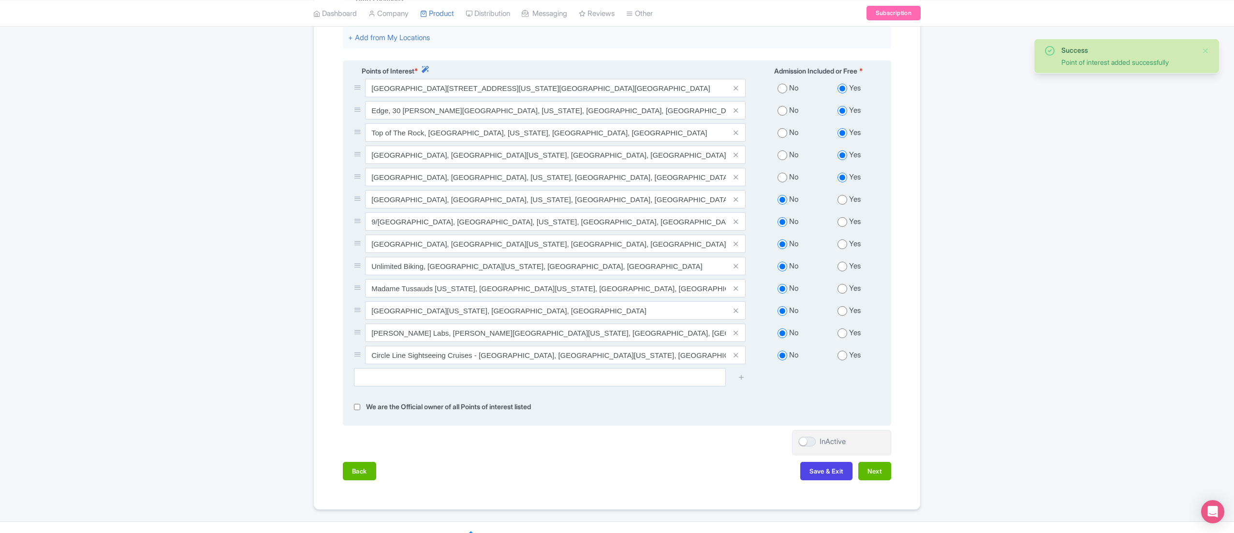
click at [844, 199] on input "radio" at bounding box center [842, 200] width 10 height 10
radio input "true"
click at [845, 221] on input "radio" at bounding box center [842, 222] width 10 height 10
radio input "true"
click at [845, 241] on div "Yes" at bounding box center [848, 243] width 61 height 11
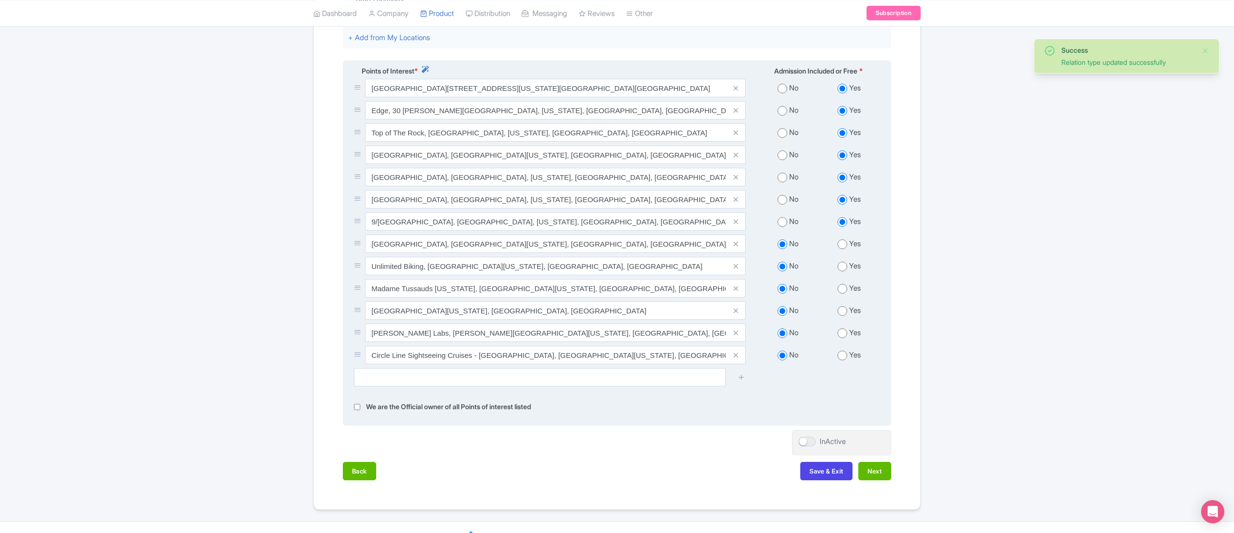
click at [840, 248] on input "radio" at bounding box center [842, 244] width 10 height 10
radio input "true"
click at [844, 271] on input "radio" at bounding box center [842, 267] width 10 height 10
radio input "true"
click at [842, 293] on input "radio" at bounding box center [842, 289] width 10 height 10
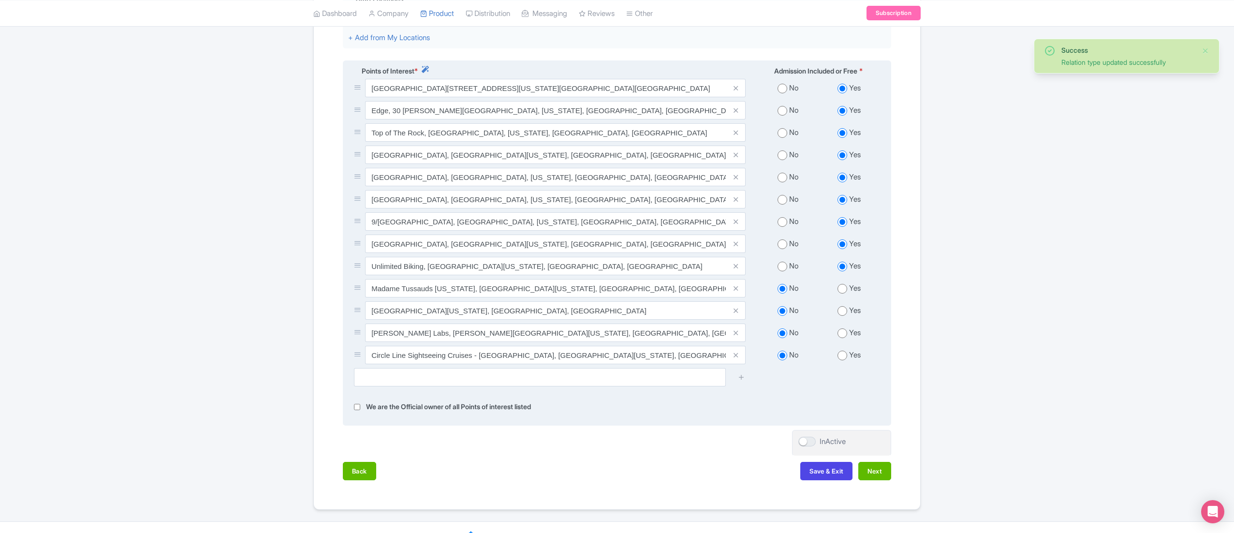
radio input "true"
click at [844, 313] on input "radio" at bounding box center [842, 311] width 10 height 10
radio input "true"
click at [842, 332] on input "radio" at bounding box center [842, 333] width 10 height 10
radio input "true"
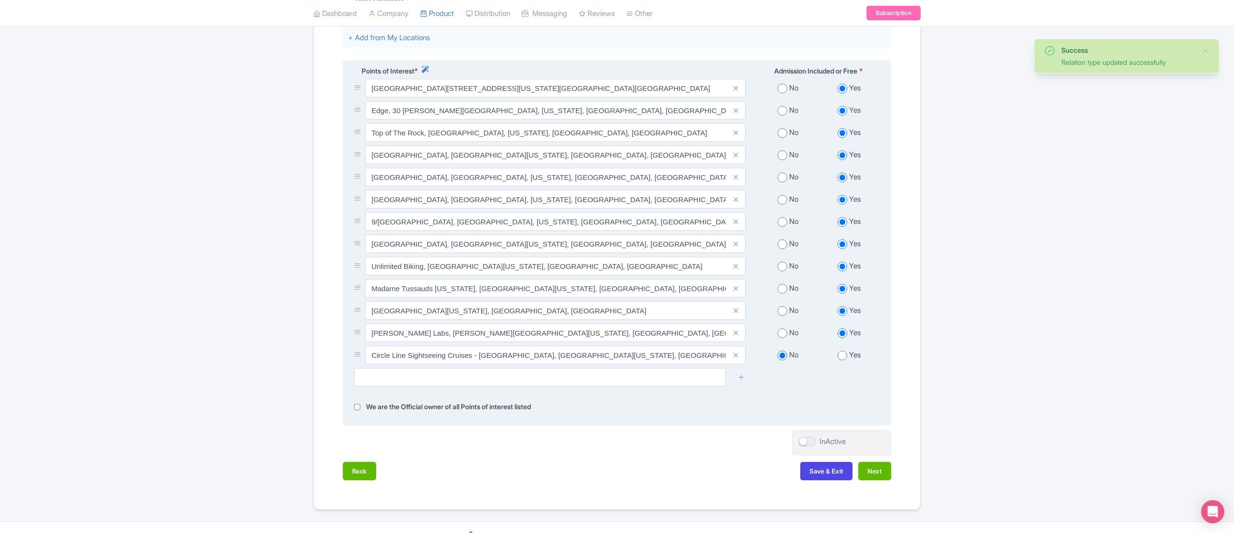
click at [842, 356] on input "radio" at bounding box center [842, 355] width 10 height 10
radio input "true"
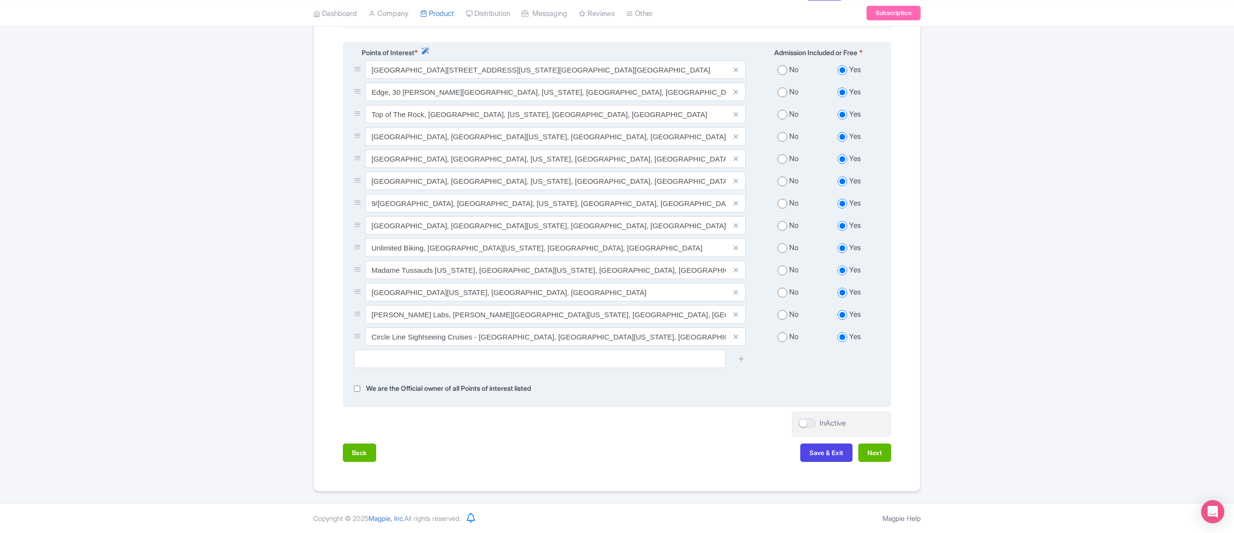
scroll to position [372, 0]
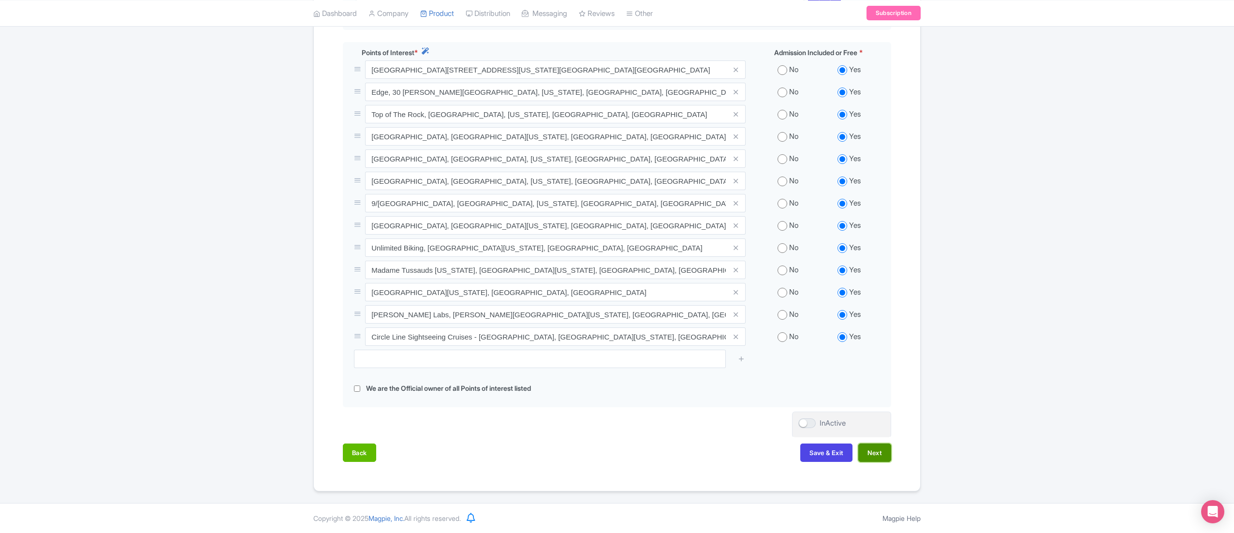
click at [865, 452] on button "Next" at bounding box center [874, 452] width 33 height 18
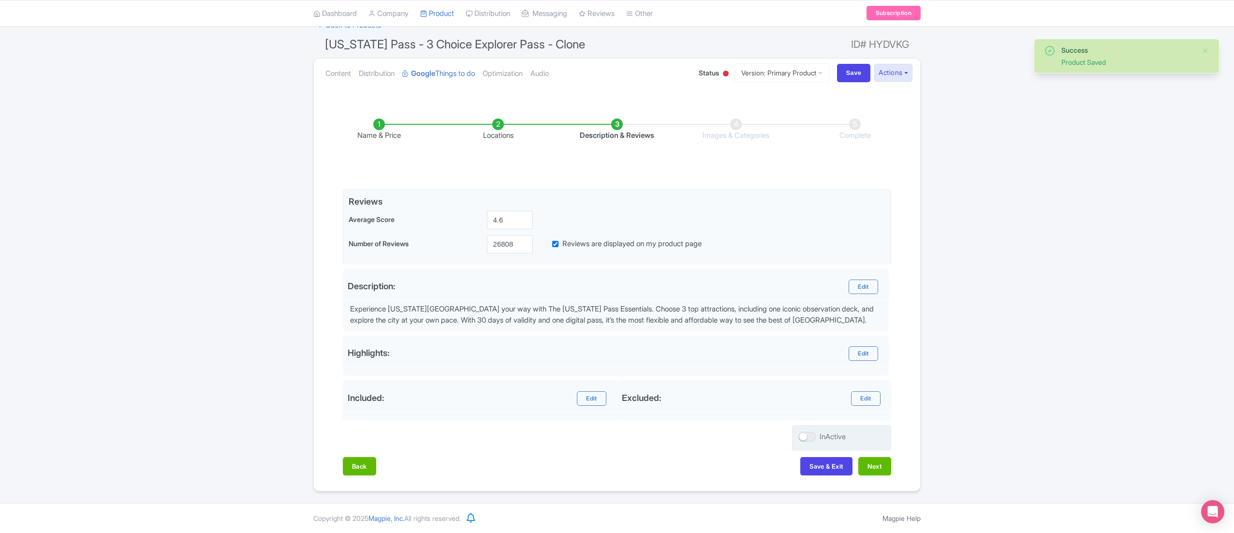
scroll to position [78, 0]
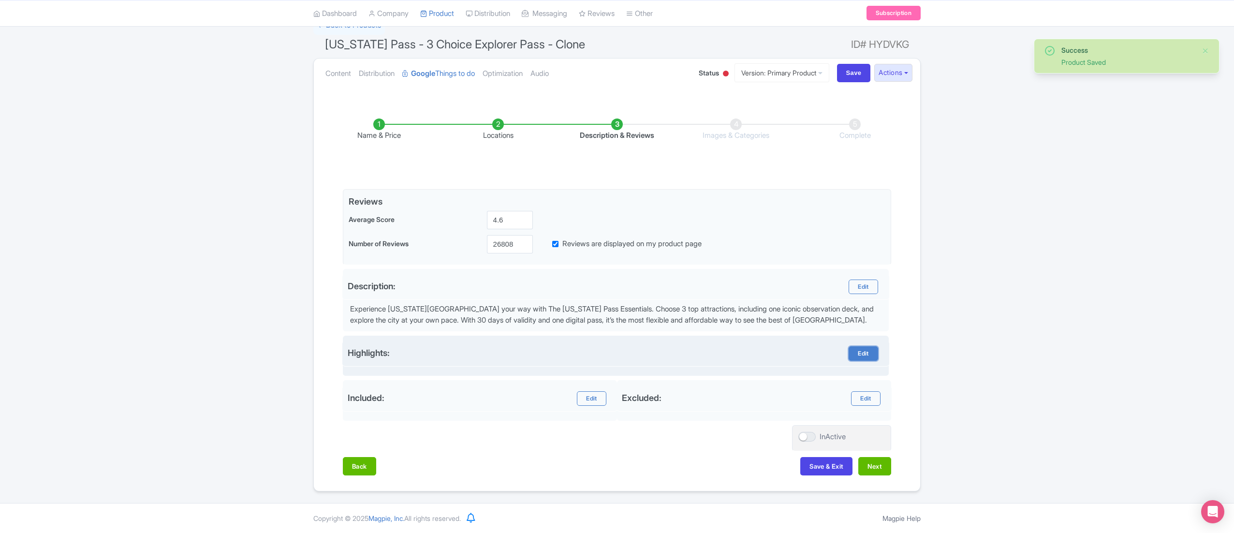
click at [859, 352] on link "Edit" at bounding box center [862, 353] width 29 height 15
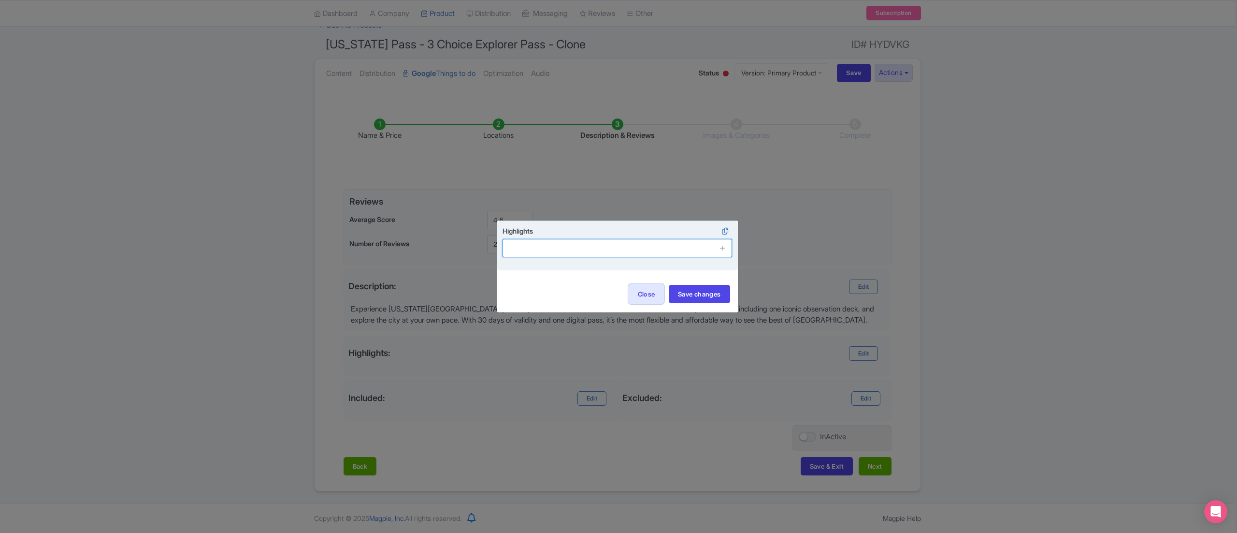
click at [552, 241] on input "text" at bounding box center [618, 248] width 230 height 18
paste input "Access to the Go City app"
drag, startPoint x: 602, startPoint y: 243, endPoint x: 596, endPoint y: 249, distance: 8.9
click at [596, 249] on input "Access to the Go City app" at bounding box center [618, 248] width 230 height 18
type input "Access to the Go City app"
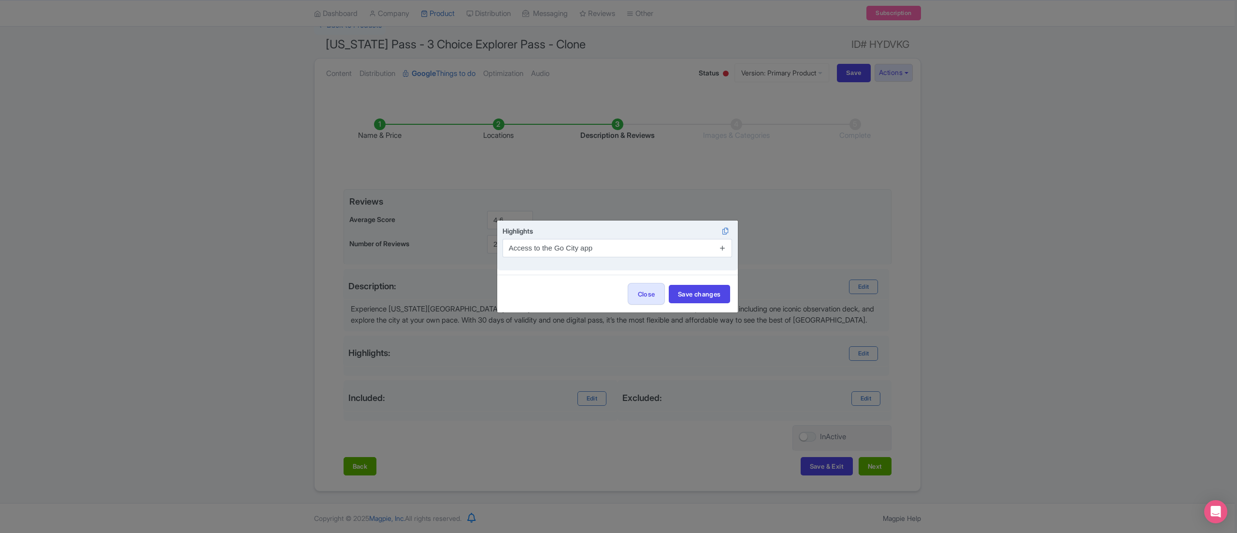
click at [720, 249] on icon at bounding box center [722, 247] width 7 height 7
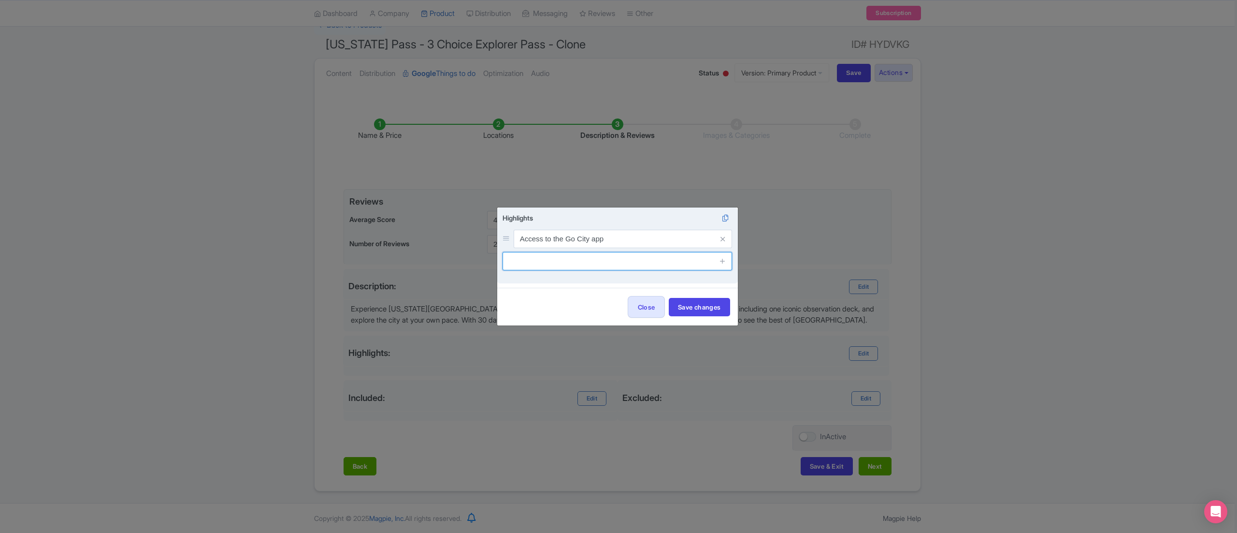
click at [552, 254] on input "text" at bounding box center [618, 261] width 230 height 18
paste input "Free cancellation within 30 days"
drag, startPoint x: 612, startPoint y: 262, endPoint x: 681, endPoint y: 262, distance: 69.1
click at [681, 262] on input "Free cancellation within 30 days" at bounding box center [618, 261] width 230 height 18
type input "Free cancellation within 30 days"
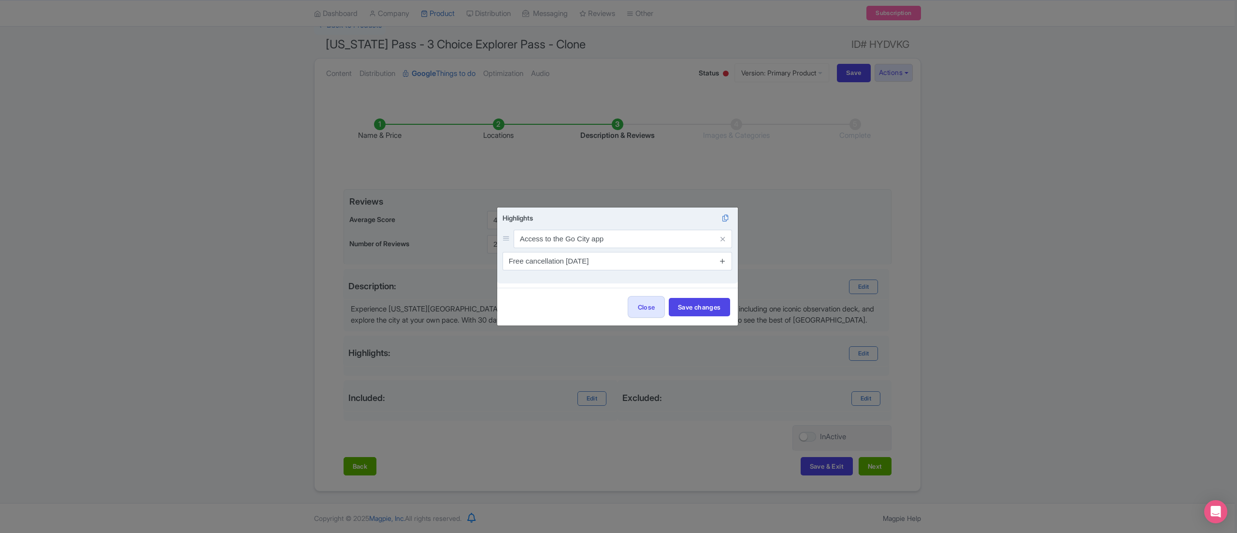
click at [721, 259] on icon at bounding box center [722, 260] width 7 height 7
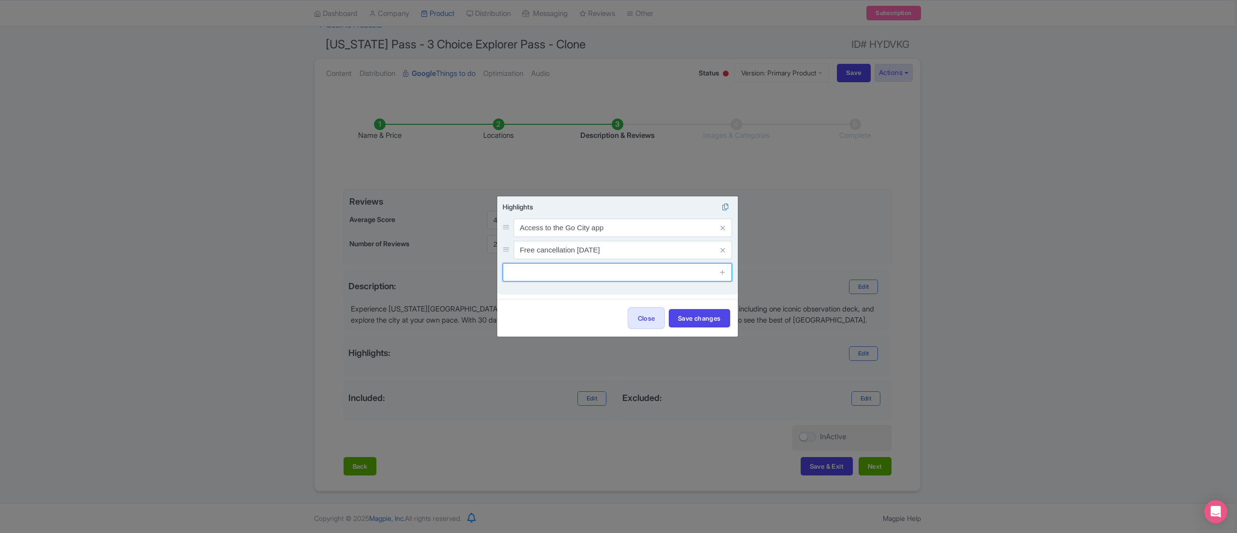
click at [538, 277] on input "text" at bounding box center [618, 272] width 230 height 18
paste input "Pick attractions as you go"
type input "Pick attractions as you go"
click at [719, 273] on icon at bounding box center [722, 271] width 7 height 7
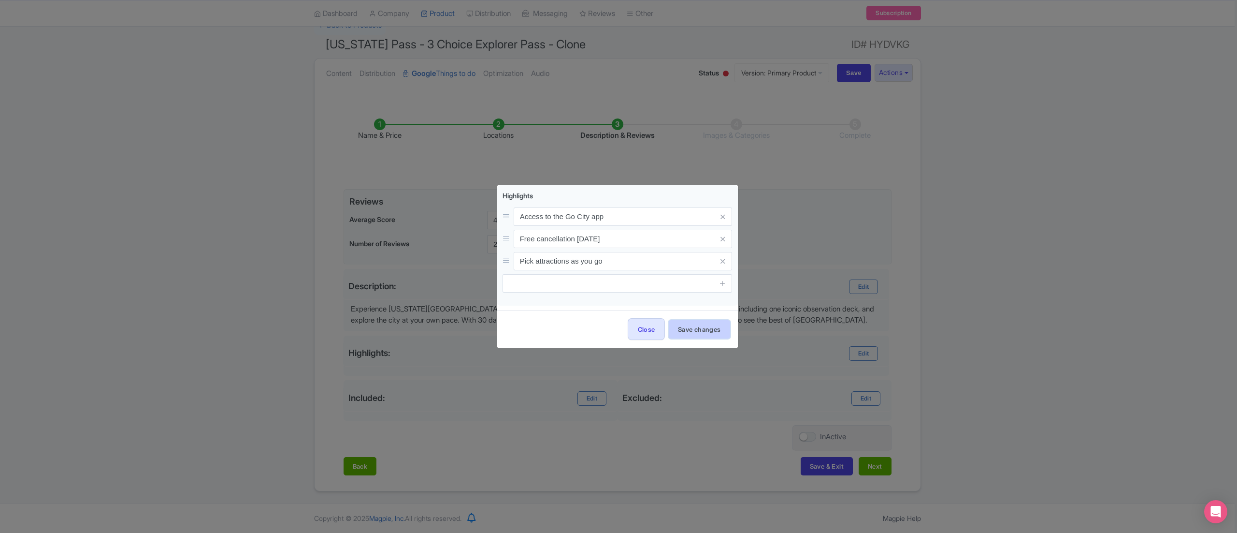
click at [685, 329] on button "Save changes" at bounding box center [699, 329] width 61 height 18
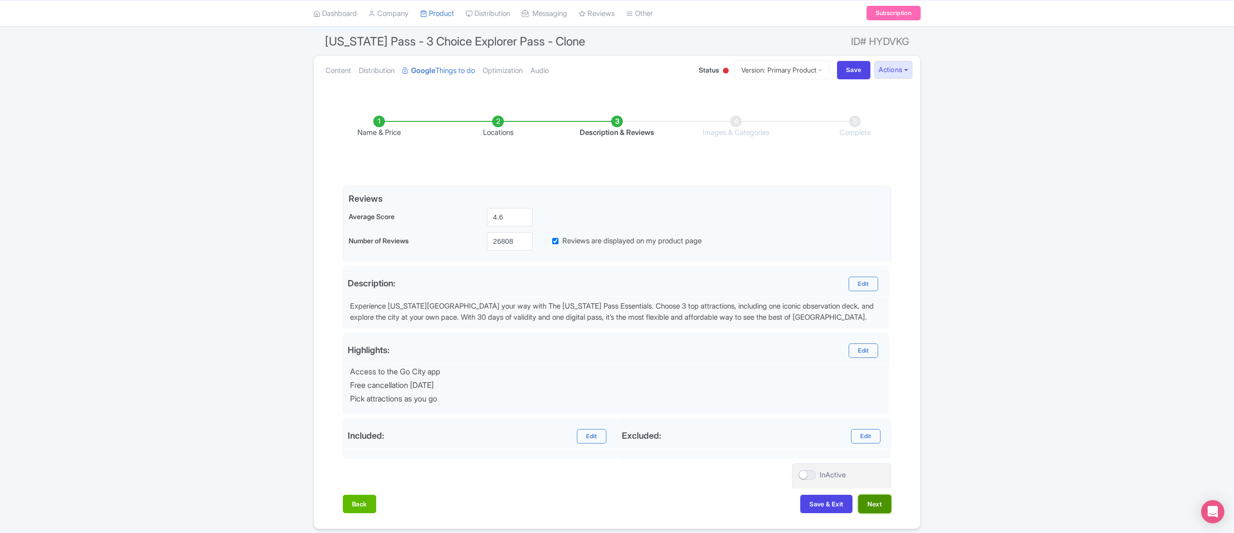
click at [882, 506] on button "Next" at bounding box center [874, 504] width 33 height 18
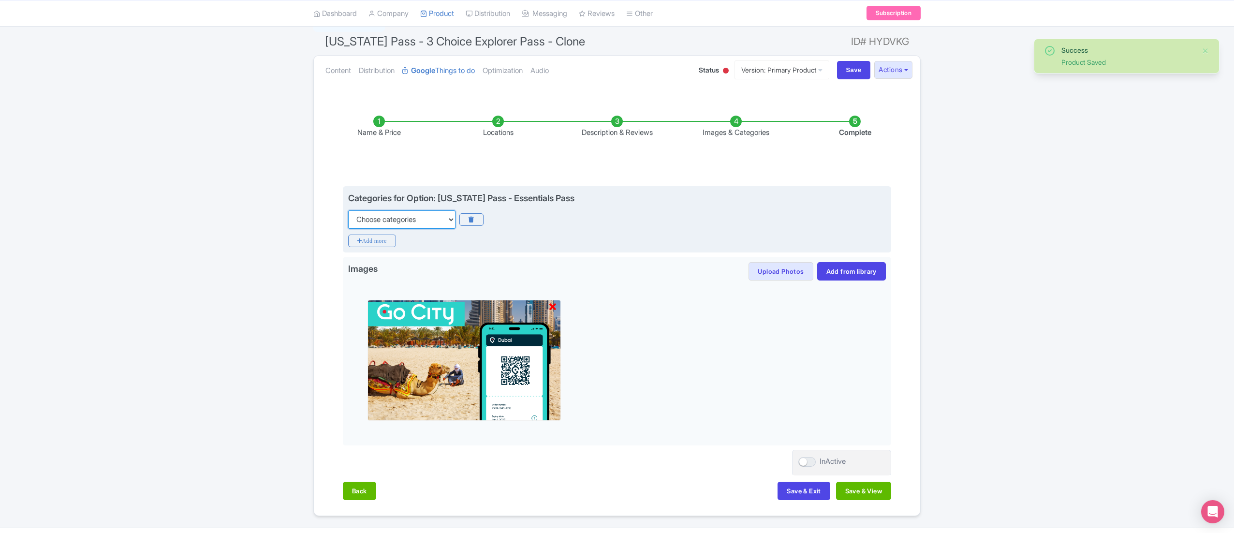
click at [437, 220] on select "Choose categories Adults Only Animals Audio Guide Beaches Bike Tours Boat Tours…" at bounding box center [401, 219] width 107 height 18
select select "museums"
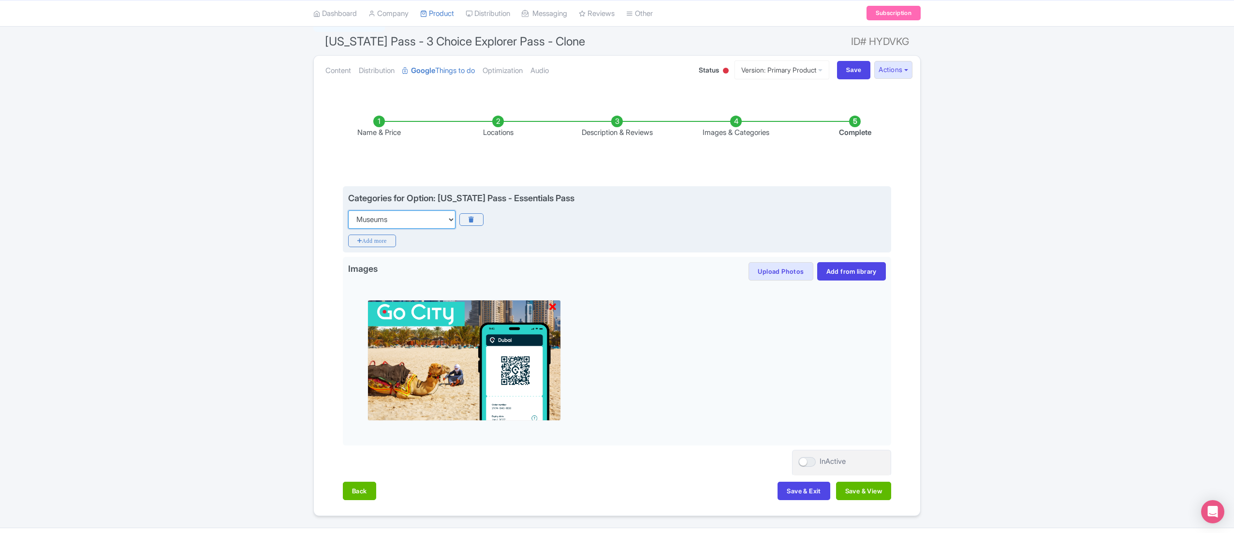
click at [348, 210] on select "Choose categories Adults Only Animals Audio Guide Beaches Bike Tours Boat Tours…" at bounding box center [401, 219] width 107 height 18
click at [382, 240] on icon "Add more" at bounding box center [372, 240] width 48 height 13
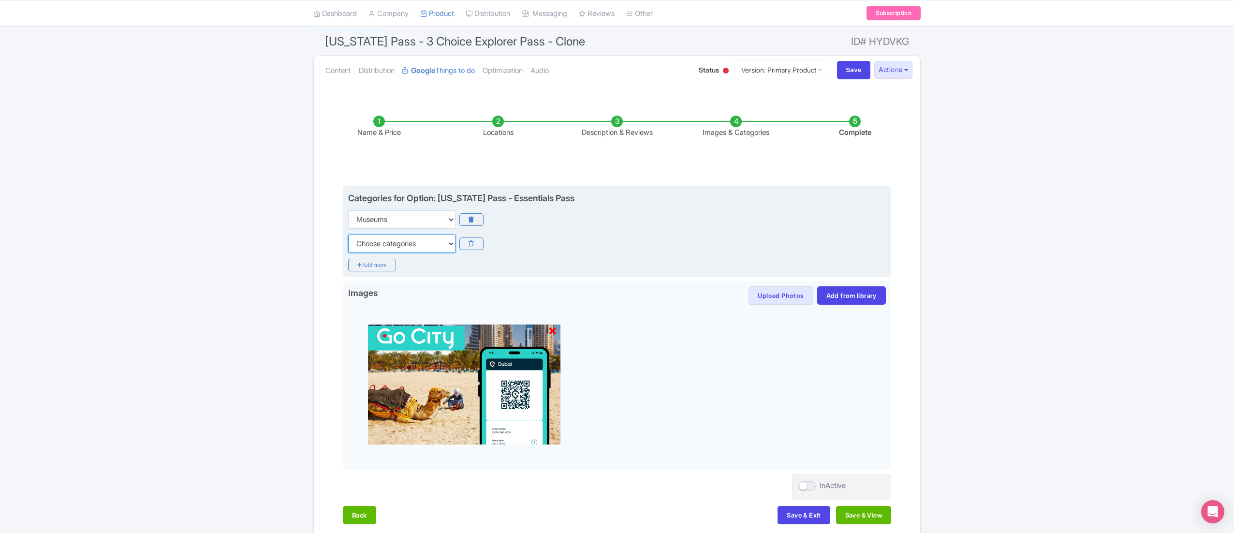
click at [431, 244] on select "Choose categories Adults Only Animals Audio Guide Beaches Bike Tours Boat Tours…" at bounding box center [401, 243] width 107 height 18
select select "walking-tours"
click at [348, 234] on select "Choose categories Adults Only Animals Audio Guide Beaches Bike Tours Boat Tours…" at bounding box center [401, 243] width 107 height 18
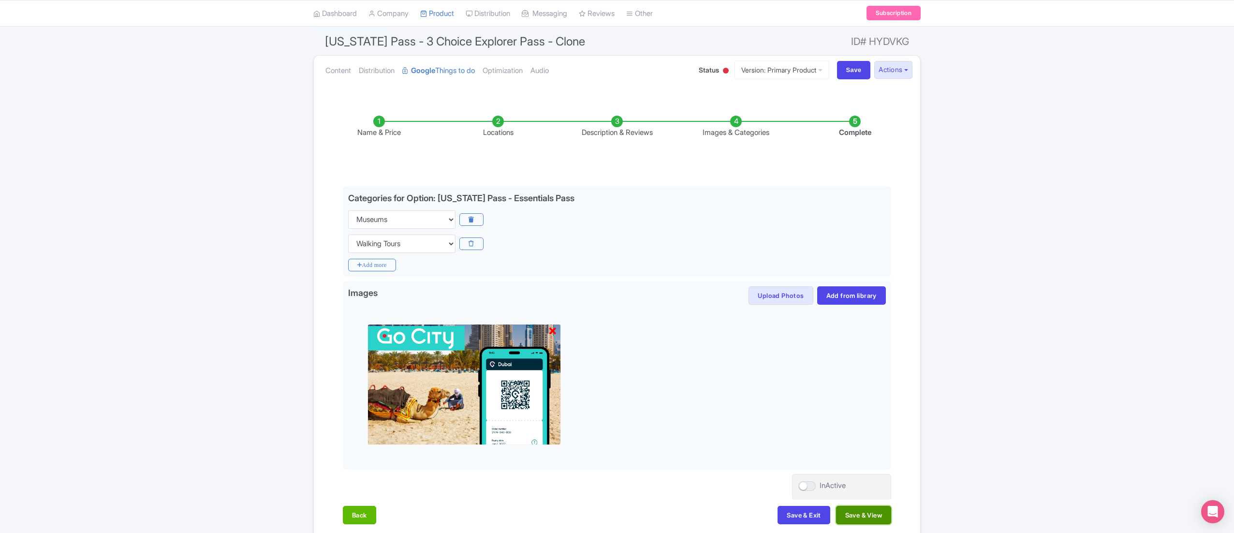
click at [855, 510] on button "Save & View" at bounding box center [863, 515] width 55 height 18
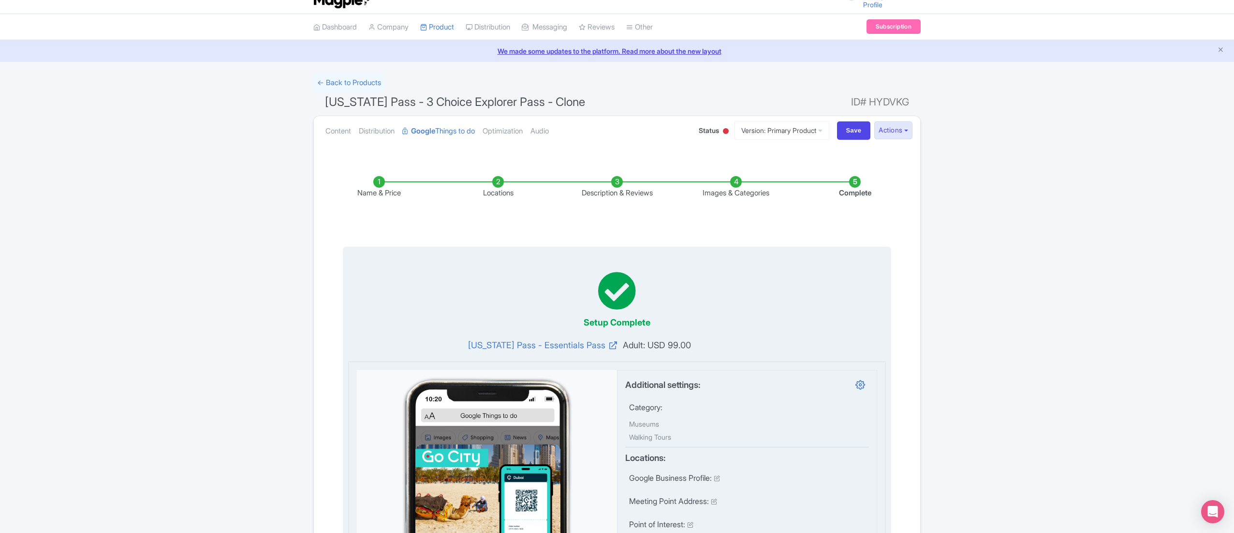
scroll to position [0, 0]
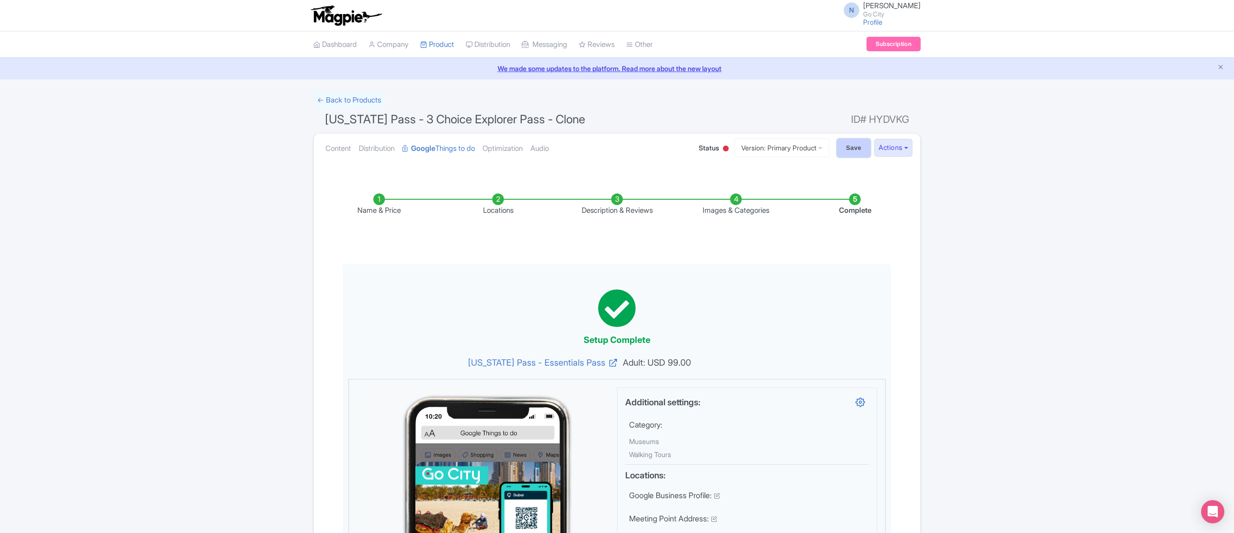
click at [838, 148] on input "Save" at bounding box center [854, 148] width 34 height 18
type input "Saving..."
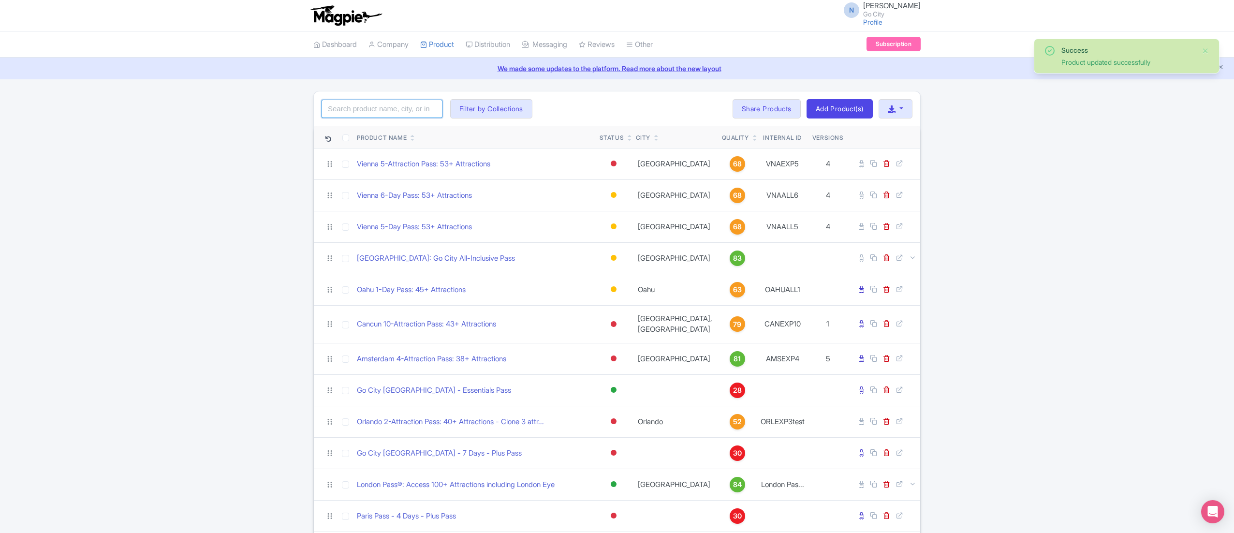
click at [373, 114] on input "search" at bounding box center [381, 109] width 121 height 18
type input "new york pass"
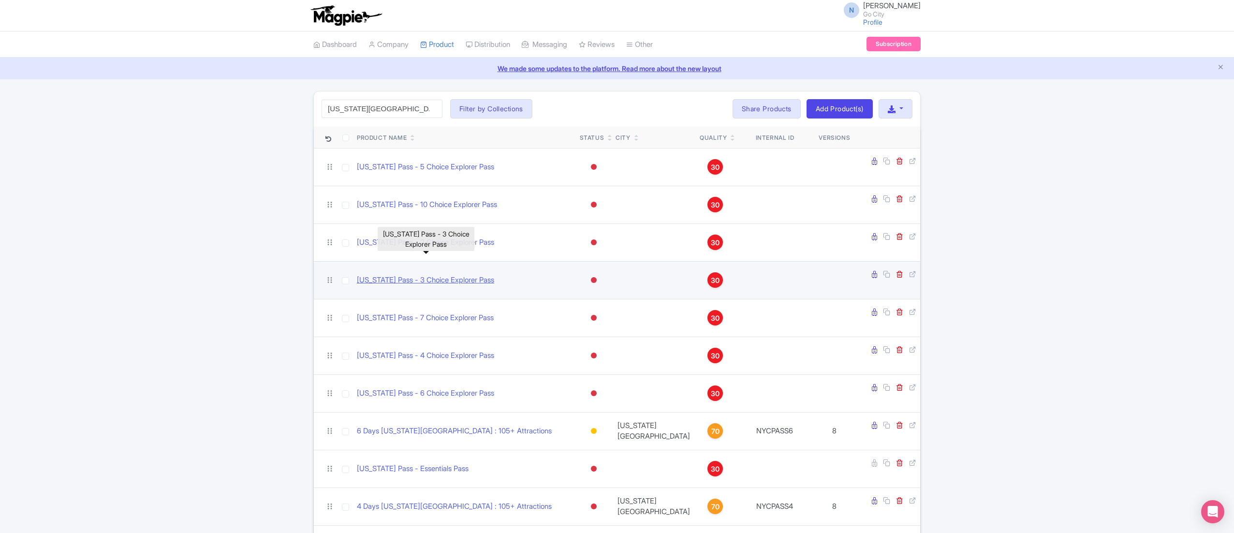
click at [422, 275] on link "[US_STATE] Pass - 3 Choice Explorer Pass" at bounding box center [425, 280] width 137 height 11
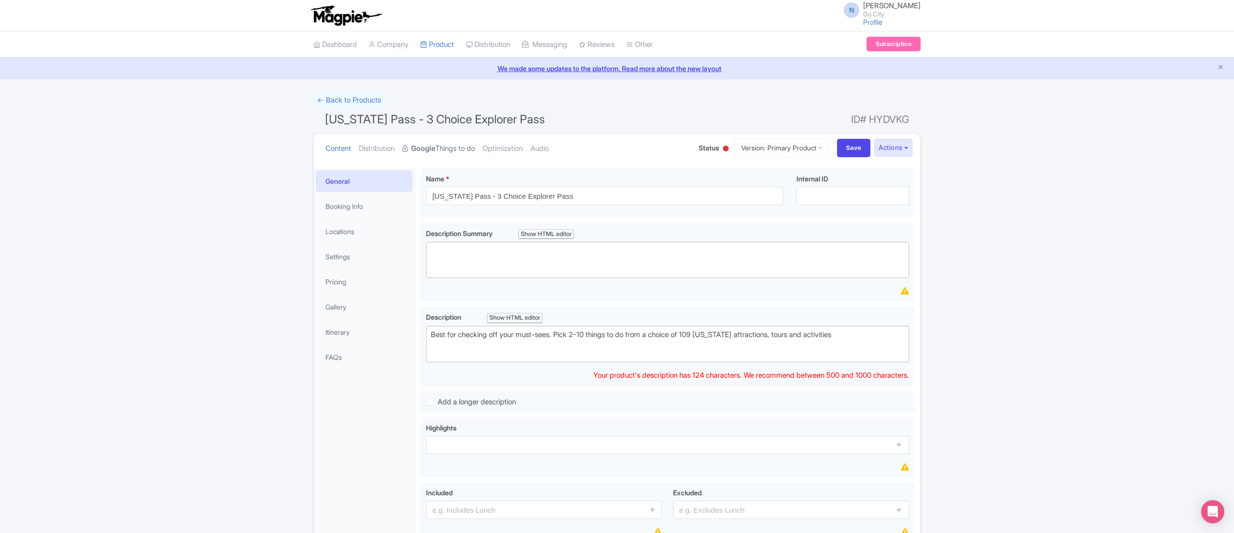
click at [465, 146] on link "Google Things to do" at bounding box center [438, 148] width 73 height 30
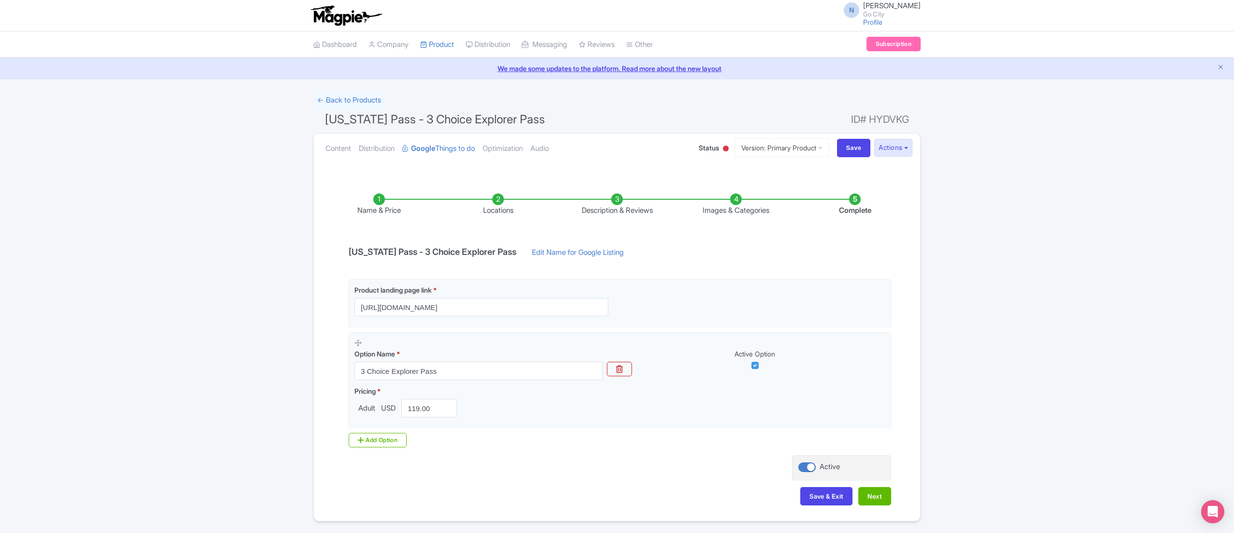
click at [745, 201] on li "Images & Categories" at bounding box center [735, 204] width 119 height 23
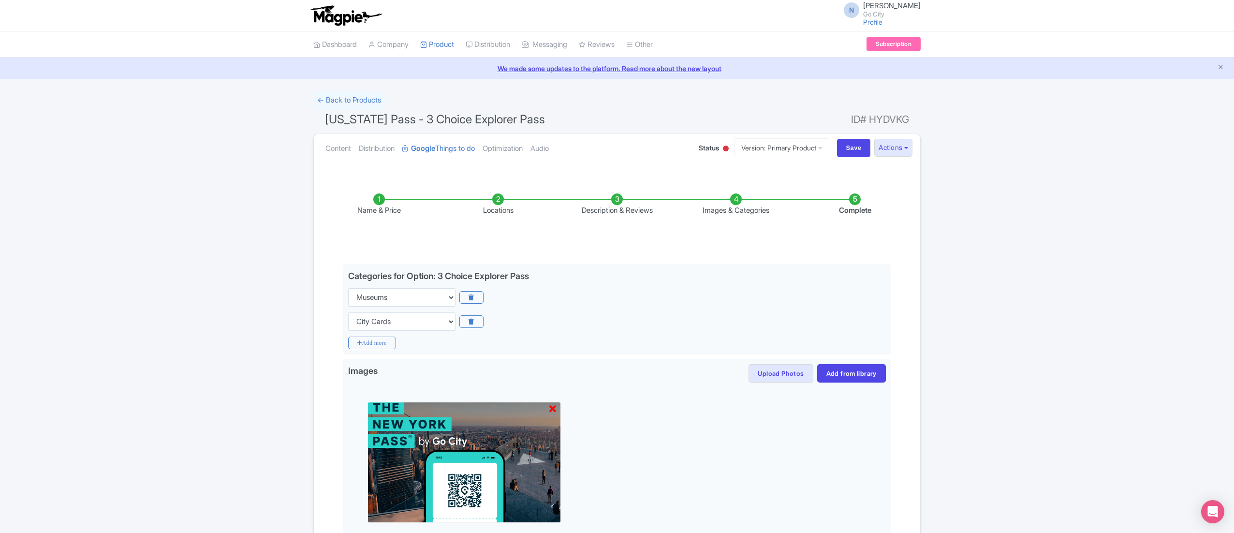
click at [507, 203] on li "Locations" at bounding box center [497, 204] width 119 height 23
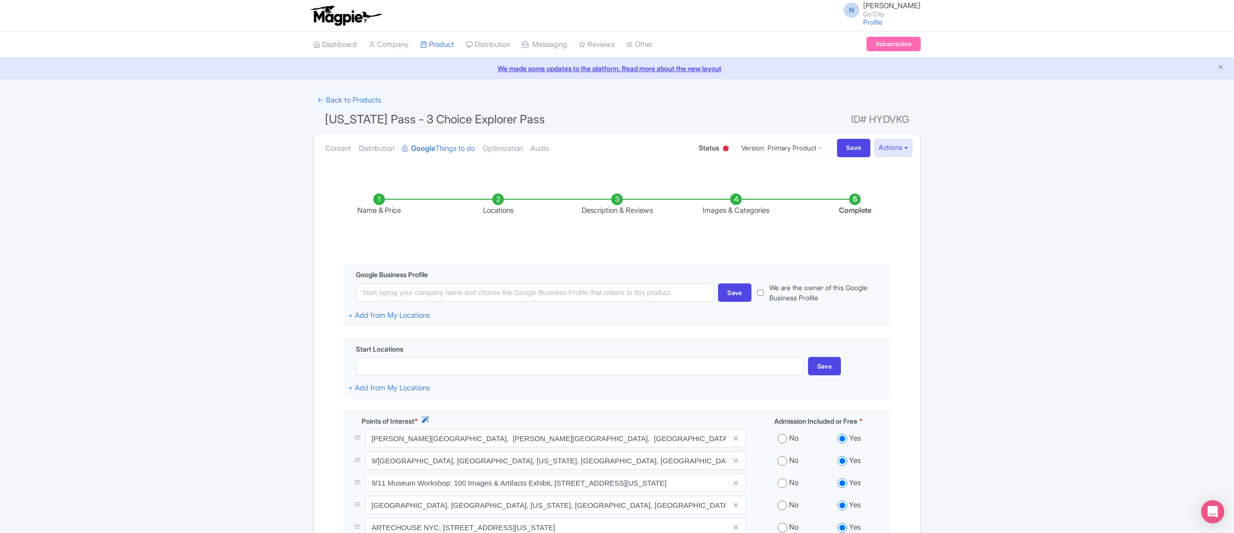
click at [625, 208] on li "Description & Reviews" at bounding box center [616, 204] width 119 height 23
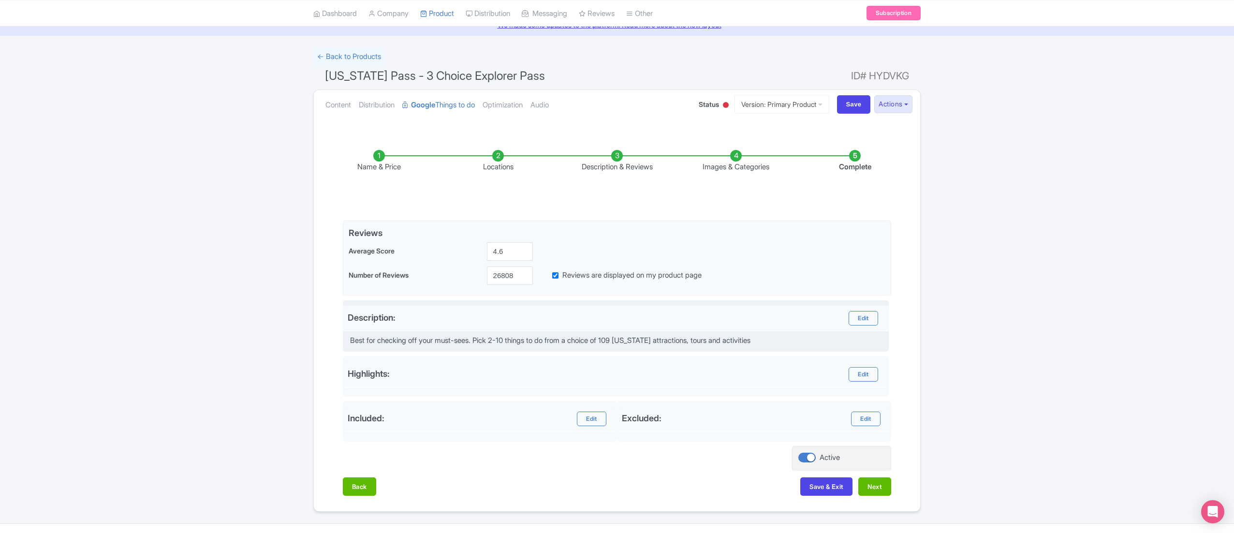
scroll to position [68, 0]
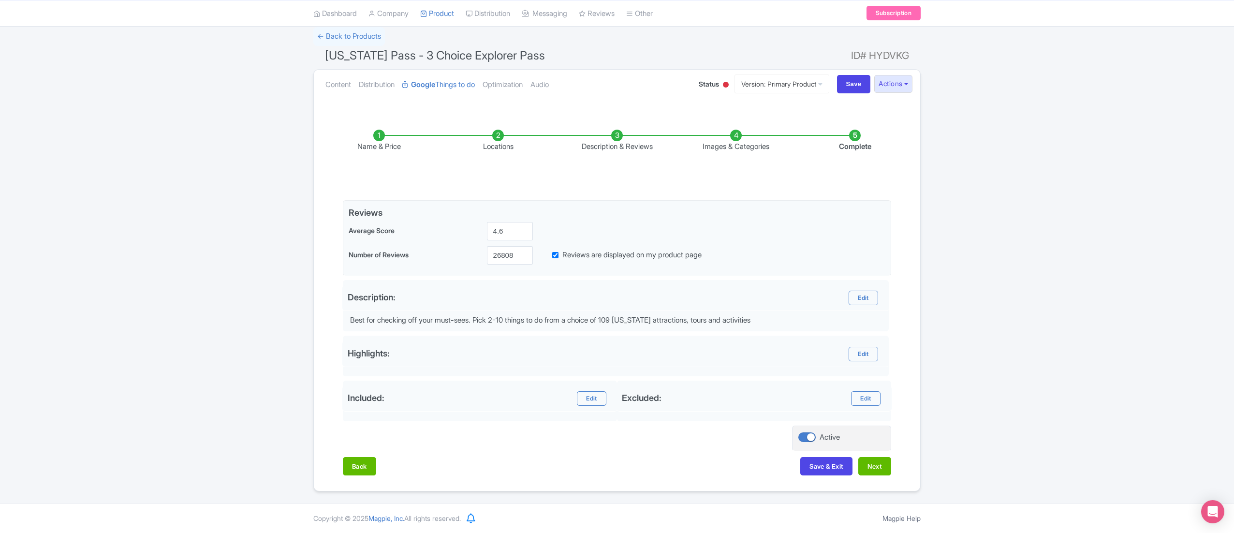
click at [864, 130] on li "Complete" at bounding box center [854, 141] width 119 height 23
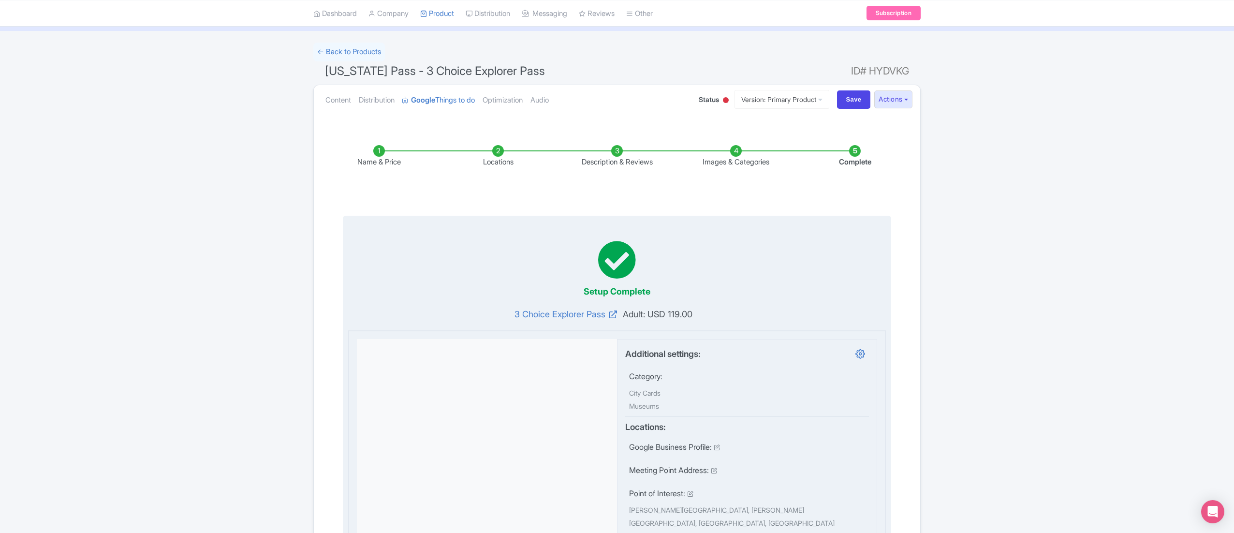
scroll to position [0, 0]
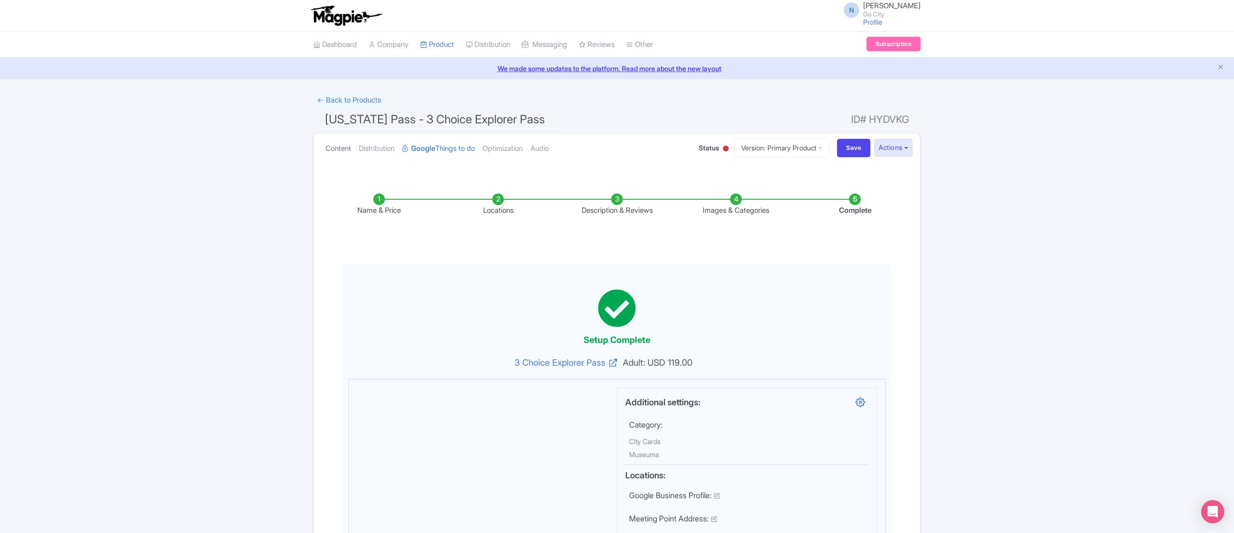
click at [337, 150] on link "Content" at bounding box center [338, 148] width 26 height 30
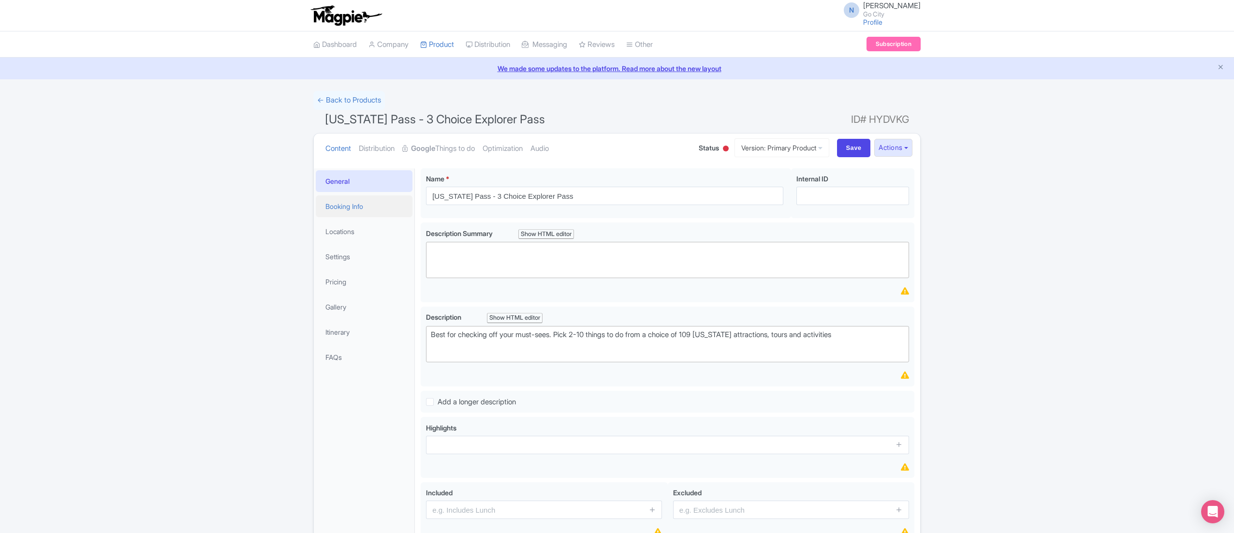
click at [345, 214] on link "Booking Info" at bounding box center [364, 206] width 97 height 22
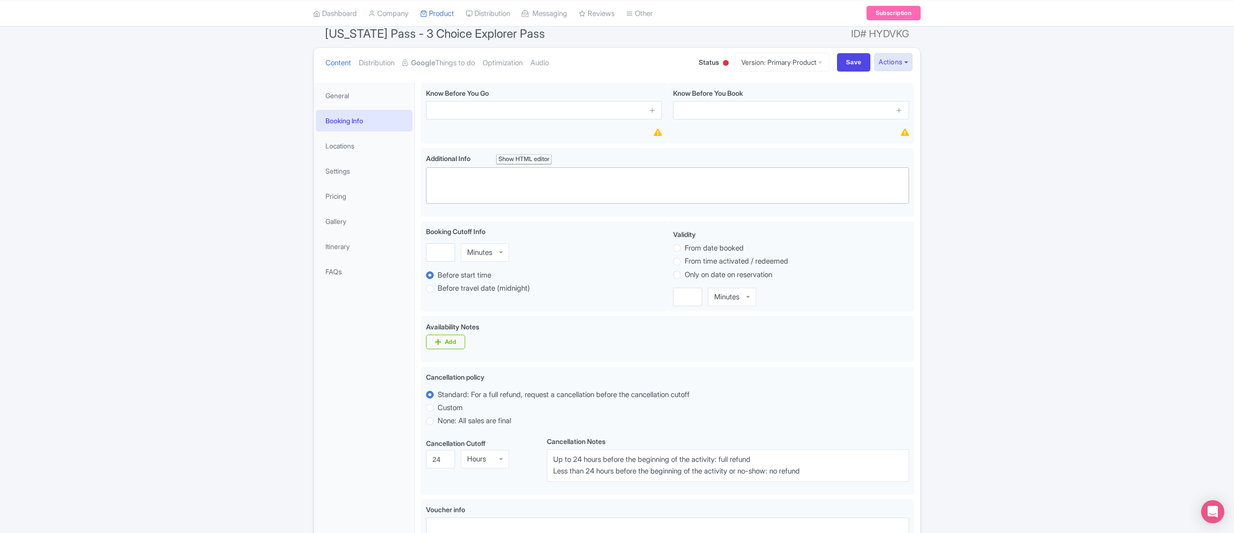
scroll to position [41, 0]
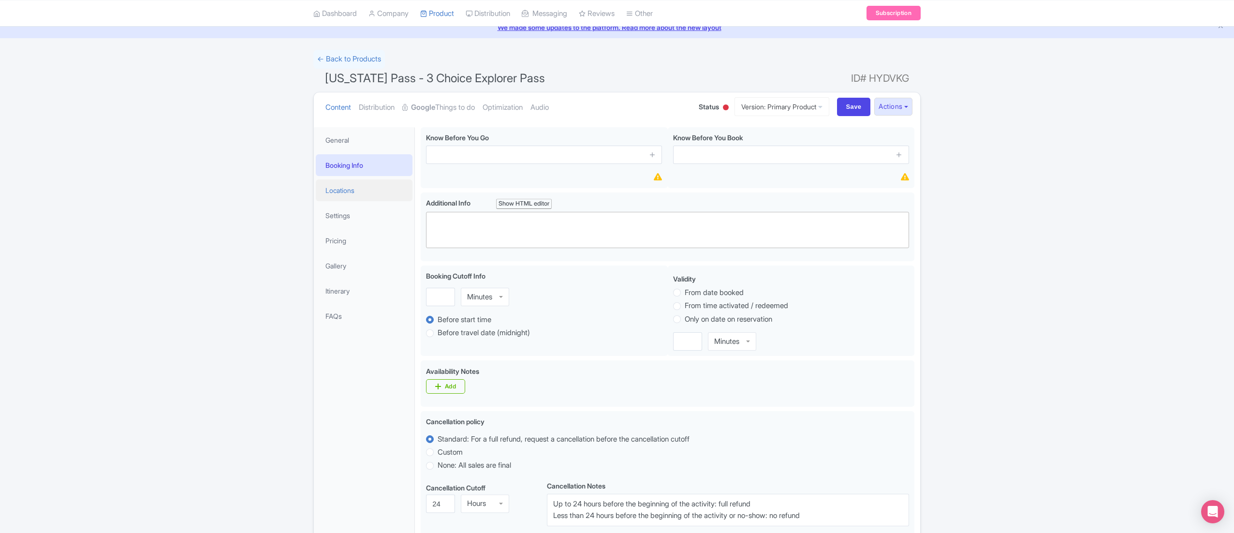
click at [351, 194] on link "Locations" at bounding box center [364, 190] width 97 height 22
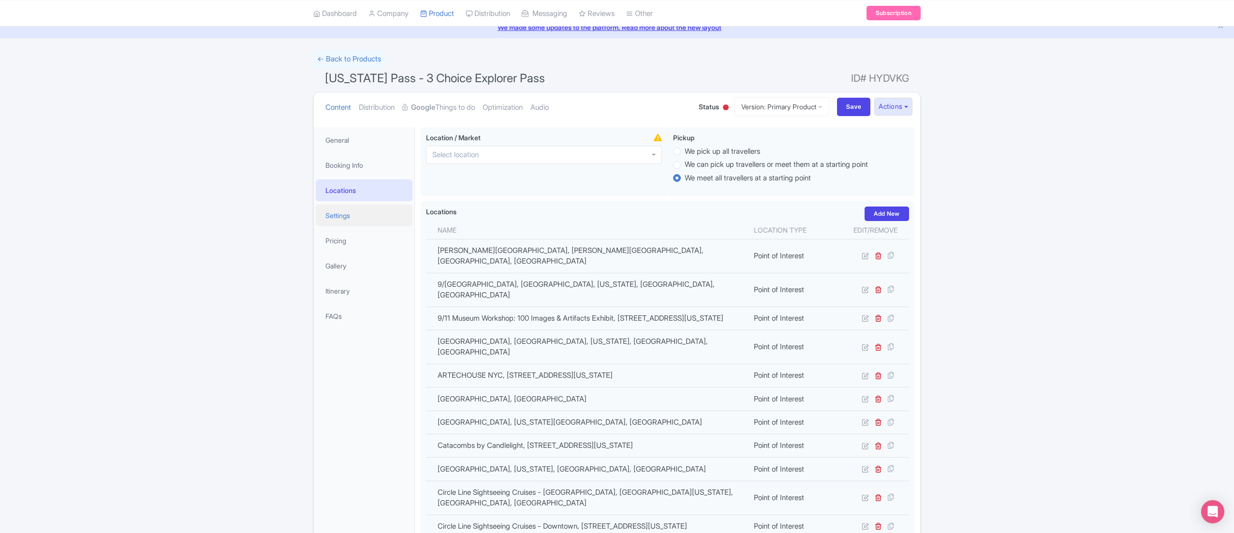
click at [345, 217] on link "Settings" at bounding box center [364, 215] width 97 height 22
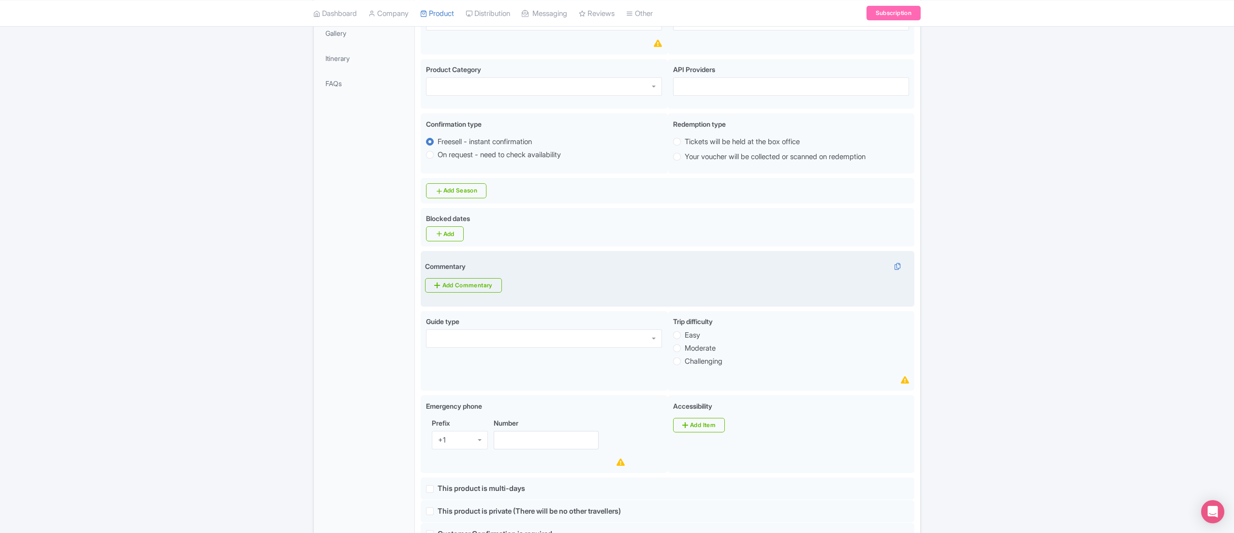
scroll to position [0, 0]
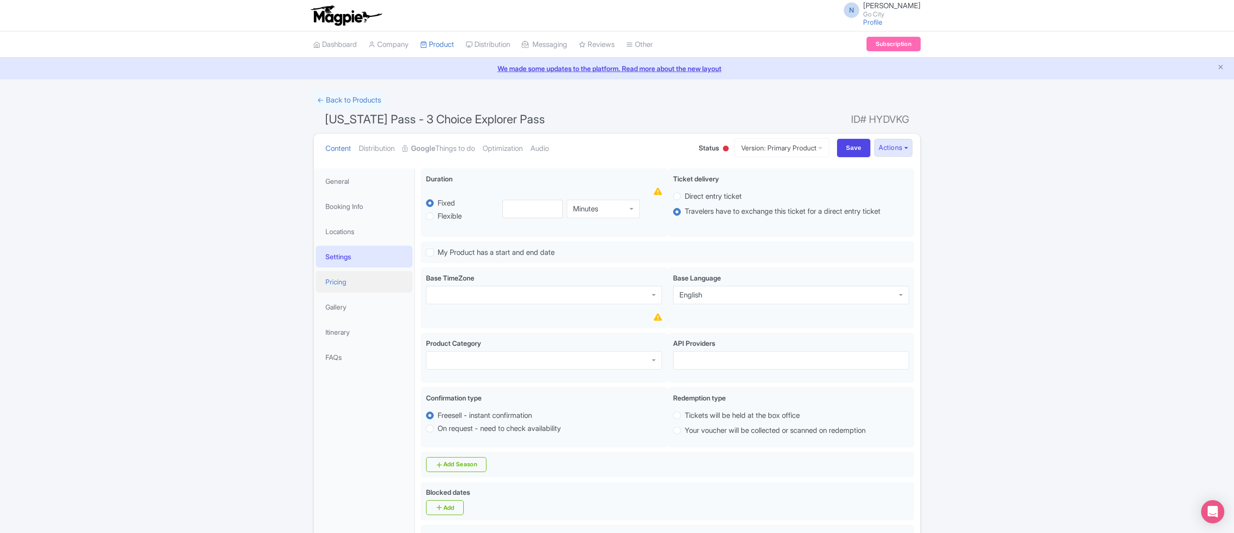
click at [343, 277] on link "Pricing" at bounding box center [364, 282] width 97 height 22
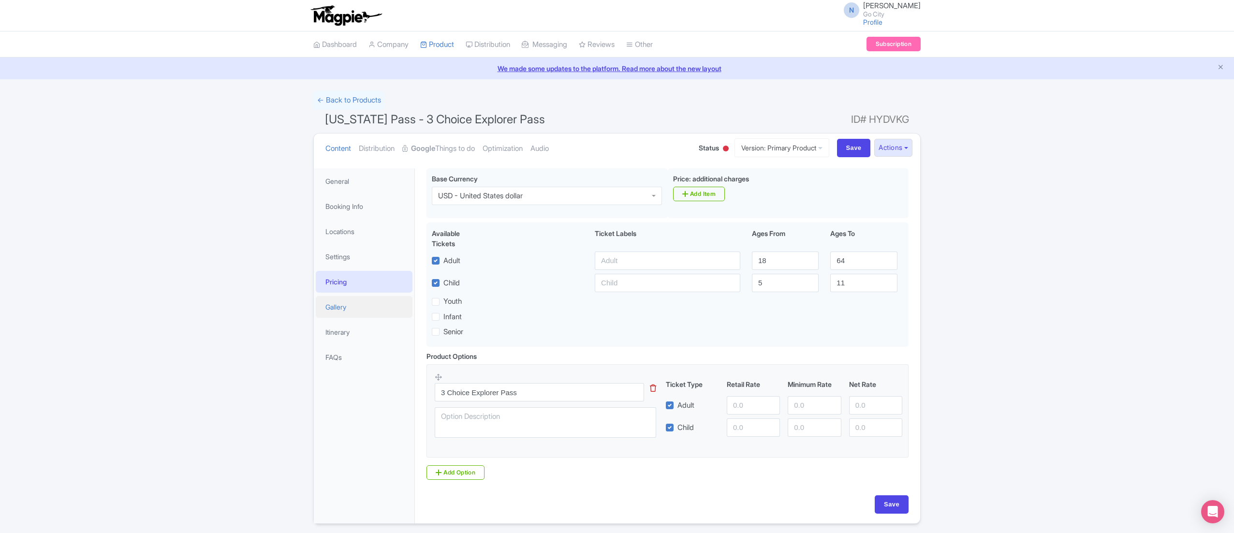
click at [364, 310] on link "Gallery" at bounding box center [364, 307] width 97 height 22
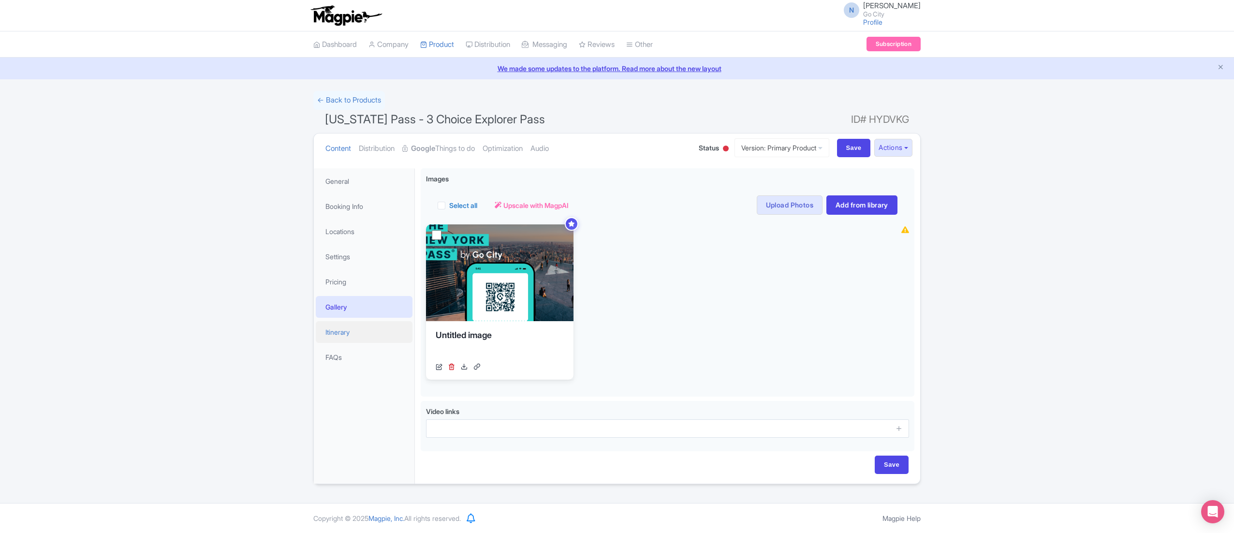
click at [341, 332] on link "Itinerary" at bounding box center [364, 332] width 97 height 22
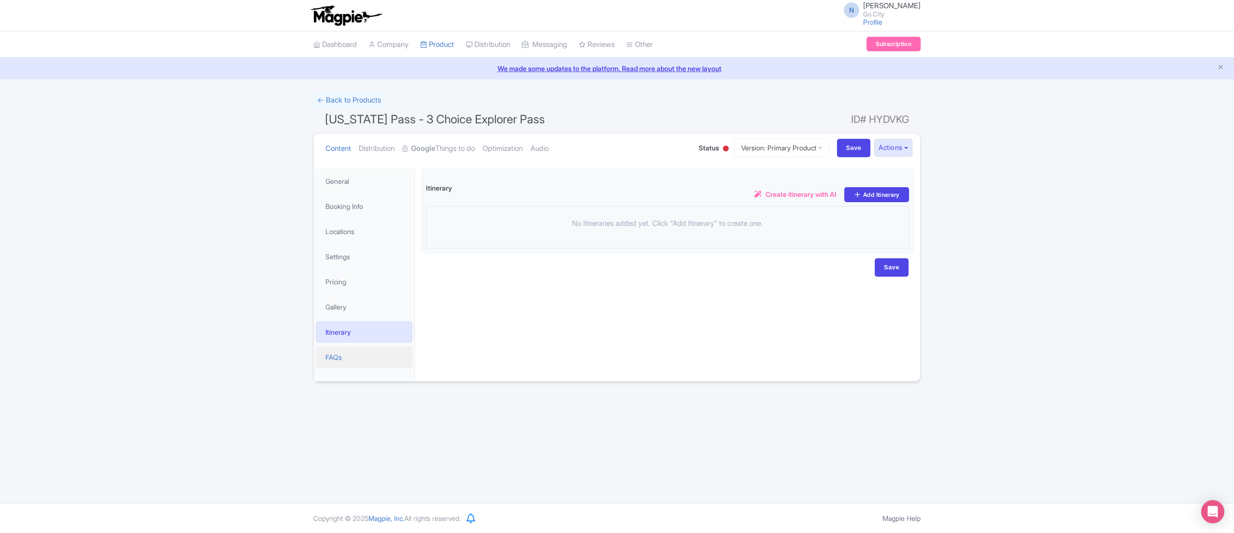
click at [355, 351] on link "FAQs" at bounding box center [364, 357] width 97 height 22
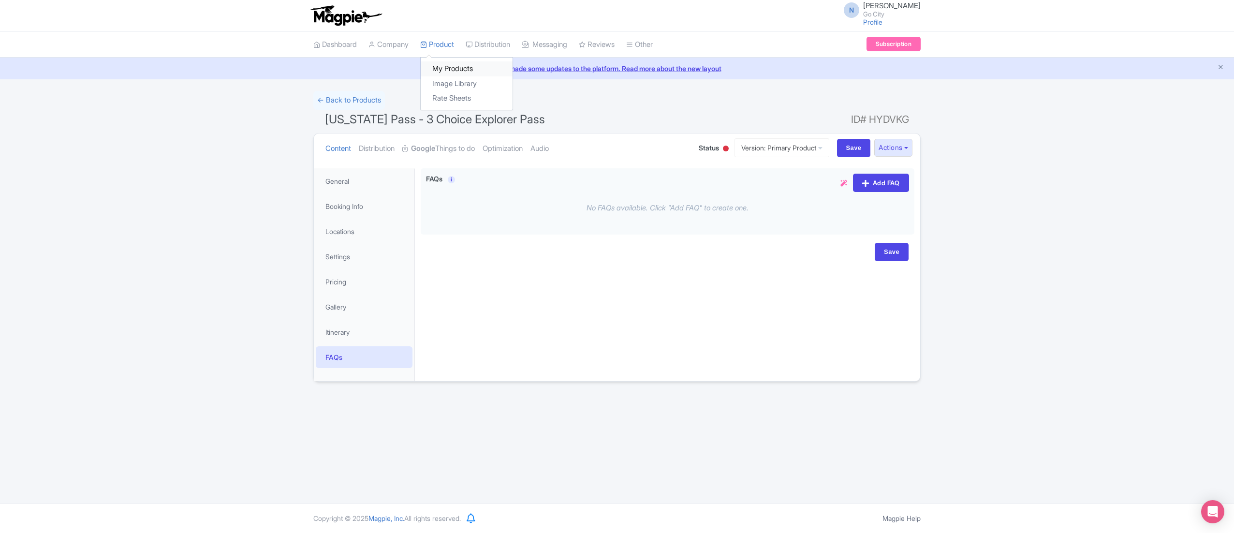
click at [464, 68] on link "My Products" at bounding box center [467, 68] width 92 height 15
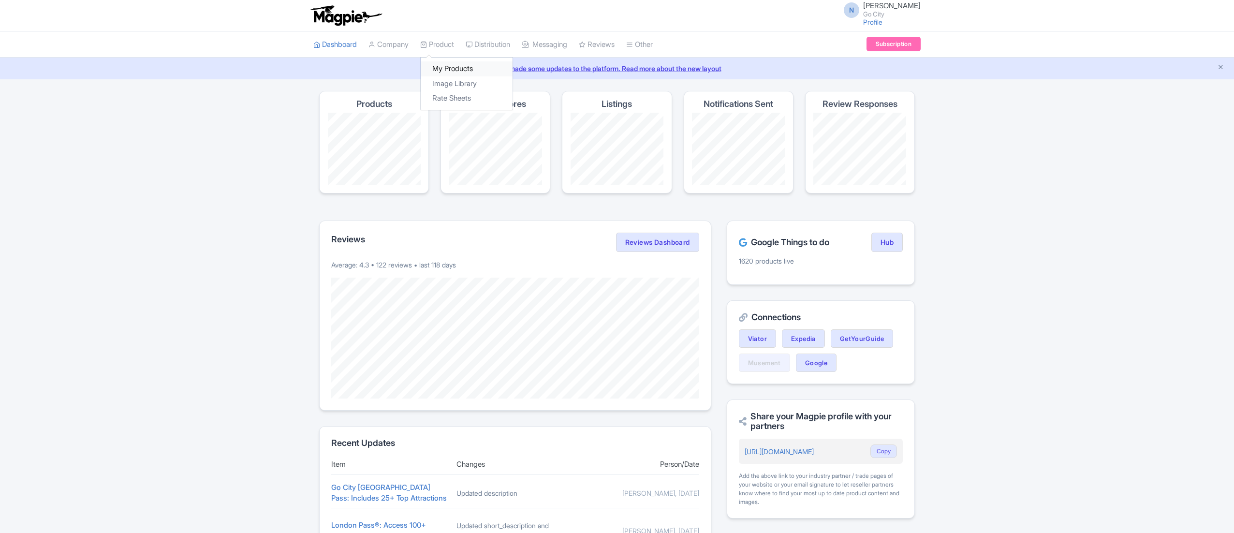
click at [463, 69] on link "My Products" at bounding box center [467, 68] width 92 height 15
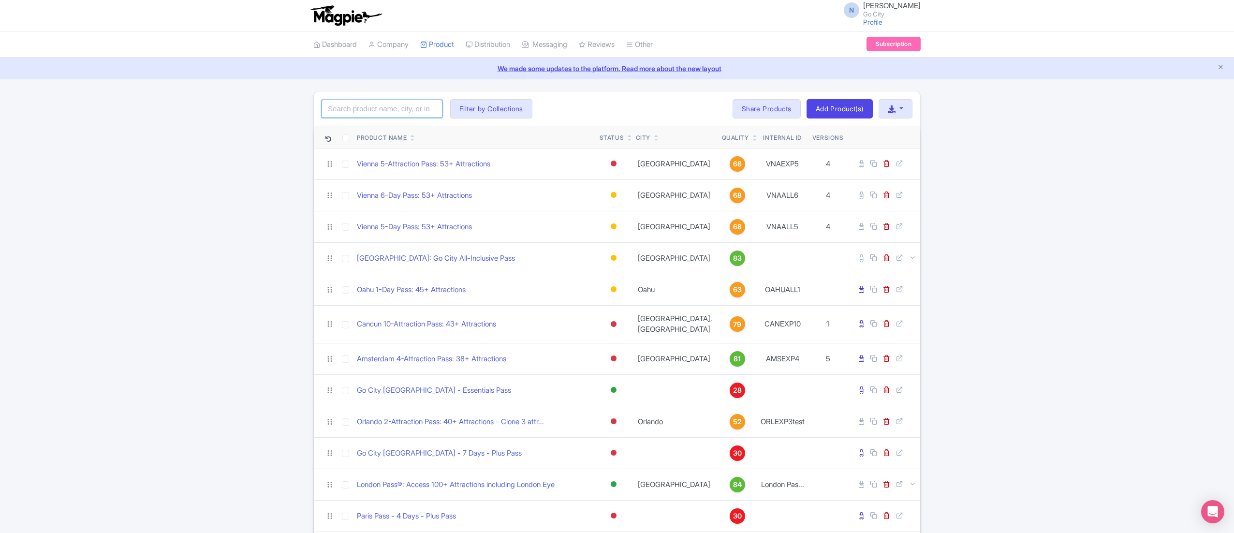
click at [391, 114] on input "search" at bounding box center [381, 109] width 121 height 18
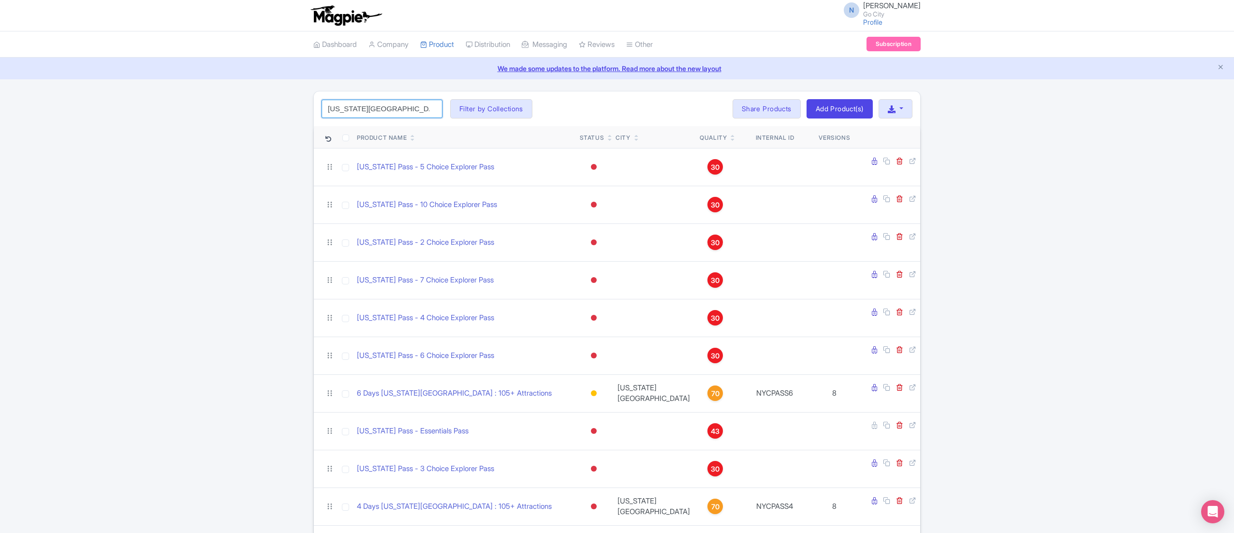
click at [389, 112] on input "[US_STATE][GEOGRAPHIC_DATA]" at bounding box center [381, 109] width 121 height 18
paste input "[US_STATE] Pass - Essentials P"
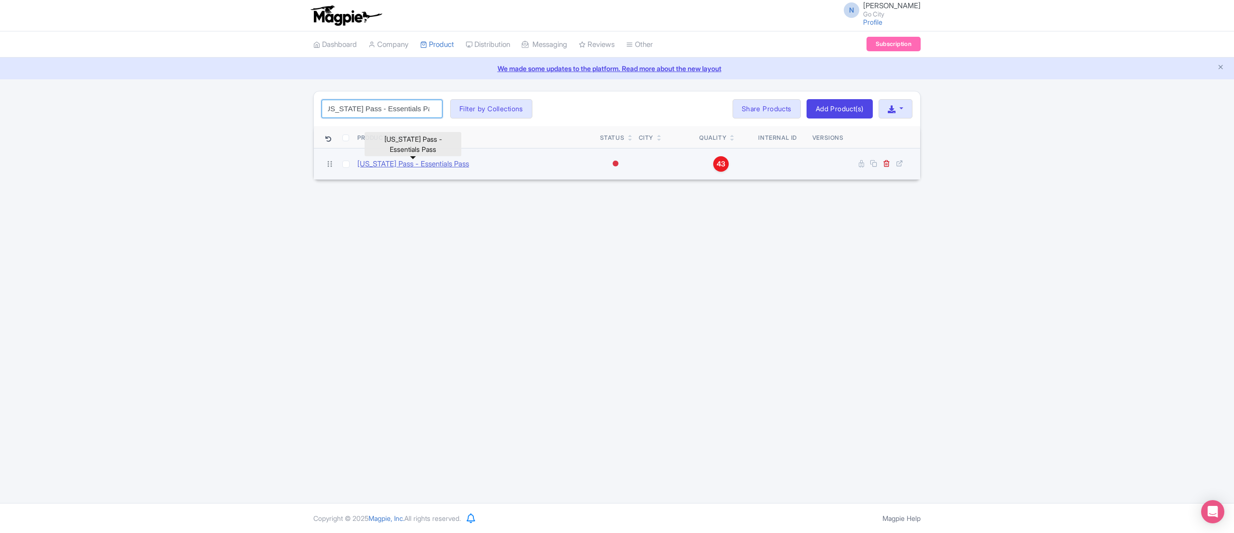
type input "[US_STATE] Pass - Essentials Pass"
click at [447, 164] on link "[US_STATE] Pass - Essentials Pass" at bounding box center [413, 164] width 112 height 11
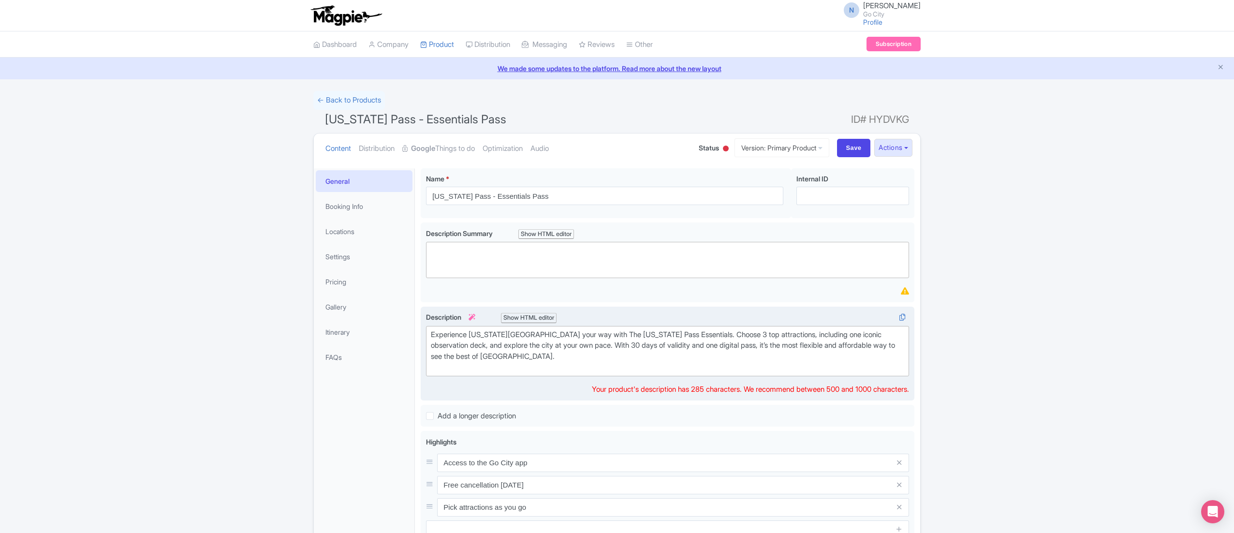
click at [497, 345] on div "Experience [US_STATE][GEOGRAPHIC_DATA] your way with The [US_STATE] Pass Essent…" at bounding box center [667, 351] width 473 height 44
click at [496, 345] on div "Experience New York City your way with The New York Pass Essentials. Choose 3 t…" at bounding box center [667, 351] width 473 height 44
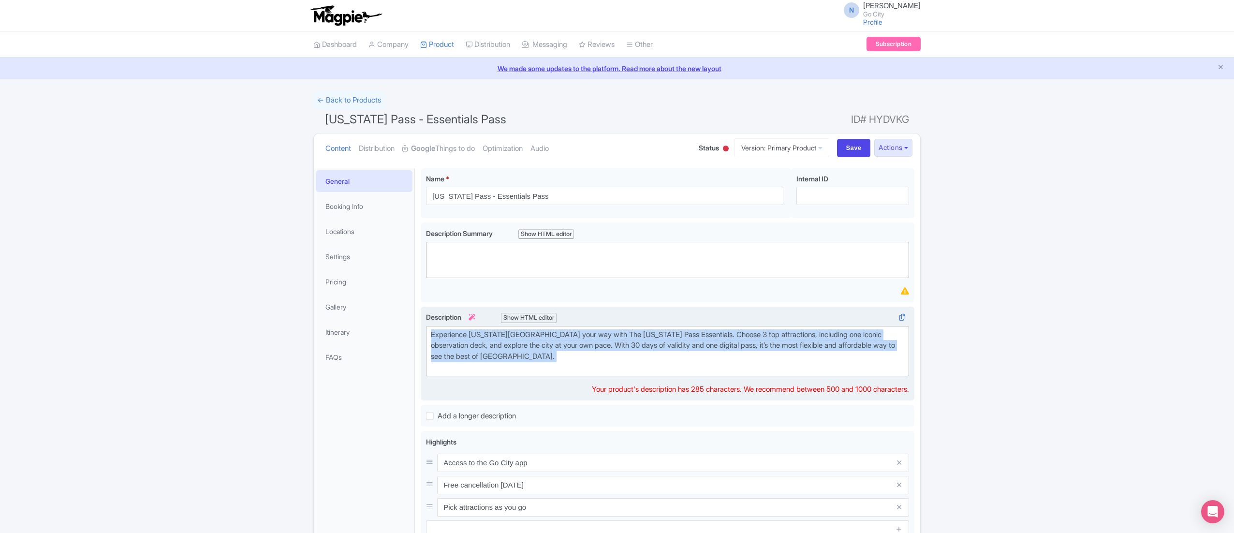
click at [496, 345] on div "Experience New York City your way with The New York Pass Essentials. Choose 3 t…" at bounding box center [667, 351] width 473 height 44
type trix-editor "<div>Experience New York City your way with The New York Pass Essentials. Choos…"
copy div "Experience New York City your way with The New York Pass Essentials. Choose 3 t…"
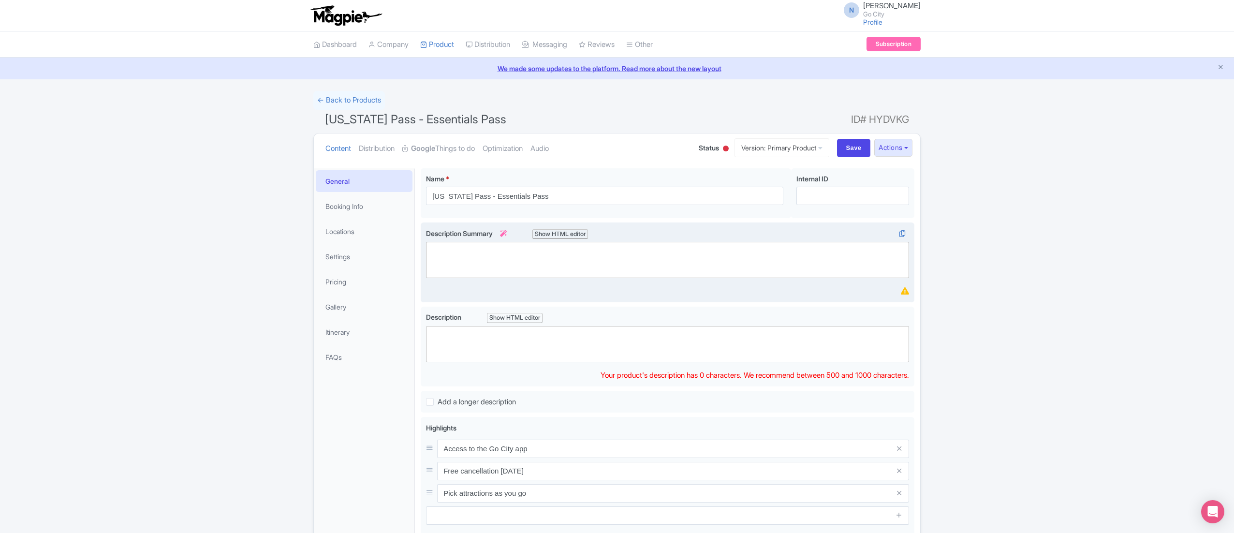
click at [484, 266] on trix-editor at bounding box center [667, 260] width 483 height 36
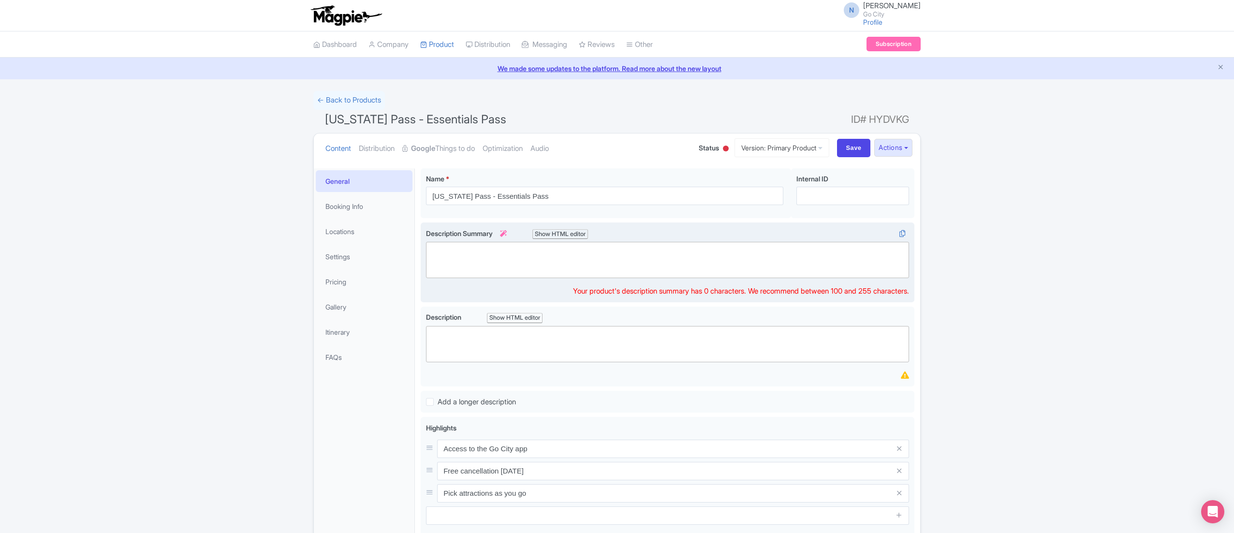
paste trix-editor "<div>Experience New York City your way with The New York Pass Essentials. Choos…"
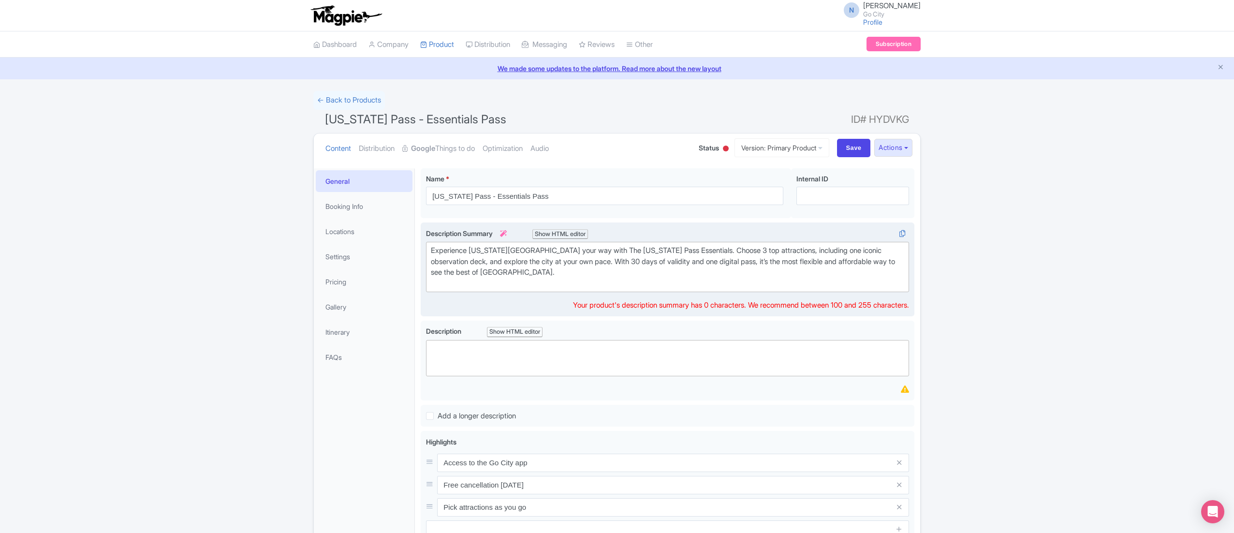
type trix-editor "<div>Experience New York City your way with The New York Pass Essentials. Choos…"
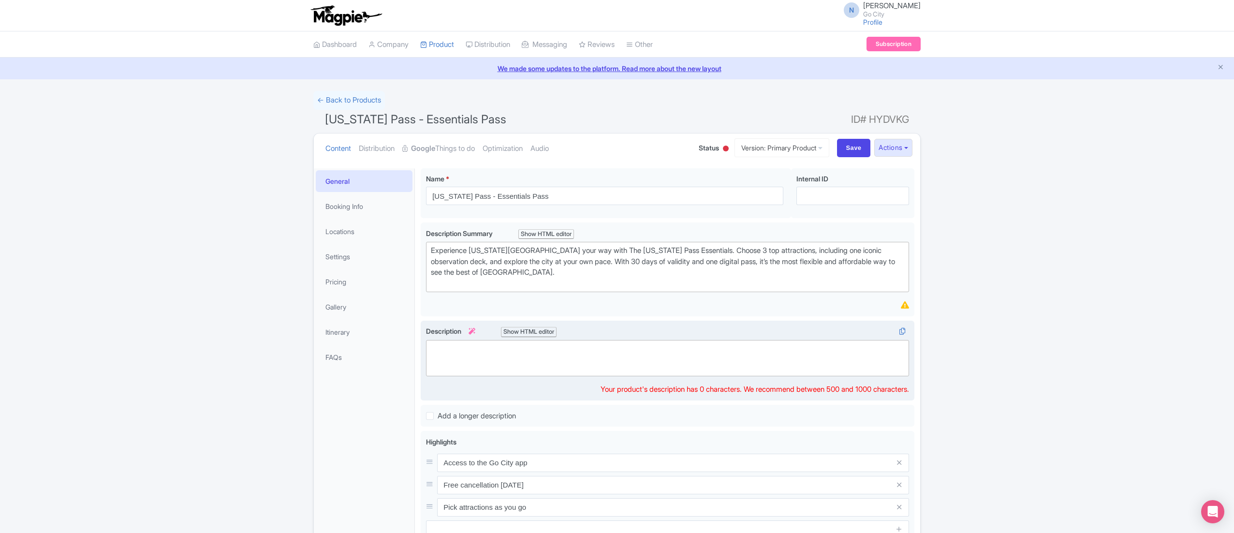
click at [509, 361] on trix-editor at bounding box center [667, 358] width 483 height 36
paste trix-editor "<div>Visiting New York City and want to make the most of your trip? The New Yor…"
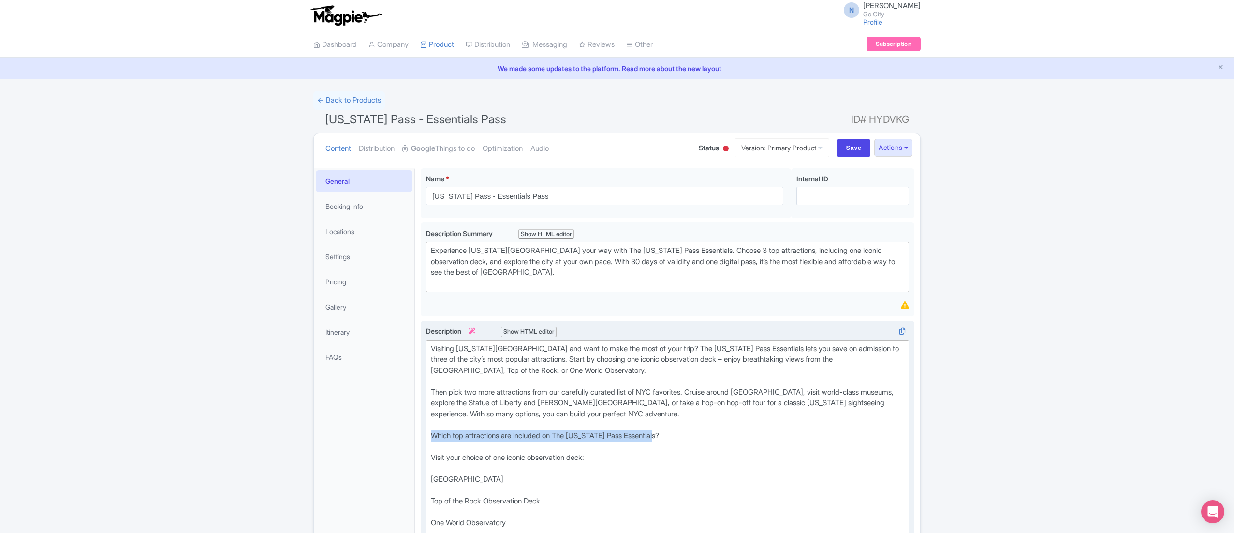
drag, startPoint x: 437, startPoint y: 437, endPoint x: 762, endPoint y: 441, distance: 324.9
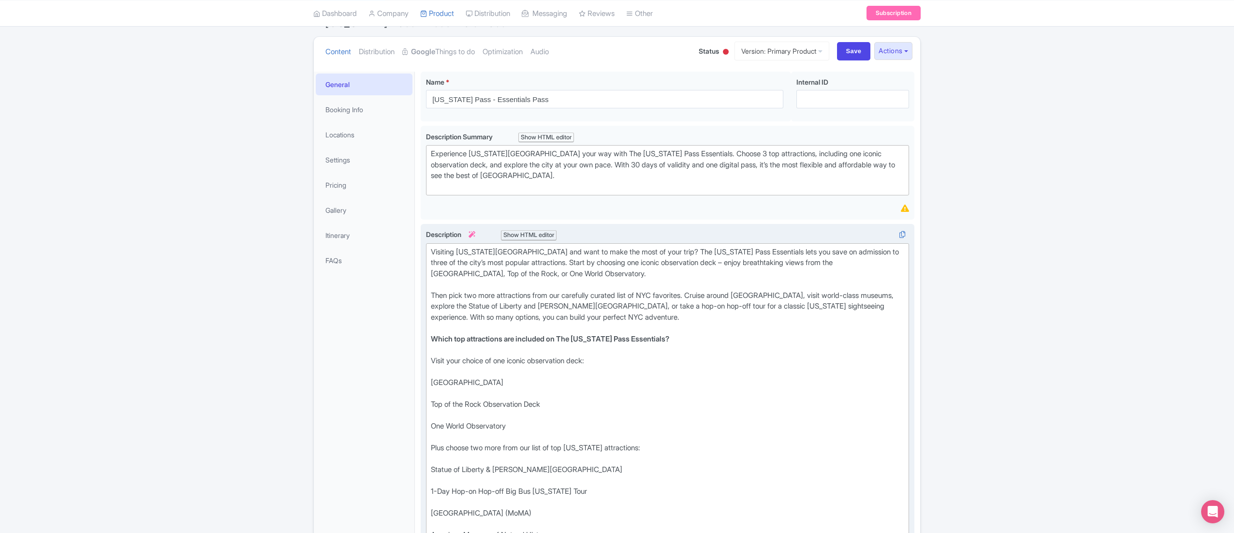
scroll to position [193, 0]
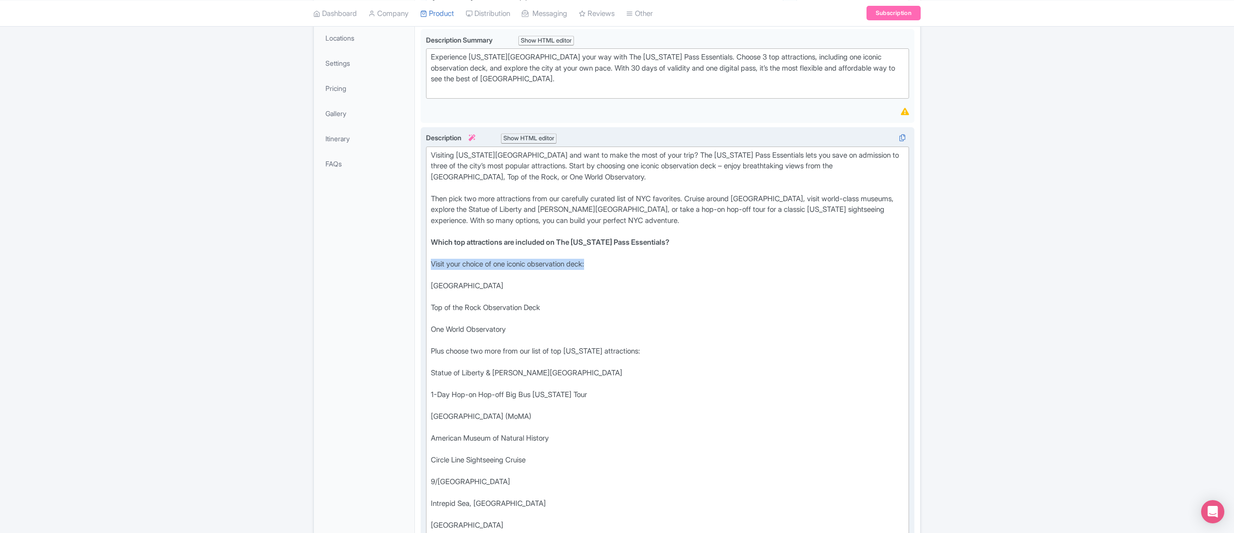
drag, startPoint x: 430, startPoint y: 261, endPoint x: 671, endPoint y: 261, distance: 241.2
click at [671, 261] on trix-editor "Visiting New York City and want to make the most of your trip? The New York Pas…" at bounding box center [667, 399] width 483 height 507
drag, startPoint x: 430, startPoint y: 350, endPoint x: 710, endPoint y: 351, distance: 279.9
click at [710, 351] on trix-editor "Visiting New York City and want to make the most of your trip? The New York Pas…" at bounding box center [667, 399] width 483 height 507
click at [710, 351] on div "Visiting New York City and want to make the most of your trip? The New York Pas…" at bounding box center [667, 400] width 473 height 500
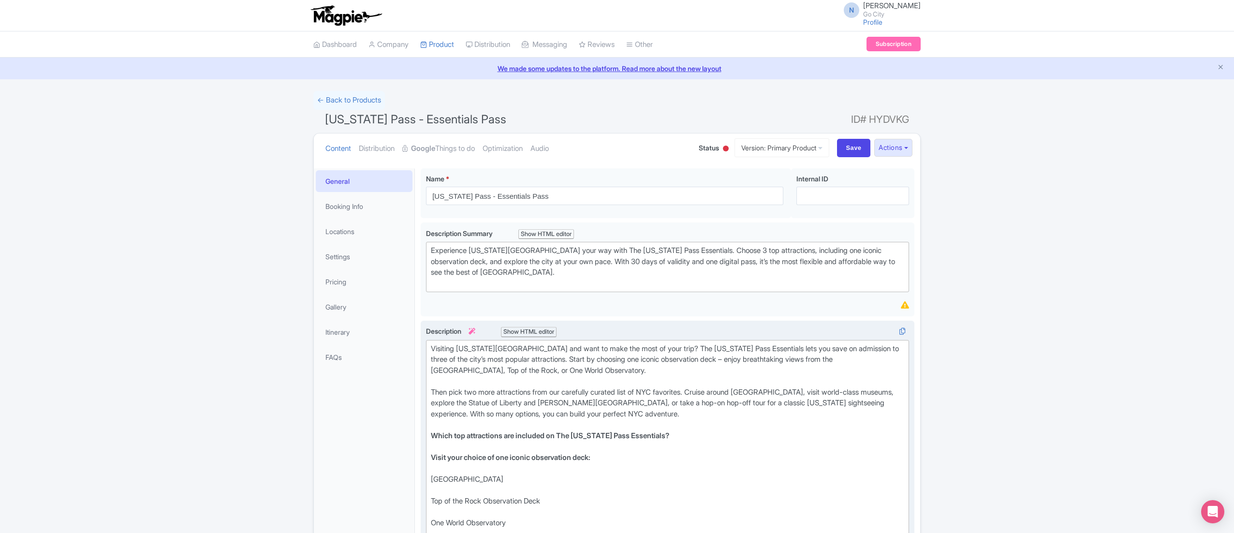
scroll to position [97, 0]
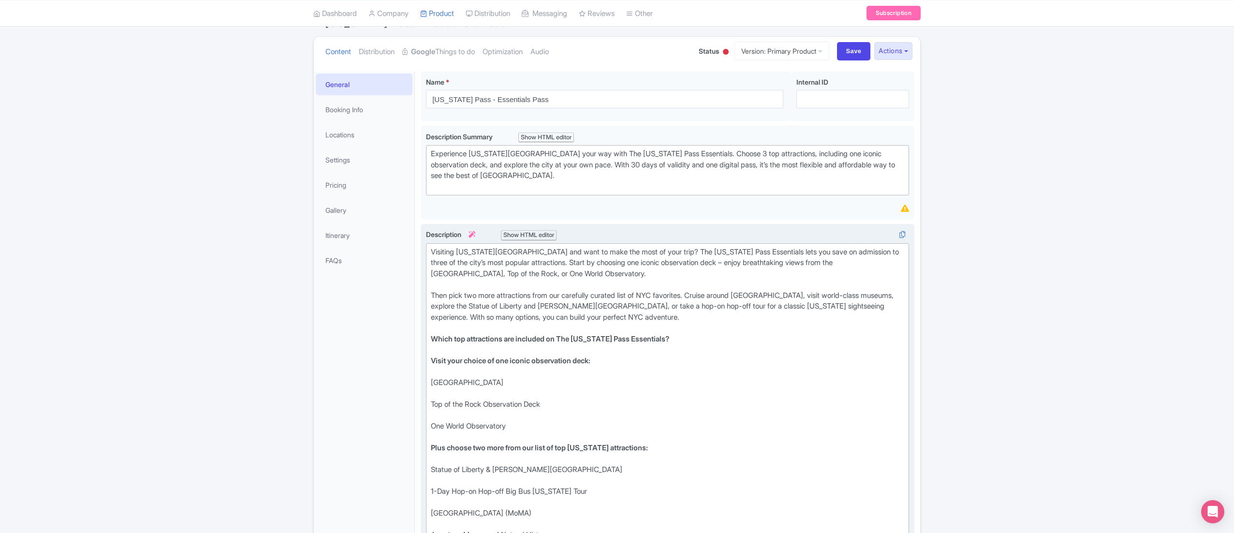
click at [560, 404] on div "Visiting New York City and want to make the most of your trip? The New York Pas…" at bounding box center [667, 497] width 473 height 500
paste trix-editor "Edge"
drag, startPoint x: 519, startPoint y: 453, endPoint x: 428, endPoint y: 448, distance: 91.1
click at [428, 448] on trix-editor "Visiting New York City and want to make the most of your trip? The New York Pas…" at bounding box center [667, 507] width 483 height 529
click at [441, 456] on div "Visiting New York City and want to make the most of your trip? The New York Pas…" at bounding box center [667, 497] width 473 height 500
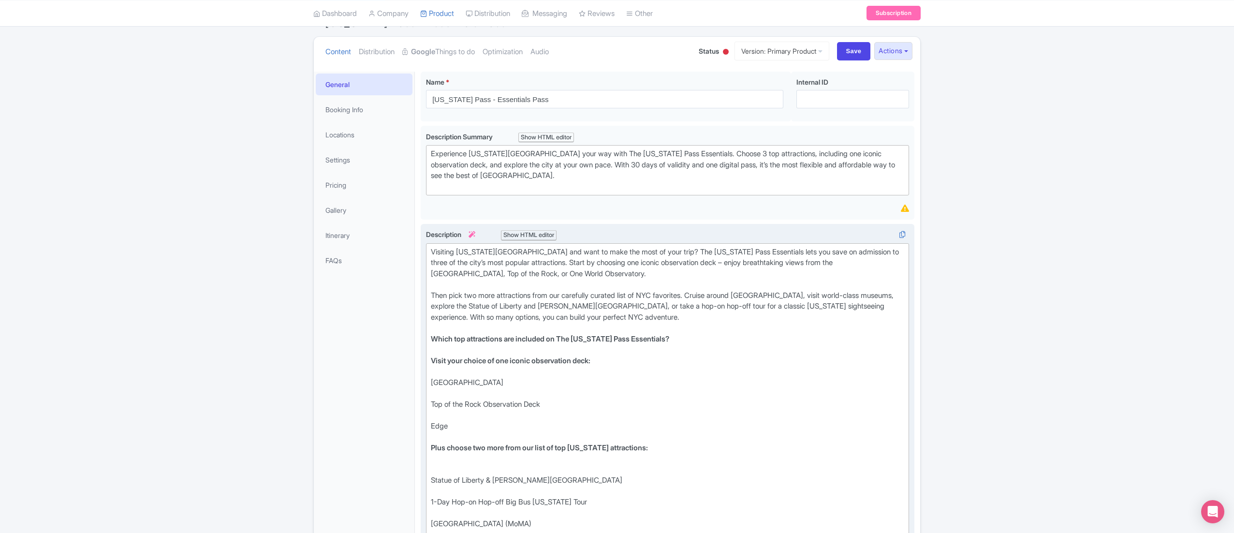
paste trix-editor "One World Observatory<br>"
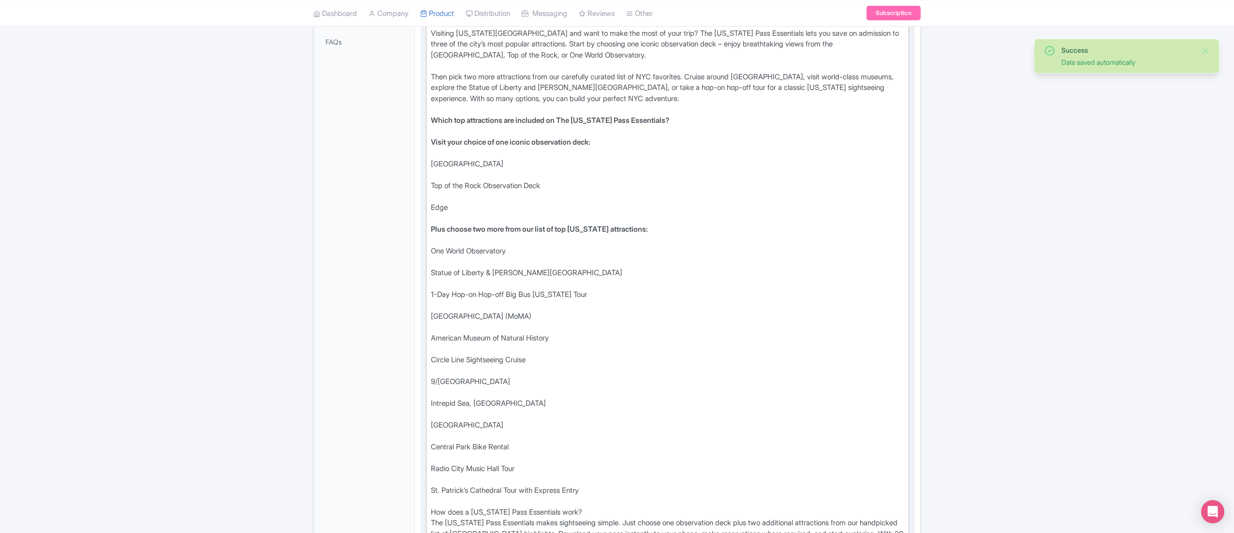
scroll to position [483, 0]
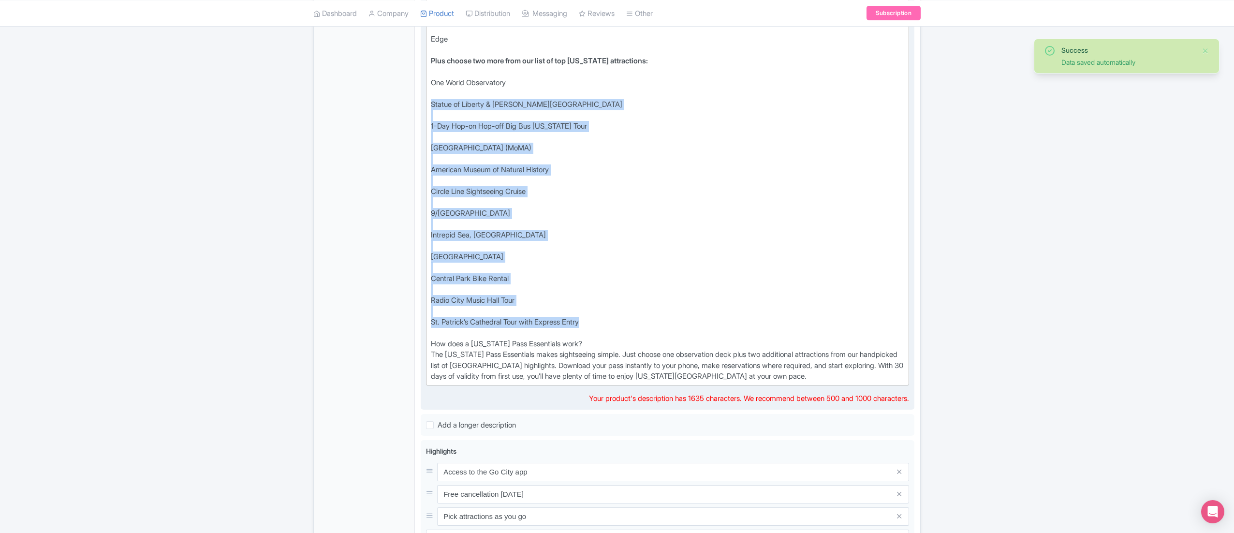
drag, startPoint x: 428, startPoint y: 300, endPoint x: 598, endPoint y: 321, distance: 171.0
click at [598, 321] on trix-editor "Visiting New York City and want to make the most of your trip? The New York Pas…" at bounding box center [667, 120] width 483 height 529
paste trix-editor "<div>Visiting New York City and want to make the most of your trip? The New Yor…"
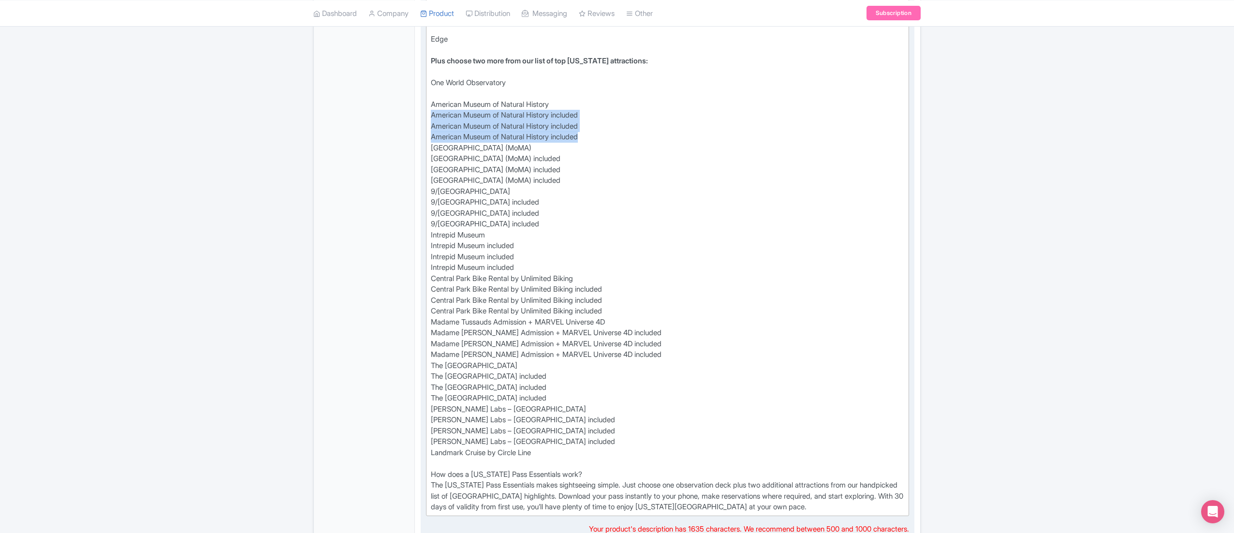
drag, startPoint x: 430, startPoint y: 117, endPoint x: 595, endPoint y: 139, distance: 165.8
click at [595, 139] on div "Visiting New York City and want to make the most of your trip? The New York Pas…" at bounding box center [667, 186] width 473 height 653
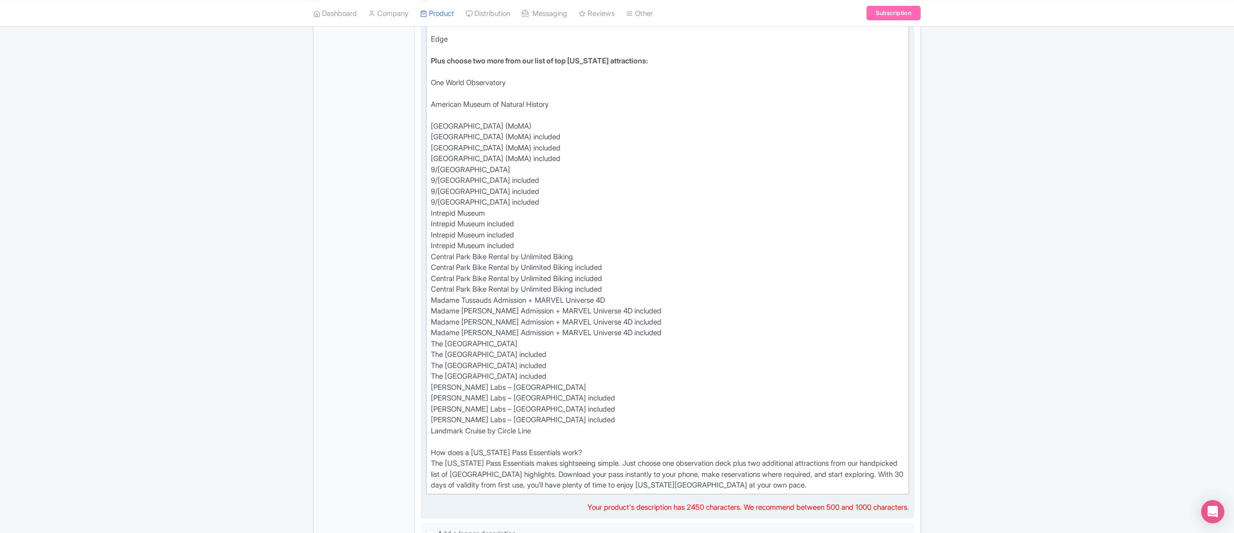
drag, startPoint x: 442, startPoint y: 135, endPoint x: 582, endPoint y: 160, distance: 142.7
click at [582, 160] on div "Visiting New York City and want to make the most of your trip? The New York Pas…" at bounding box center [667, 175] width 473 height 631
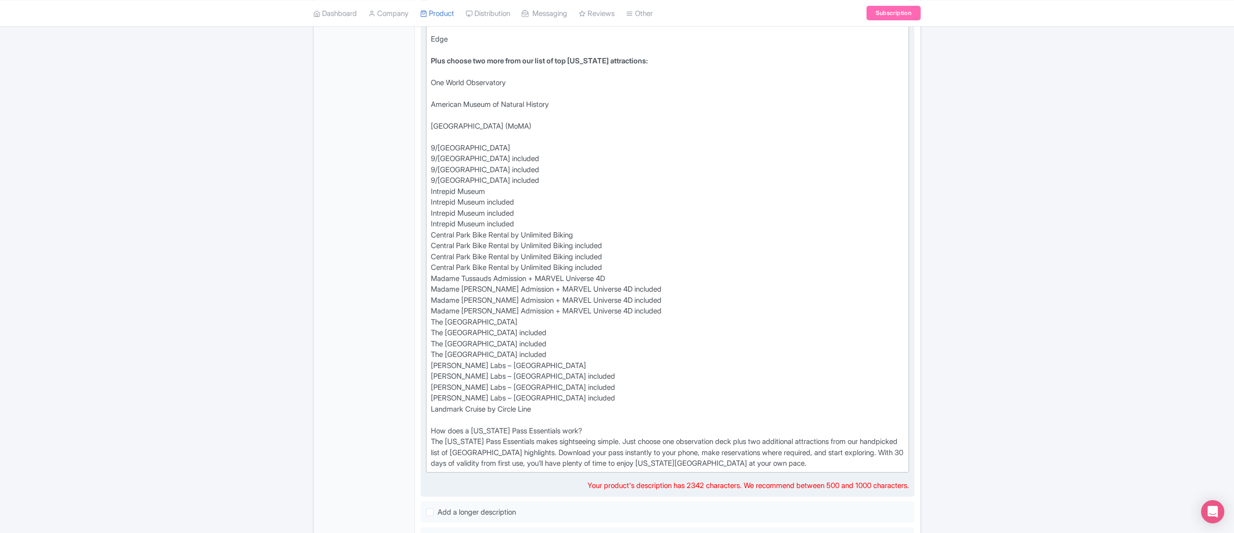
drag, startPoint x: 432, startPoint y: 162, endPoint x: 555, endPoint y: 177, distance: 124.2
click at [555, 177] on div "Visiting New York City and want to make the most of your trip? The New York Pas…" at bounding box center [667, 164] width 473 height 609
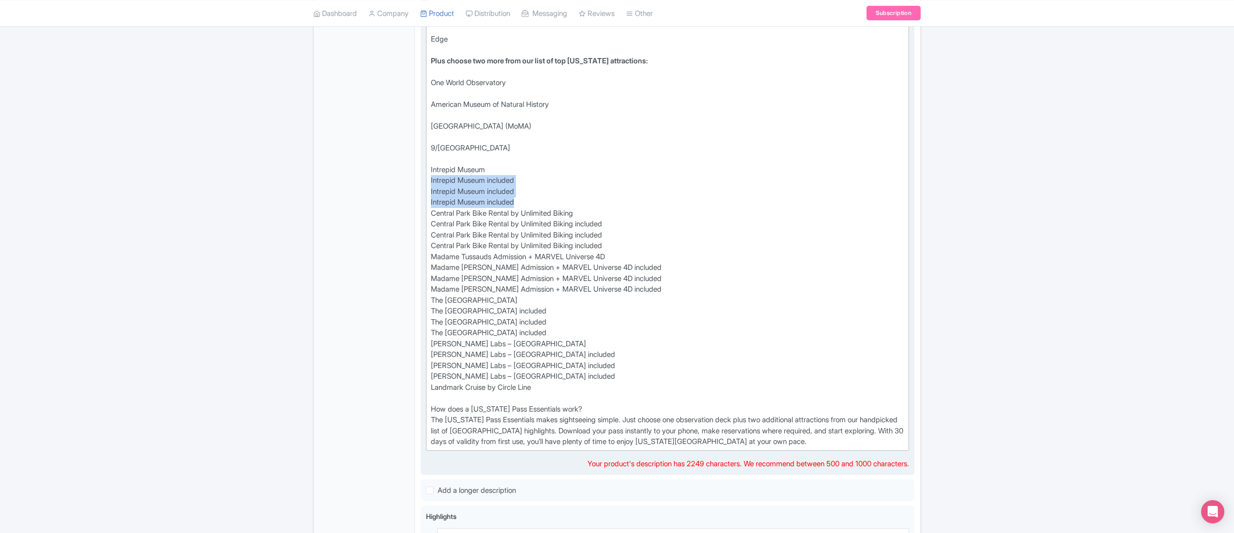
drag, startPoint x: 431, startPoint y: 184, endPoint x: 536, endPoint y: 199, distance: 106.0
click at [536, 199] on div "Visiting New York City and want to make the most of your trip? The New York Pas…" at bounding box center [667, 153] width 473 height 587
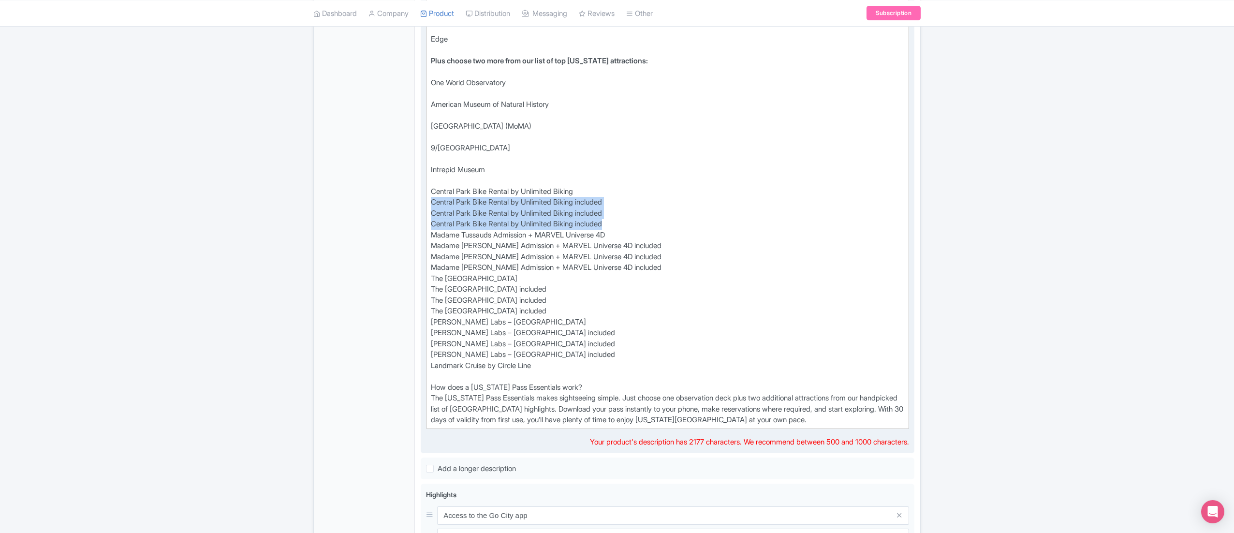
drag, startPoint x: 434, startPoint y: 204, endPoint x: 620, endPoint y: 222, distance: 187.0
click at [620, 222] on div "Visiting New York City and want to make the most of your trip? The New York Pas…" at bounding box center [667, 143] width 473 height 566
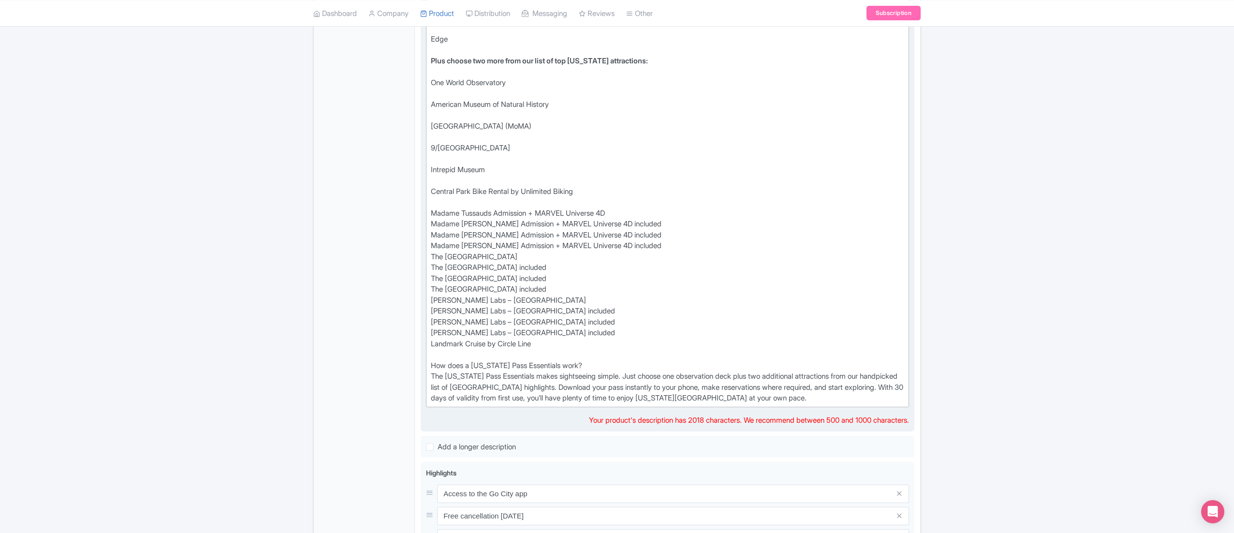
drag, startPoint x: 432, startPoint y: 227, endPoint x: 660, endPoint y: 251, distance: 229.4
click at [660, 251] on div "Visiting New York City and want to make the most of your trip? The New York Pas…" at bounding box center [667, 132] width 473 height 544
click at [655, 248] on div "Visiting New York City and want to make the most of your trip? The New York Pas…" at bounding box center [667, 132] width 473 height 544
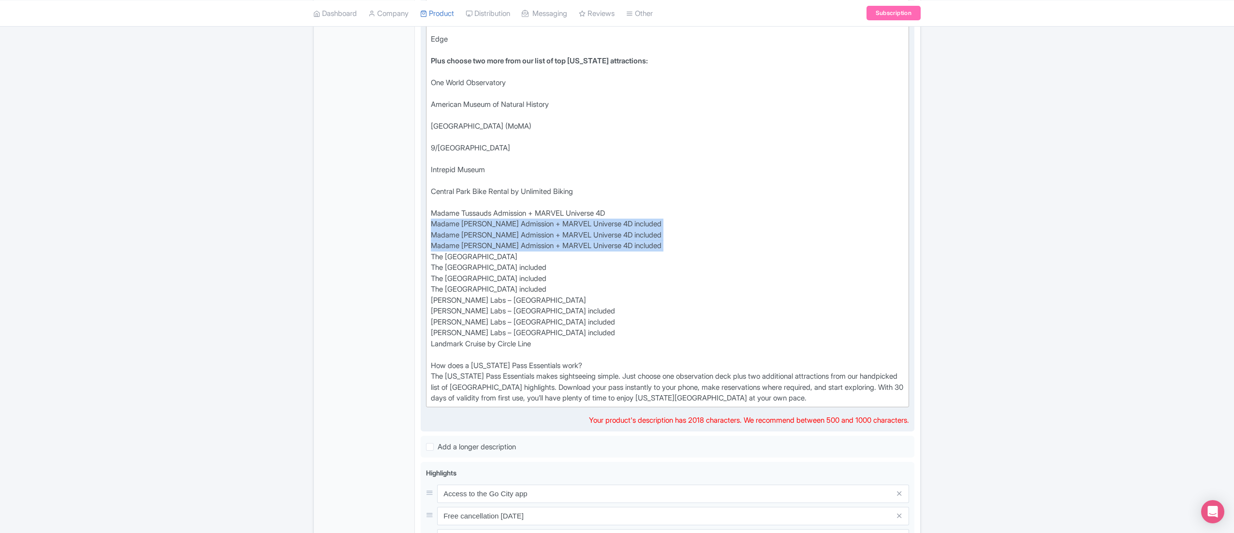
drag, startPoint x: 655, startPoint y: 247, endPoint x: 434, endPoint y: 222, distance: 223.4
click at [434, 222] on div "Visiting New York City and want to make the most of your trip? The New York Pas…" at bounding box center [667, 132] width 473 height 544
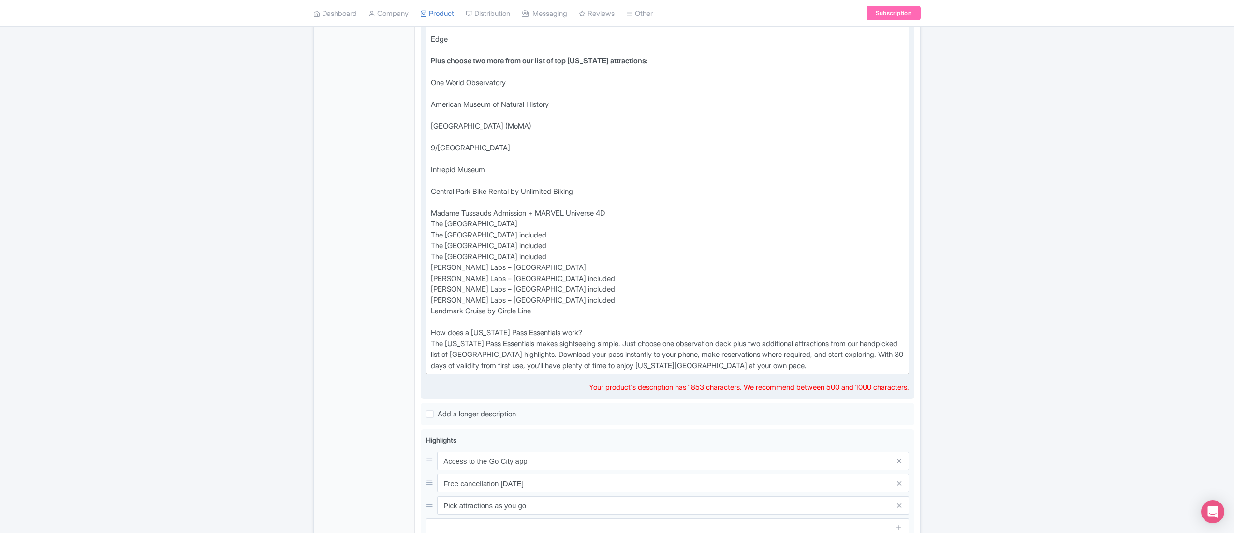
drag, startPoint x: 433, startPoint y: 237, endPoint x: 562, endPoint y: 253, distance: 129.6
click at [562, 253] on div "Visiting New York City and want to make the most of your trip? The New York Pas…" at bounding box center [667, 115] width 473 height 511
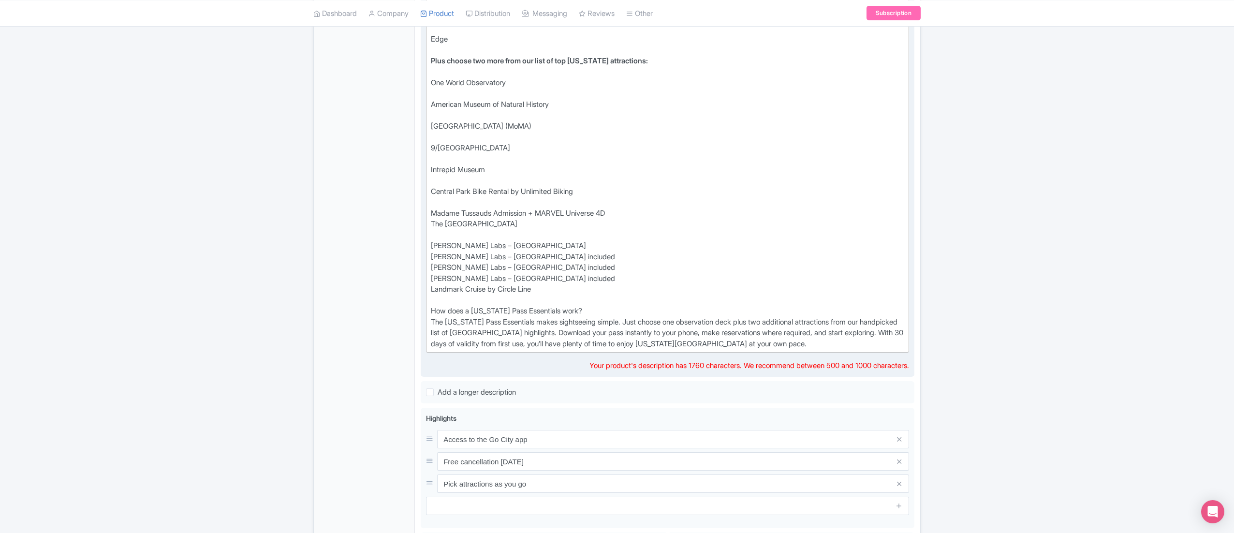
drag, startPoint x: 431, startPoint y: 259, endPoint x: 625, endPoint y: 280, distance: 195.0
click at [625, 280] on div "Visiting New York City and want to make the most of your trip? The New York Pas…" at bounding box center [667, 105] width 473 height 490
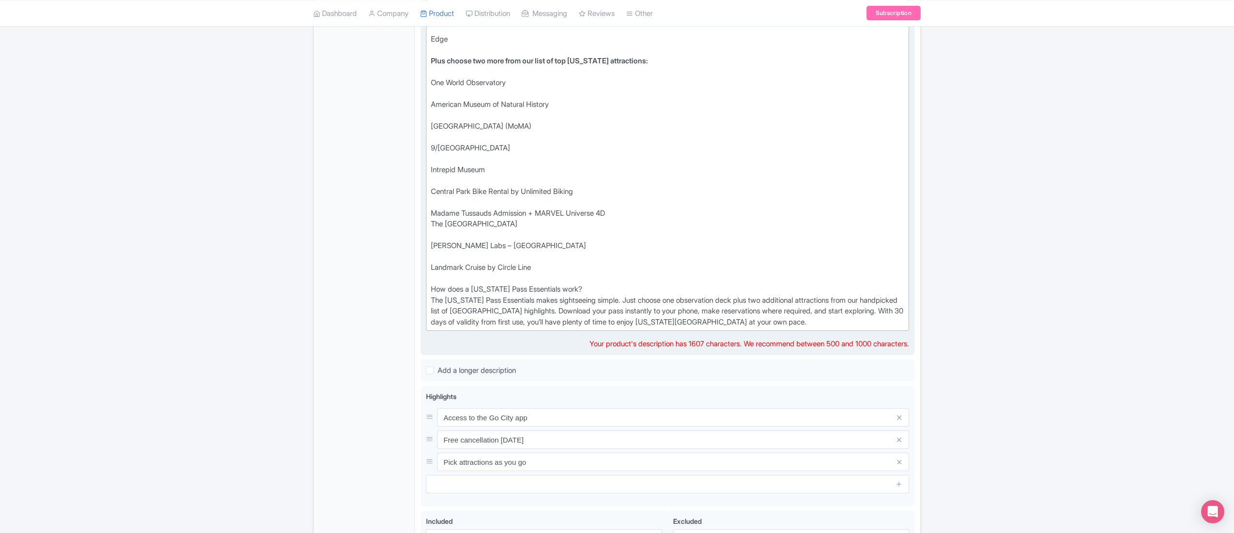
click at [630, 216] on div "Visiting New York City and want to make the most of your trip? The New York Pas…" at bounding box center [667, 94] width 473 height 468
type trix-editor "<div>Visiting New York City and want to make the most of your trip? The New Yor…"
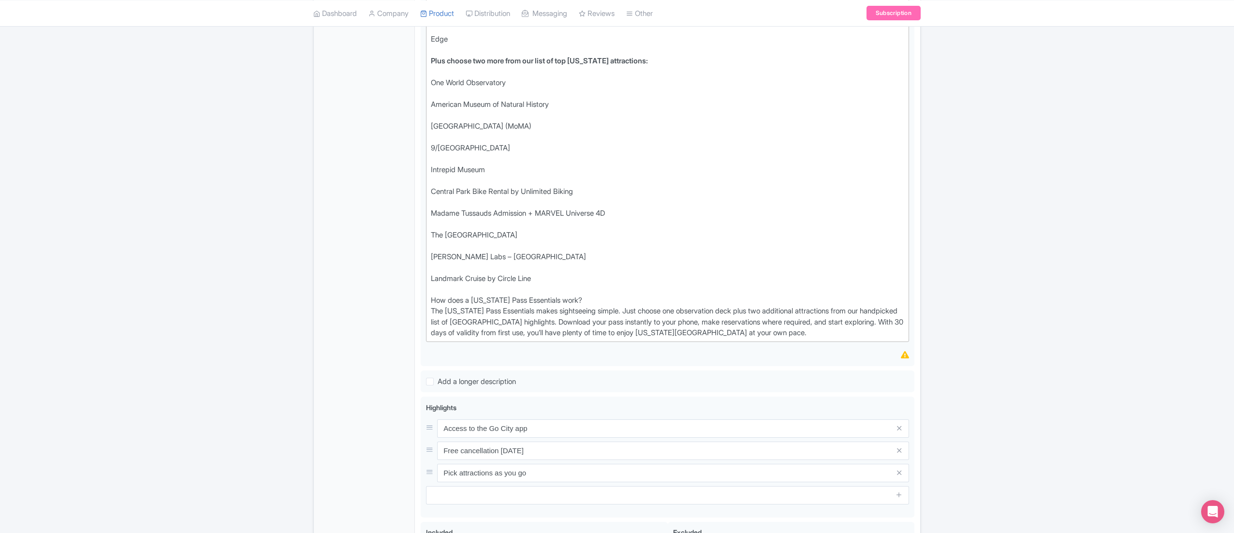
click at [994, 207] on div "Success Data saved automatically ← Back to Products New York Pass - Essentials …" at bounding box center [617, 115] width 1234 height 1016
click at [861, 314] on div "Visiting New York City and want to make the most of your trip? The New York Pas…" at bounding box center [667, 99] width 473 height 479
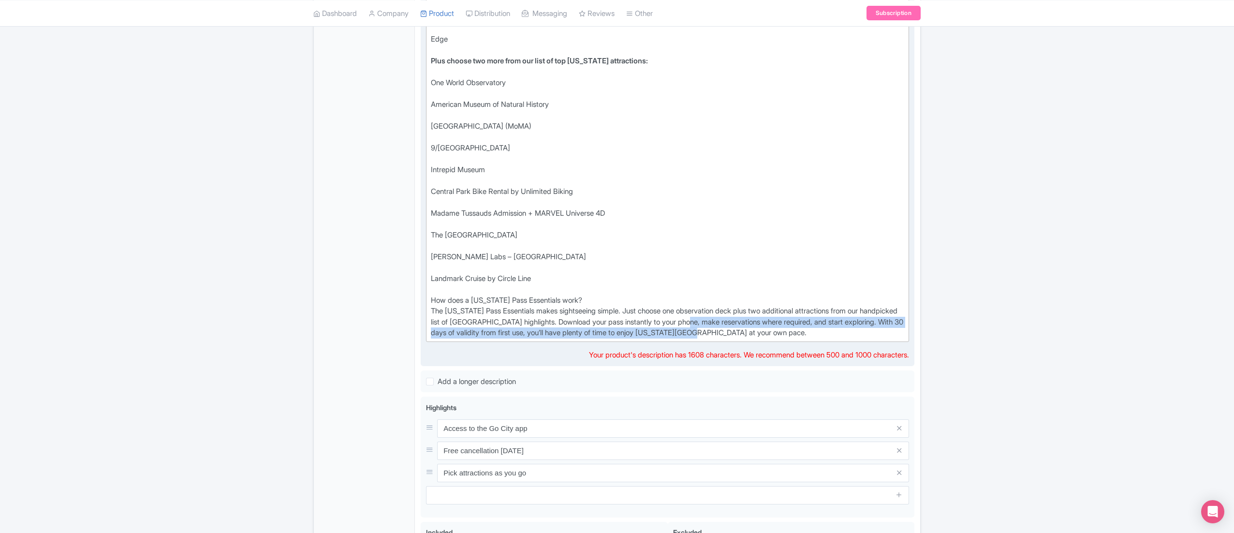
drag, startPoint x: 797, startPoint y: 335, endPoint x: 746, endPoint y: 326, distance: 51.0
click at [746, 326] on div "Visiting New York City and want to make the most of your trip? The New York Pas…" at bounding box center [667, 99] width 473 height 479
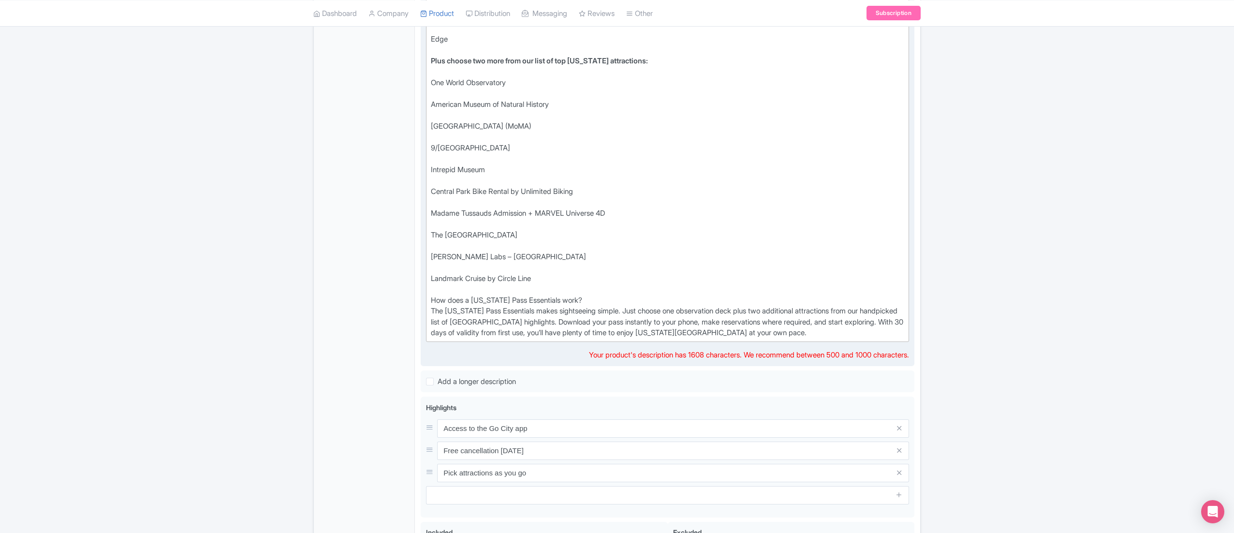
click at [625, 313] on div "Visiting New York City and want to make the most of your trip? The New York Pas…" at bounding box center [667, 99] width 473 height 479
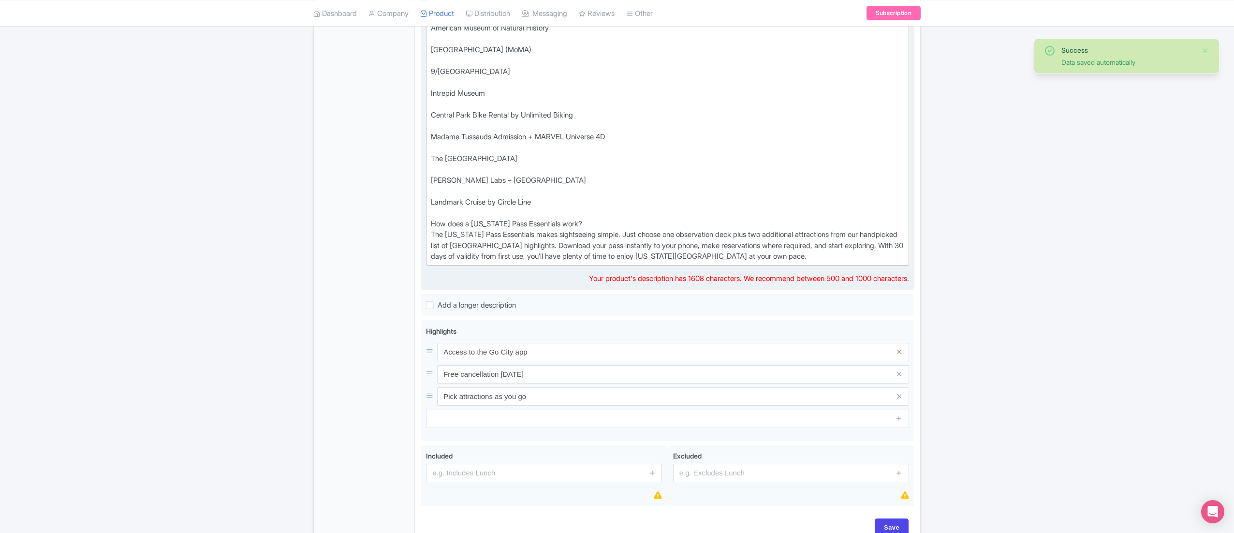
scroll to position [580, 0]
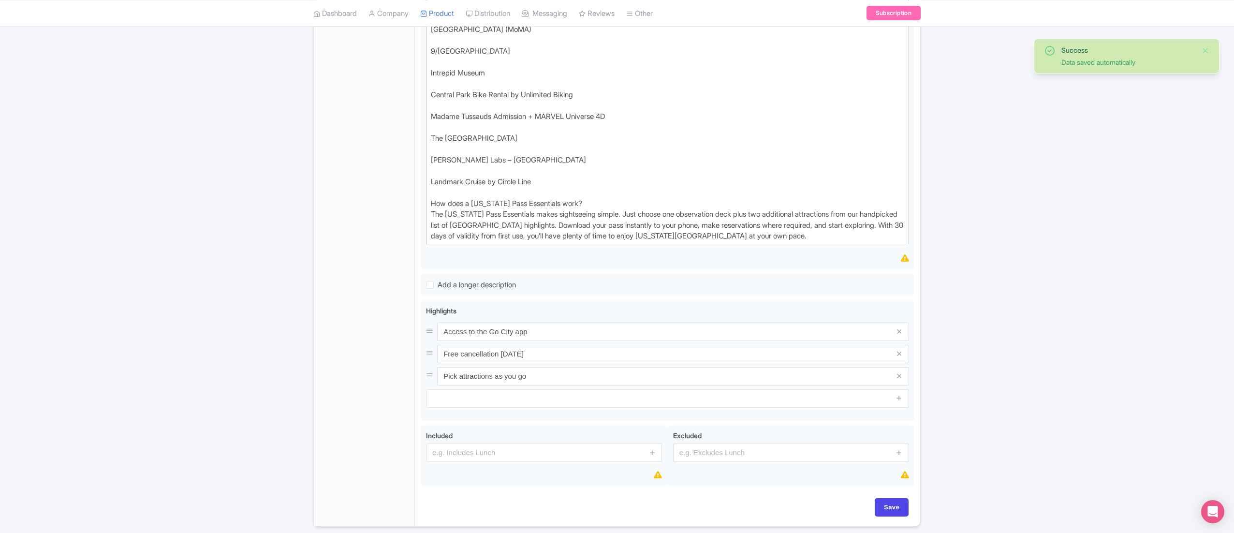
click at [1018, 185] on div "Success Data saved automatically ← Back to Products New York Pass - Essentials …" at bounding box center [617, 19] width 1234 height 1016
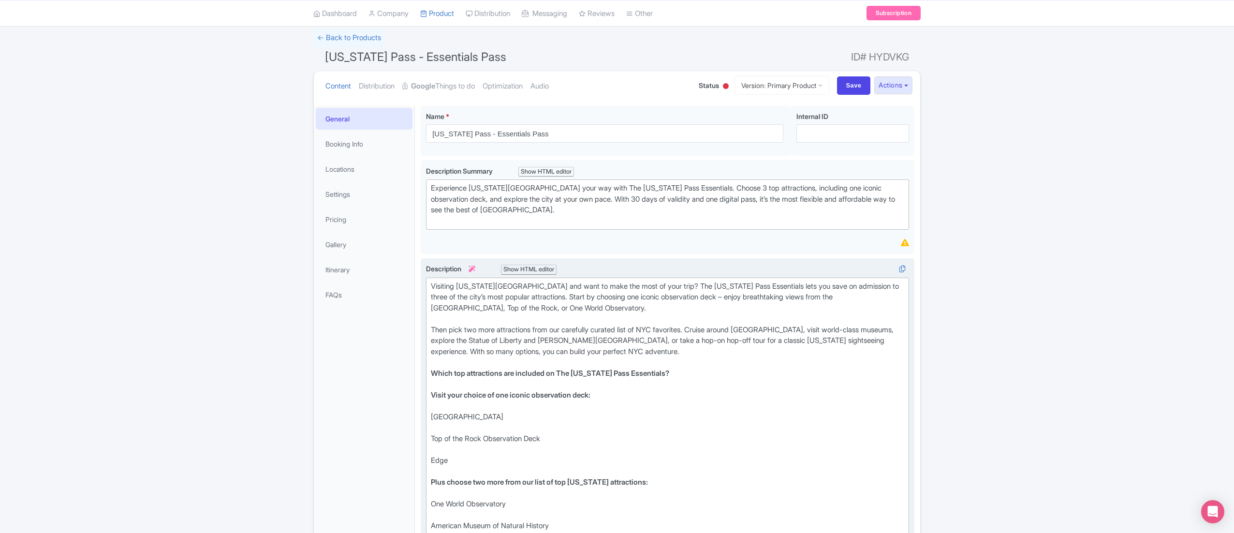
scroll to position [37, 0]
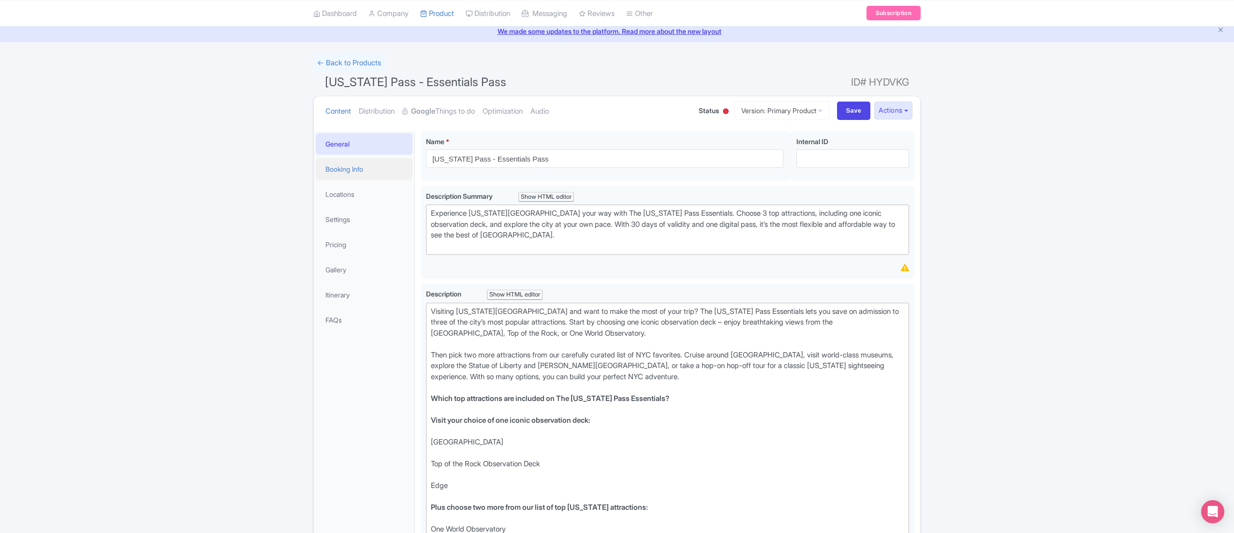
click at [368, 166] on link "Booking Info" at bounding box center [364, 169] width 97 height 22
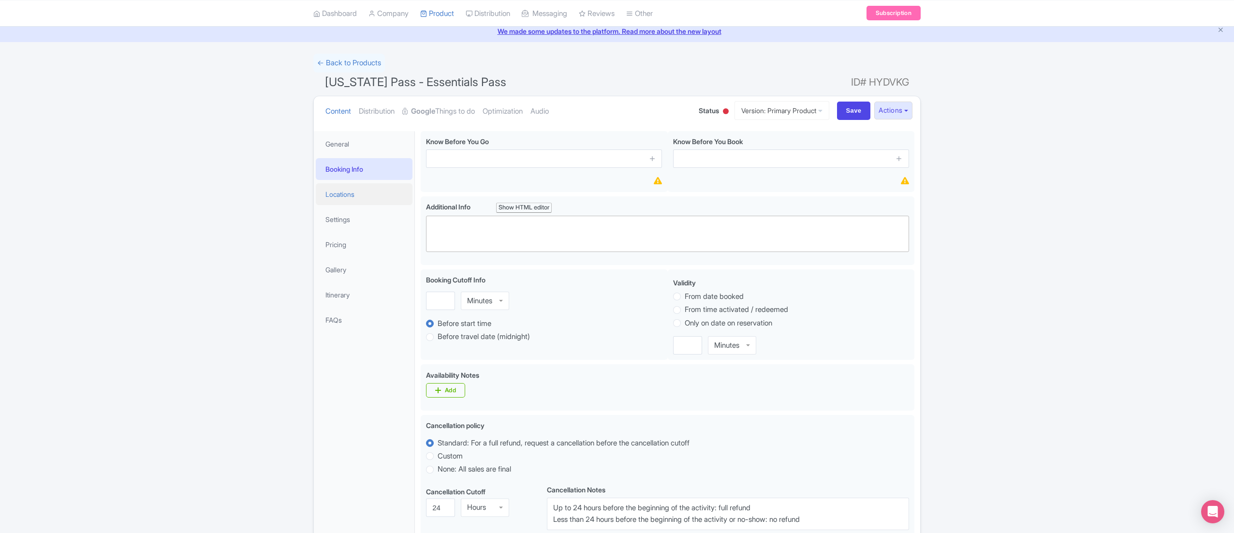
click at [360, 193] on link "Locations" at bounding box center [364, 194] width 97 height 22
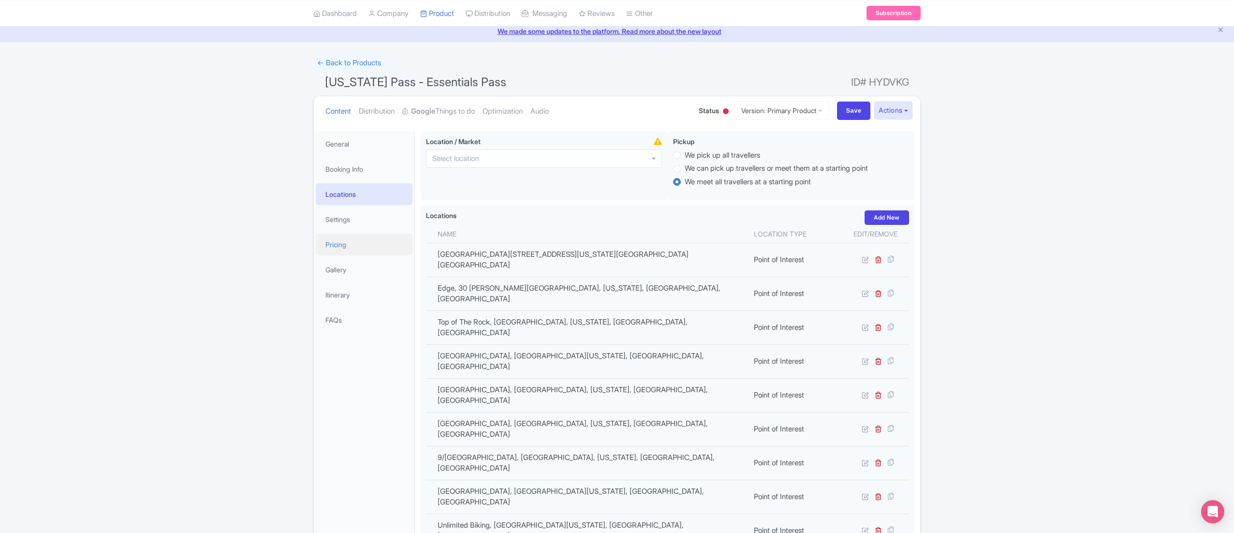
click at [347, 239] on link "Pricing" at bounding box center [364, 244] width 97 height 22
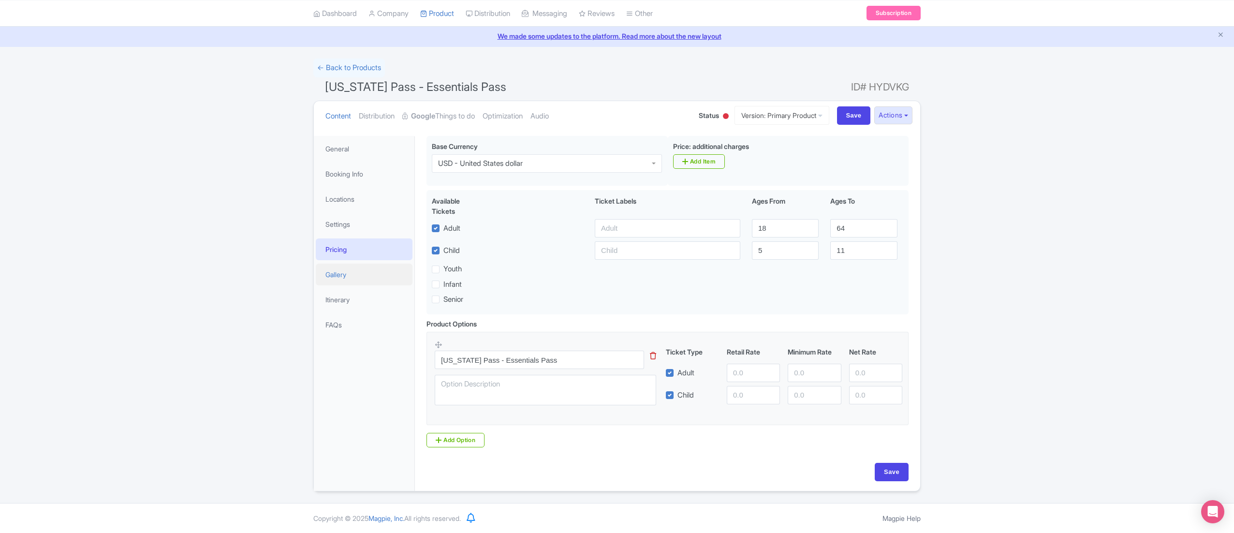
click at [331, 263] on link "Gallery" at bounding box center [364, 274] width 97 height 22
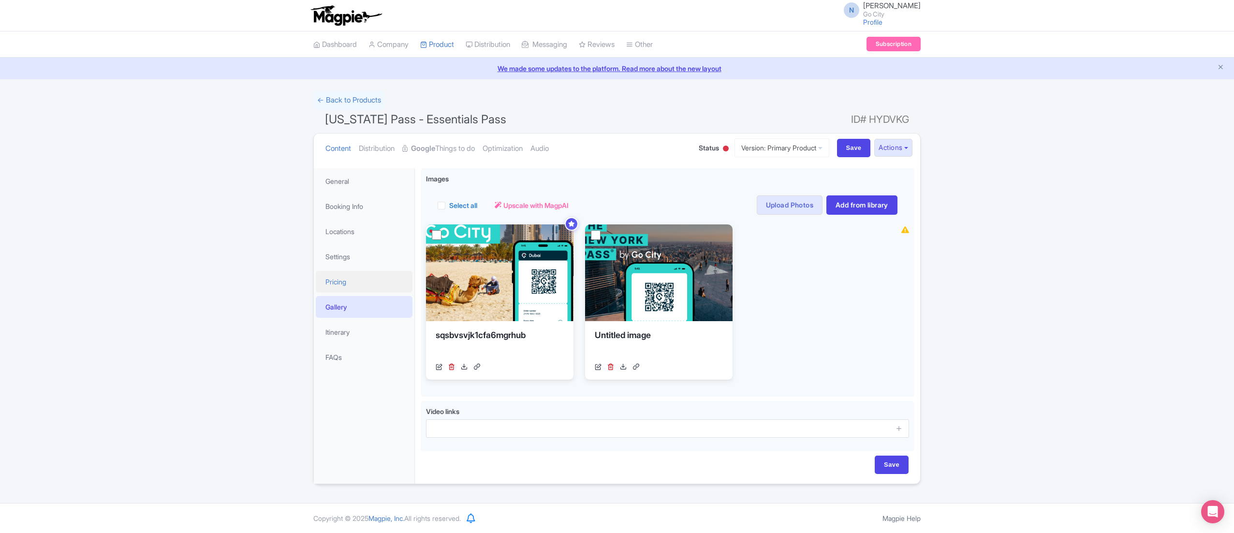
click at [360, 282] on link "Pricing" at bounding box center [364, 282] width 97 height 22
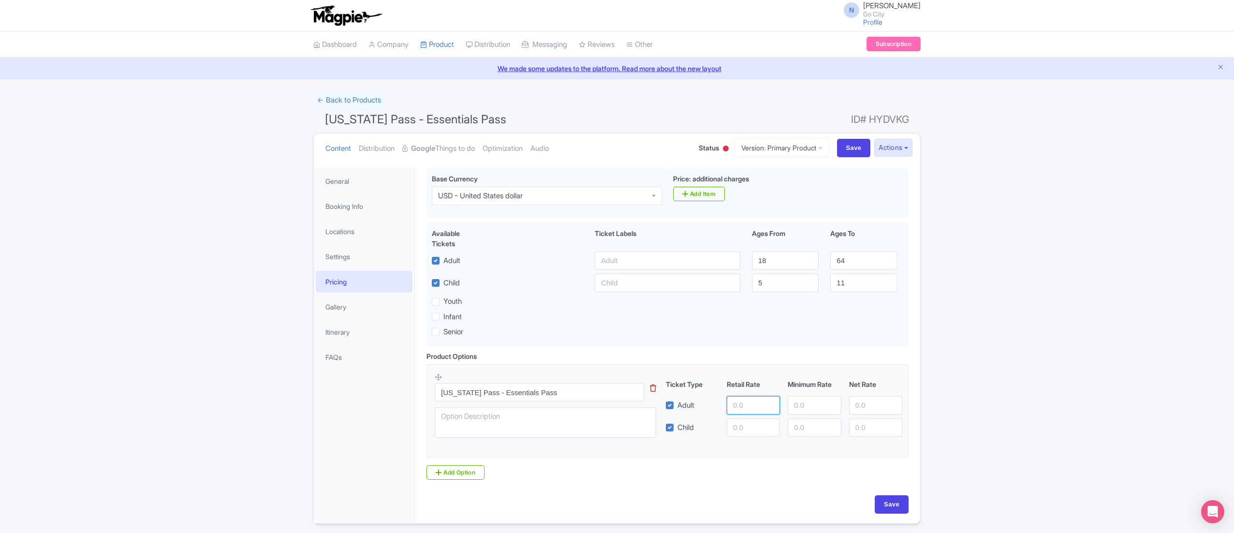
click at [764, 409] on input "number" at bounding box center [753, 405] width 53 height 18
paste input "99.00"
type input "99.00"
click at [748, 430] on input "number" at bounding box center [753, 427] width 53 height 18
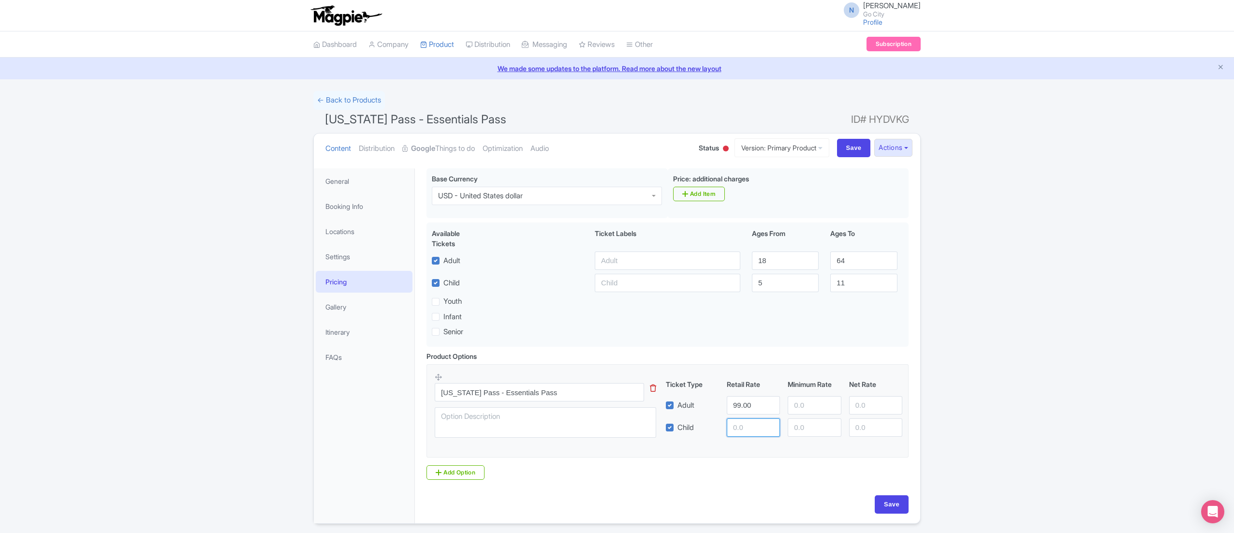
paste input "79.00"
type input "79.00"
click at [899, 508] on input "Save" at bounding box center [891, 504] width 34 height 18
type input "Saving..."
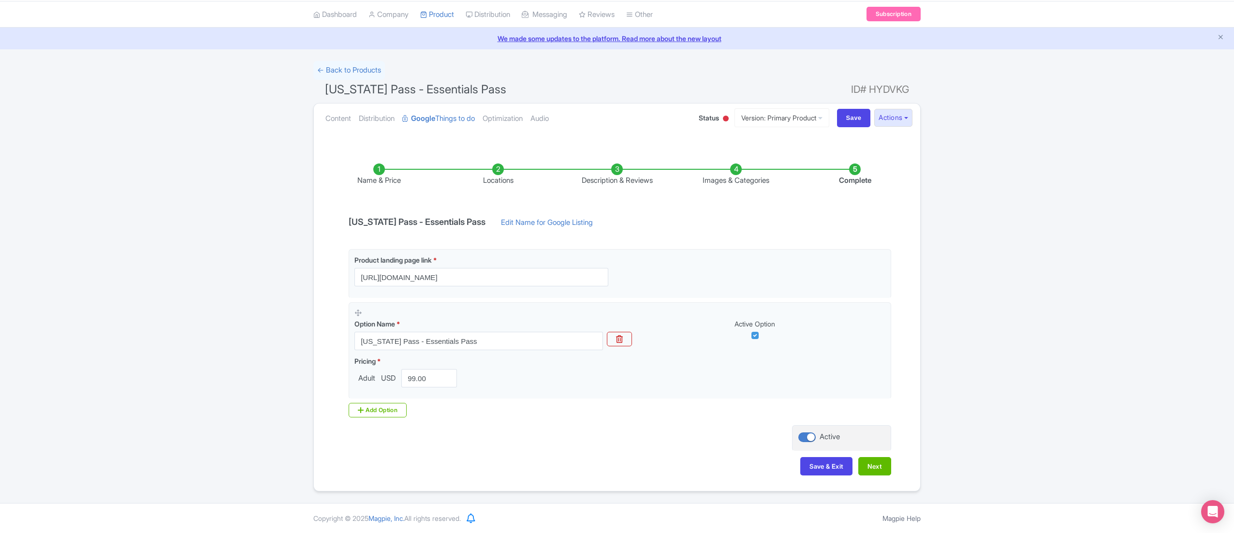
scroll to position [32, 0]
click at [499, 168] on li "Locations" at bounding box center [497, 174] width 119 height 23
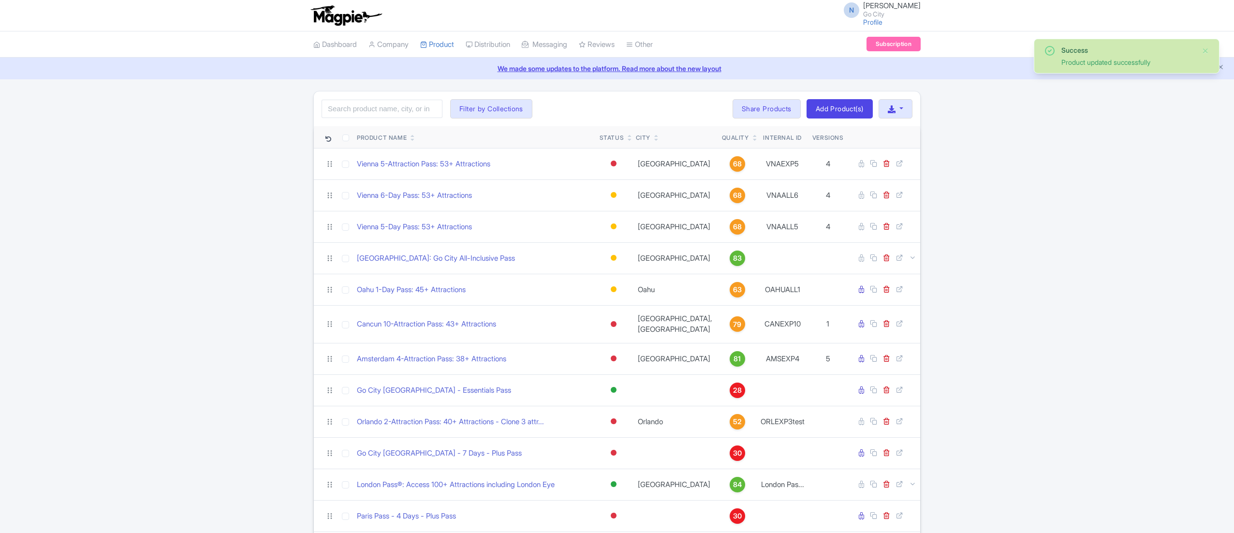
type input "[US_STATE][GEOGRAPHIC_DATA]"
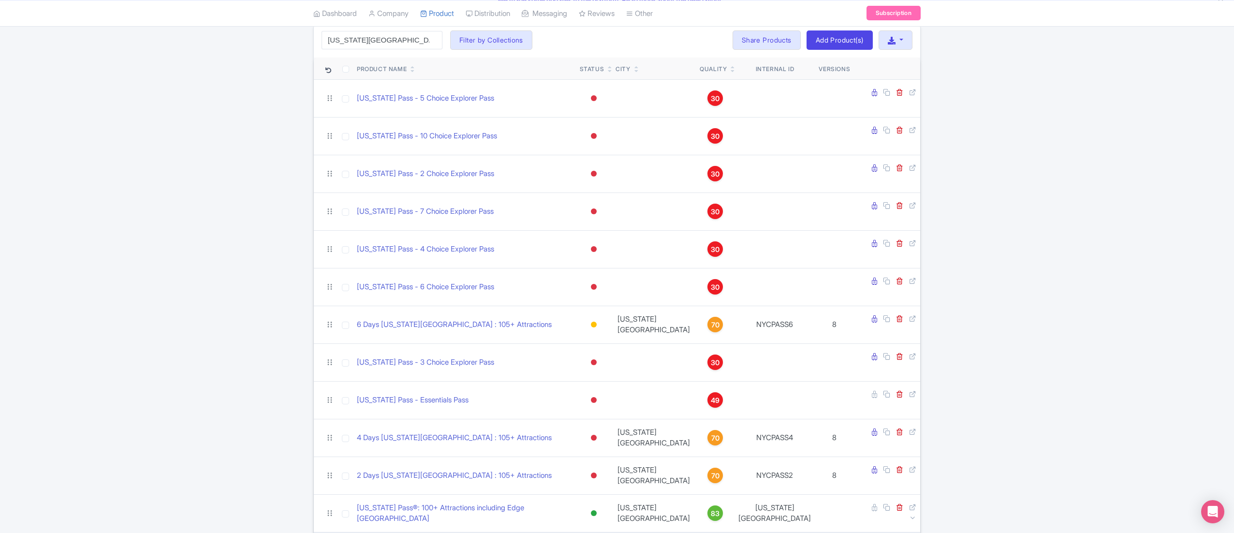
scroll to position [193, 0]
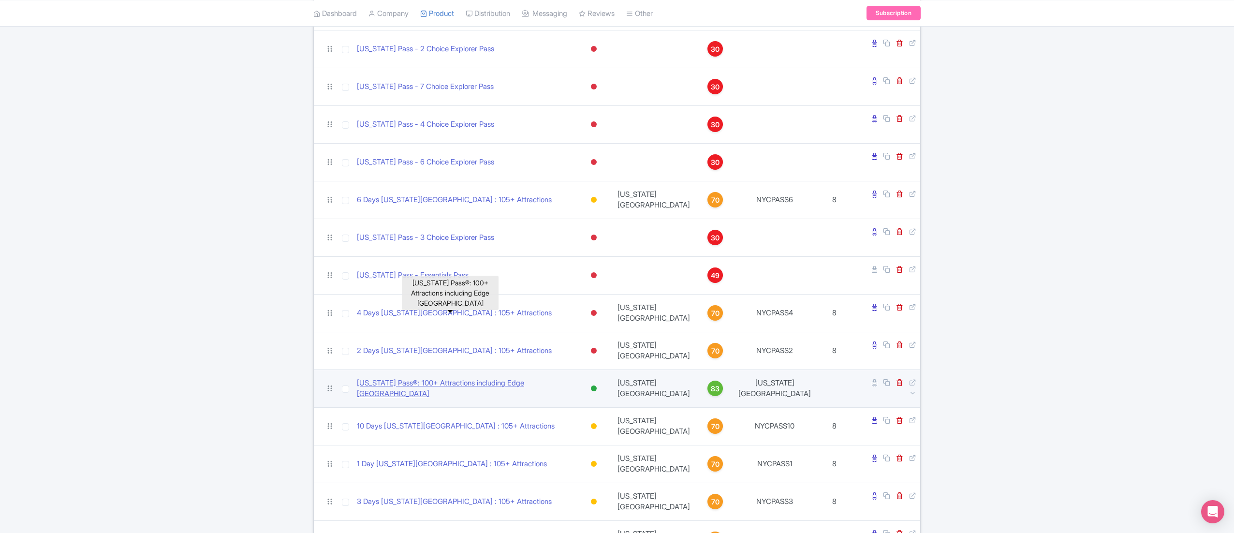
click at [465, 378] on link "[US_STATE] Pass®: 100+ Attractions including Edge [GEOGRAPHIC_DATA]" at bounding box center [464, 389] width 215 height 22
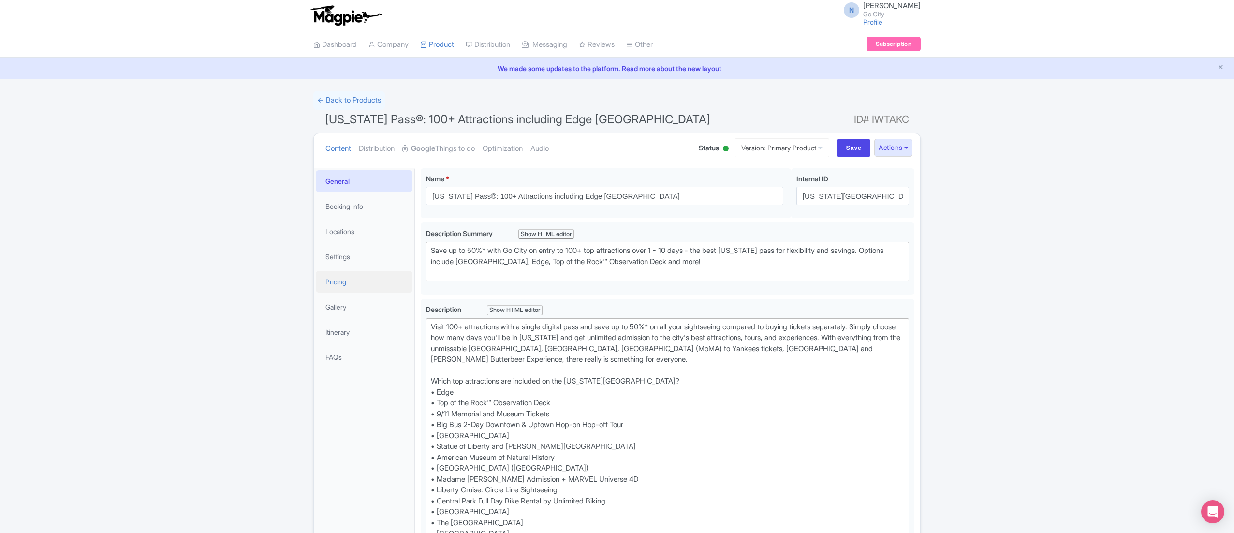
click at [354, 280] on link "Pricing" at bounding box center [364, 282] width 97 height 22
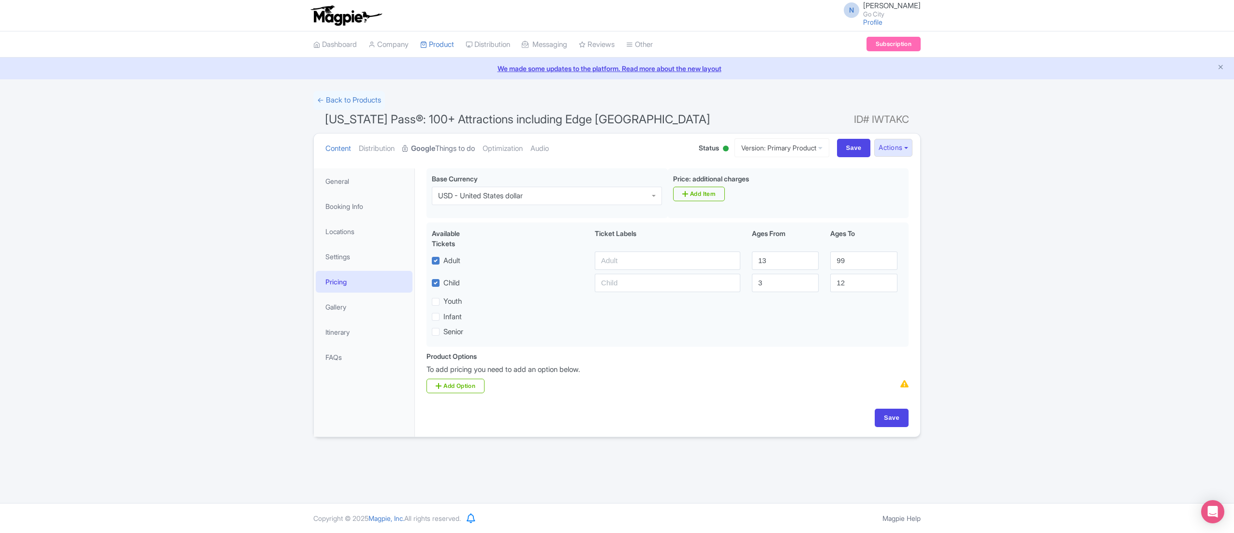
click at [435, 151] on strong "Google" at bounding box center [423, 148] width 24 height 11
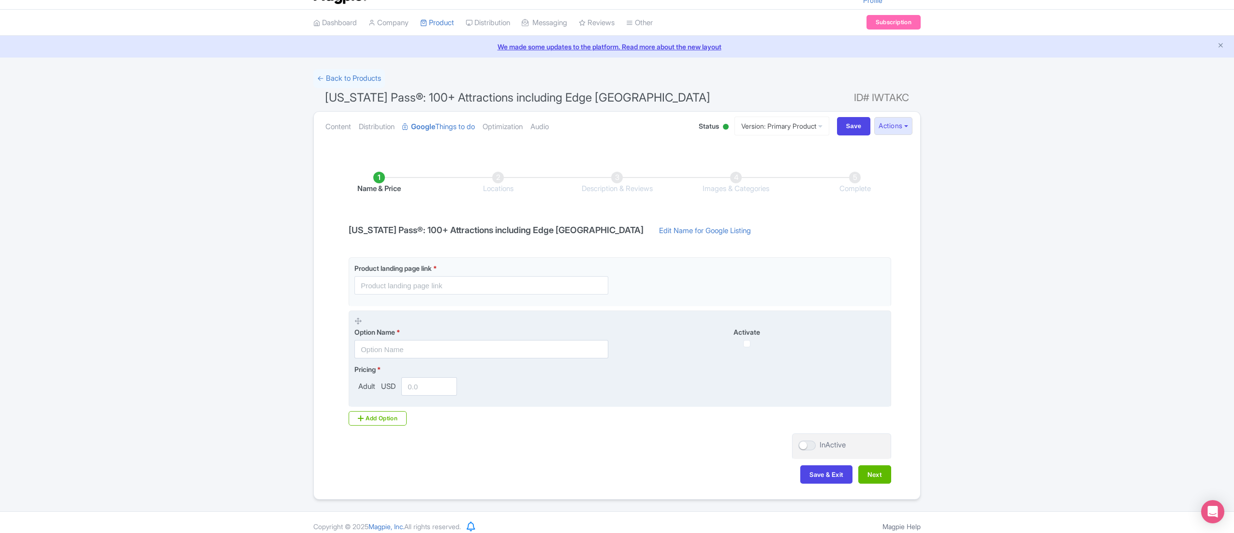
scroll to position [32, 0]
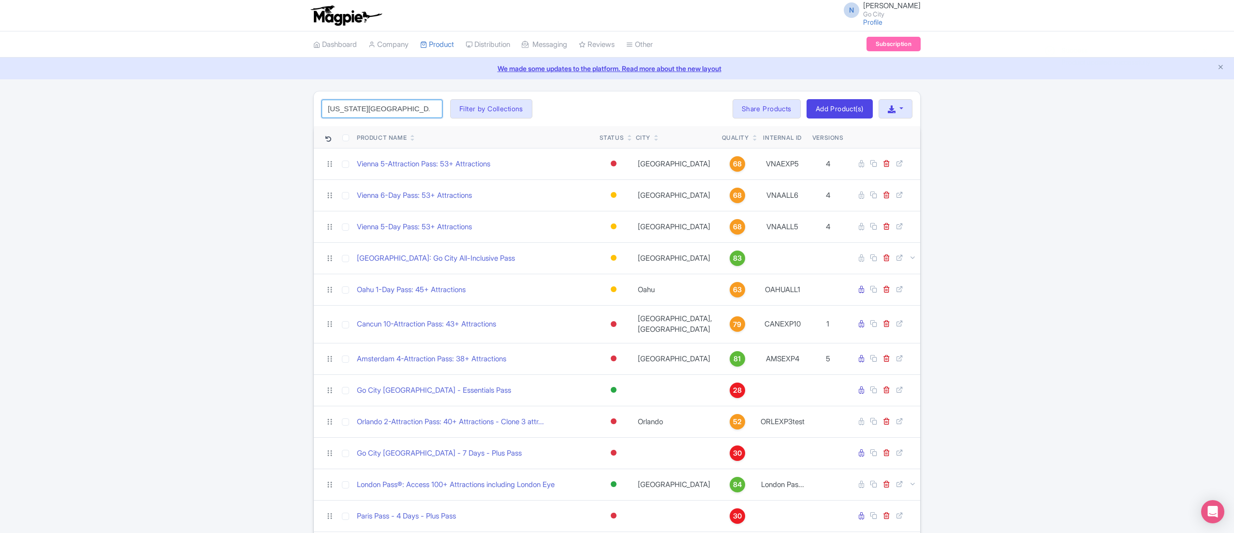
click at [391, 103] on input "[US_STATE][GEOGRAPHIC_DATA]" at bounding box center [381, 109] width 121 height 18
click button "Search" at bounding box center [0, 0] width 0 height 0
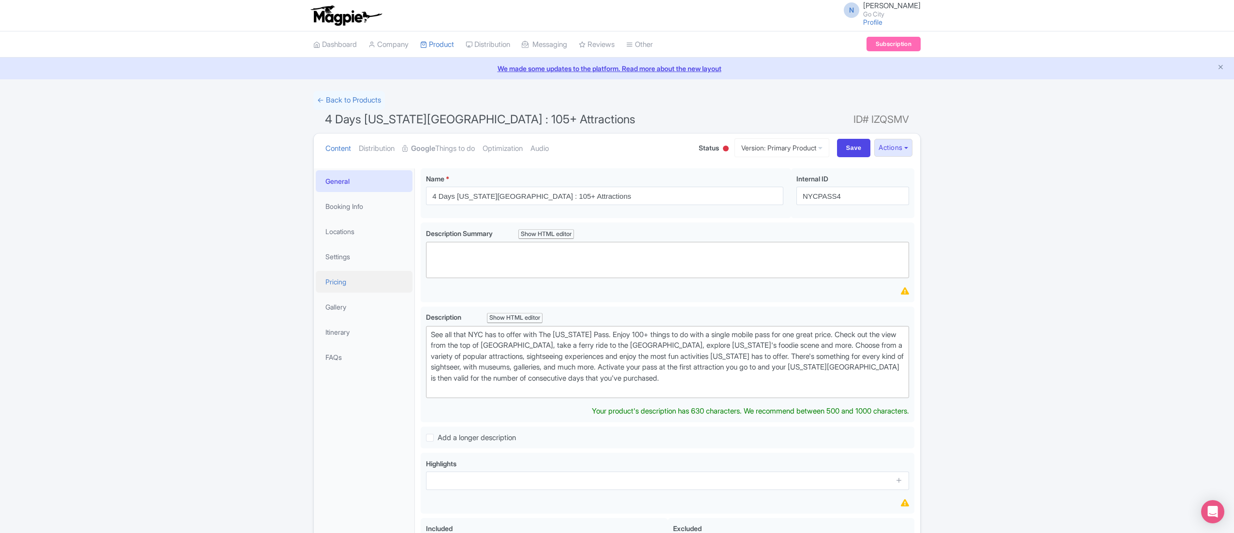
click at [349, 291] on link "Pricing" at bounding box center [364, 282] width 97 height 22
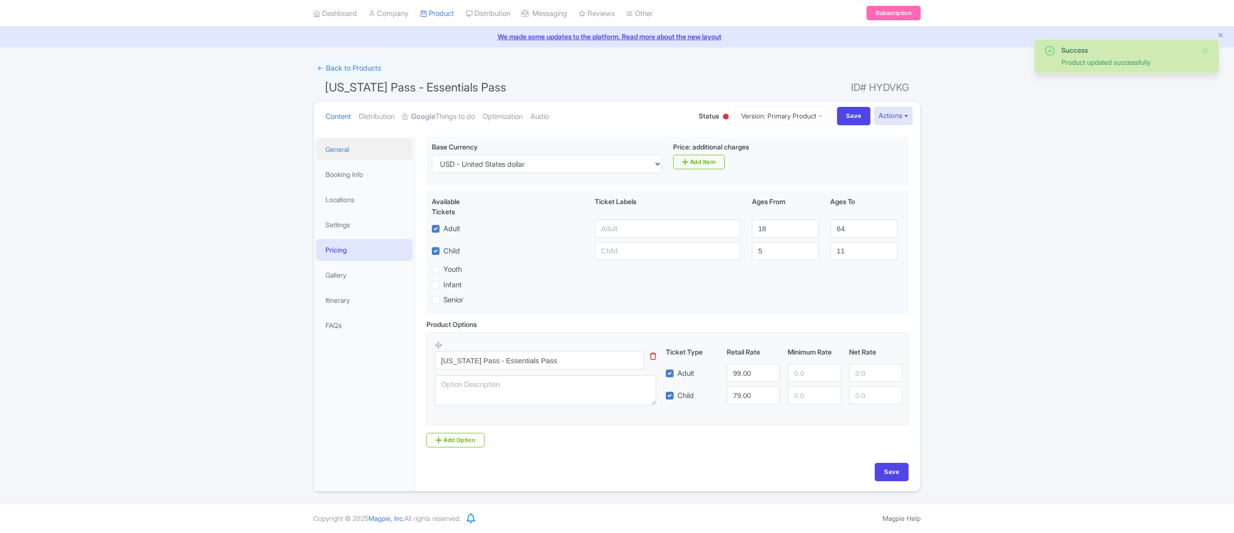
scroll to position [35, 0]
click at [364, 146] on link "General" at bounding box center [364, 149] width 97 height 22
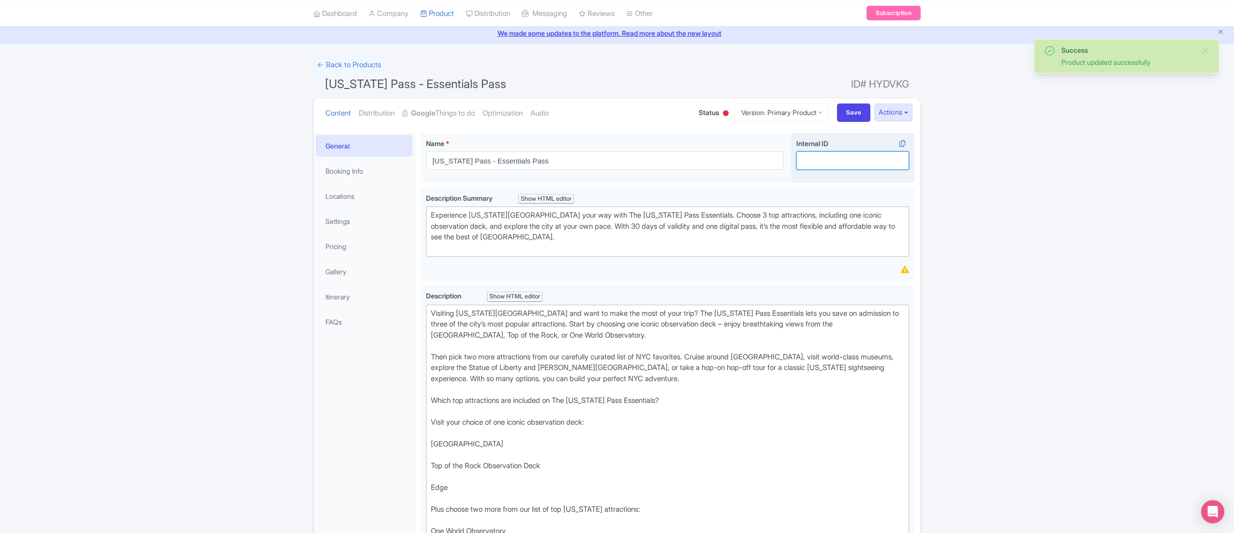
click at [850, 159] on input "Internal ID i" at bounding box center [852, 160] width 113 height 18
click at [850, 158] on input "Internal ID i" at bounding box center [852, 160] width 113 height 18
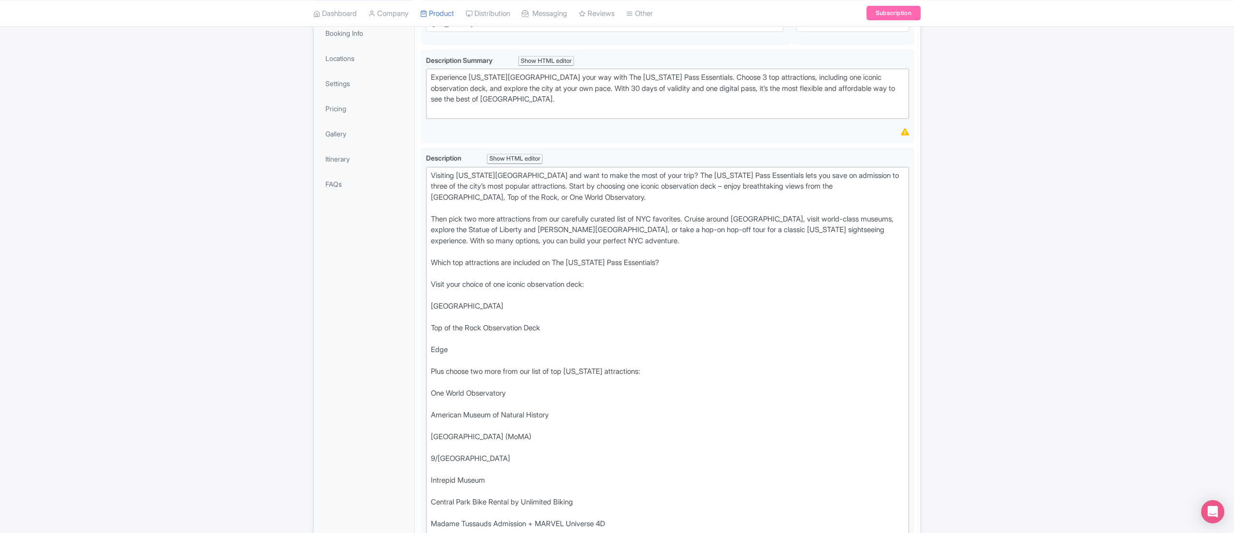
scroll to position [0, 0]
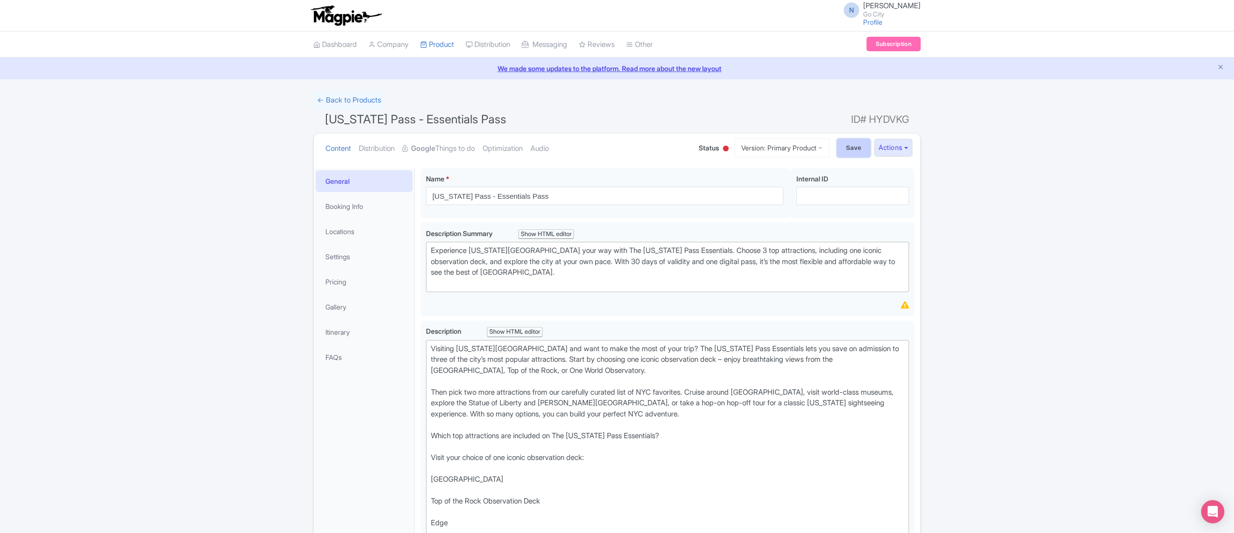
click at [851, 146] on input "Save" at bounding box center [854, 148] width 34 height 18
type input "Saving..."
click at [374, 121] on span "[US_STATE] Pass - Essentials Pass" at bounding box center [415, 119] width 181 height 14
click at [376, 121] on span "[US_STATE] Pass - Essentials Pass" at bounding box center [415, 119] width 181 height 14
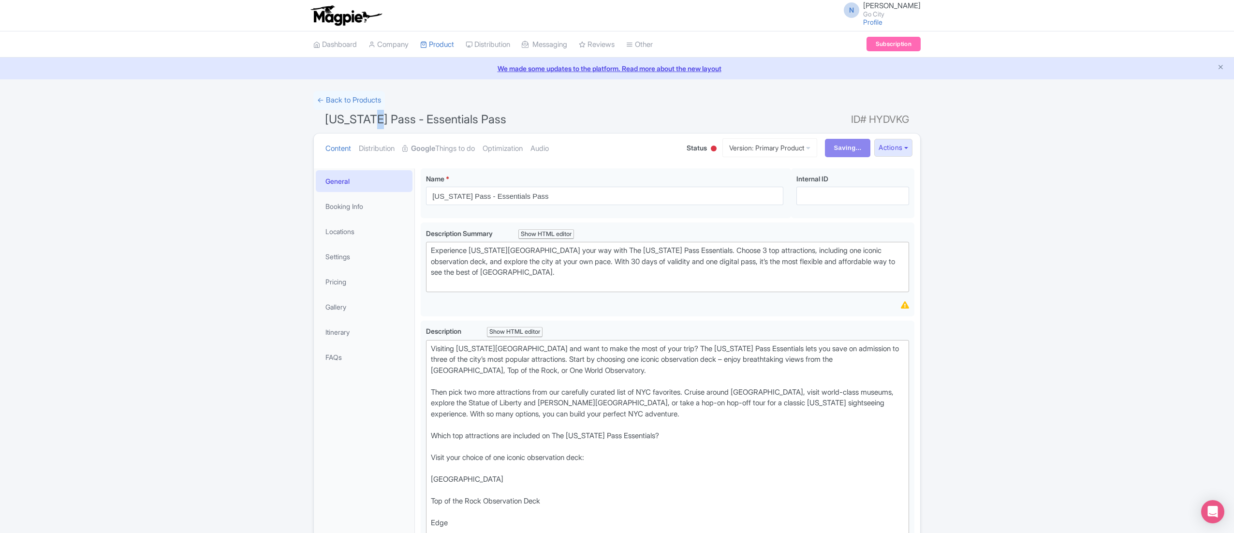
click at [377, 121] on span "[US_STATE] Pass - Essentials Pass" at bounding box center [415, 119] width 181 height 14
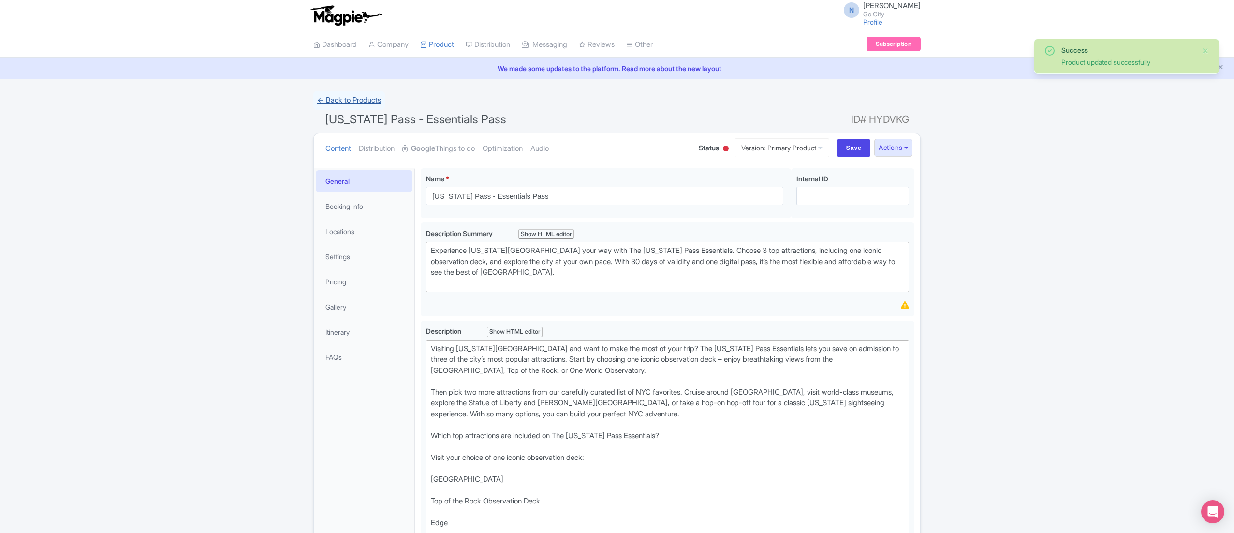
click at [378, 96] on link "← Back to Products" at bounding box center [349, 100] width 72 height 19
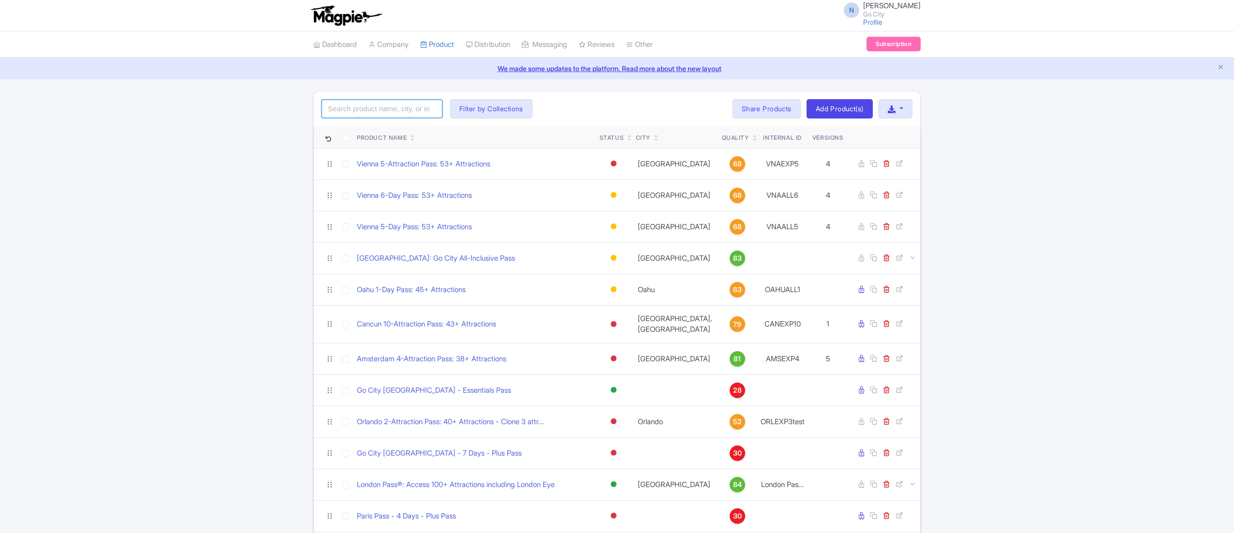
click at [393, 110] on input "search" at bounding box center [381, 109] width 121 height 18
paste input "79.00"
drag, startPoint x: 387, startPoint y: 112, endPoint x: 217, endPoint y: 112, distance: 170.6
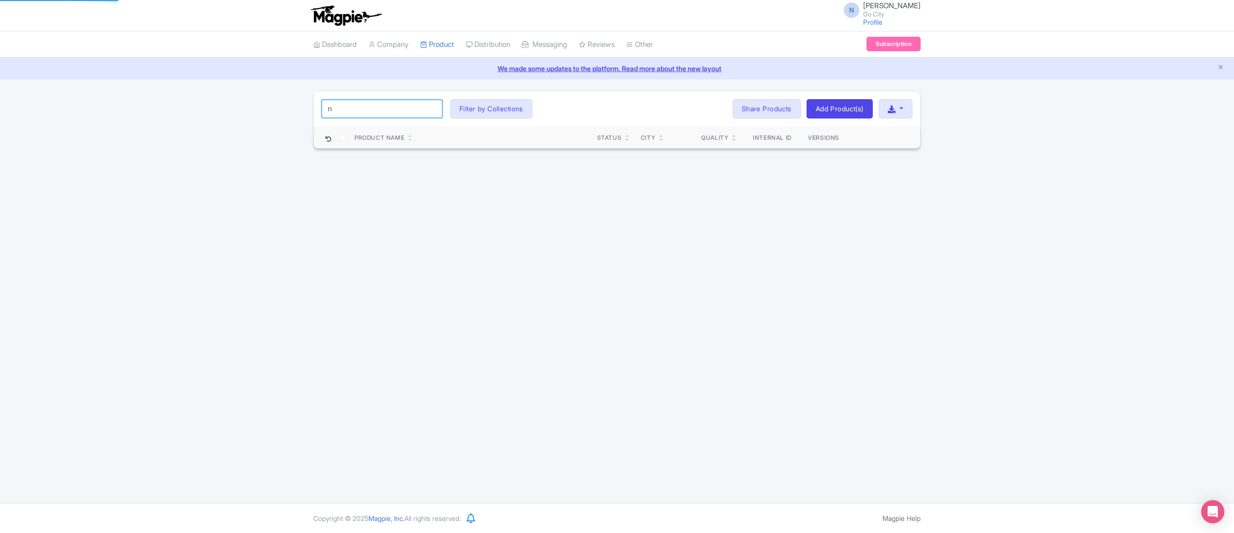
type input "[US_STATE]"
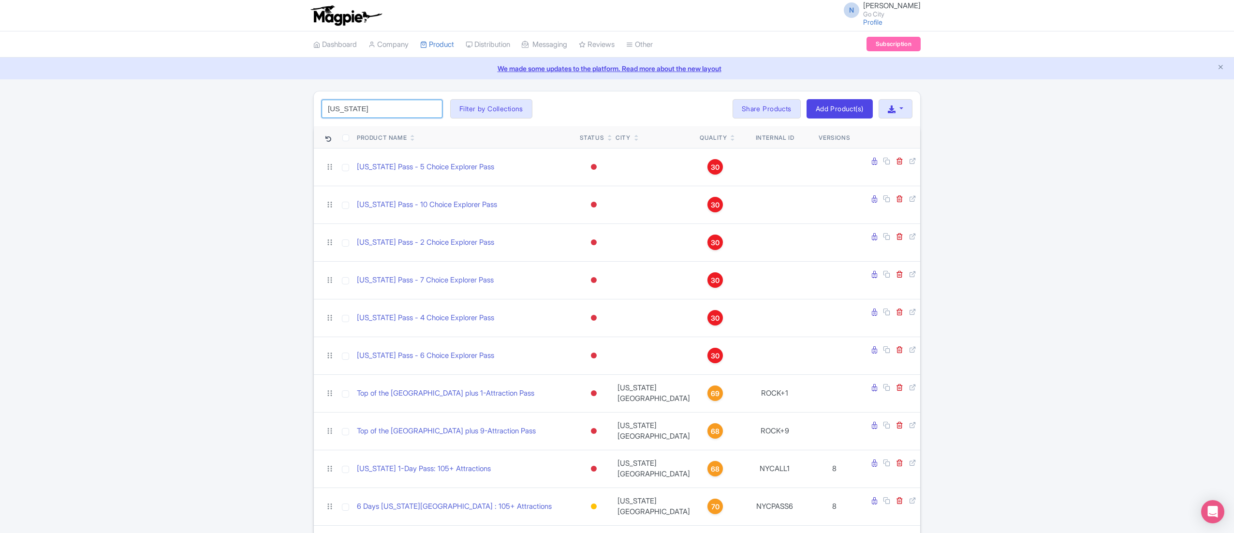
scroll to position [290, 0]
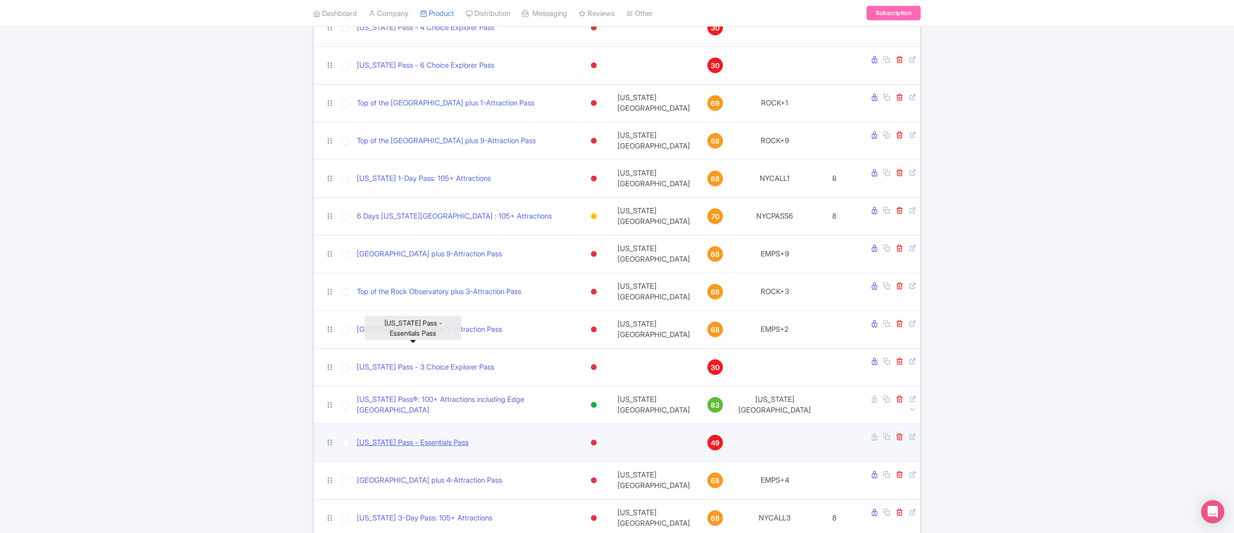
click at [429, 437] on link "[US_STATE] Pass - Essentials Pass" at bounding box center [413, 442] width 112 height 11
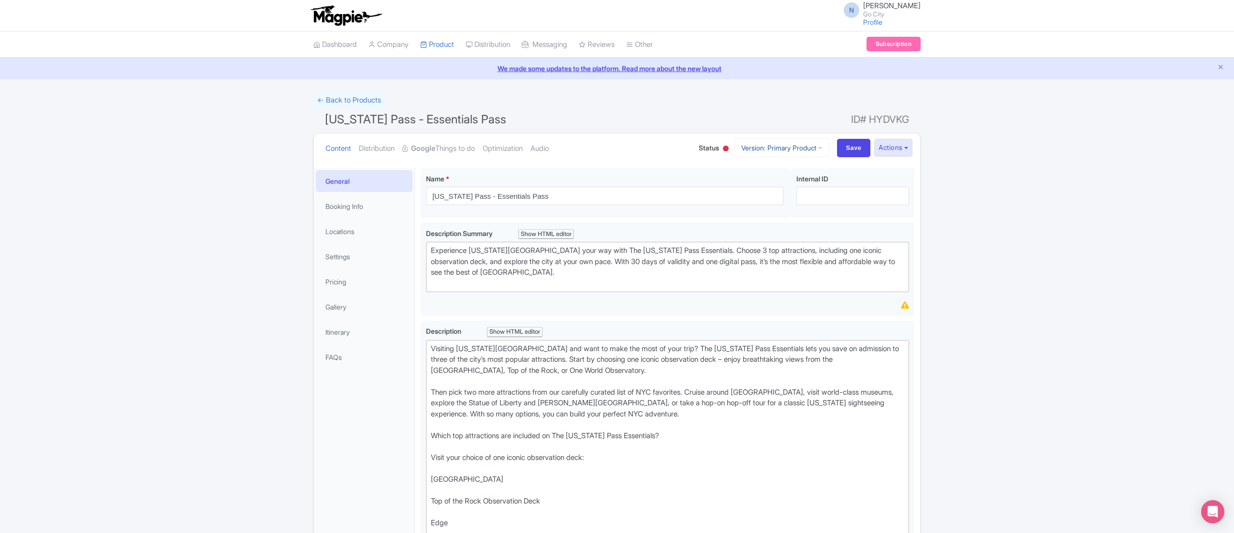
click at [763, 154] on link "Version: Primary Product" at bounding box center [781, 147] width 95 height 19
click at [766, 150] on link "Version: Primary Product" at bounding box center [781, 147] width 95 height 19
click at [379, 204] on link "Booking Info" at bounding box center [364, 206] width 97 height 22
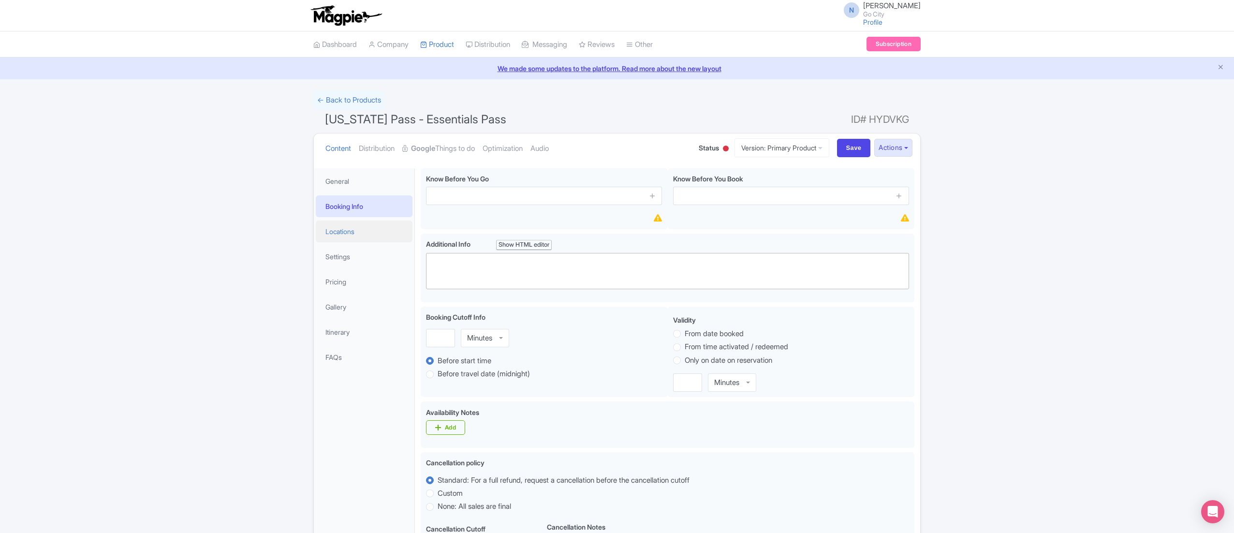
click at [348, 224] on link "Locations" at bounding box center [364, 231] width 97 height 22
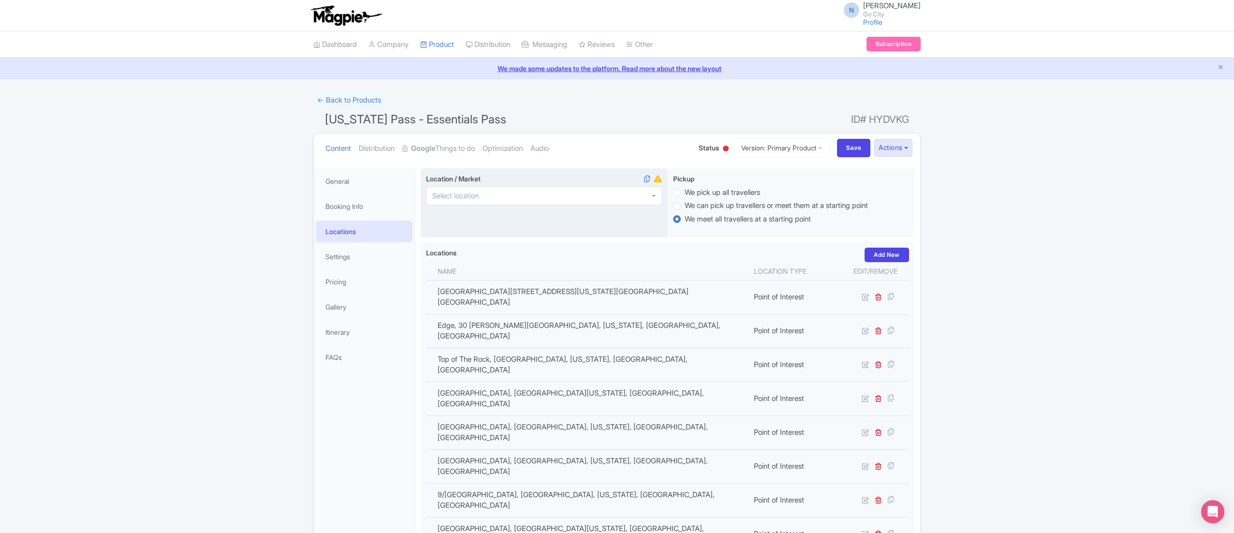
click at [514, 199] on div at bounding box center [544, 196] width 236 height 18
type input "[US_STATE]"
click at [849, 148] on input "Save" at bounding box center [854, 148] width 34 height 18
type input "Saving..."
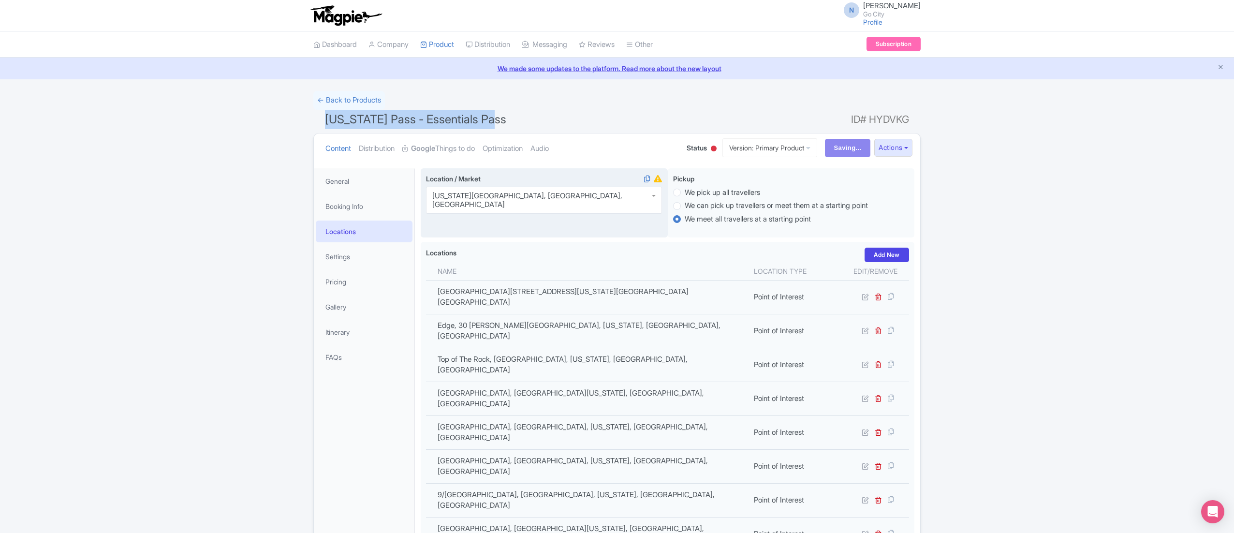
drag, startPoint x: 327, startPoint y: 120, endPoint x: 538, endPoint y: 114, distance: 210.8
click at [538, 114] on h1 "[US_STATE] Pass - Essentials Pass ID# HYDVKG" at bounding box center [616, 121] width 607 height 23
copy span "[US_STATE] Pass - Essentials Pass"
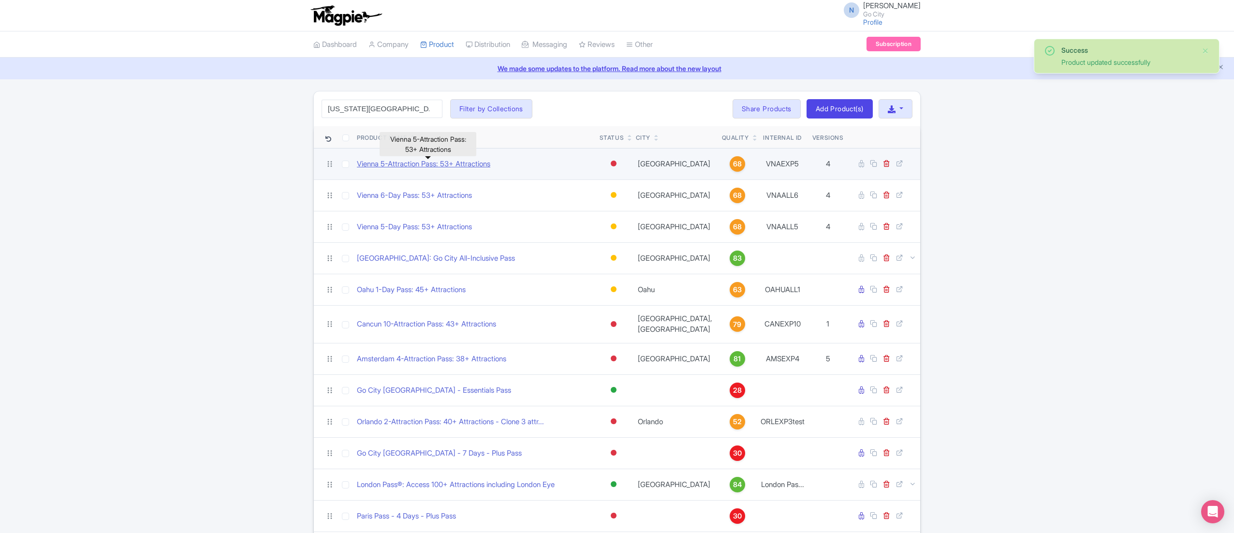
click at [448, 162] on link "Vienna 5-Attraction Pass: 53+ Attractions" at bounding box center [423, 164] width 133 height 11
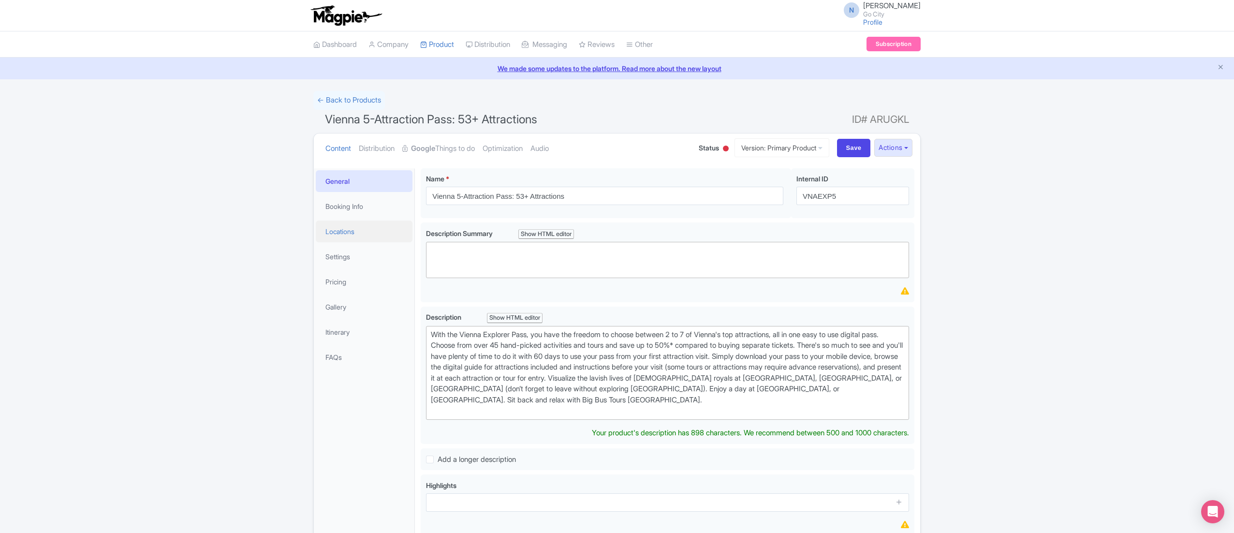
click at [352, 238] on link "Locations" at bounding box center [364, 231] width 97 height 22
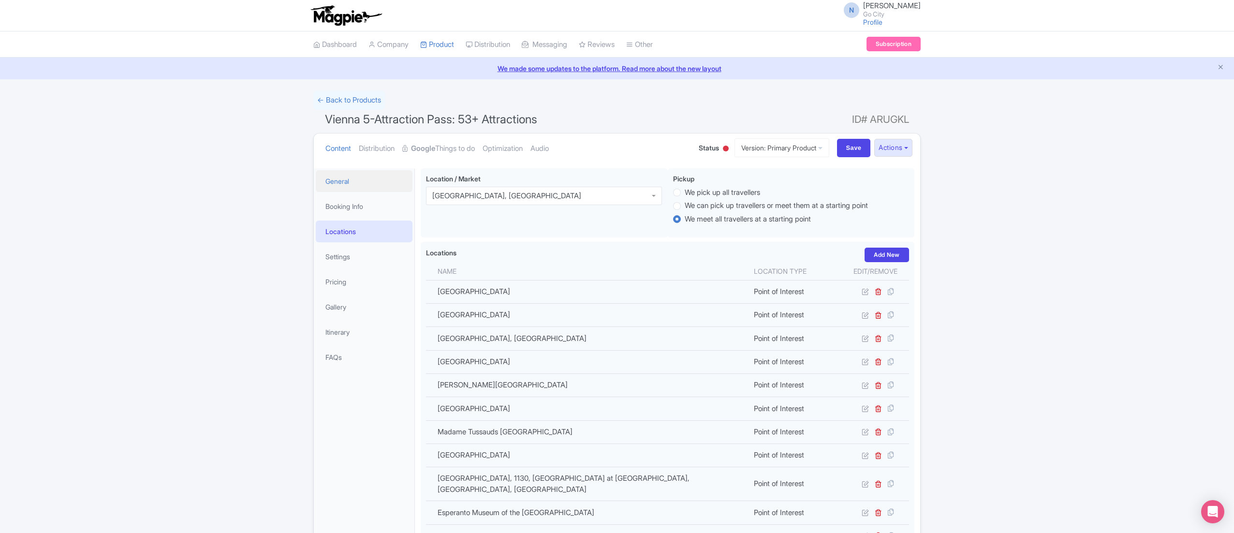
click at [366, 186] on link "General" at bounding box center [364, 181] width 97 height 22
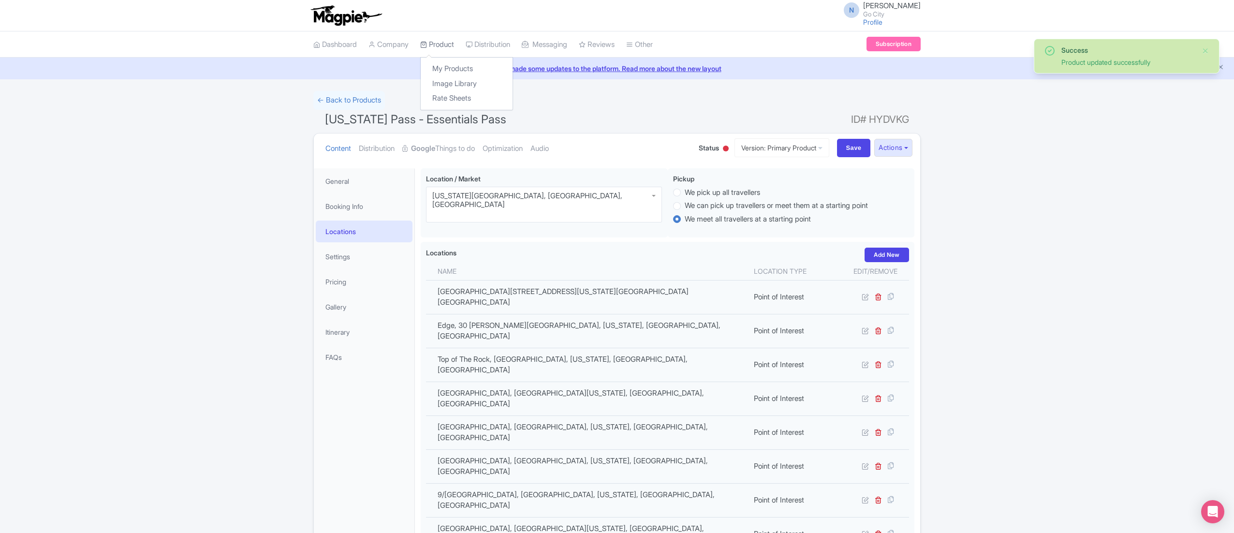
click at [439, 42] on link "Product" at bounding box center [437, 44] width 34 height 27
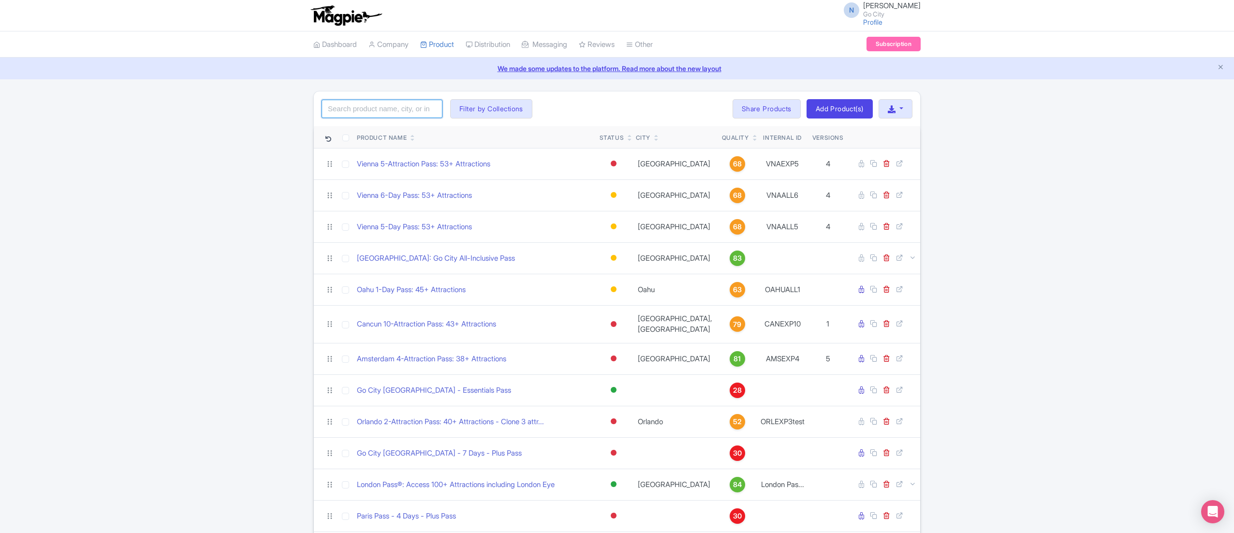
click at [382, 109] on input "search" at bounding box center [381, 109] width 121 height 18
paste input "[US_STATE] Pass - Essentials Pass"
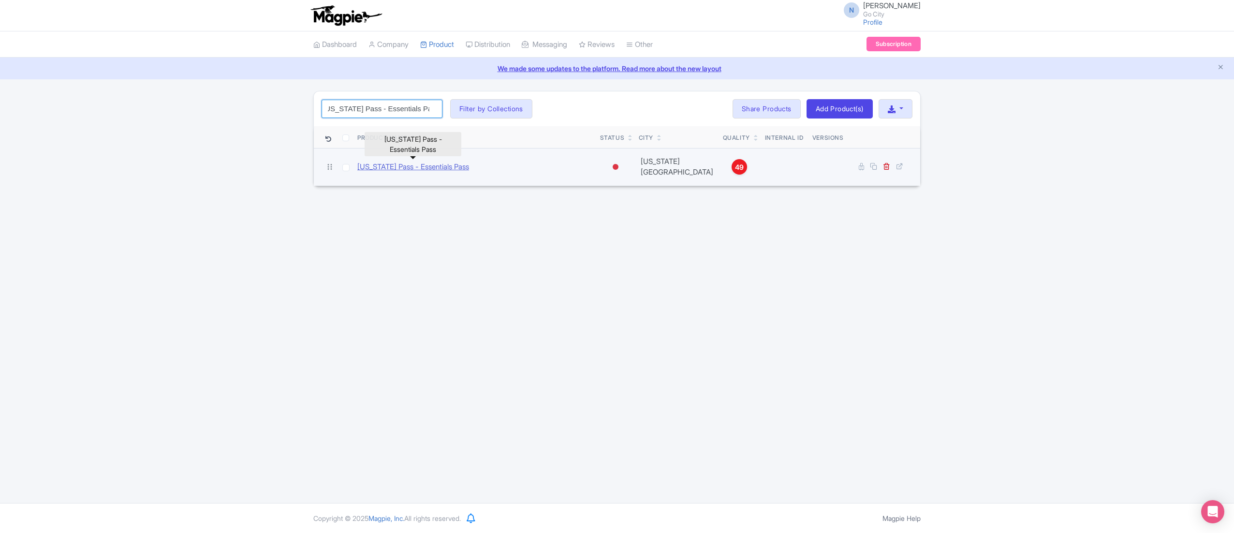
type input "[US_STATE] Pass - Essentials Pass"
click at [425, 165] on link "[US_STATE] Pass - Essentials Pass" at bounding box center [413, 166] width 112 height 11
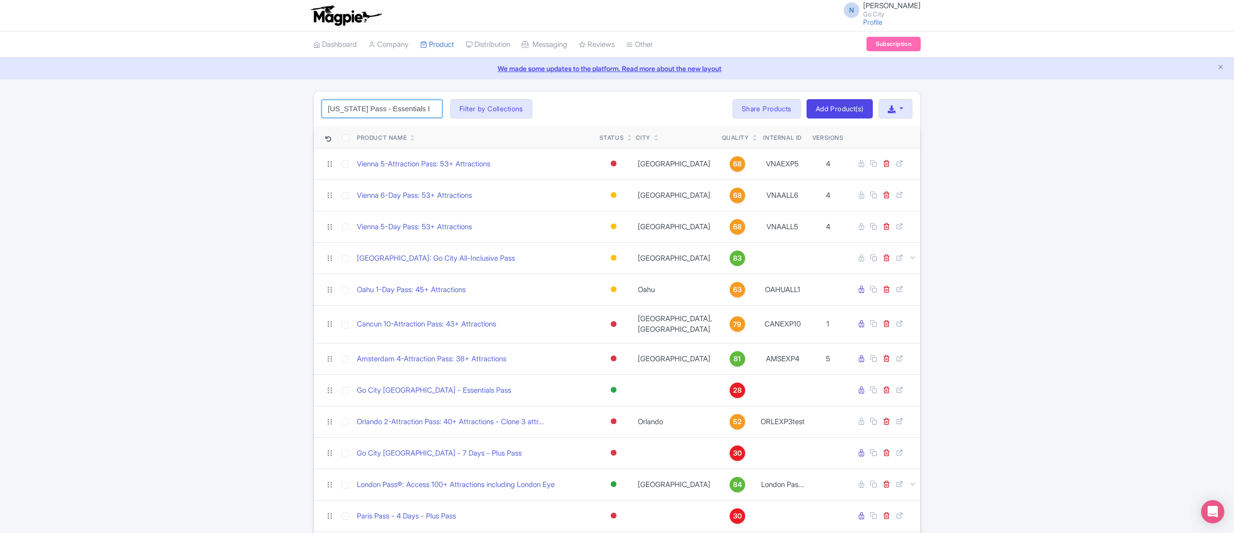
click at [391, 114] on input "[US_STATE] Pass - Essentials Pass" at bounding box center [381, 109] width 121 height 18
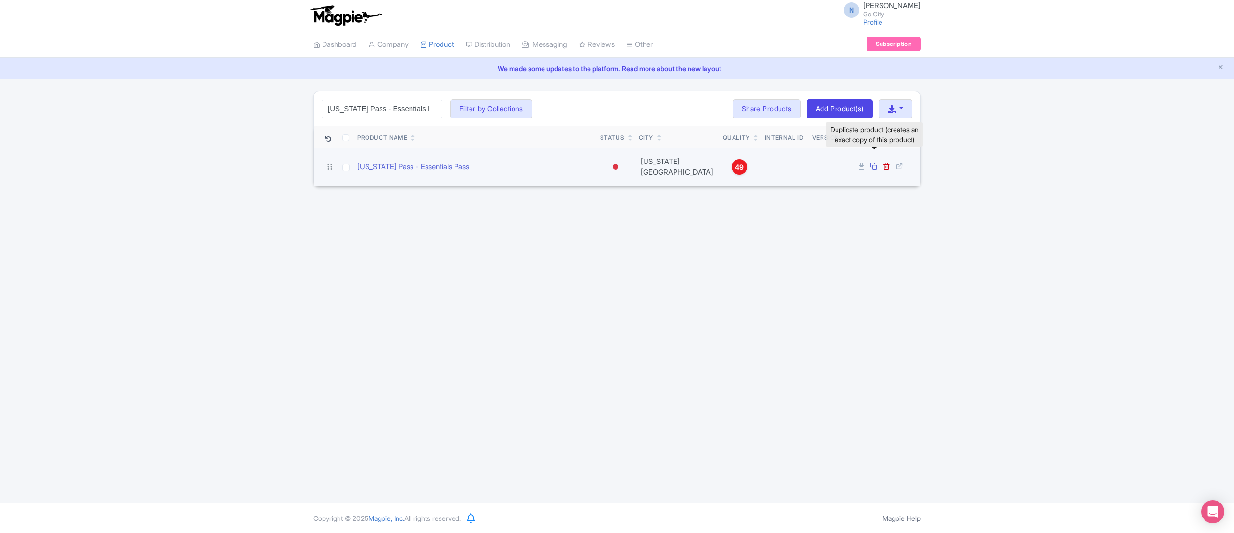
click at [873, 162] on icon at bounding box center [873, 165] width 7 height 7
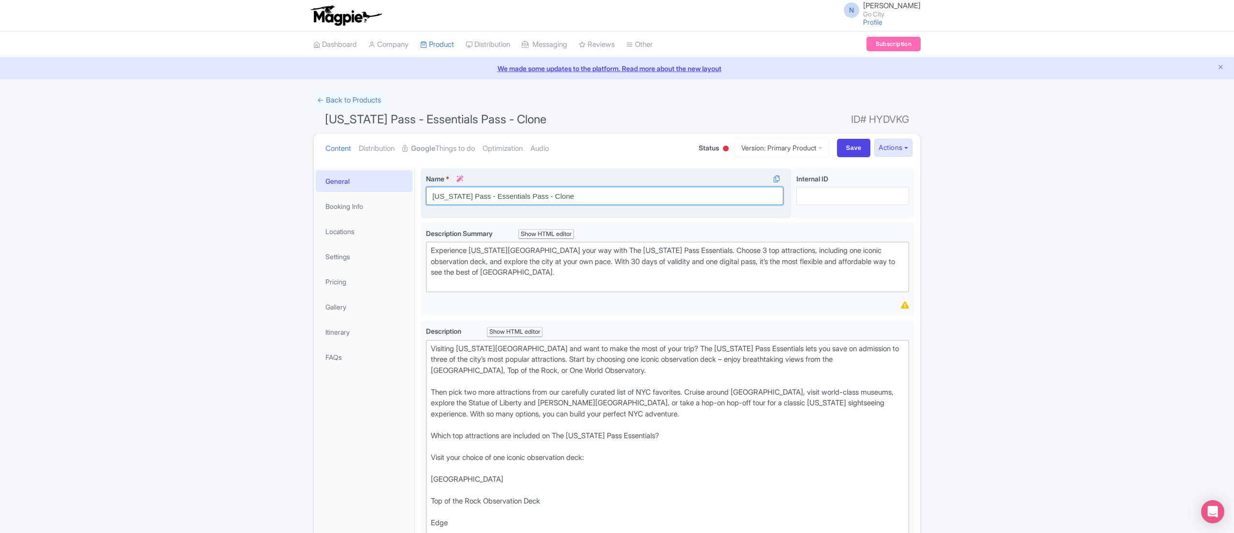
click at [538, 189] on input "[US_STATE] Pass - Essentials Pass - Clone" at bounding box center [604, 196] width 357 height 18
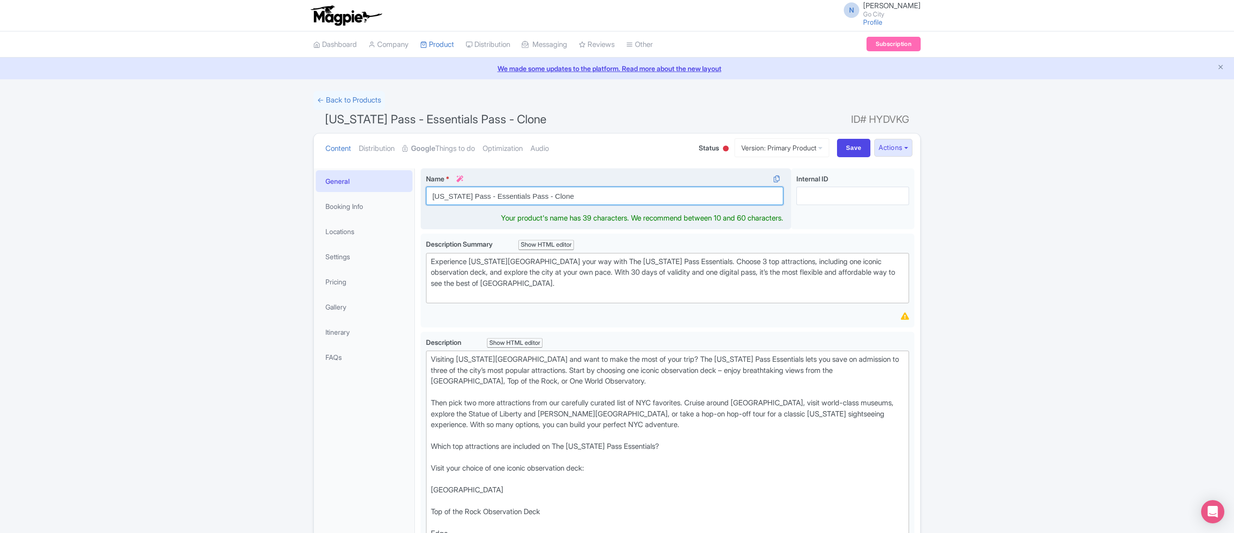
click at [538, 189] on input "[US_STATE] Pass - Essentials Pass - Clone" at bounding box center [604, 196] width 357 height 18
paste input "YC Essentials Pass: 3 Top Attractions"
click at [575, 198] on input "NYC Essentials Pass: 3 Top Attractions" at bounding box center [604, 196] width 357 height 18
type input "NYC Essentials Pass: 3 Top Attractions"
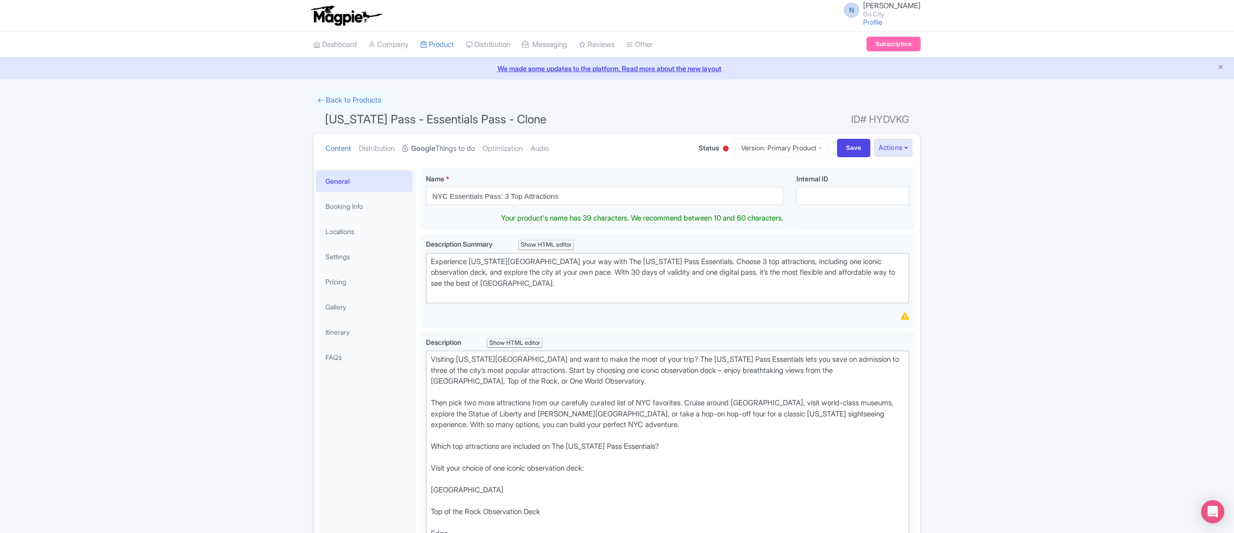
click at [442, 145] on link "Google Things to do" at bounding box center [438, 148] width 73 height 30
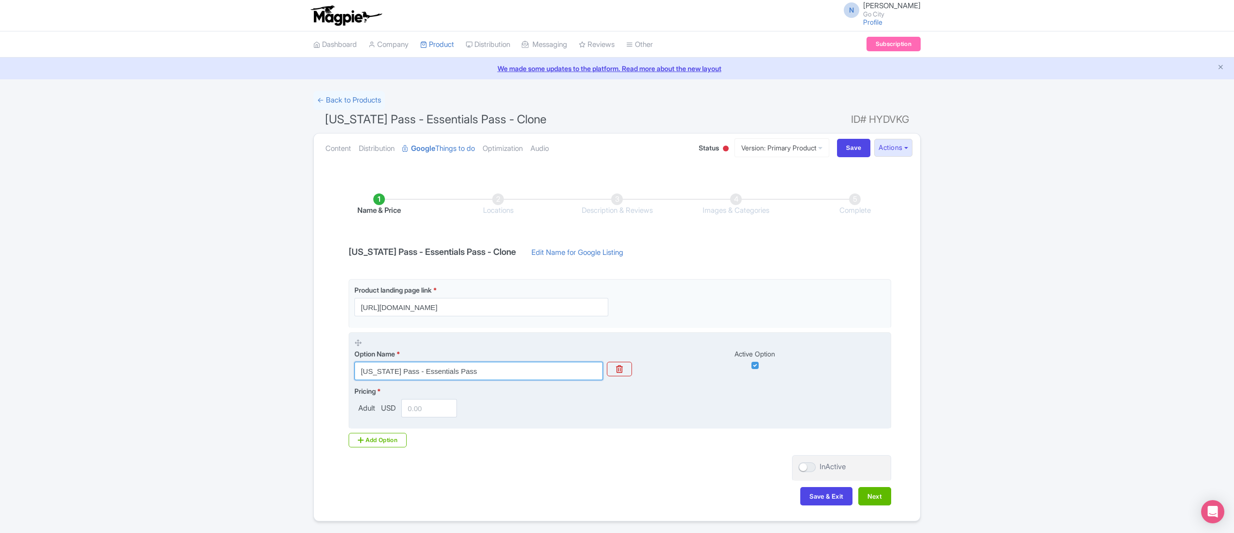
click at [445, 371] on input "[US_STATE] Pass - Essentials Pass" at bounding box center [478, 371] width 248 height 18
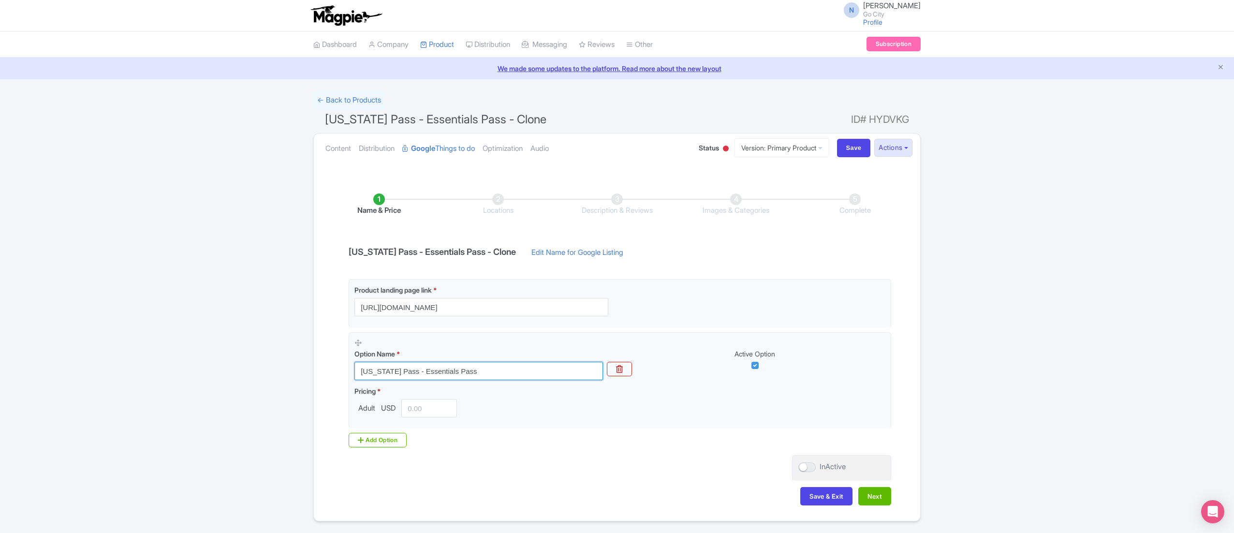
click at [445, 371] on input "[US_STATE] Pass - Essentials Pass" at bounding box center [478, 371] width 248 height 18
paste input "YC Essentials Pass: 3 Top Attractions"
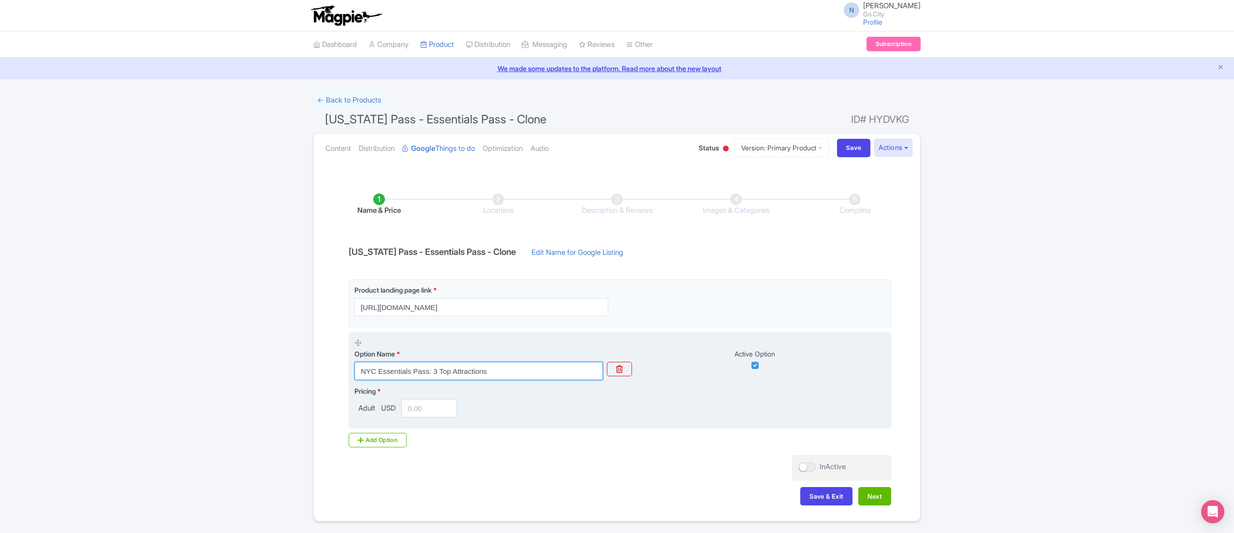
type input "NYC Essentials Pass: 3 Top Attractions"
click at [488, 396] on div "Pricing * Adult USD" at bounding box center [619, 401] width 531 height 31
click at [436, 411] on input "number" at bounding box center [429, 408] width 56 height 18
paste input "99.00"
type input "99.00"
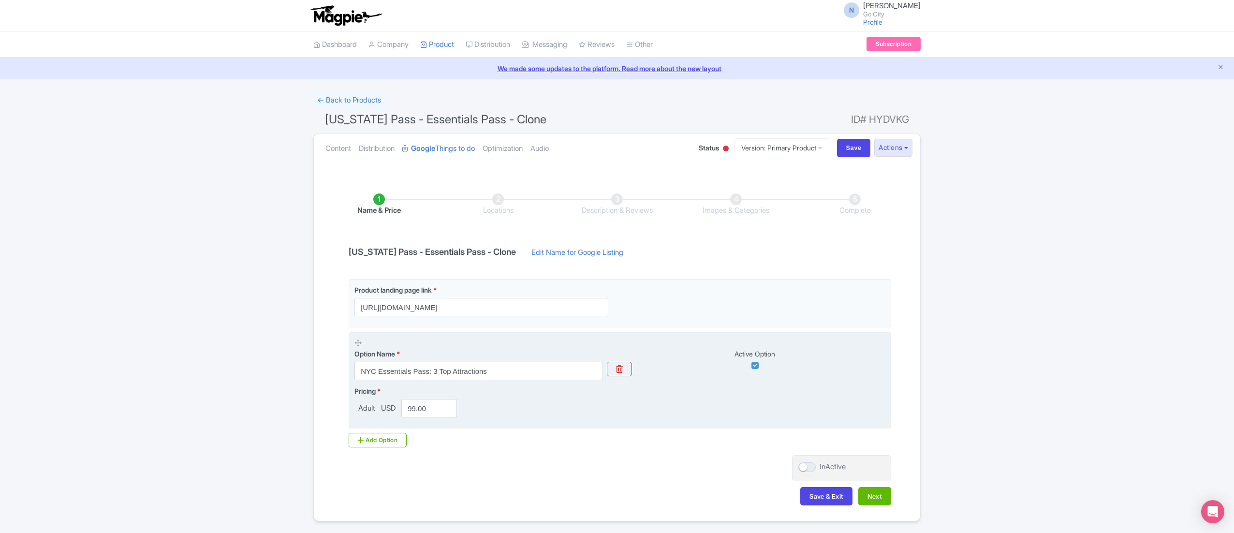
click at [513, 411] on div "Pricing * Adult USD 99.00" at bounding box center [619, 401] width 531 height 31
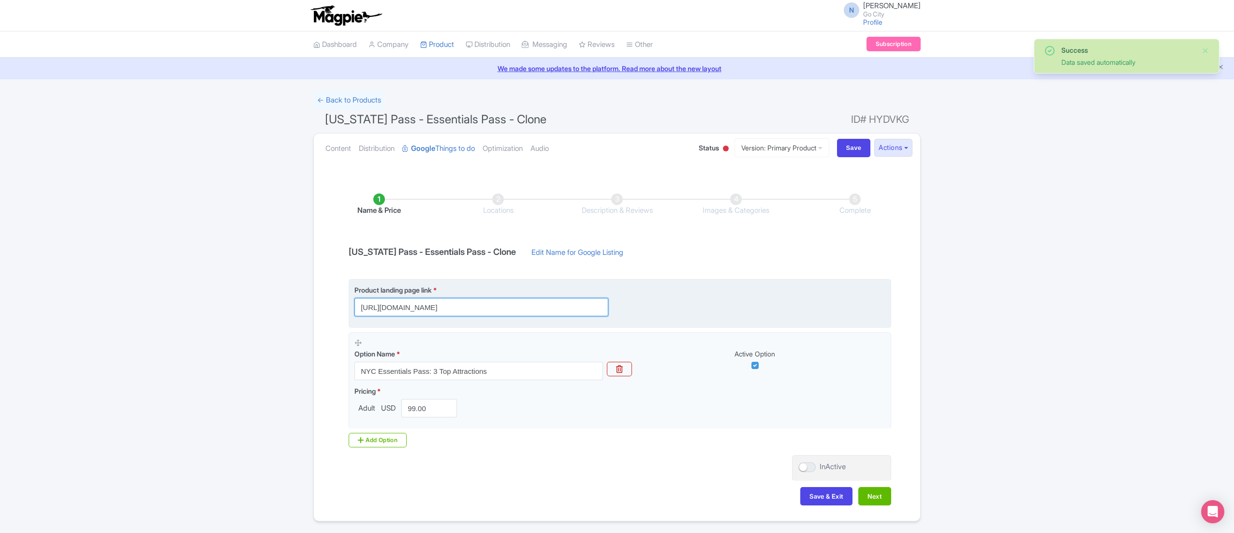
click at [459, 311] on input "[URL][DOMAIN_NAME]" at bounding box center [481, 307] width 254 height 18
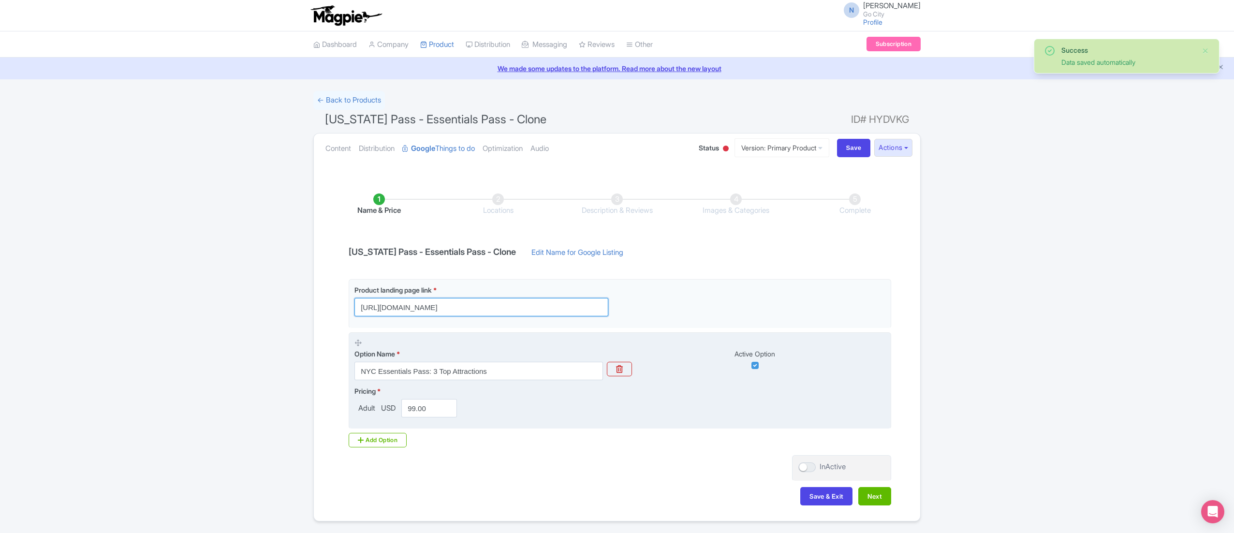
paste input "[DOMAIN_NAME][URL]"
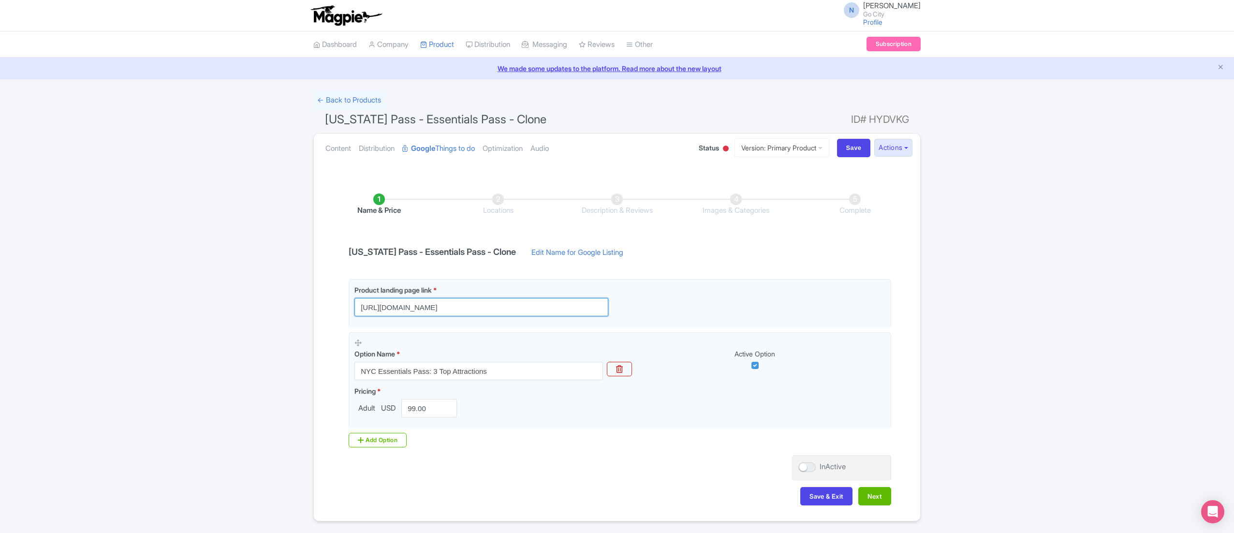
type input "[URL][DOMAIN_NAME]"
click at [884, 497] on button "Next" at bounding box center [874, 496] width 33 height 18
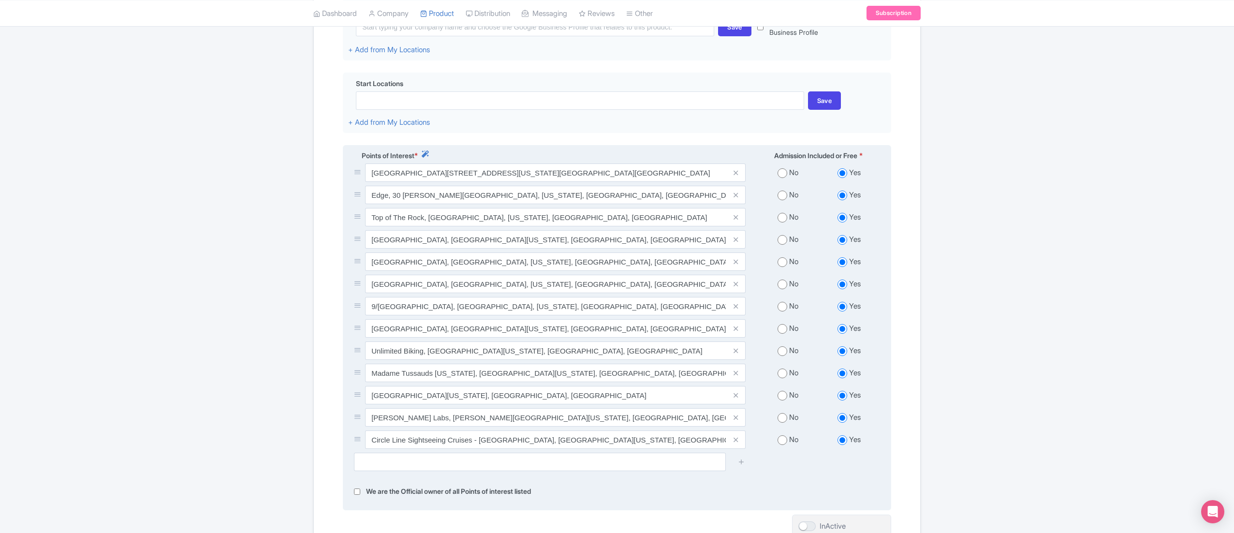
scroll to position [372, 0]
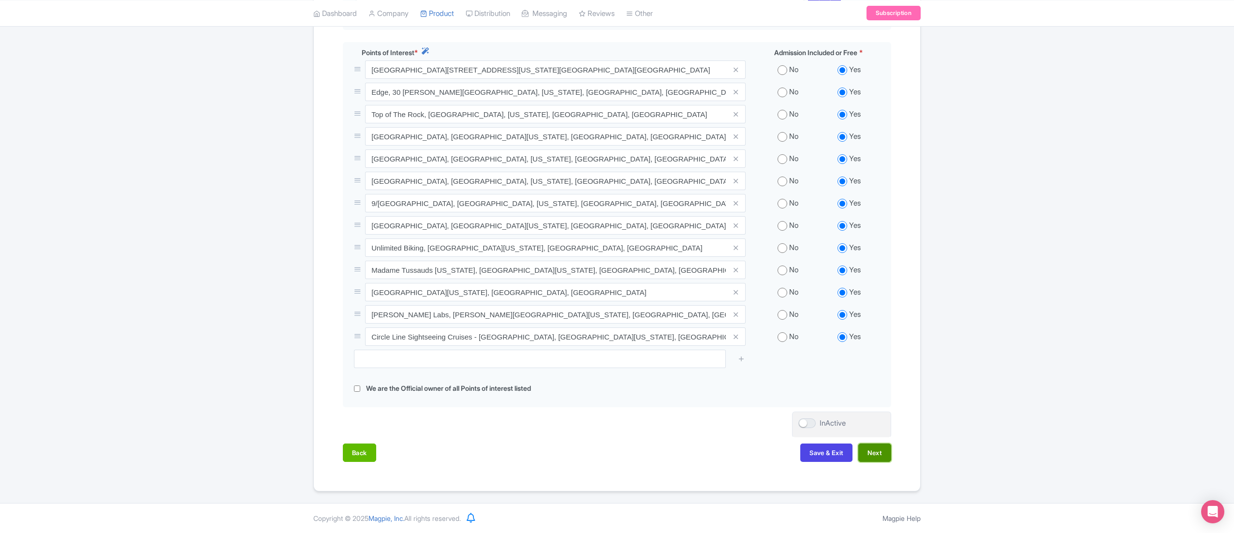
click at [871, 458] on button "Next" at bounding box center [874, 452] width 33 height 18
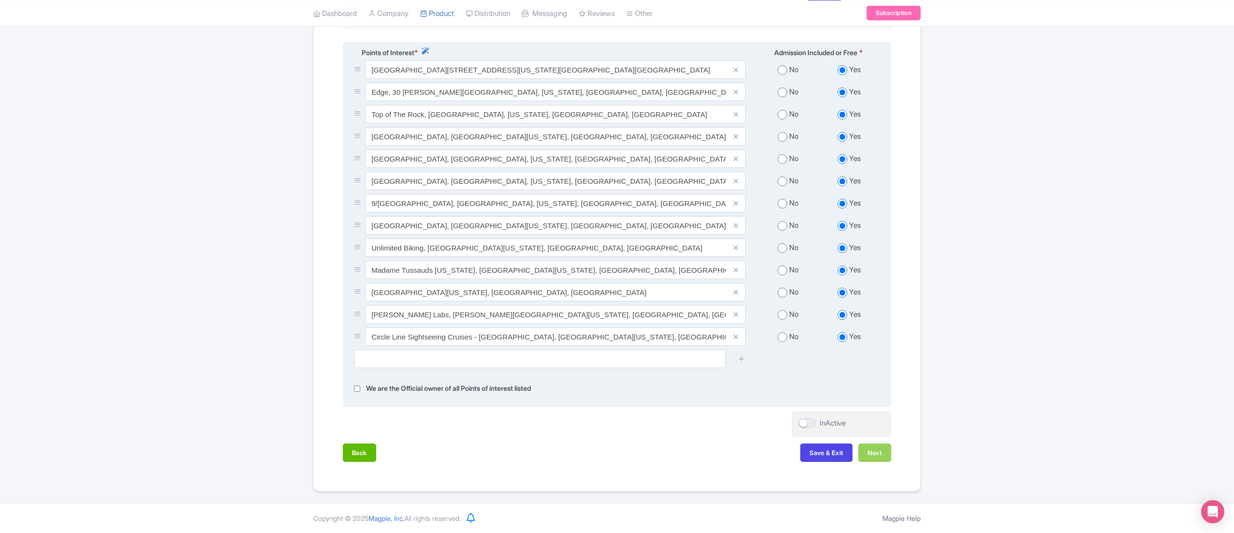
scroll to position [130, 0]
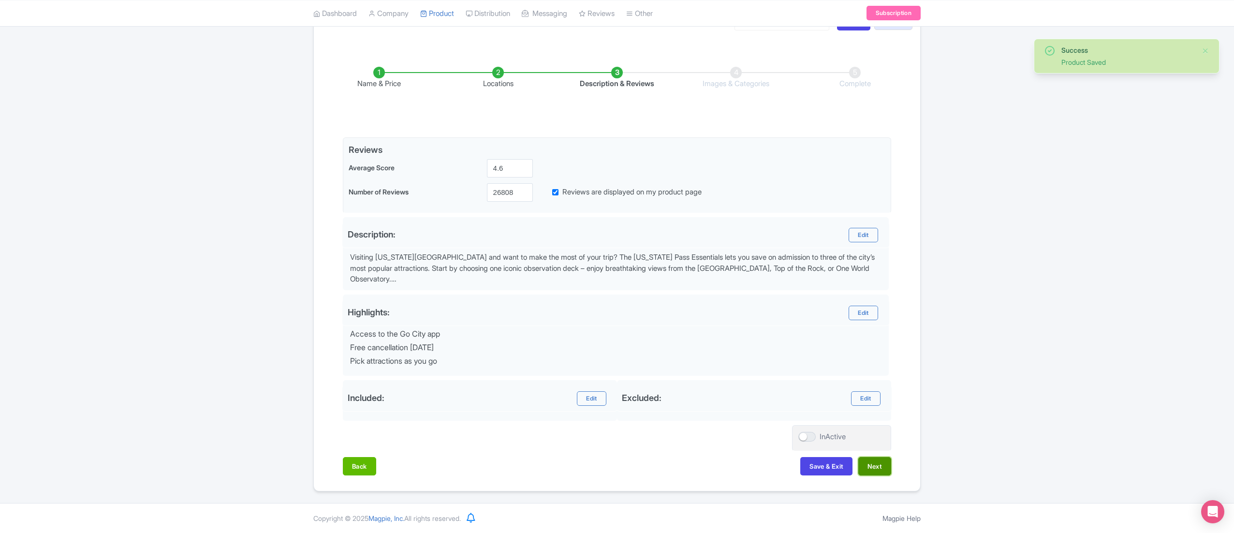
click at [865, 466] on button "Next" at bounding box center [874, 466] width 33 height 18
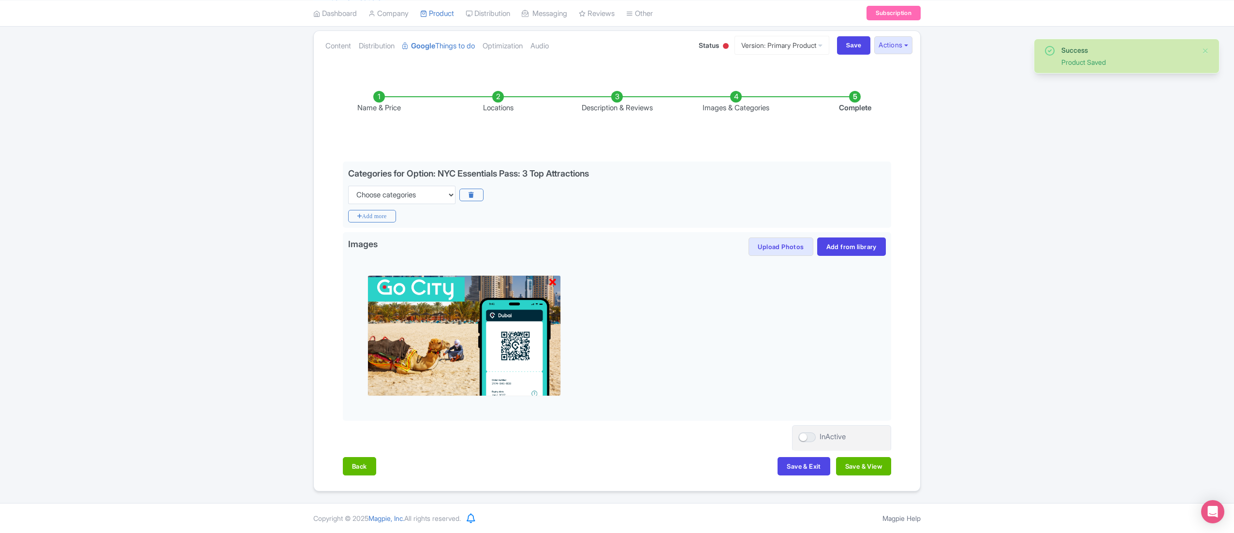
scroll to position [104, 0]
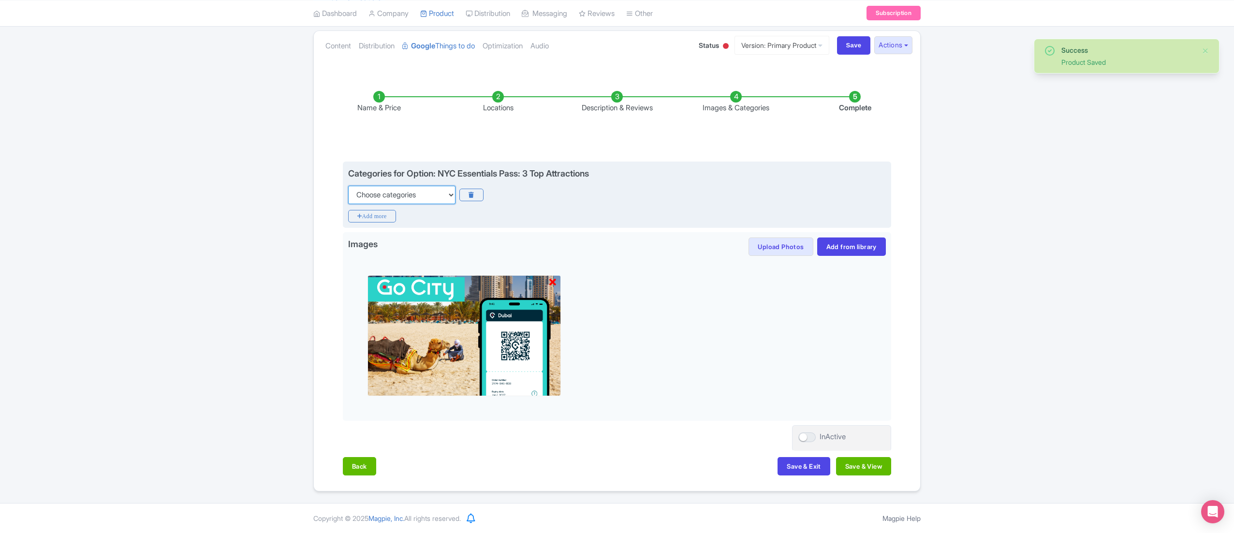
click at [383, 193] on select "Choose categories Adults Only Animals Audio Guide Beaches Bike Tours Boat Tours…" at bounding box center [401, 195] width 107 height 18
select select "museums"
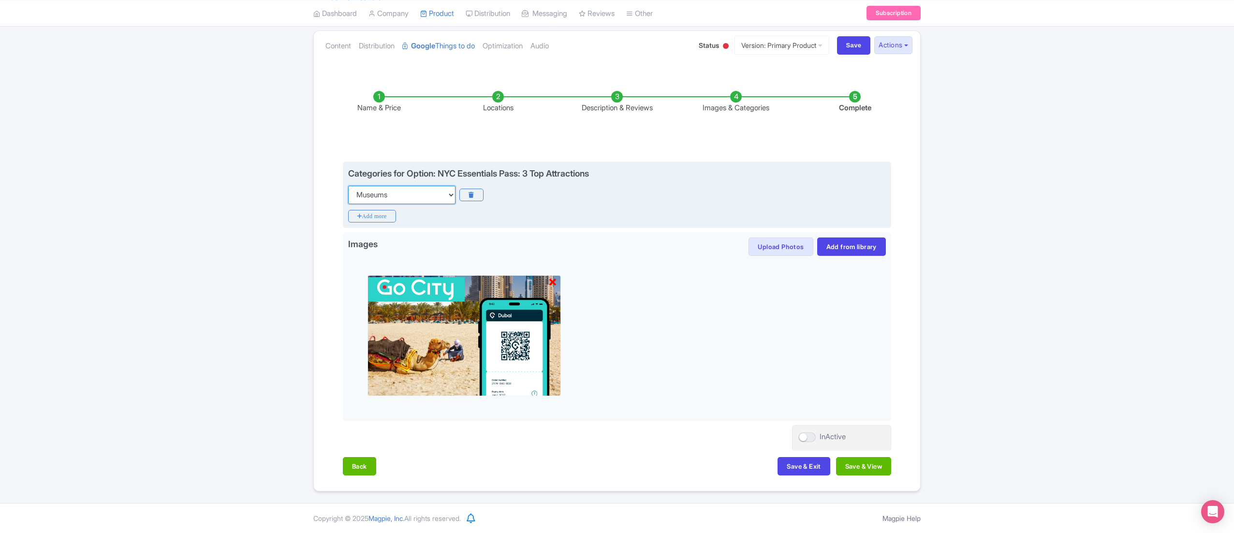
click at [348, 186] on select "Choose categories Adults Only Animals Audio Guide Beaches Bike Tours Boat Tours…" at bounding box center [401, 195] width 107 height 18
click at [377, 220] on icon "Add more" at bounding box center [372, 216] width 48 height 13
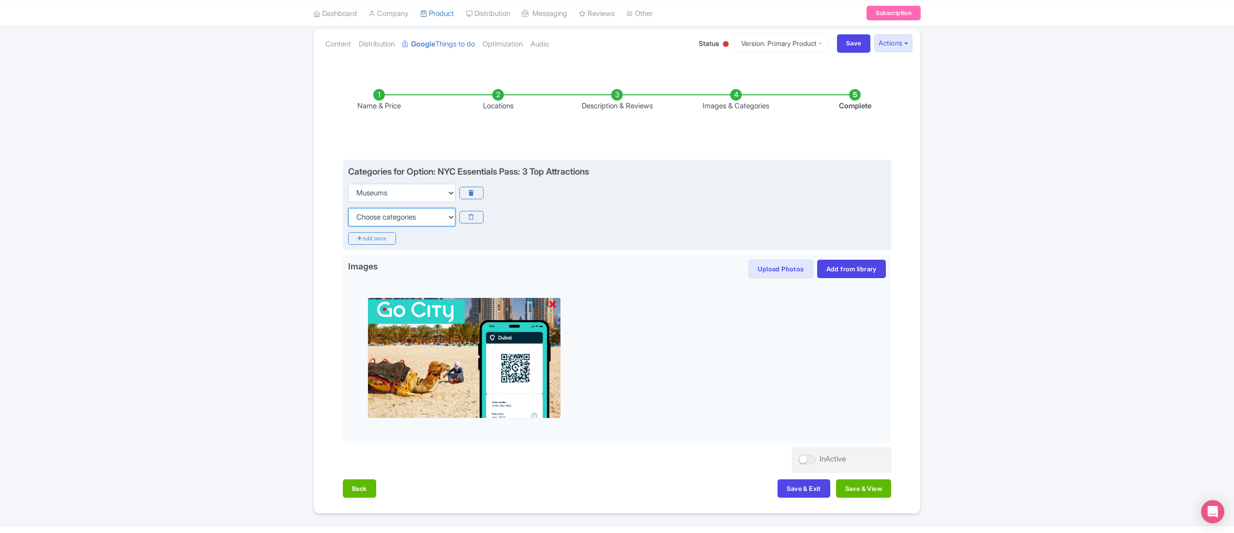
click at [384, 214] on select "Choose categories Adults Only Animals Audio Guide Beaches Bike Tours Boat Tours…" at bounding box center [401, 217] width 107 height 18
select select "walking-tours"
click at [348, 208] on select "Choose categories Adults Only Animals Audio Guide Beaches Bike Tours Boat Tours…" at bounding box center [401, 217] width 107 height 18
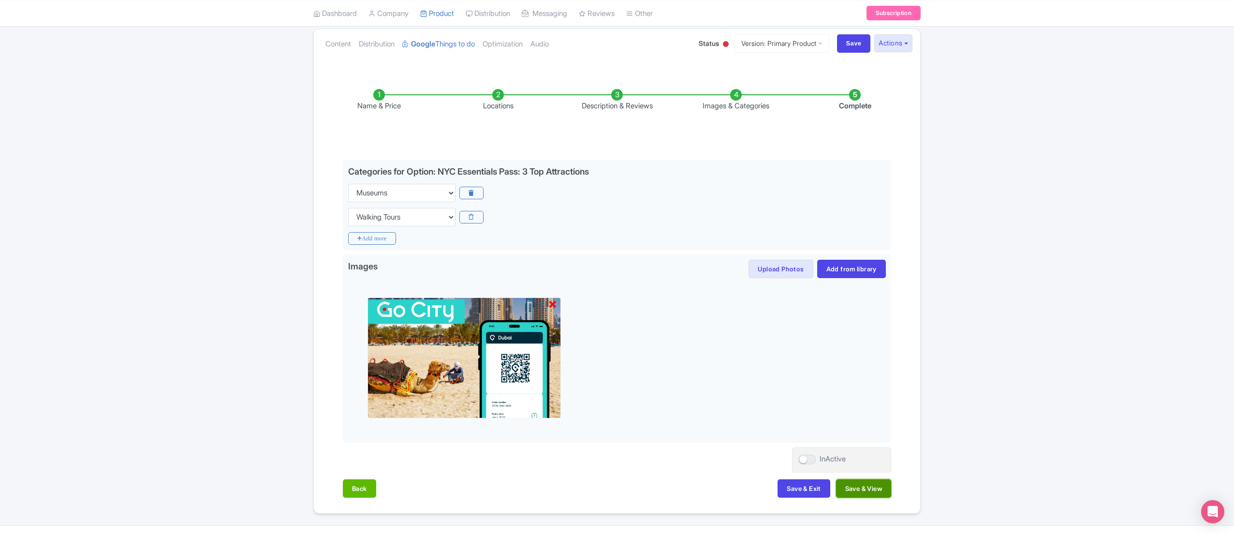
click at [868, 491] on button "Save & View" at bounding box center [863, 488] width 55 height 18
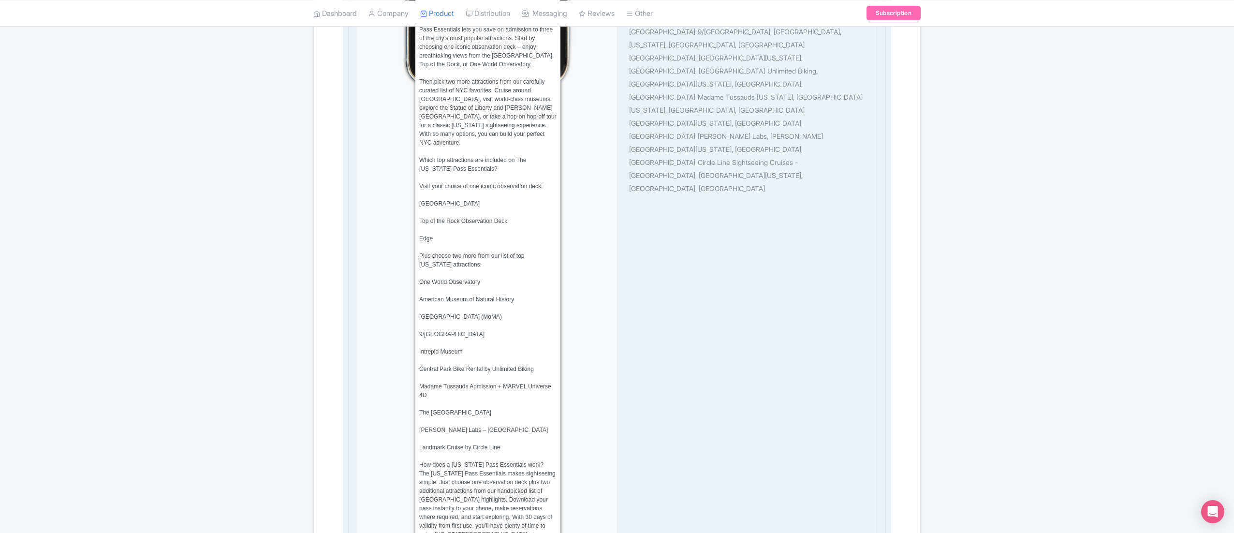
scroll to position [0, 0]
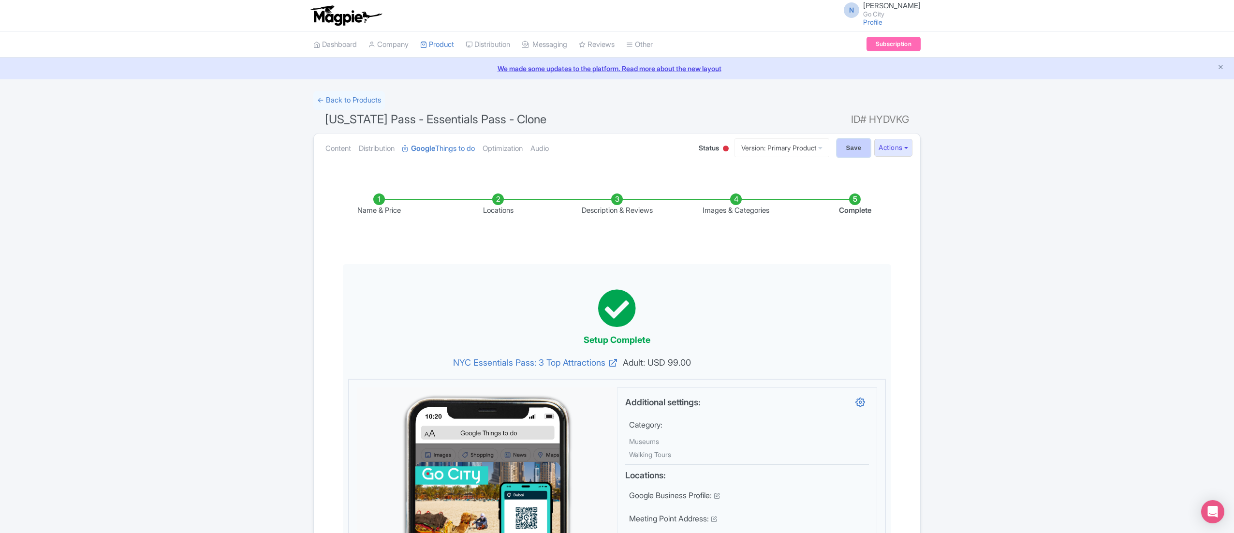
click at [844, 148] on input "Save" at bounding box center [854, 148] width 34 height 18
type input "Saving..."
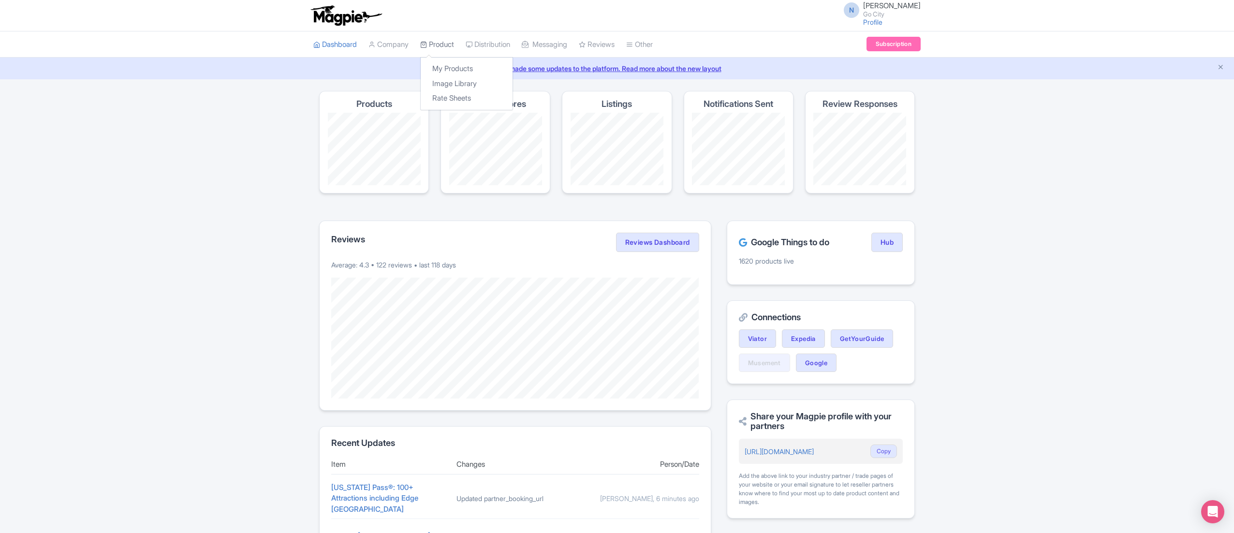
click at [447, 43] on link "Product" at bounding box center [437, 44] width 34 height 27
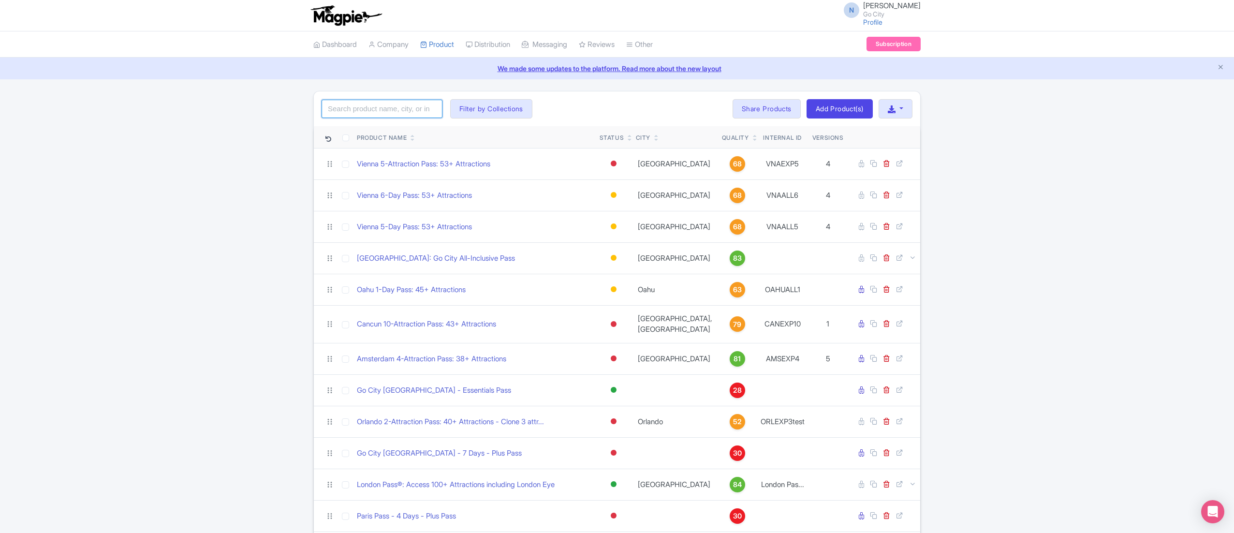
click at [397, 112] on input "search" at bounding box center [381, 109] width 121 height 18
paste input "NYC Essentials Pass: 3 Top Attractions"
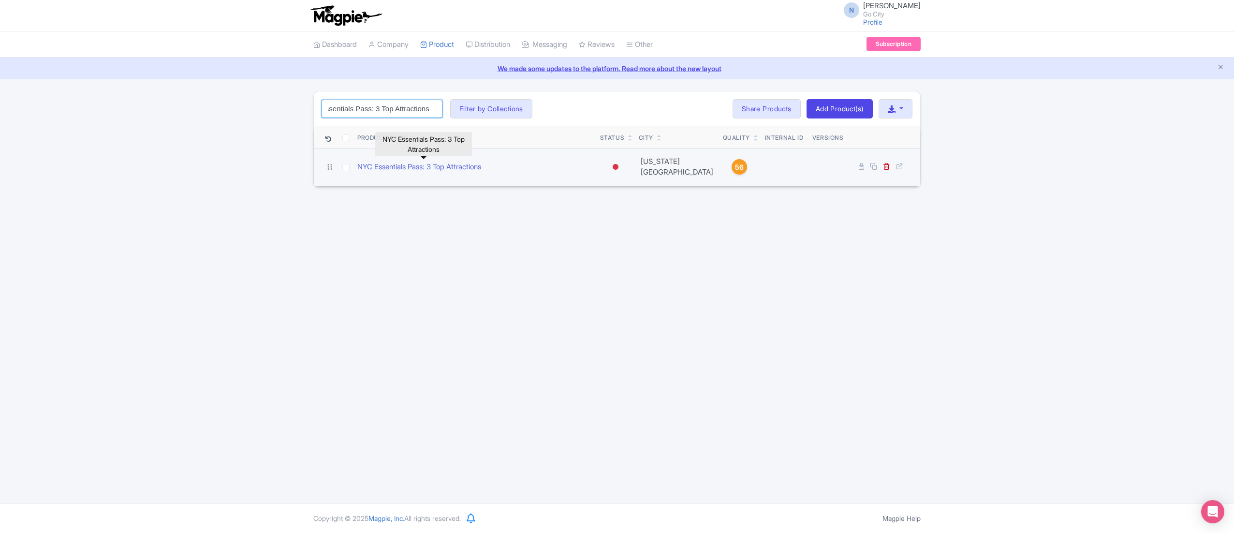
type input "NYC Essentials Pass: 3 Top Attractions"
click at [441, 163] on link "NYC Essentials Pass: 3 Top Attractions" at bounding box center [419, 166] width 124 height 11
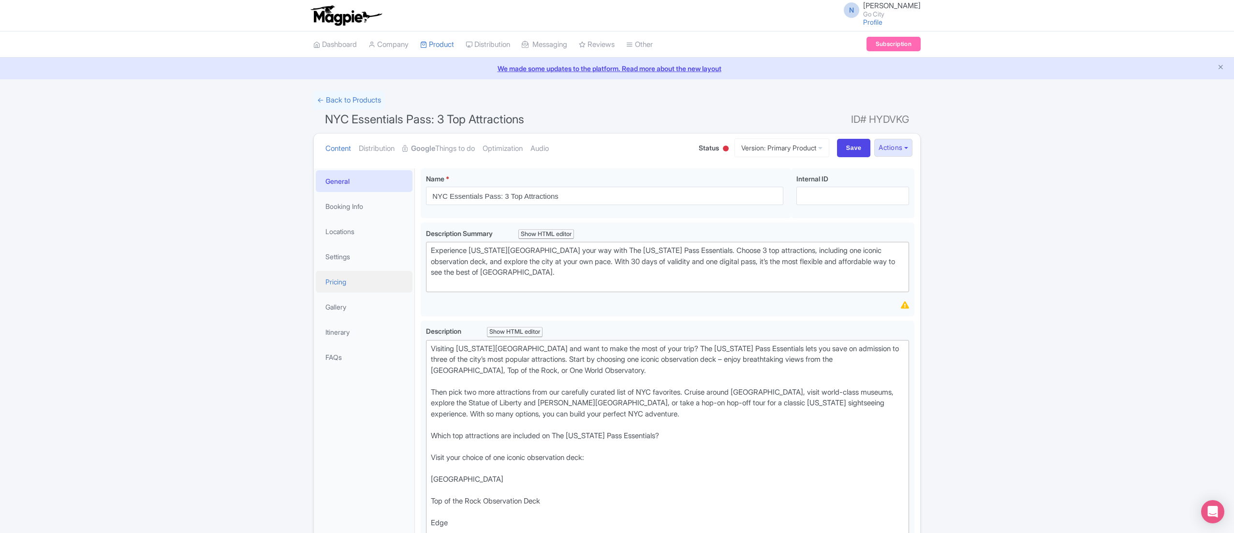
click at [358, 280] on link "Pricing" at bounding box center [364, 282] width 97 height 22
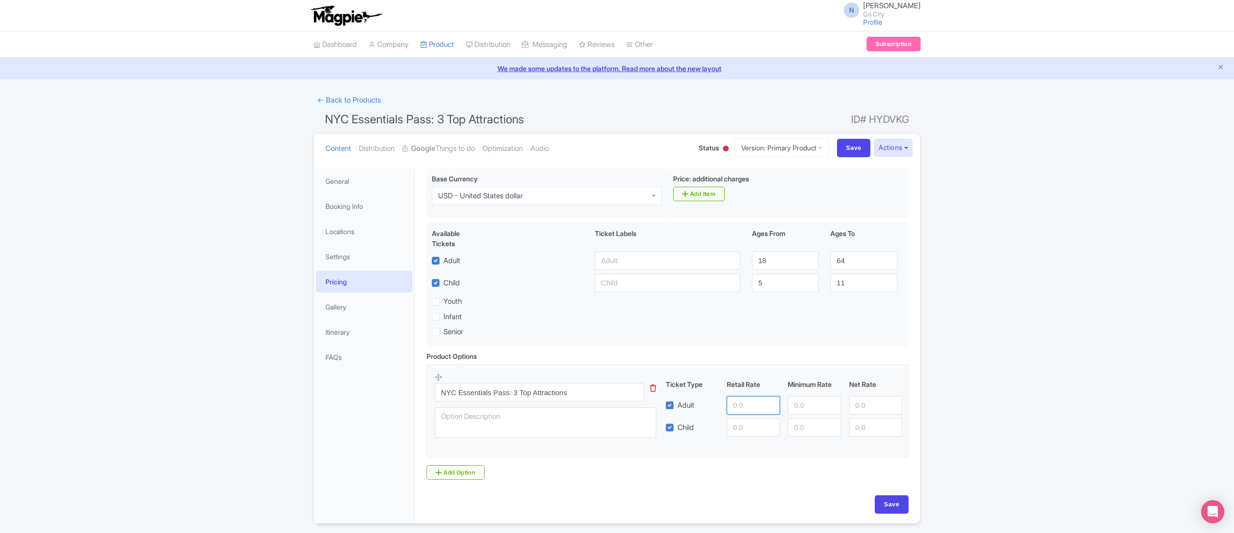
click at [753, 411] on input "number" at bounding box center [753, 405] width 53 height 18
paste input "99.00"
type input "99.00"
click at [755, 427] on input "number" at bounding box center [753, 427] width 53 height 18
paste input "79.00"
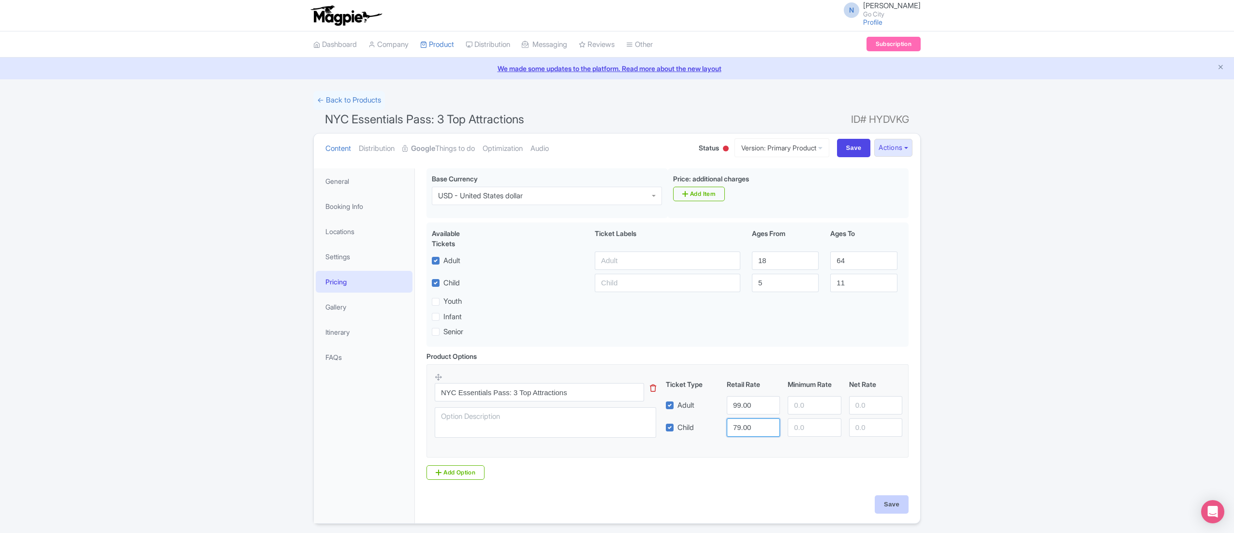
type input "79.00"
click at [888, 506] on input "Save" at bounding box center [891, 504] width 34 height 18
type input "Saving..."
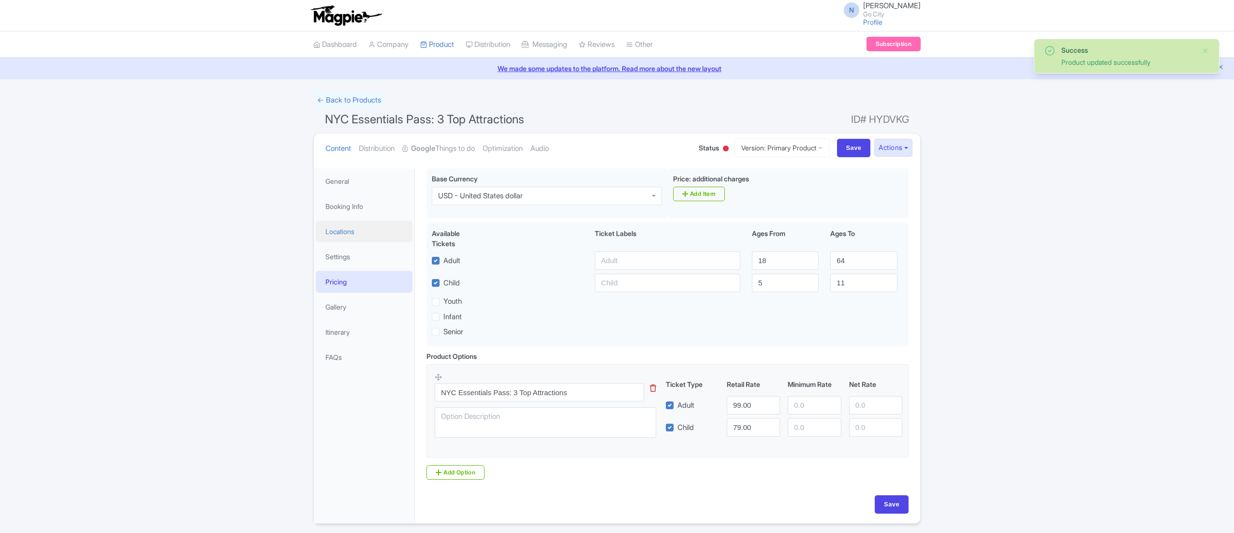
scroll to position [35, 0]
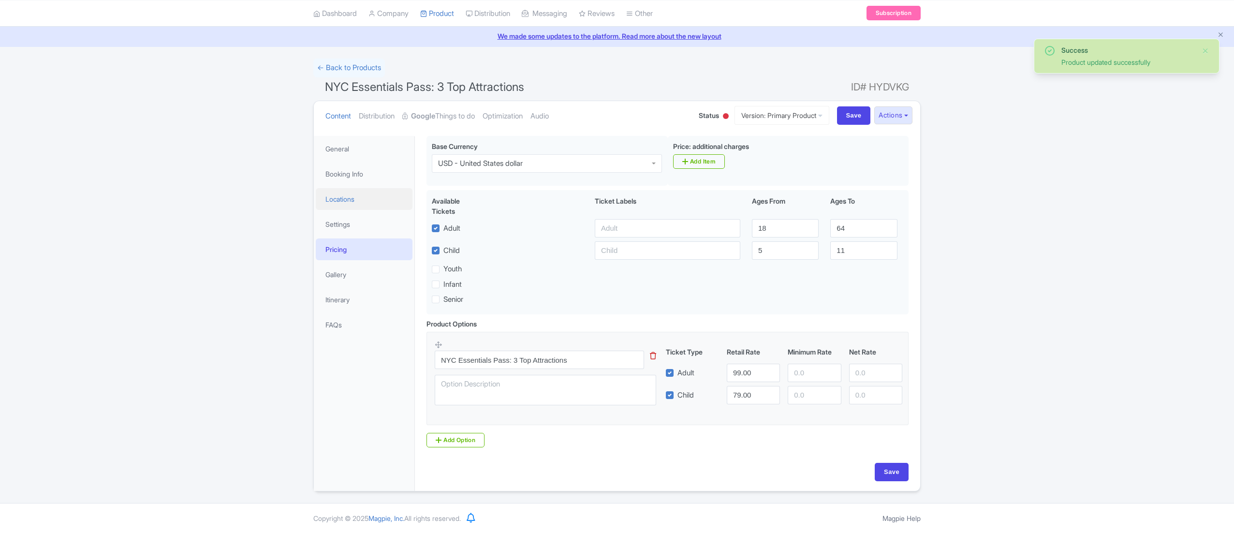
click at [344, 195] on link "Locations" at bounding box center [364, 199] width 97 height 22
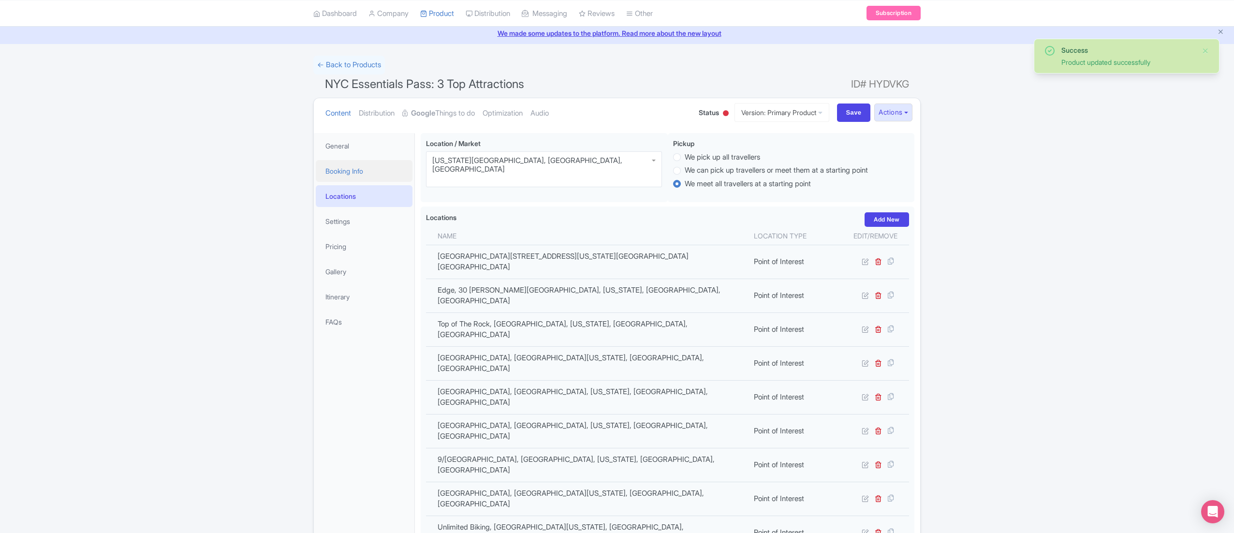
click at [349, 174] on link "Booking Info" at bounding box center [364, 171] width 97 height 22
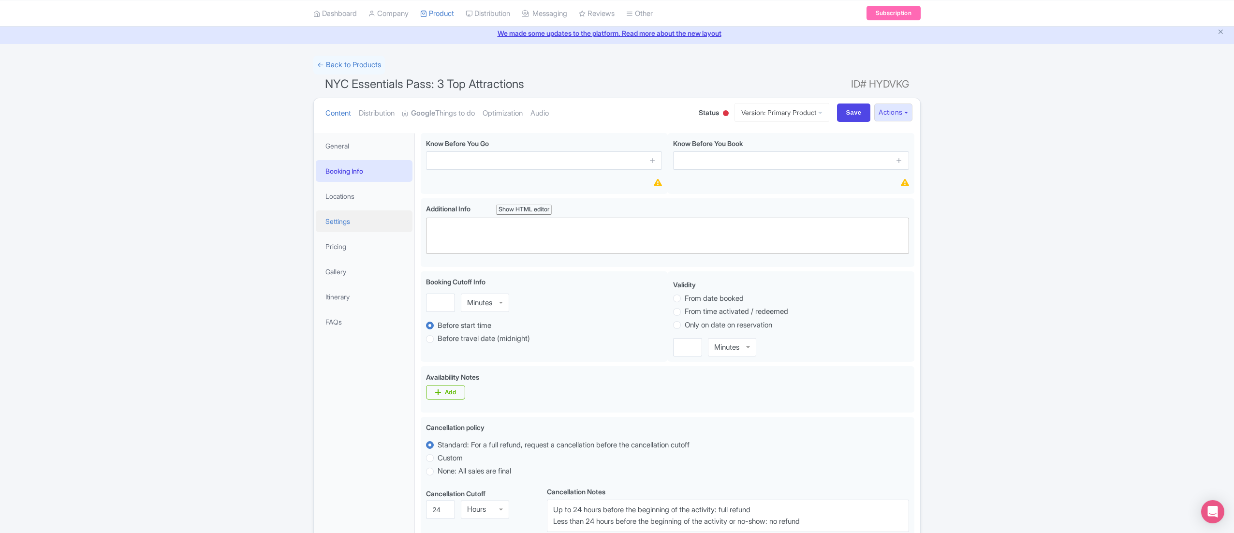
click at [356, 228] on link "Settings" at bounding box center [364, 221] width 97 height 22
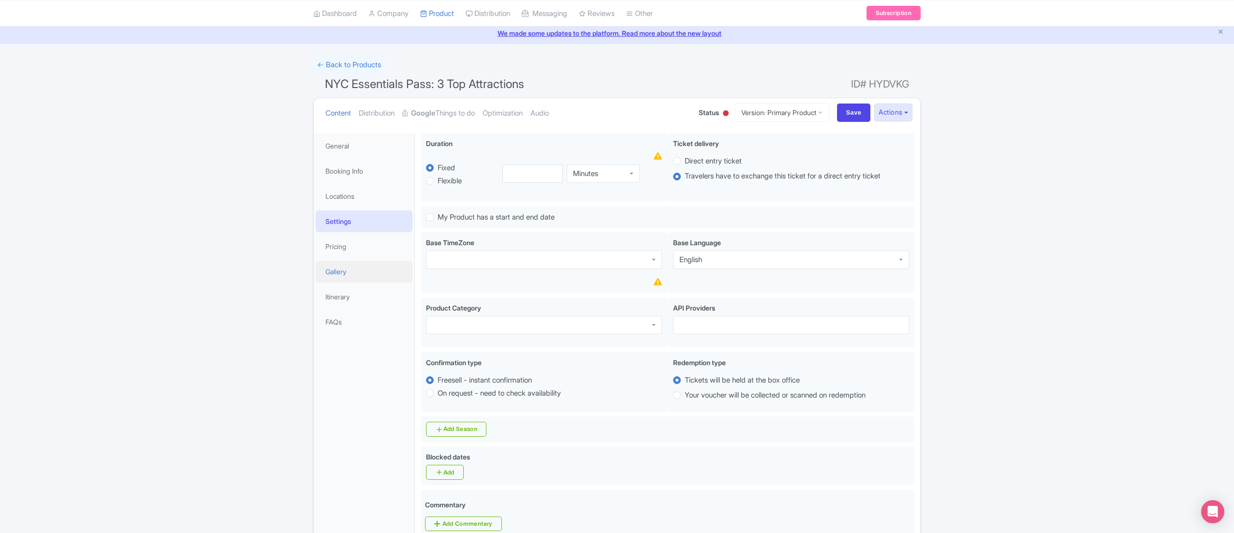
click at [366, 268] on link "Gallery" at bounding box center [364, 272] width 97 height 22
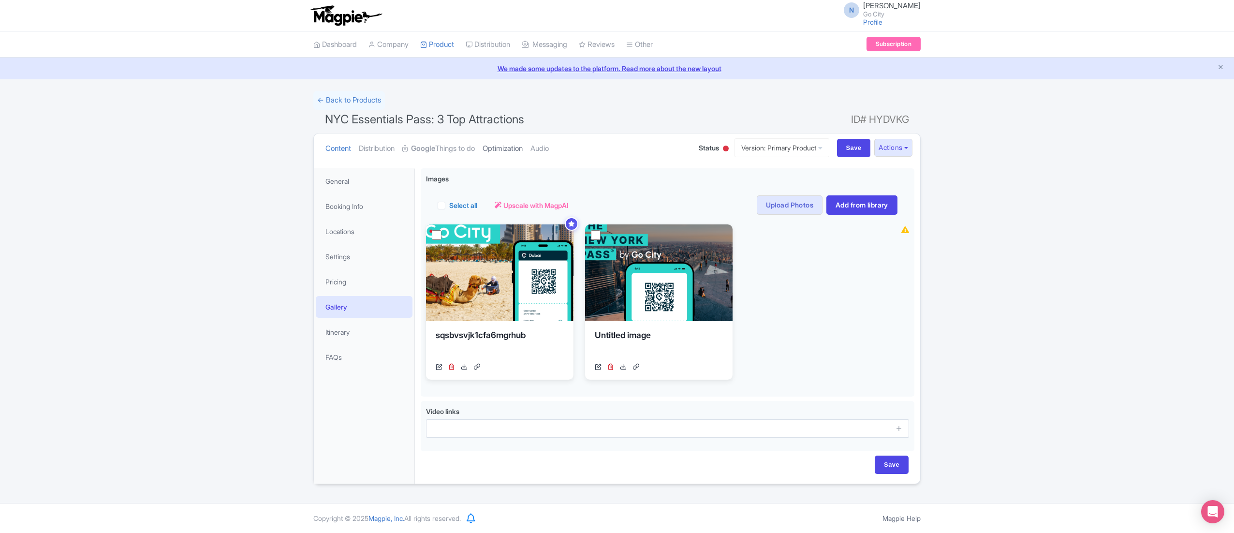
click at [516, 145] on link "Optimization" at bounding box center [502, 148] width 40 height 30
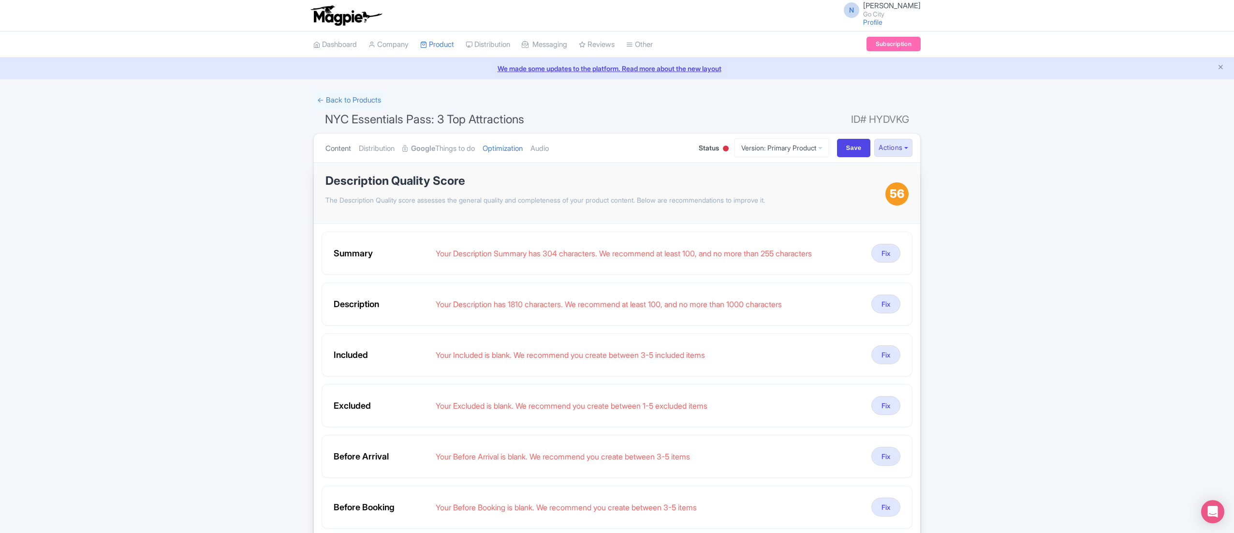
click at [349, 157] on link "Content" at bounding box center [338, 148] width 26 height 30
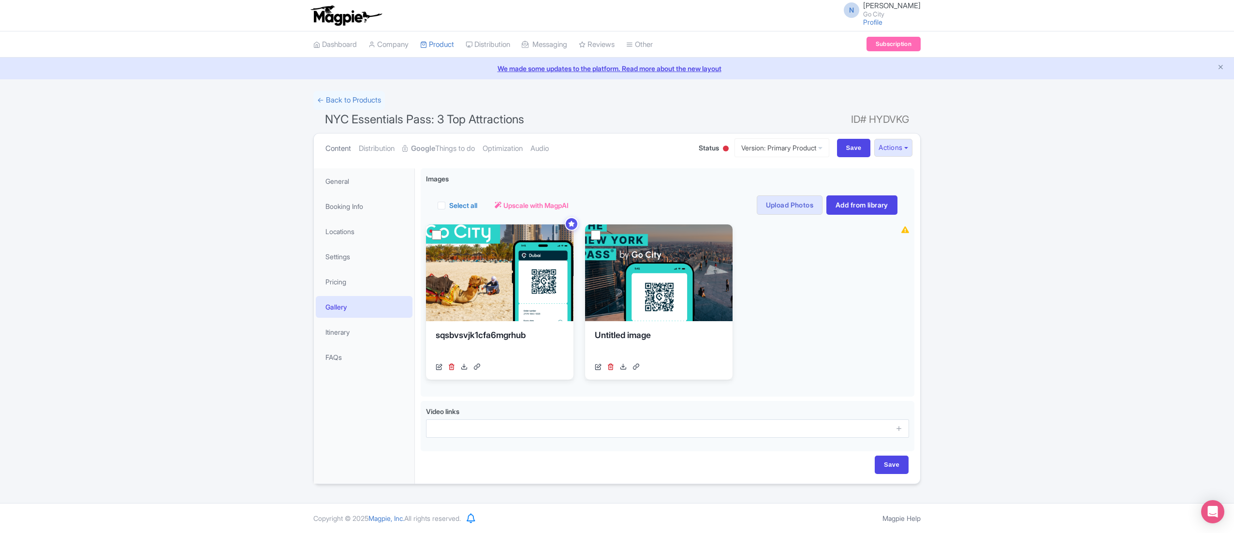
click at [340, 148] on link "Content" at bounding box center [338, 148] width 26 height 30
click at [345, 145] on link "Content" at bounding box center [338, 148] width 26 height 30
click at [333, 147] on link "Content" at bounding box center [338, 148] width 26 height 30
click at [341, 145] on link "Content" at bounding box center [338, 148] width 26 height 30
click at [336, 182] on link "General" at bounding box center [364, 181] width 97 height 22
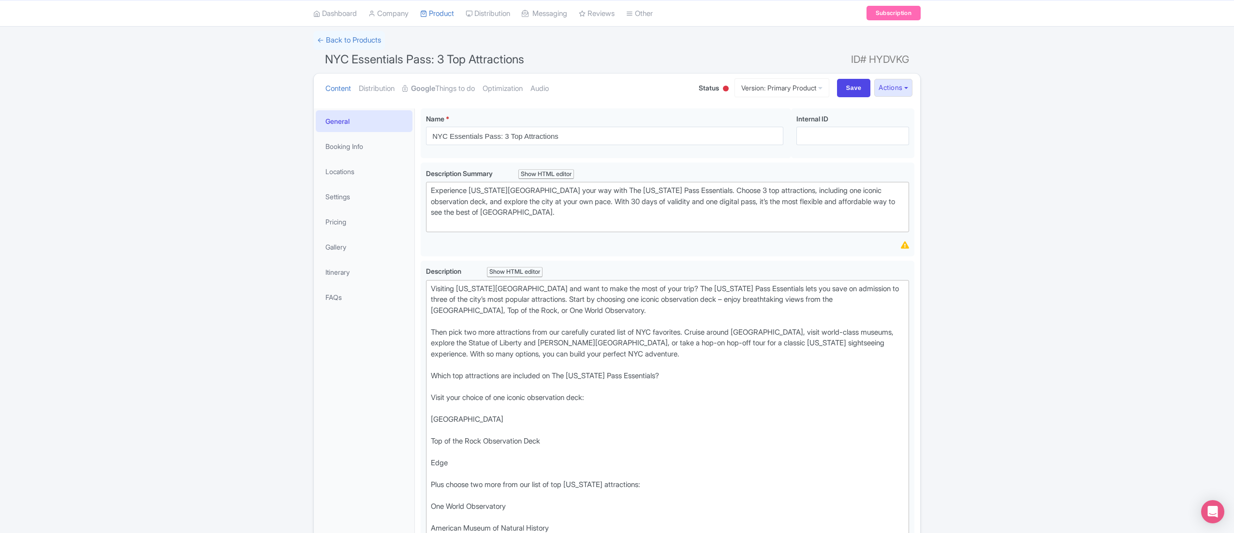
scroll to position [29, 0]
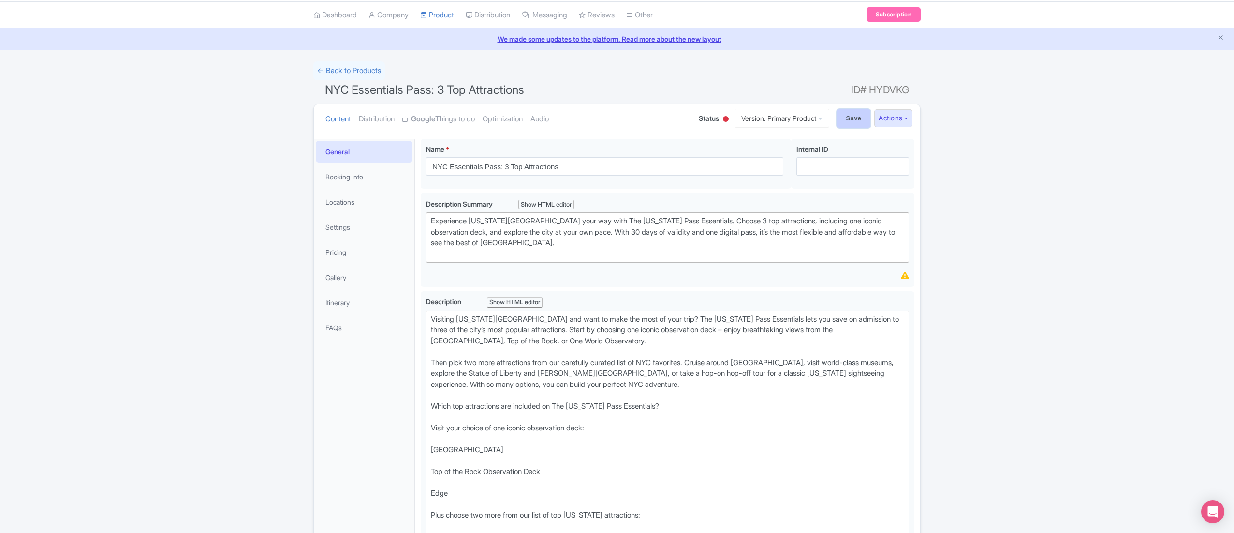
click at [846, 119] on input "Save" at bounding box center [854, 118] width 34 height 18
type input "Saving..."
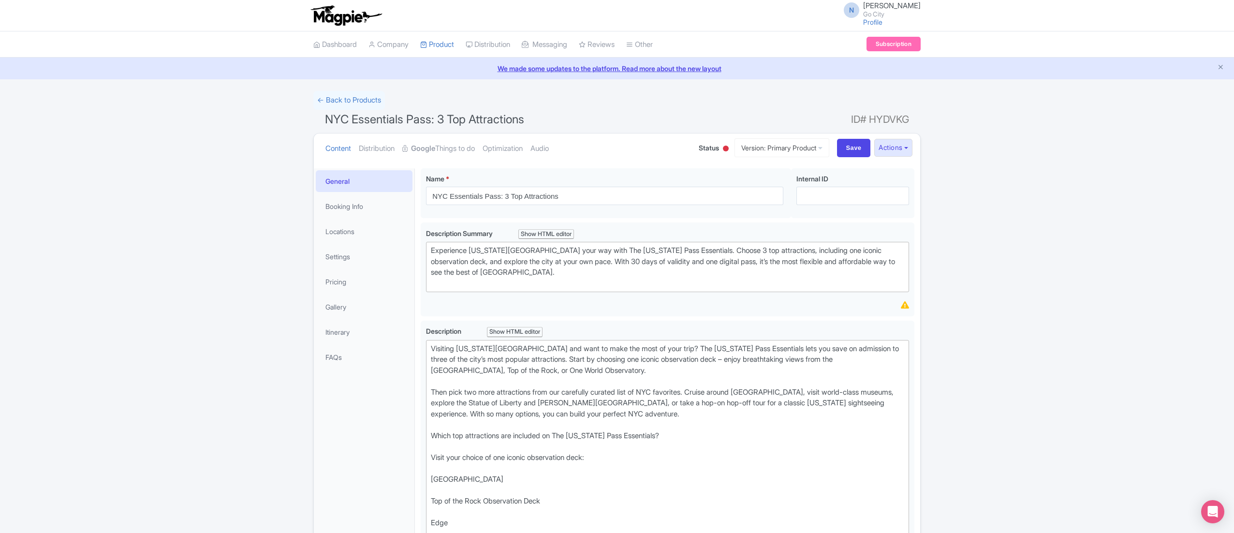
click at [393, 118] on span "NYC Essentials Pass: 3 Top Attractions" at bounding box center [424, 119] width 199 height 14
copy h1 "NYC Essentials Pass: 3 Top Attractions"
click at [449, 63] on link "My Products" at bounding box center [467, 68] width 92 height 15
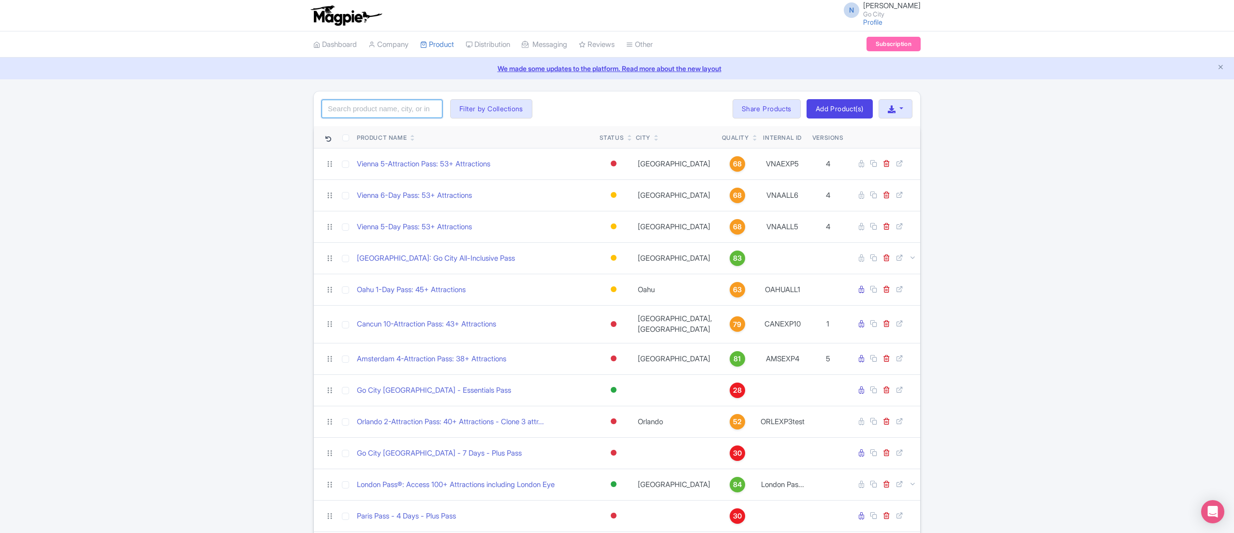
click at [393, 111] on input "search" at bounding box center [381, 109] width 121 height 18
paste input "NYC Essentials Pass: 3 Top Attractions"
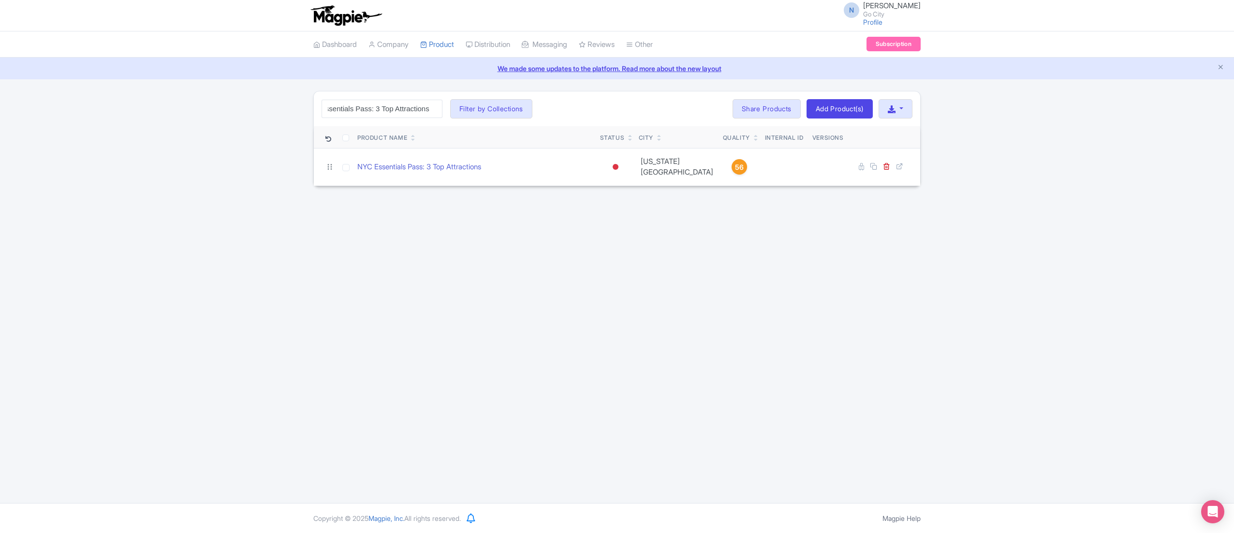
click at [150, 218] on div "N [PERSON_NAME] Go City Profile Users Settings Sign out Dashboard Company Produ…" at bounding box center [617, 251] width 1234 height 503
click at [389, 103] on input "NYC Essentials Pass: 3 Top Attractions" at bounding box center [381, 109] width 121 height 18
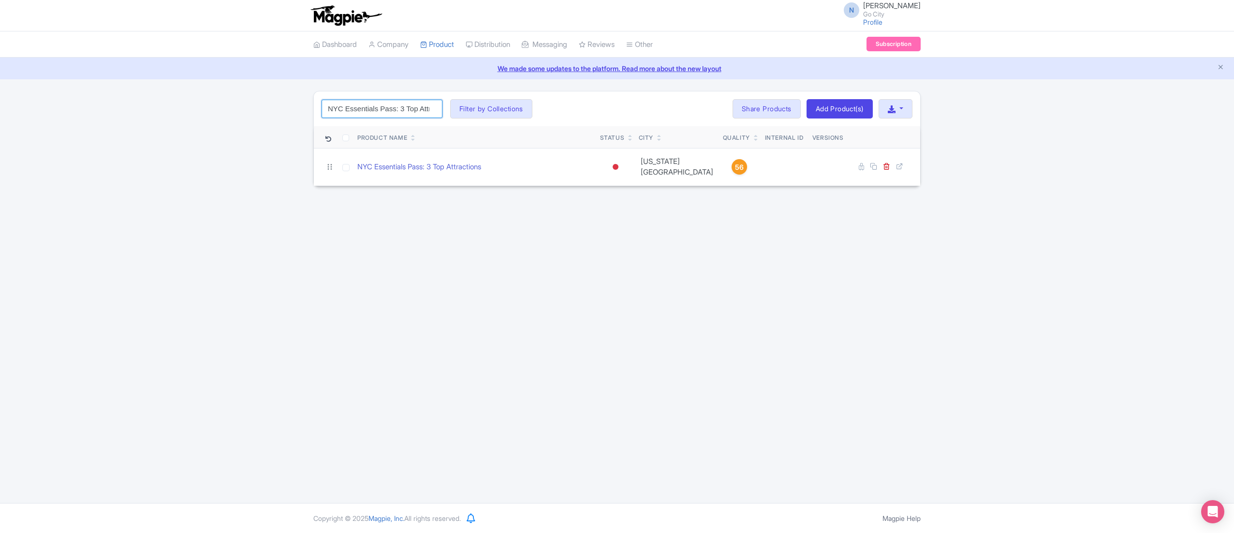
paste input "ew York Pass - Essentials Pas"
type input "New York Pass - Essentials Pass"
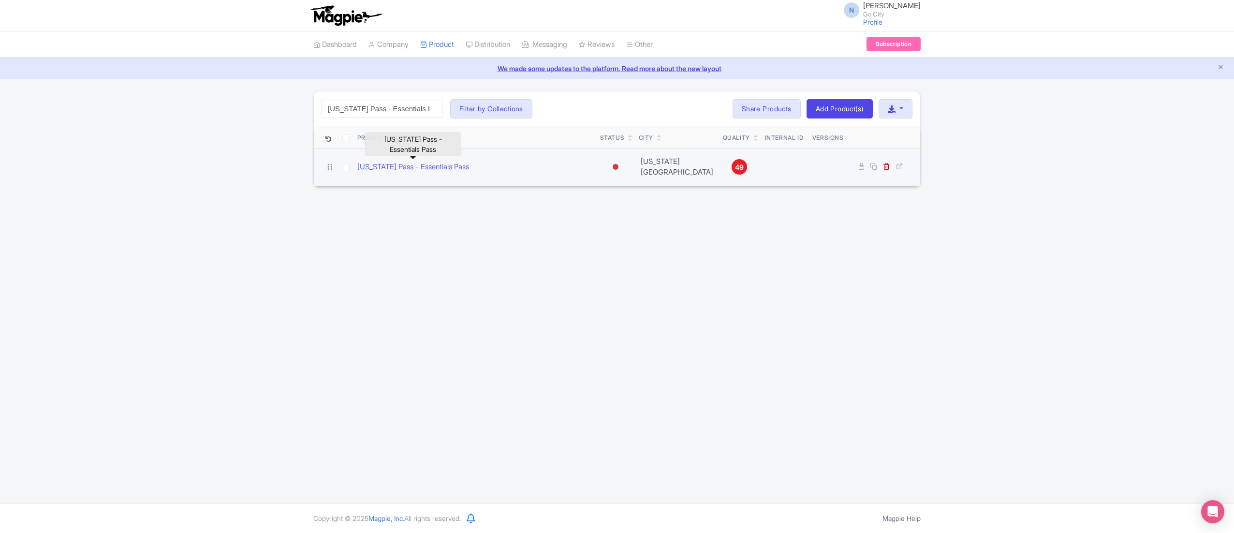
click at [450, 164] on link "New York Pass - Essentials Pass" at bounding box center [413, 166] width 112 height 11
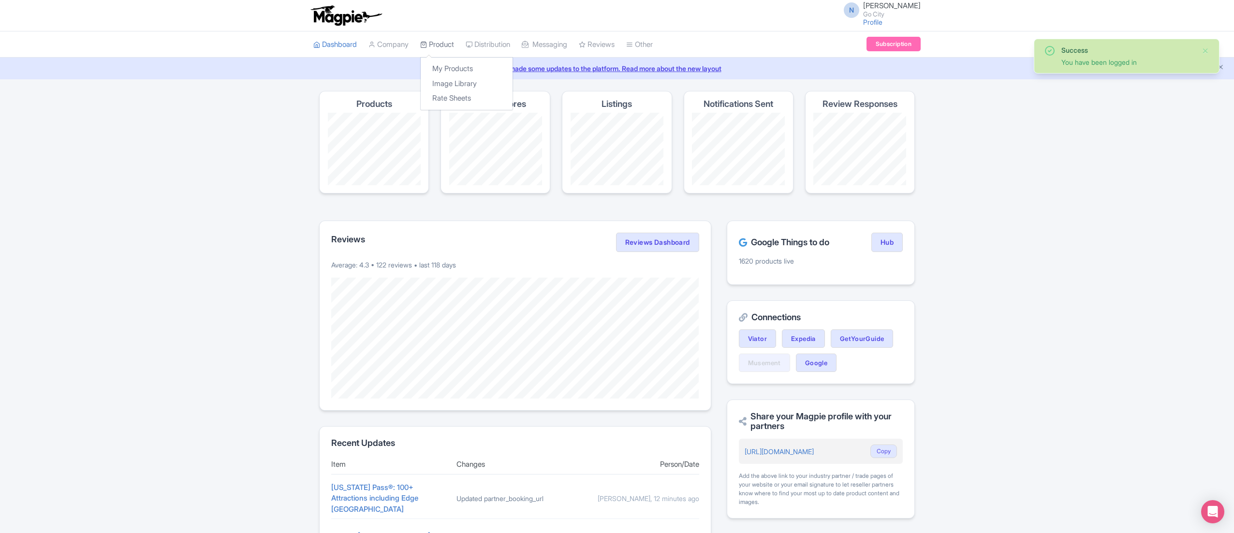
click at [444, 44] on link "Product" at bounding box center [437, 44] width 34 height 27
click at [468, 73] on link "My Products" at bounding box center [467, 68] width 92 height 15
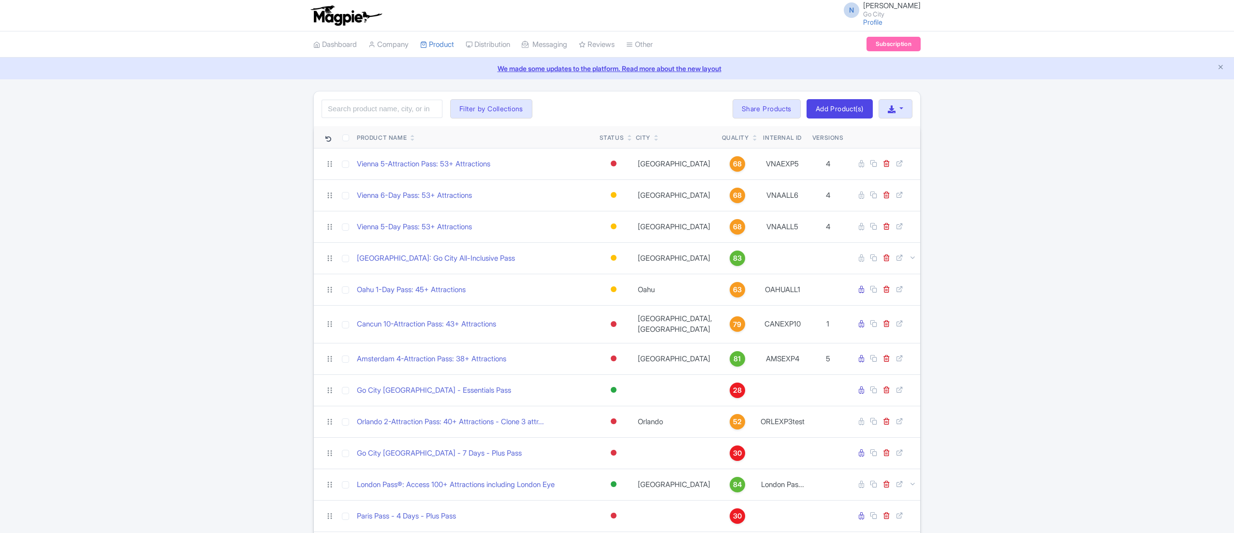
click at [379, 122] on div "Search Filter by Collections All Inclusive Explorer Trade Products Trade Test R…" at bounding box center [617, 108] width 606 height 35
click at [378, 113] on input "search" at bounding box center [381, 109] width 121 height 18
type input "new york pass"
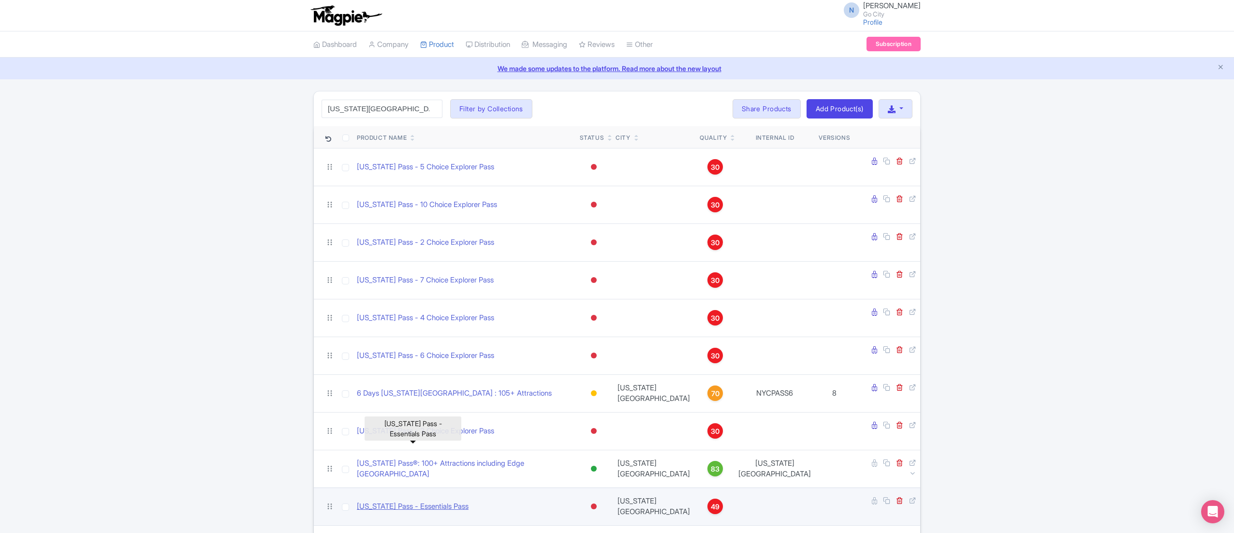
click at [449, 501] on link "[US_STATE] Pass - Essentials Pass" at bounding box center [413, 506] width 112 height 11
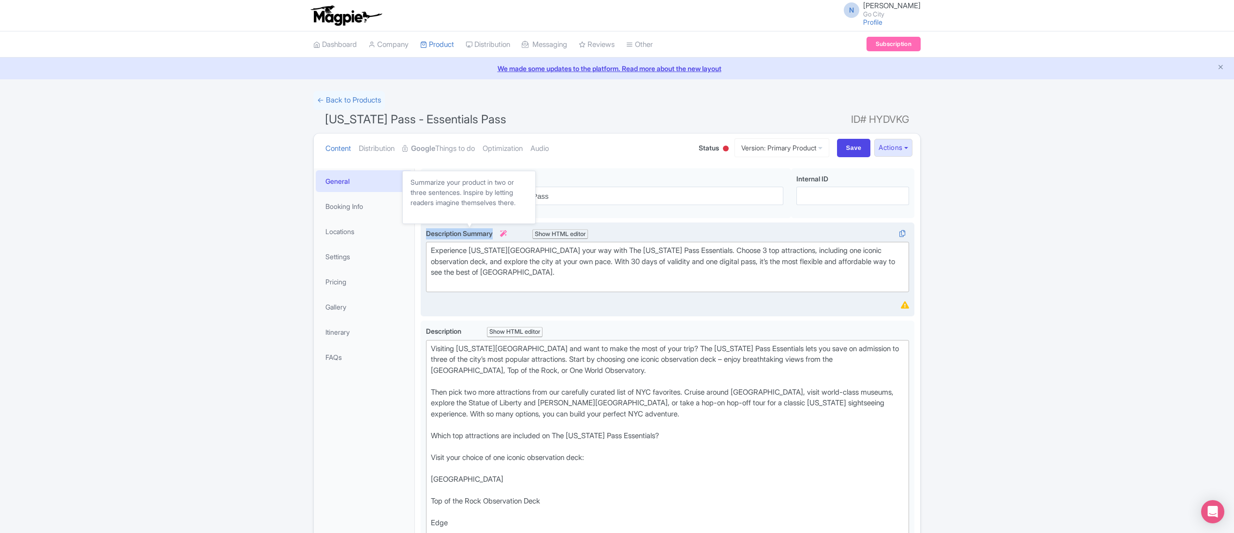
drag, startPoint x: 424, startPoint y: 233, endPoint x: 496, endPoint y: 237, distance: 72.1
click at [496, 237] on div "Experience [US_STATE][GEOGRAPHIC_DATA] your way with The [US_STATE] Pass Essent…" at bounding box center [668, 269] width 494 height 94
copy span "Description Summary"
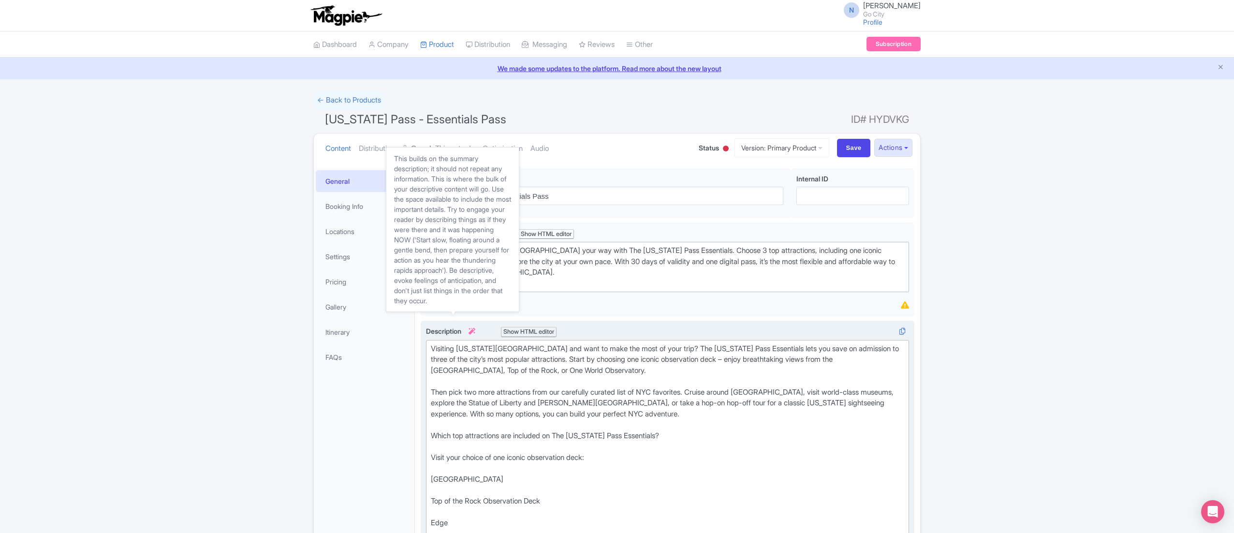
click at [435, 334] on span "Description i" at bounding box center [451, 331] width 51 height 8
copy span "Description i"
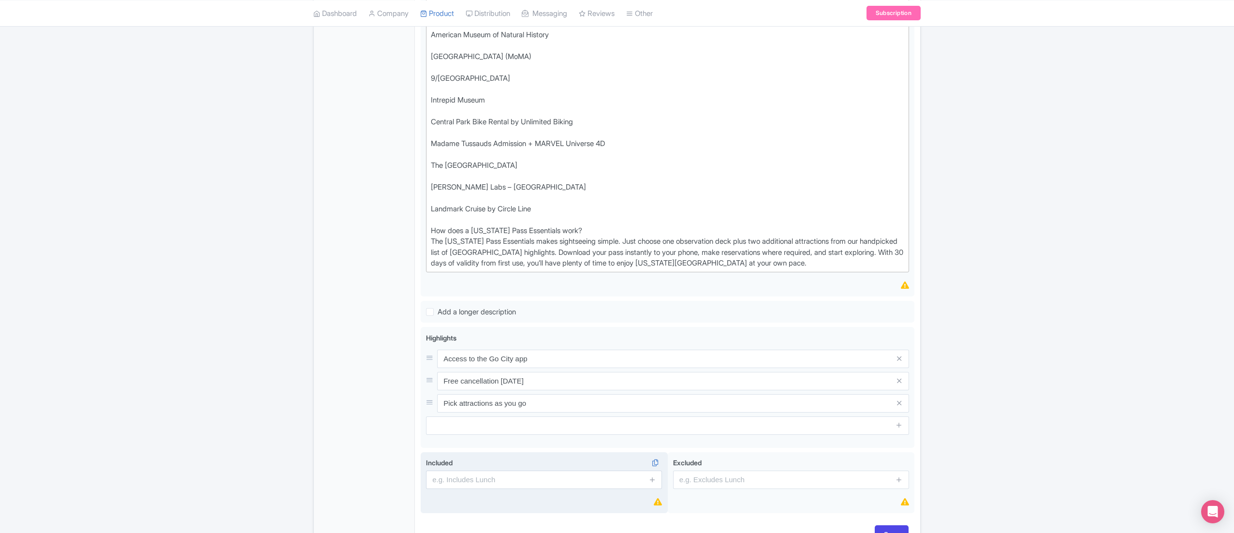
scroll to position [580, 0]
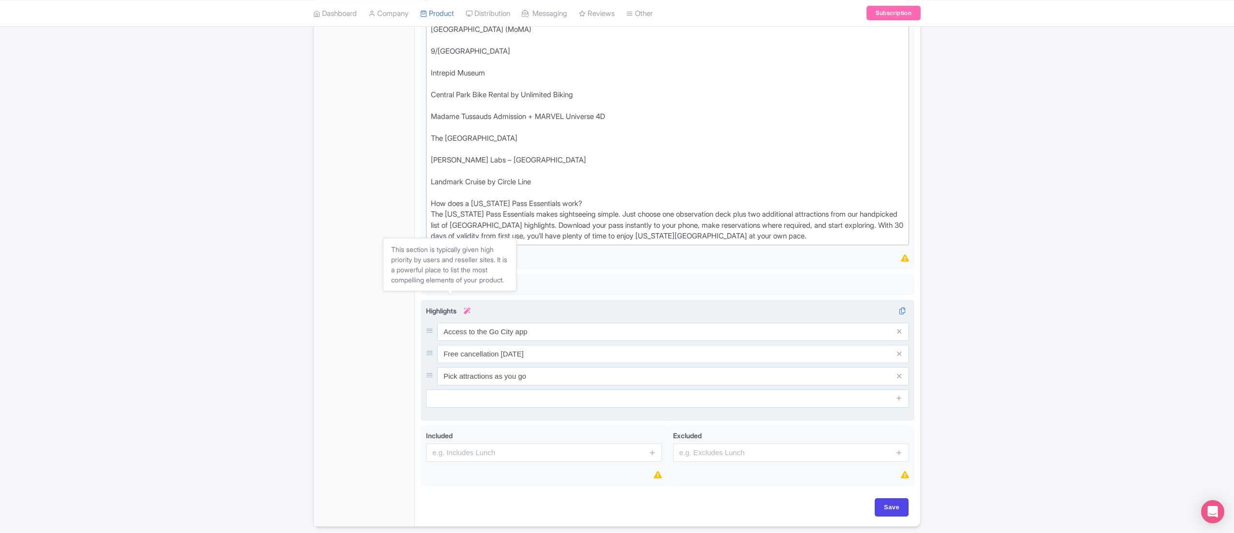
click at [437, 310] on span "Highlights" at bounding box center [441, 310] width 30 height 8
copy label "Highlights"
